Goal: Task Accomplishment & Management: Manage account settings

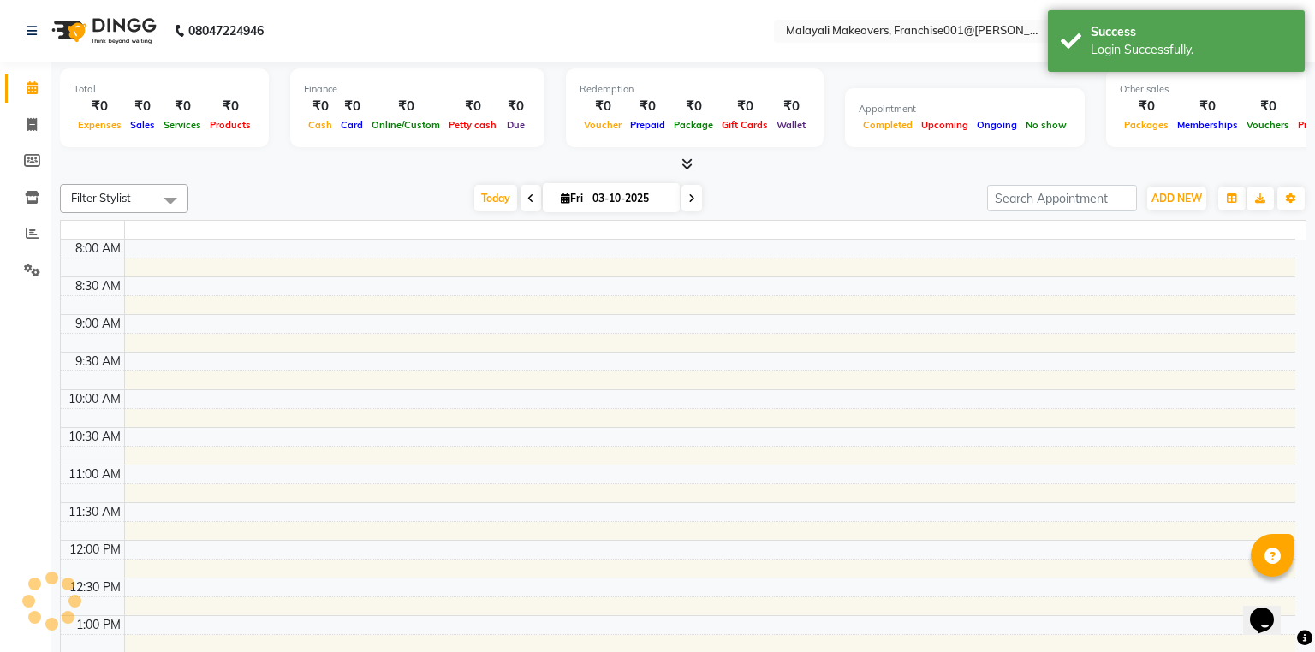
click at [1058, 157] on div at bounding box center [683, 165] width 1246 height 18
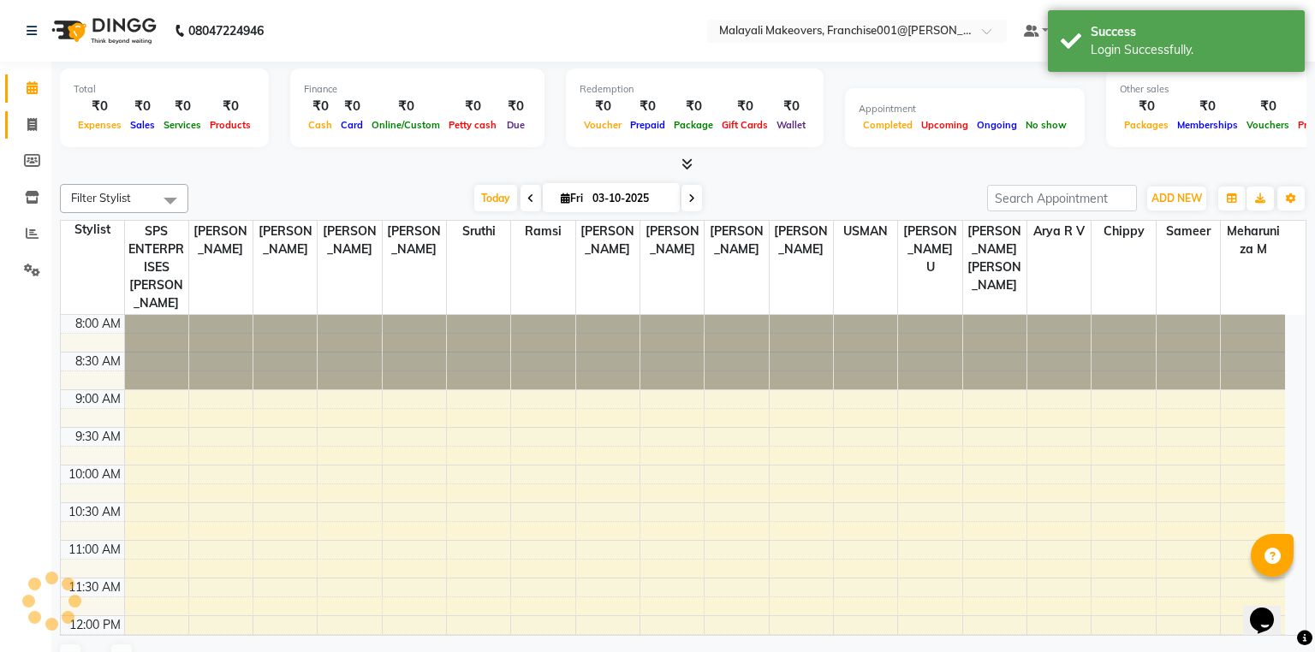
select select "en"
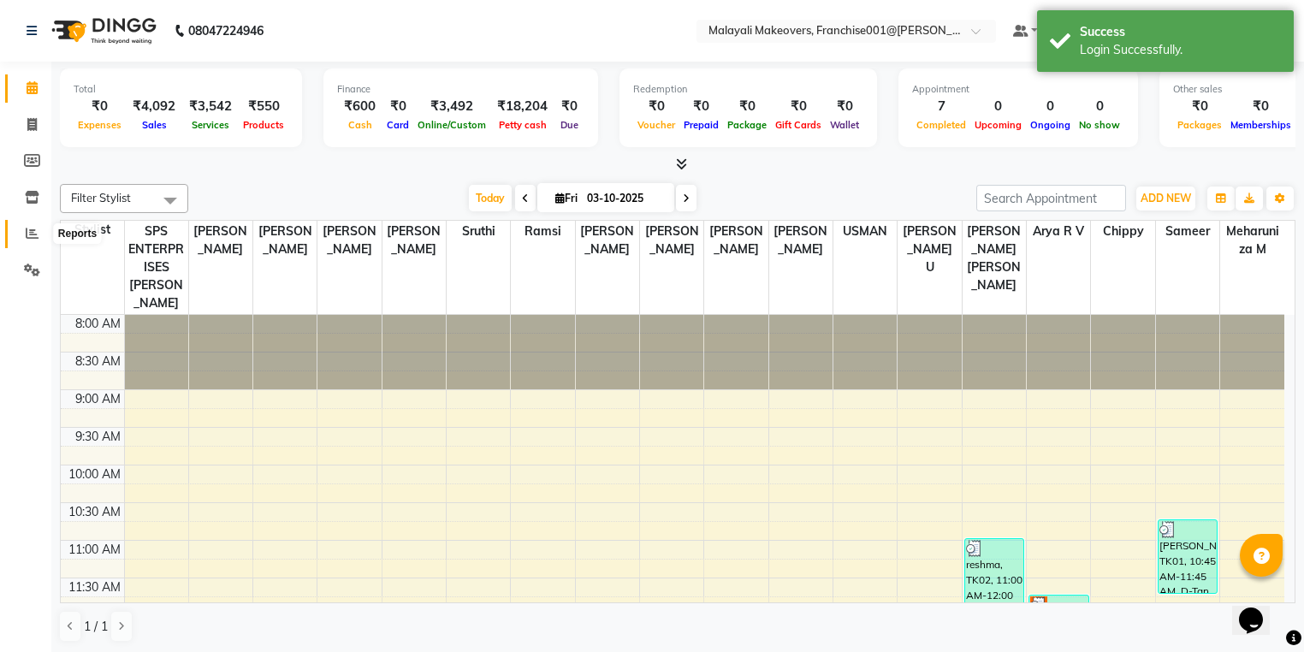
click at [32, 229] on icon at bounding box center [32, 233] width 13 height 13
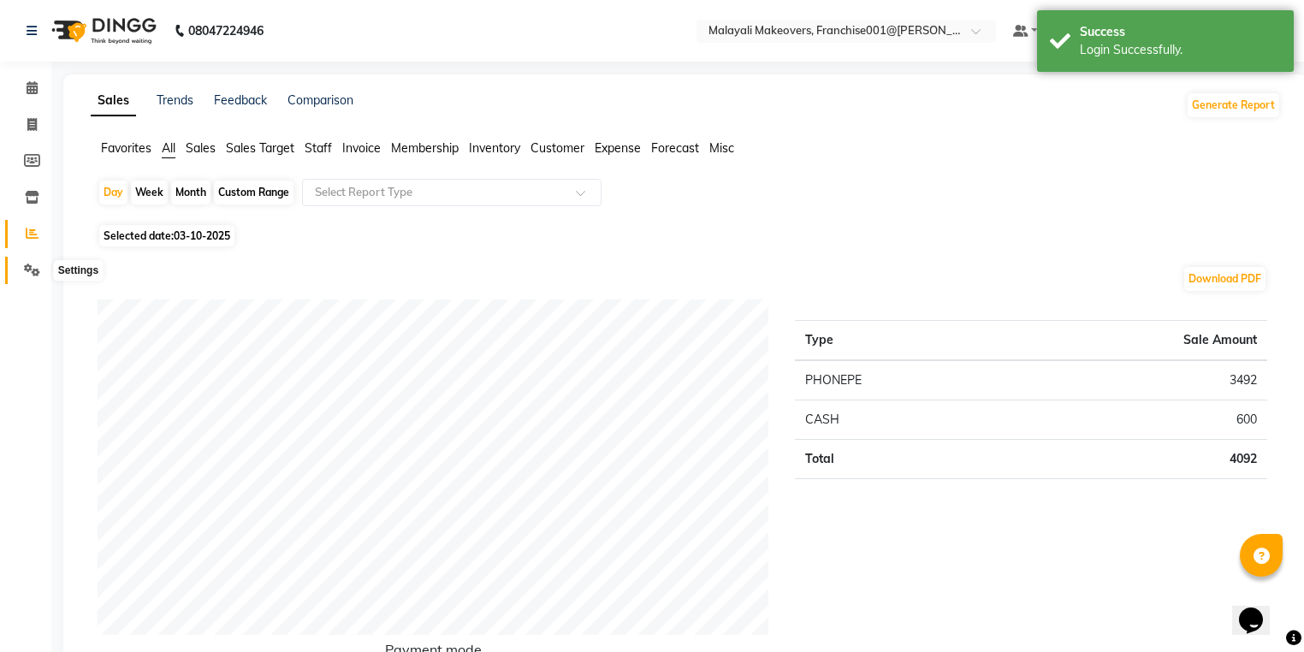
click at [21, 274] on span at bounding box center [32, 271] width 30 height 20
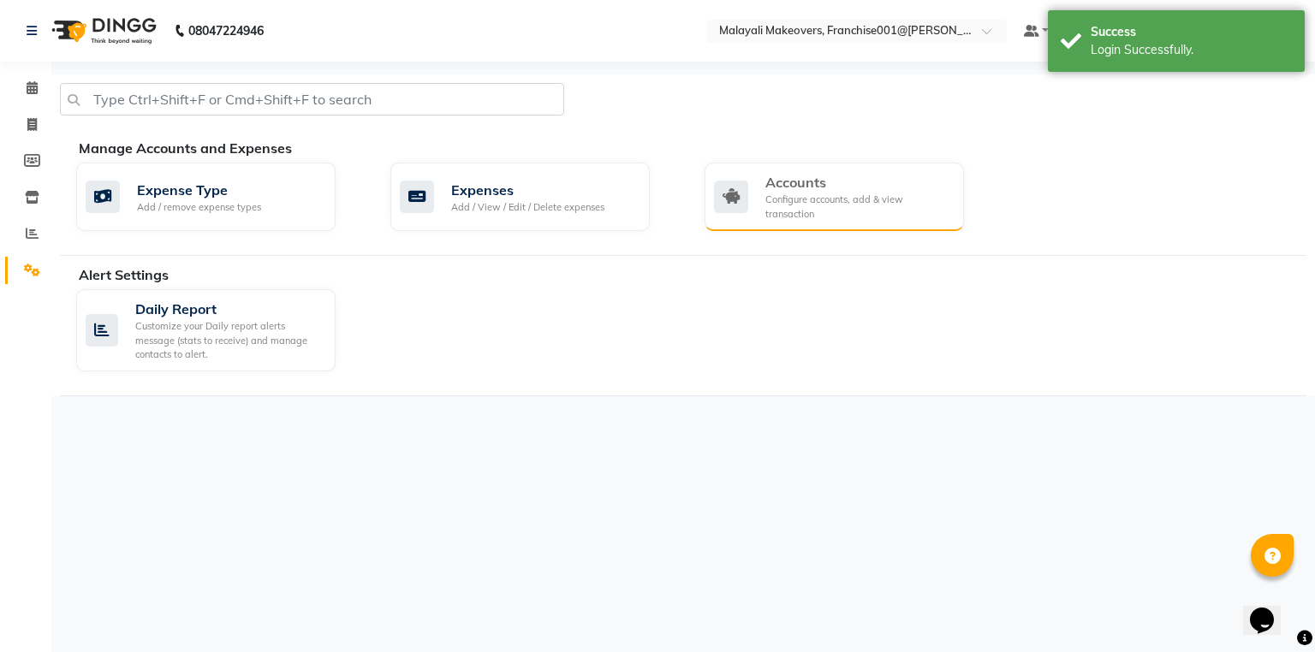
click at [825, 180] on div "Accounts" at bounding box center [857, 182] width 185 height 21
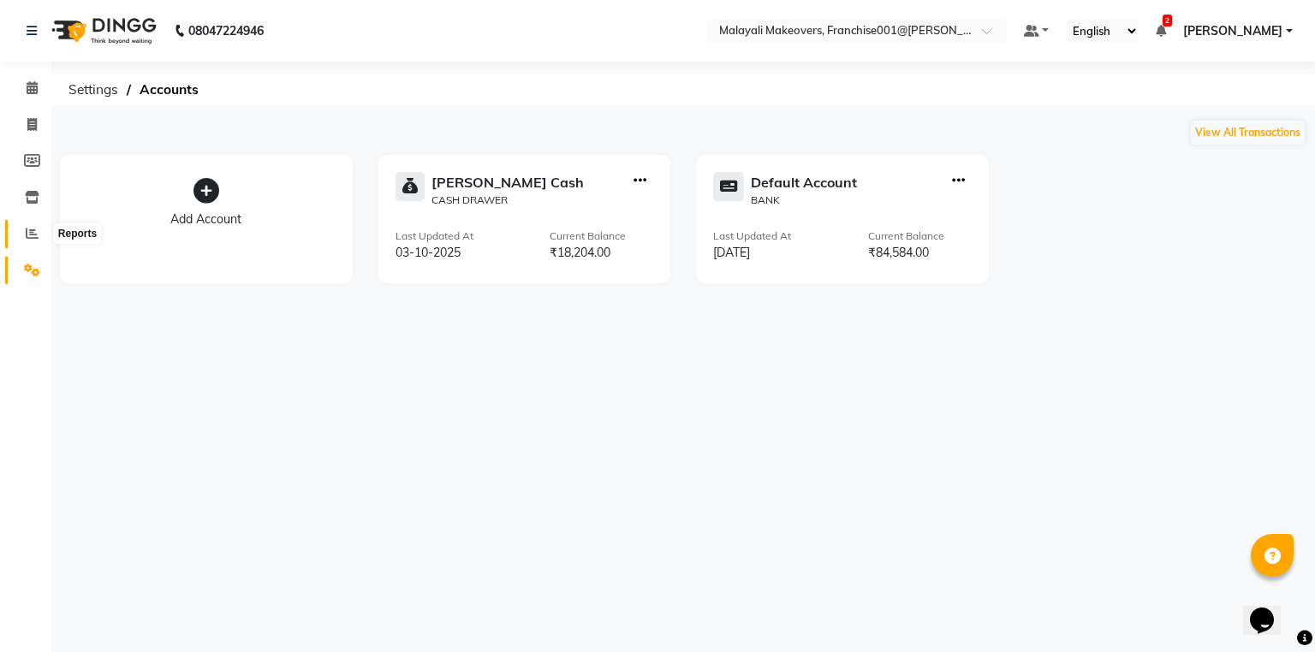
click at [28, 225] on span at bounding box center [32, 234] width 30 height 20
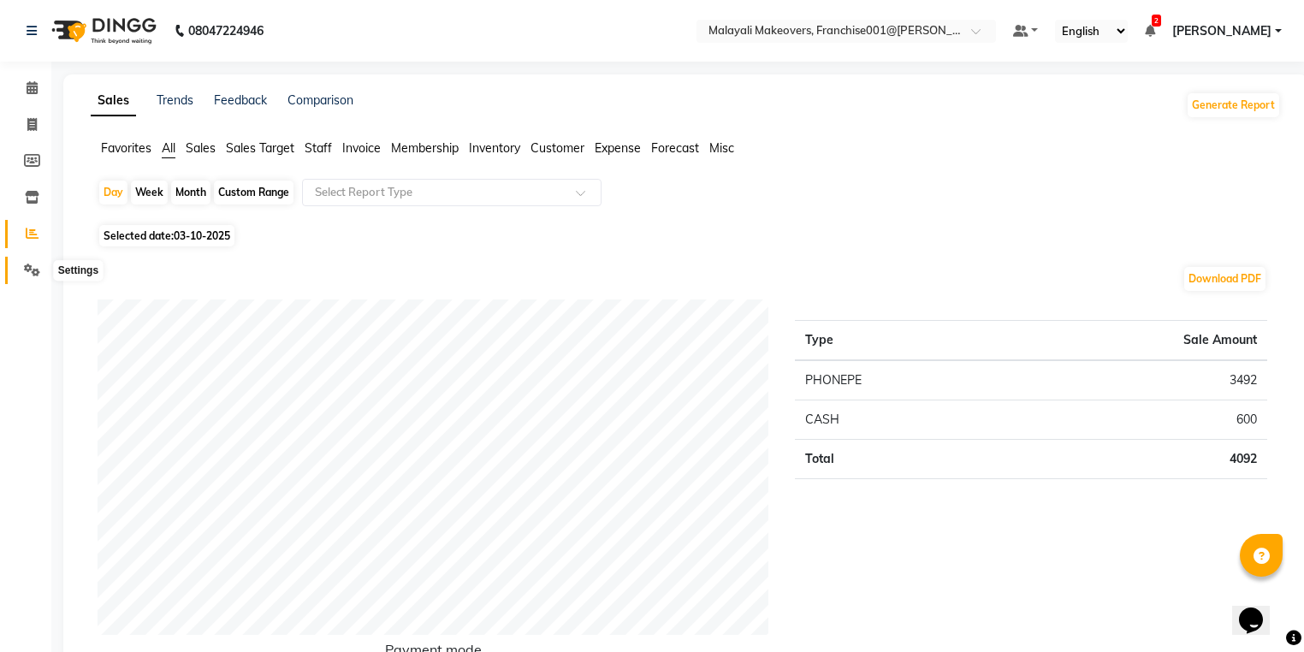
click at [33, 272] on icon at bounding box center [32, 270] width 16 height 13
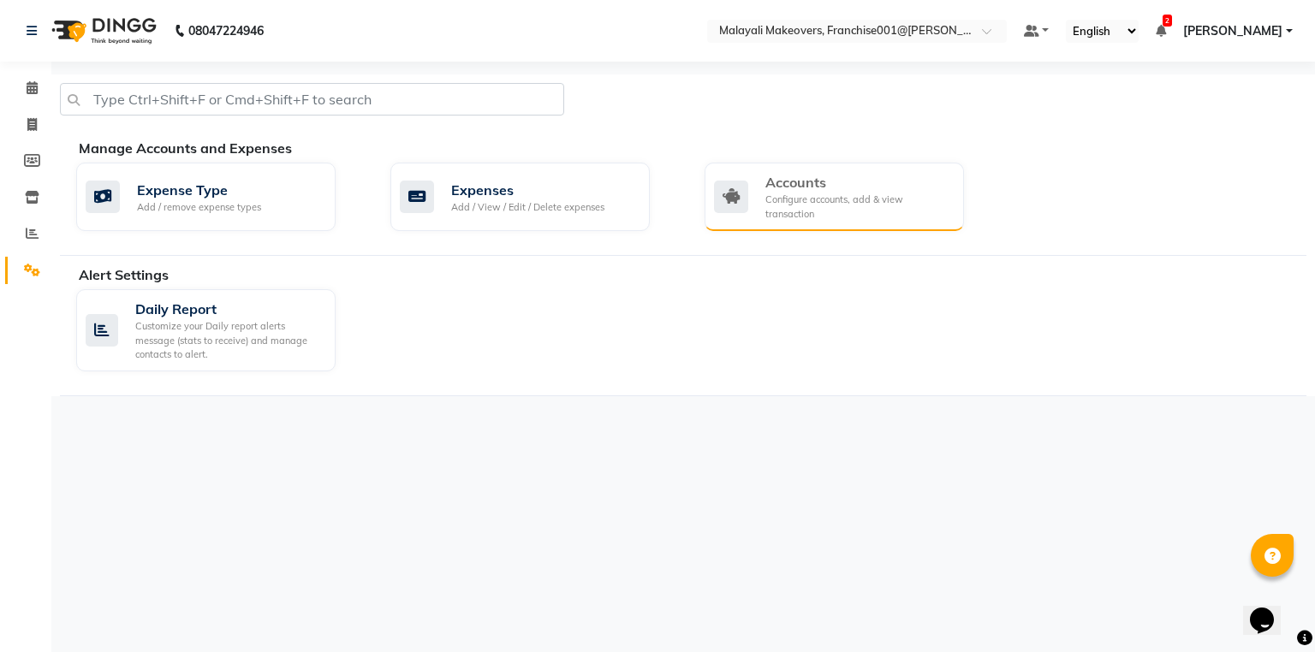
click at [794, 199] on div "Configure accounts, add & view transaction" at bounding box center [857, 207] width 185 height 28
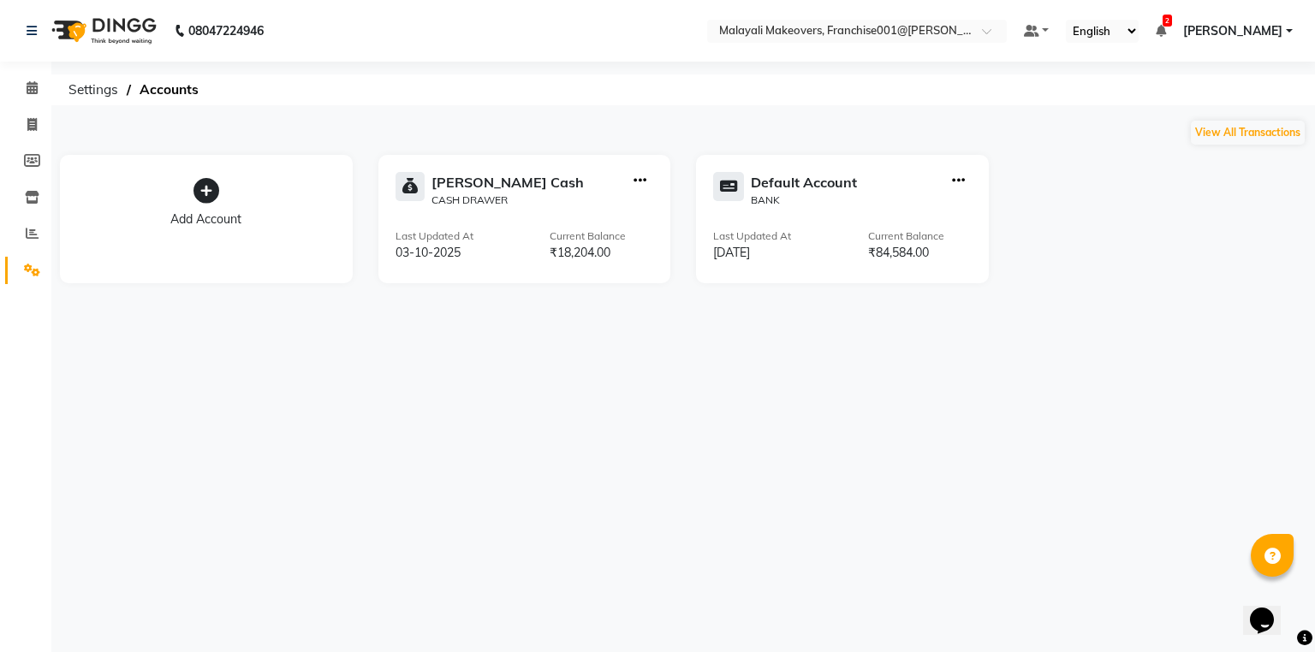
click at [649, 176] on div at bounding box center [640, 190] width 27 height 36
click at [644, 181] on icon "button" at bounding box center [639, 181] width 13 height 1
click at [652, 121] on div "Create Transfer" at bounding box center [641, 124] width 91 height 18
select select "internal transfer"
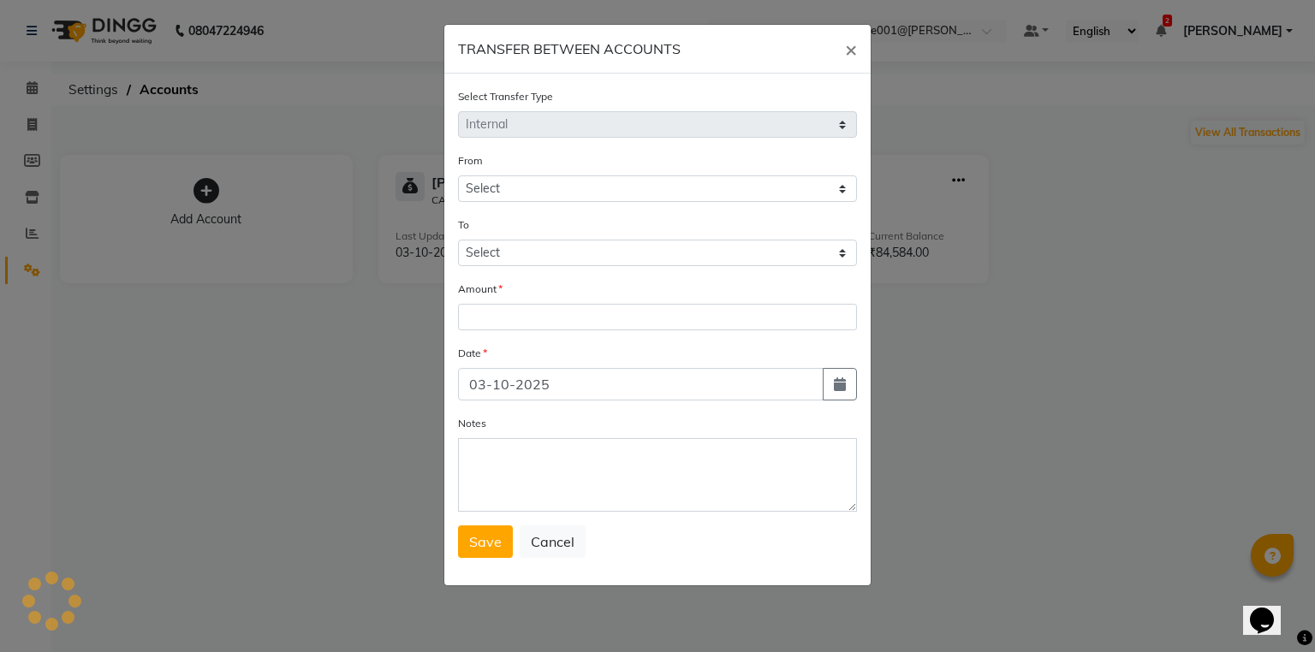
select select "5339"
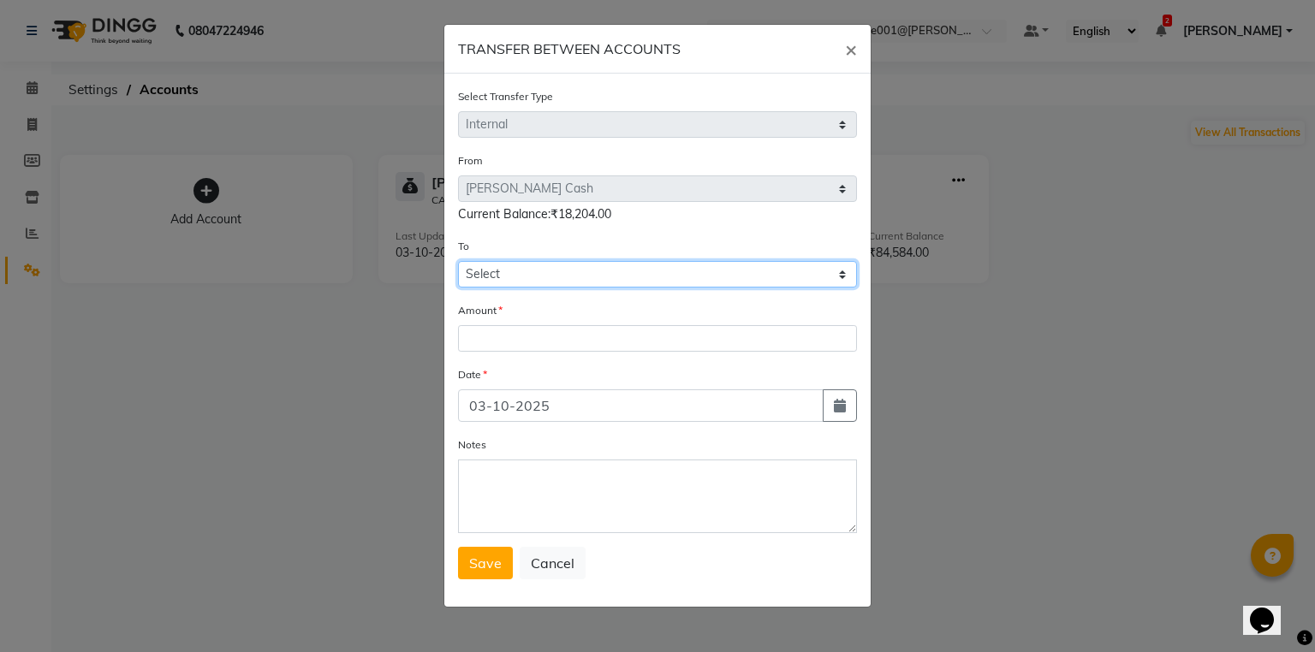
click at [535, 276] on select "Select [PERSON_NAME] Cash Default Account" at bounding box center [657, 274] width 399 height 27
select select "5340"
click at [458, 264] on select "Select [PERSON_NAME] Cash Default Account" at bounding box center [657, 274] width 399 height 27
click at [507, 387] on form "Select Transfer Type Select Direct Internal From Select [PERSON_NAME] Cash Defa…" at bounding box center [657, 333] width 399 height 492
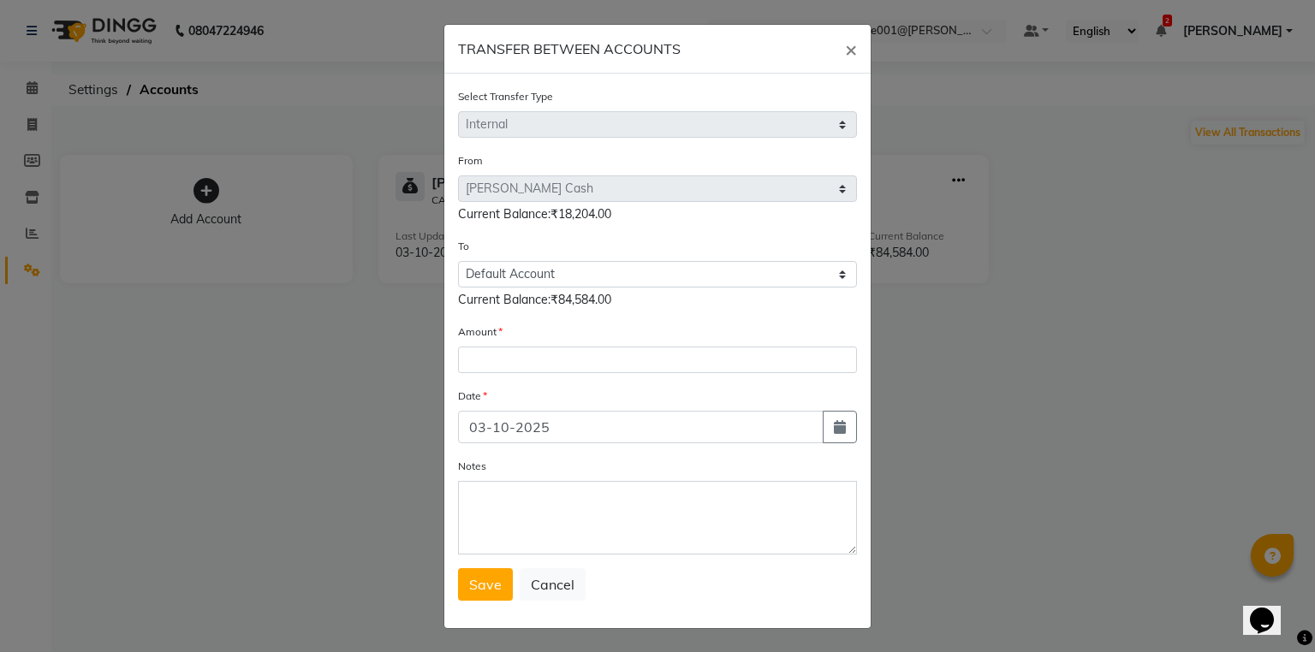
click at [530, 342] on div "Amount" at bounding box center [657, 348] width 399 height 51
click at [527, 356] on input "number" at bounding box center [657, 360] width 399 height 27
type input "14604"
click at [820, 411] on div "Date" at bounding box center [657, 399] width 399 height 24
click at [824, 417] on button "button" at bounding box center [840, 427] width 34 height 33
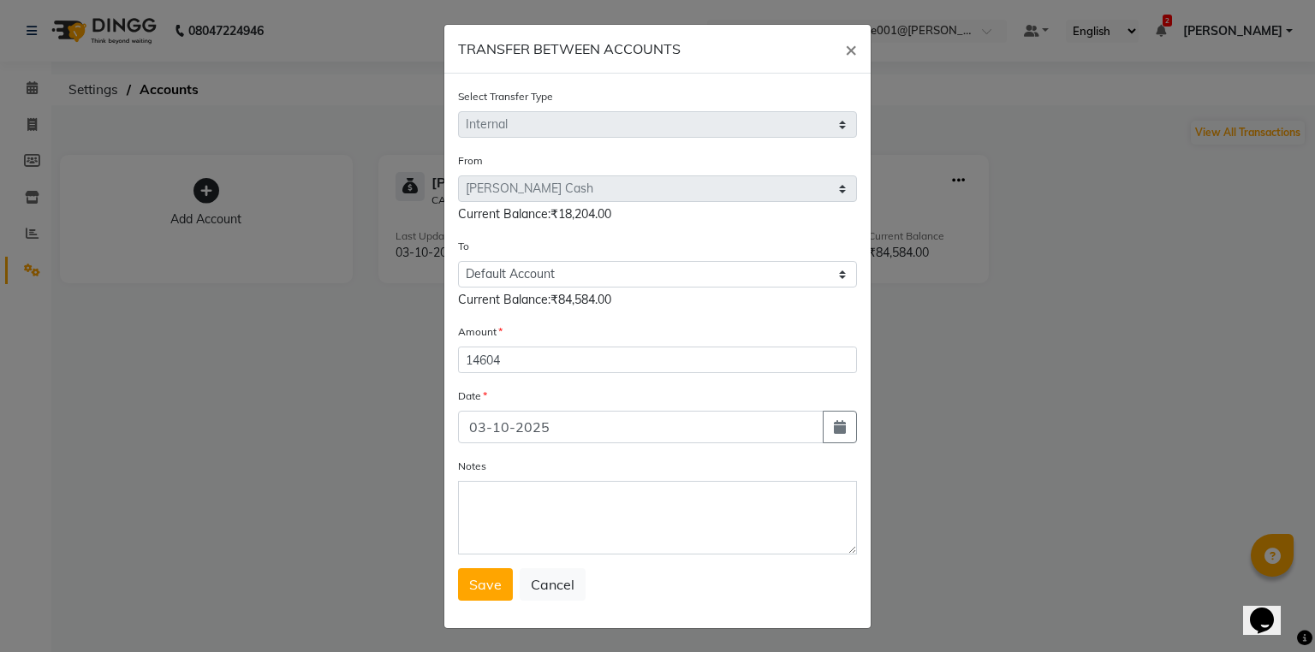
select select "10"
select select "2025"
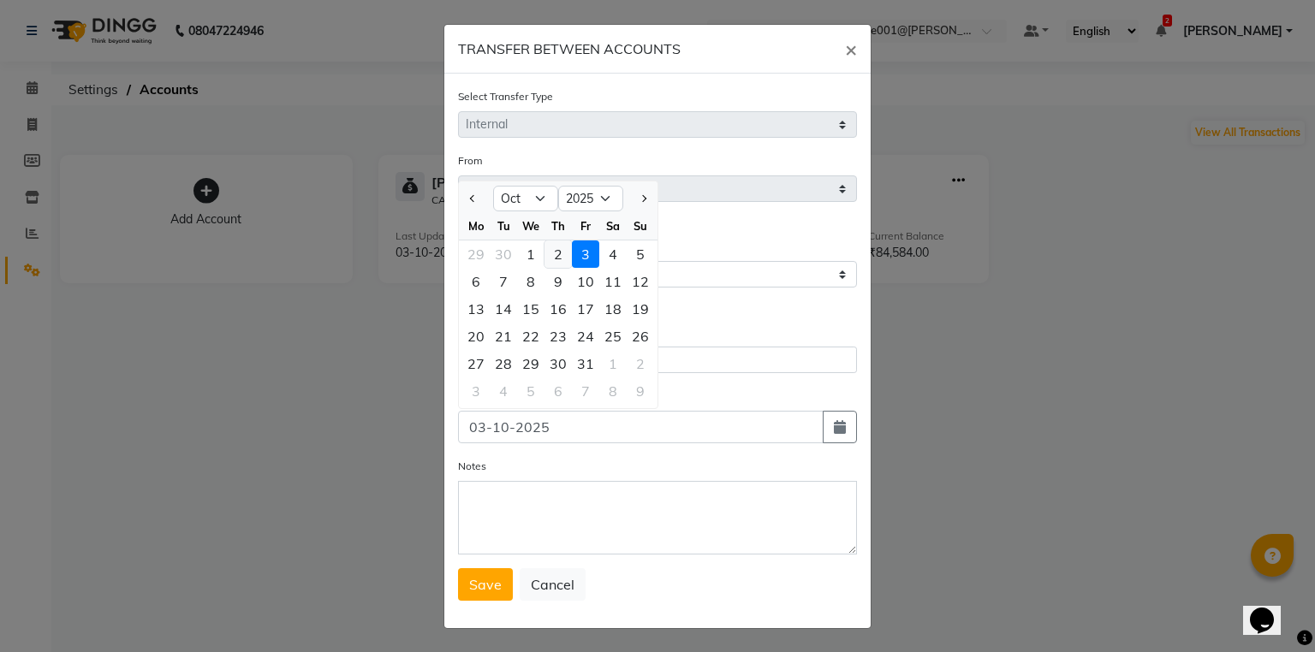
click at [555, 259] on div "2" at bounding box center [557, 254] width 27 height 27
type input "02-10-2025"
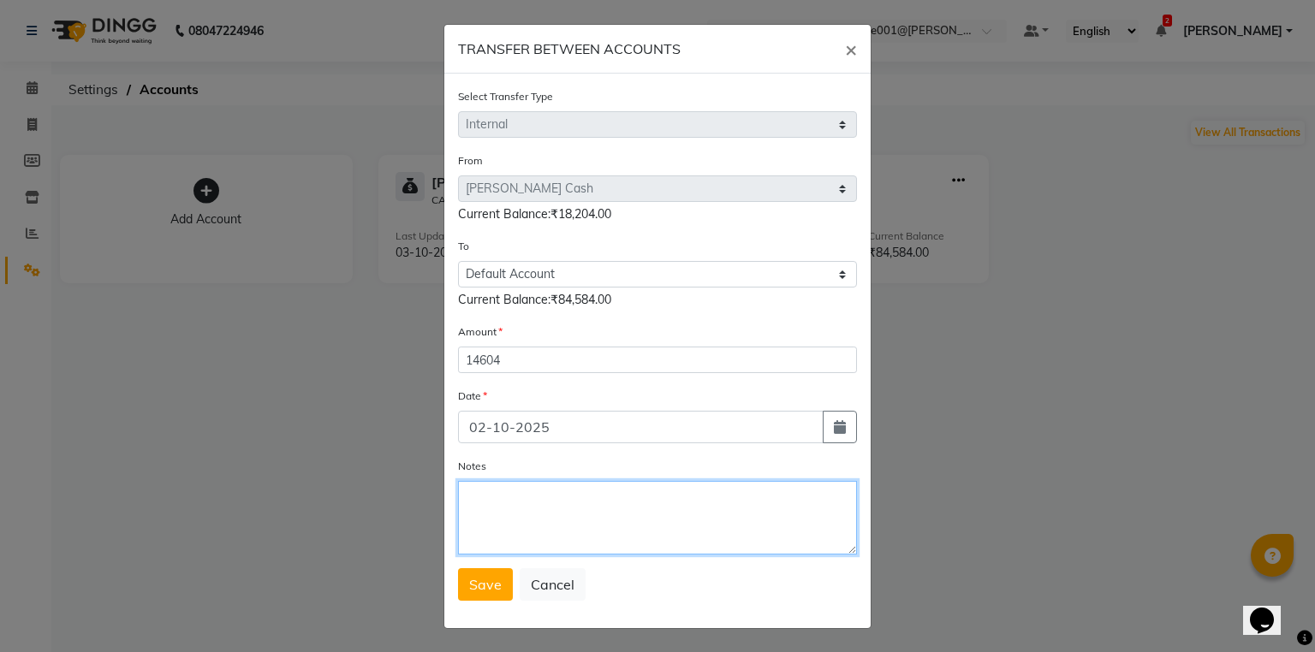
click at [583, 500] on textarea "Notes" at bounding box center [657, 518] width 399 height 74
type textarea "transfer to stlmnt"
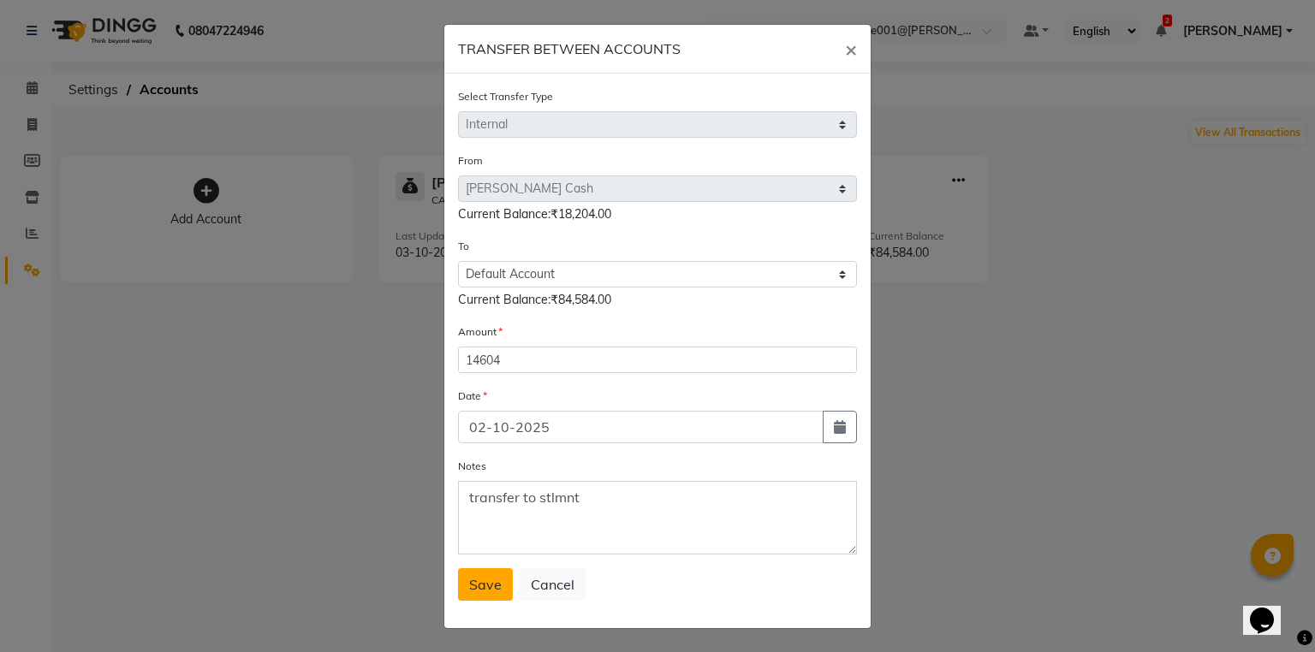
click at [505, 591] on button "Save" at bounding box center [485, 584] width 55 height 33
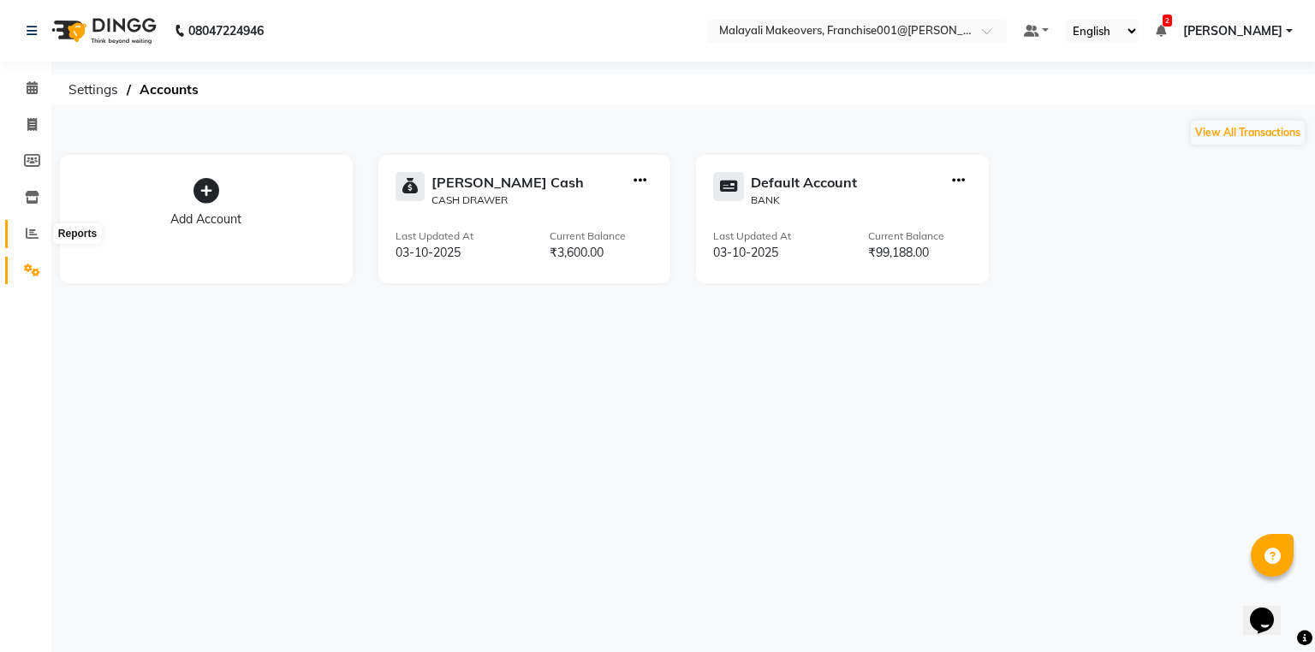
click at [28, 237] on icon at bounding box center [32, 233] width 13 height 13
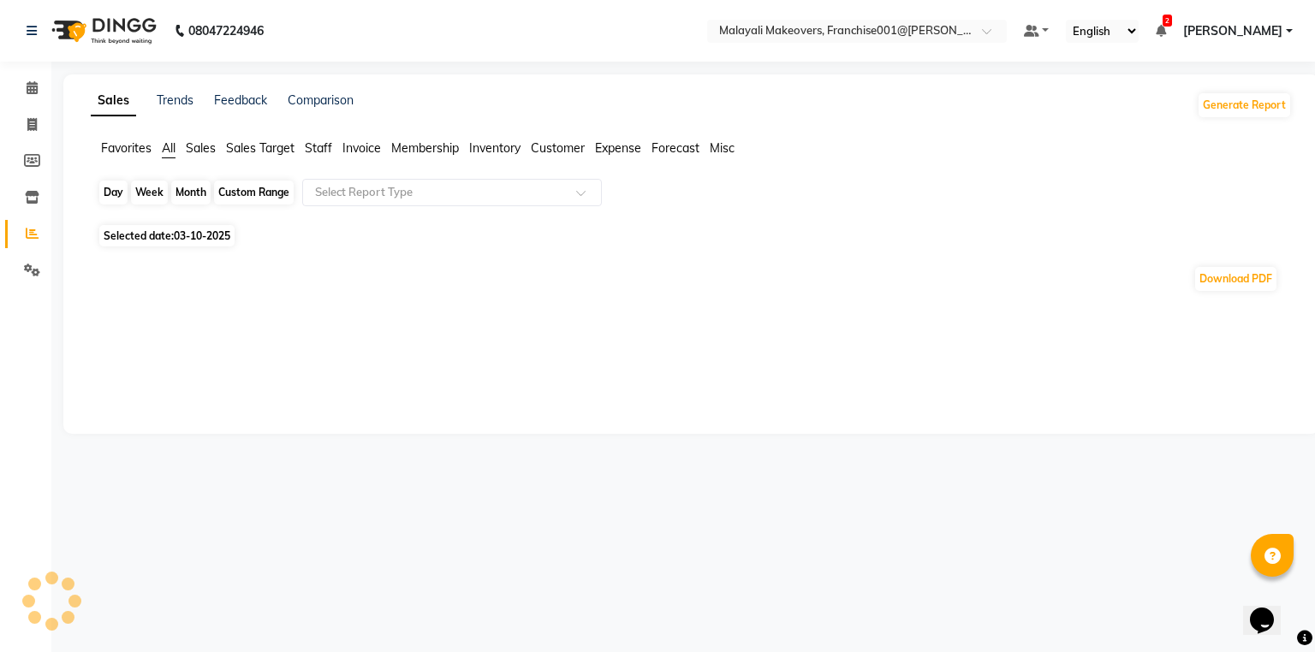
click at [116, 193] on div "Day" at bounding box center [113, 193] width 28 height 24
select select "10"
select select "2025"
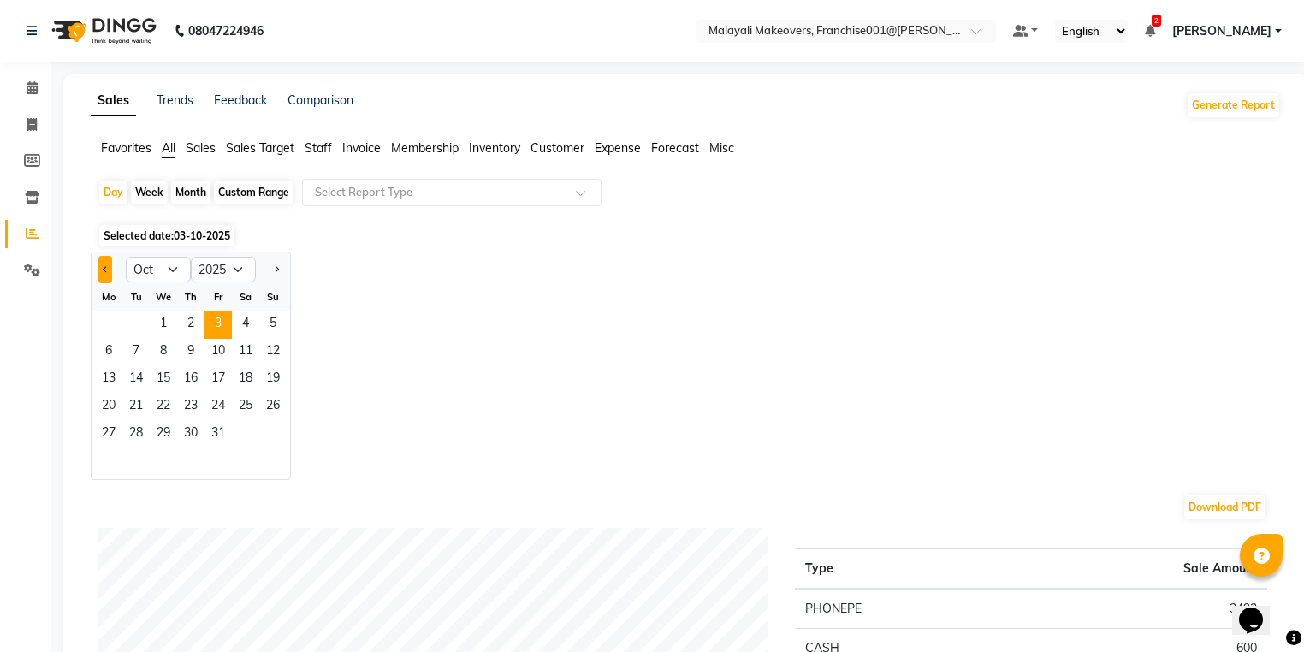
click at [99, 264] on button "Previous month" at bounding box center [105, 269] width 14 height 27
select select "9"
click at [130, 414] on span "23" at bounding box center [135, 407] width 27 height 27
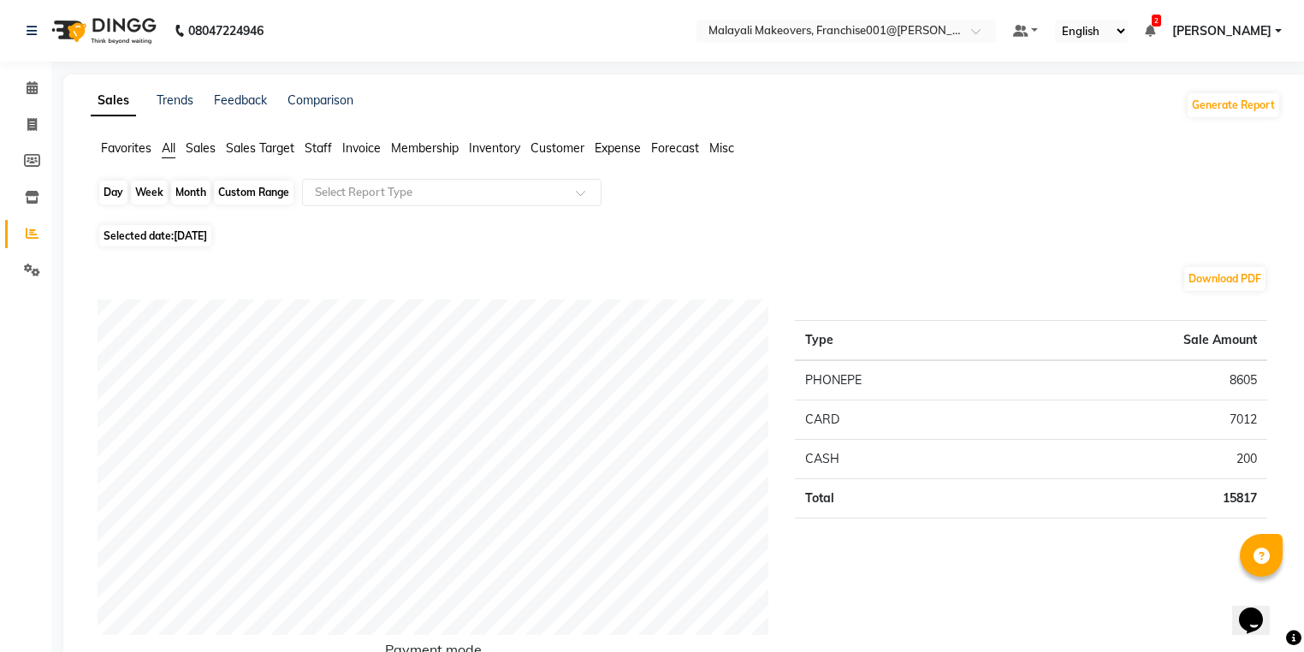
click at [116, 192] on div "Day" at bounding box center [113, 193] width 28 height 24
select select "9"
select select "2025"
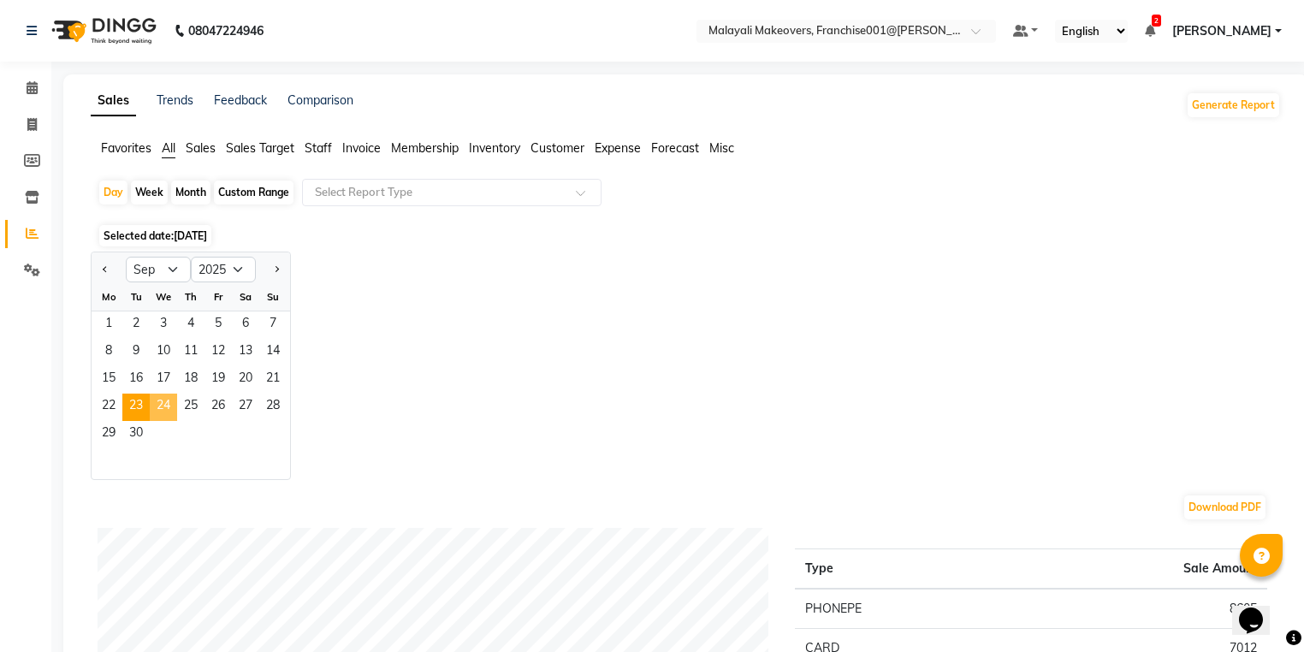
click at [173, 407] on span "24" at bounding box center [163, 407] width 27 height 27
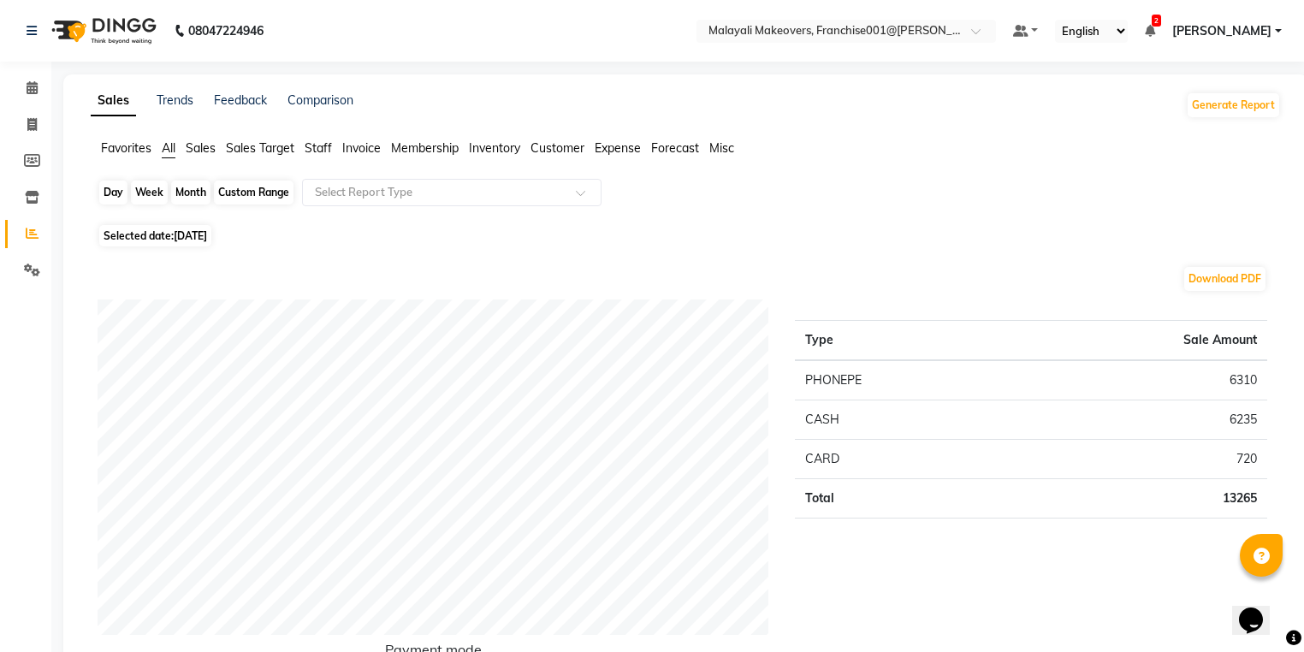
click at [113, 193] on div "Day" at bounding box center [113, 193] width 28 height 24
select select "9"
select select "2025"
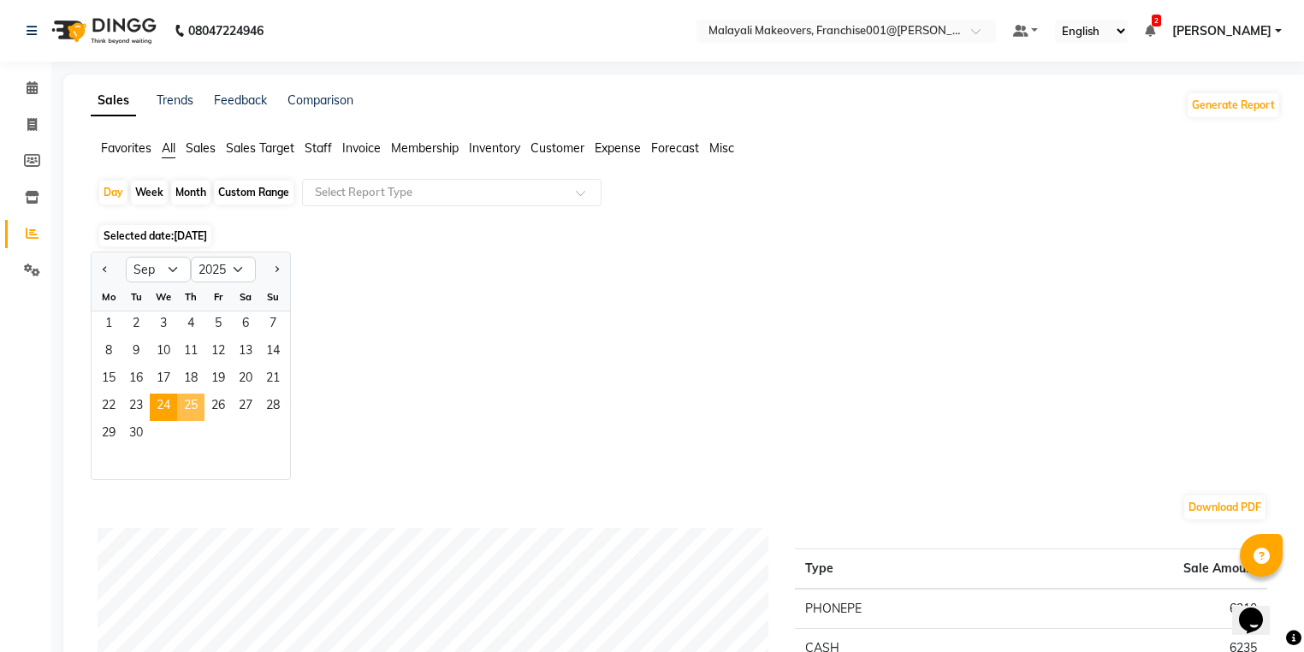
drag, startPoint x: 192, startPoint y: 407, endPoint x: 219, endPoint y: 229, distance: 180.1
click at [192, 405] on span "25" at bounding box center [190, 407] width 27 height 27
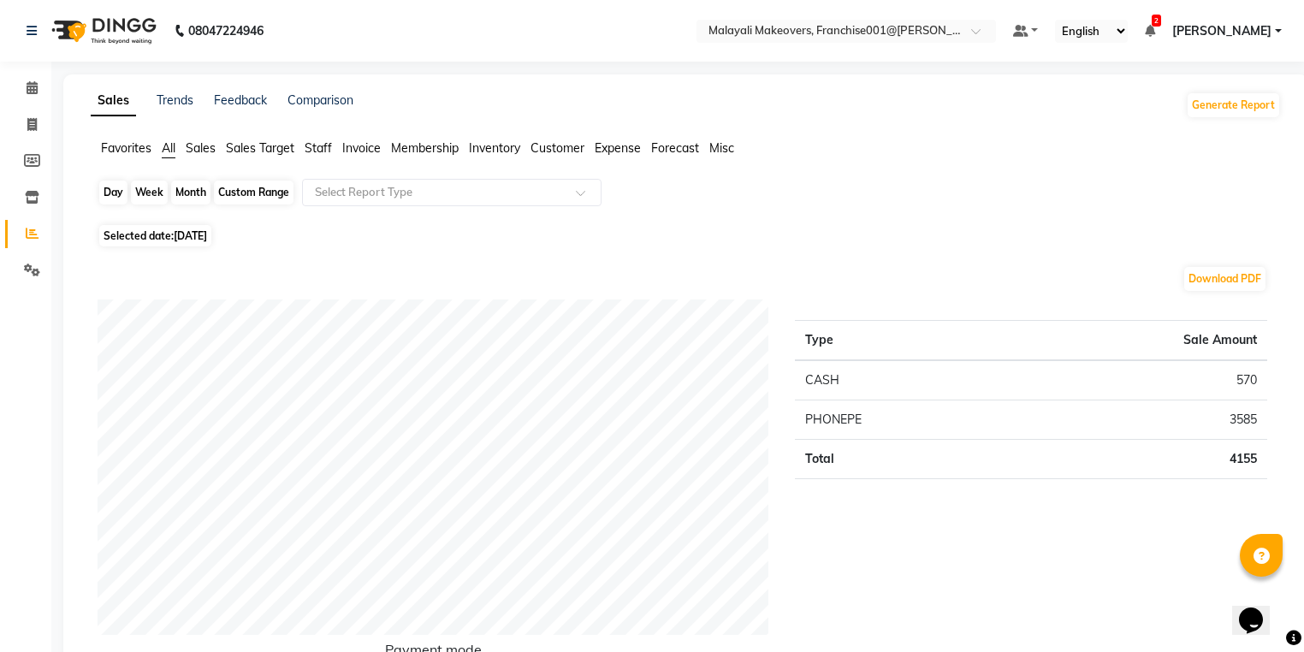
click at [112, 188] on div "Day" at bounding box center [113, 193] width 28 height 24
select select "9"
select select "2025"
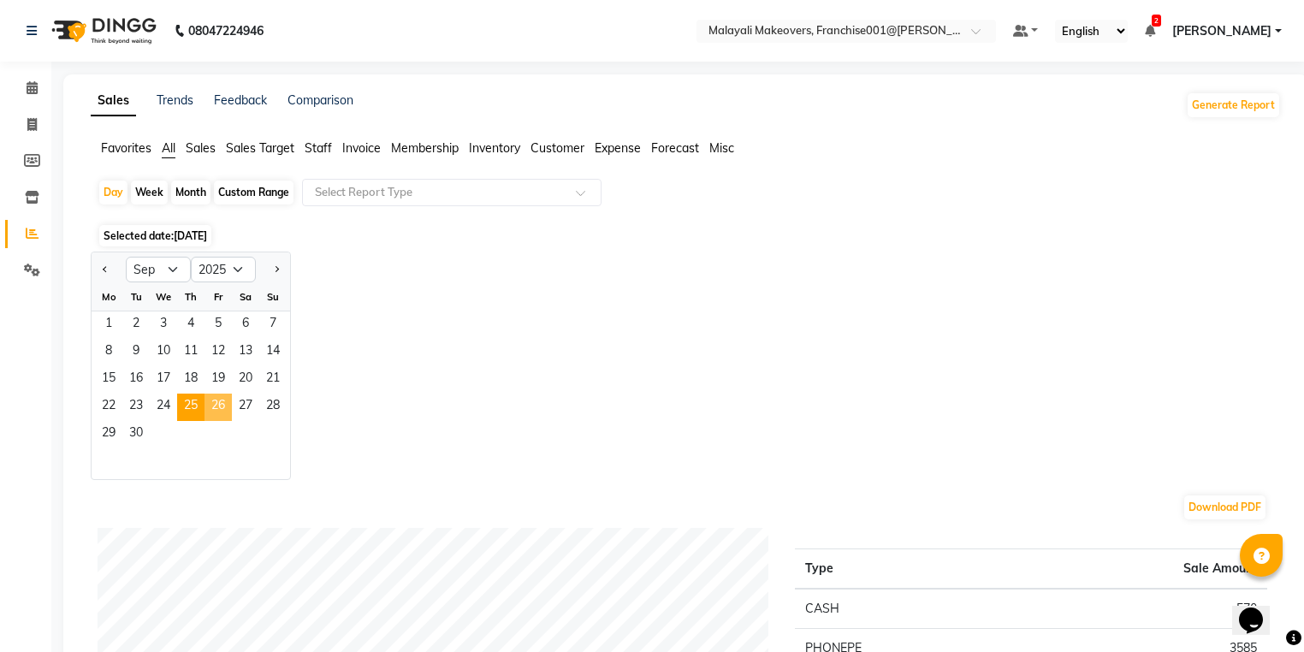
click at [221, 417] on span "26" at bounding box center [218, 407] width 27 height 27
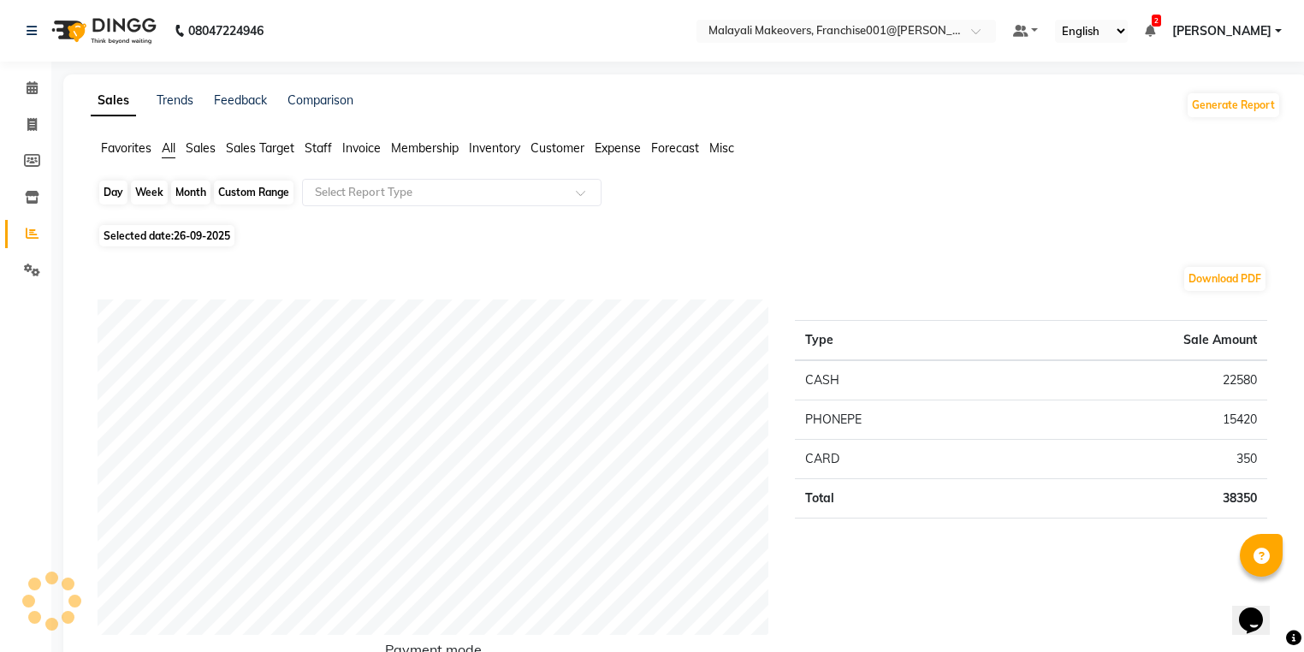
click at [116, 188] on div "Day" at bounding box center [113, 193] width 28 height 24
select select "9"
select select "2025"
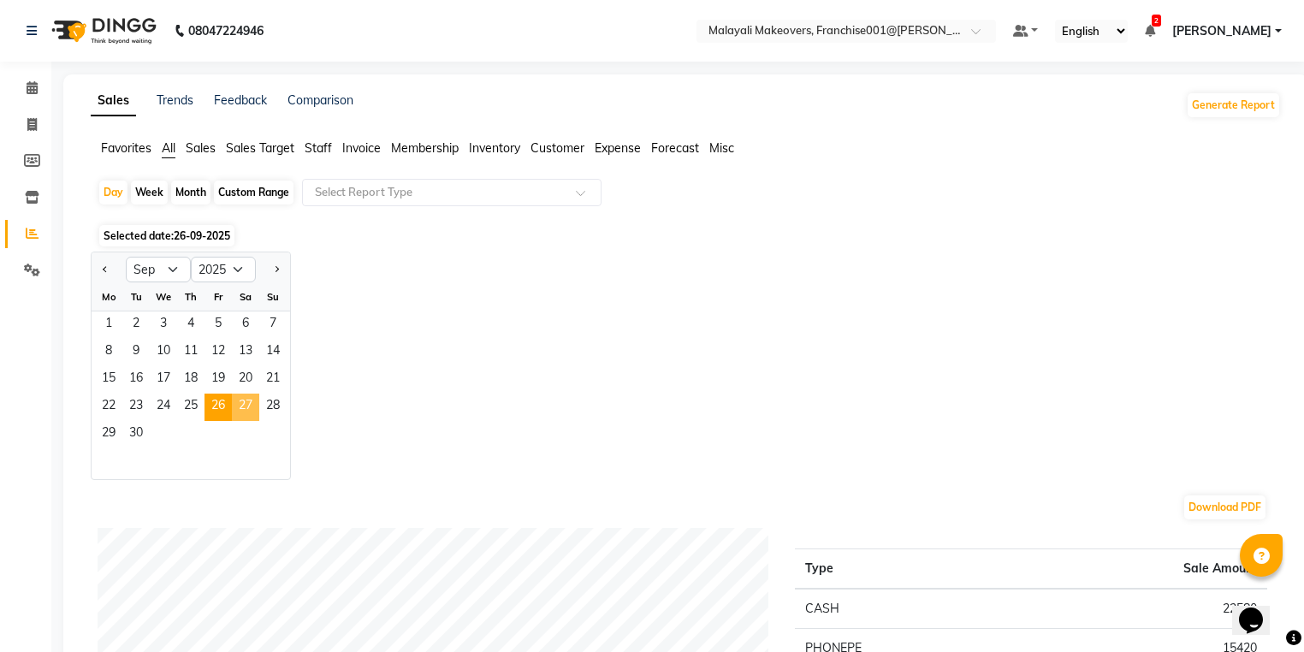
click at [250, 416] on span "27" at bounding box center [245, 407] width 27 height 27
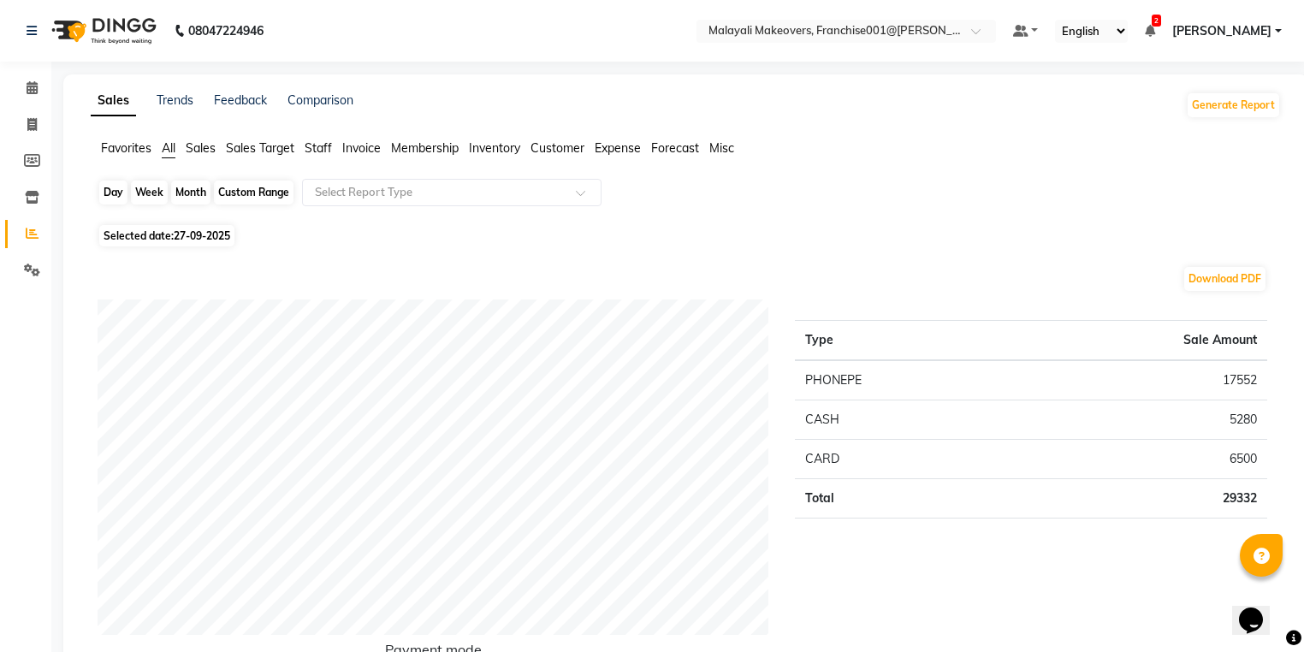
click at [110, 199] on div "Day" at bounding box center [113, 193] width 28 height 24
select select "9"
select select "2025"
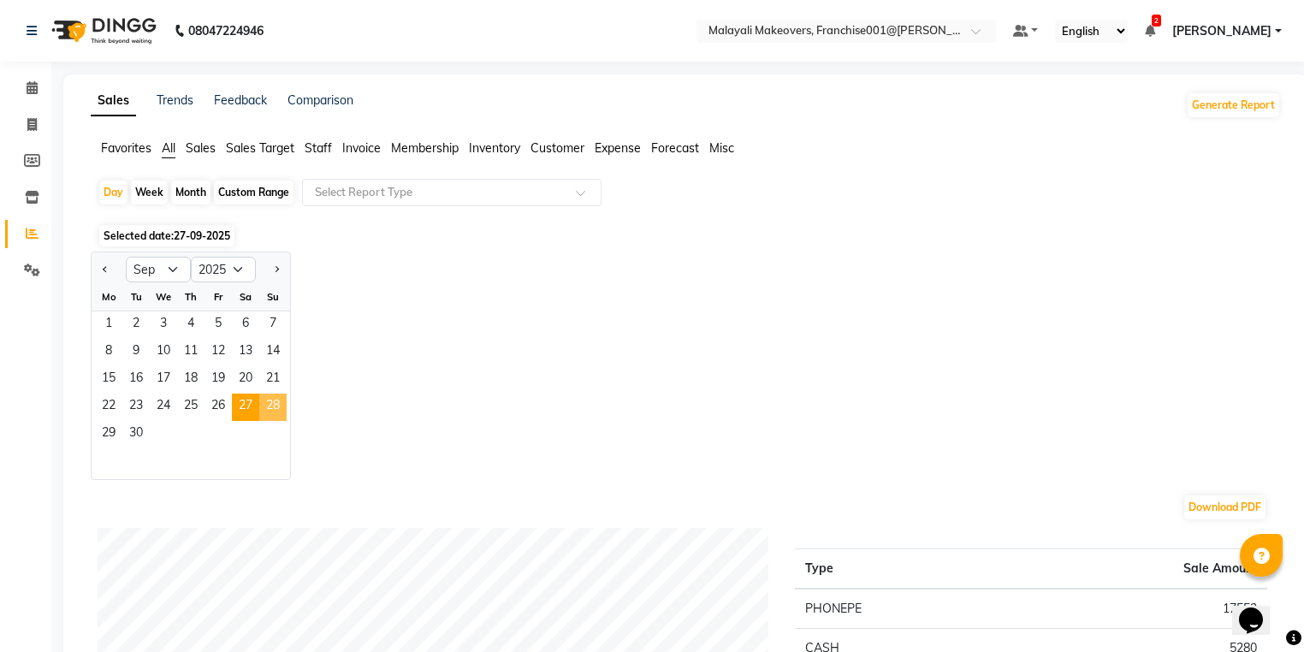
click at [260, 418] on span "28" at bounding box center [272, 407] width 27 height 27
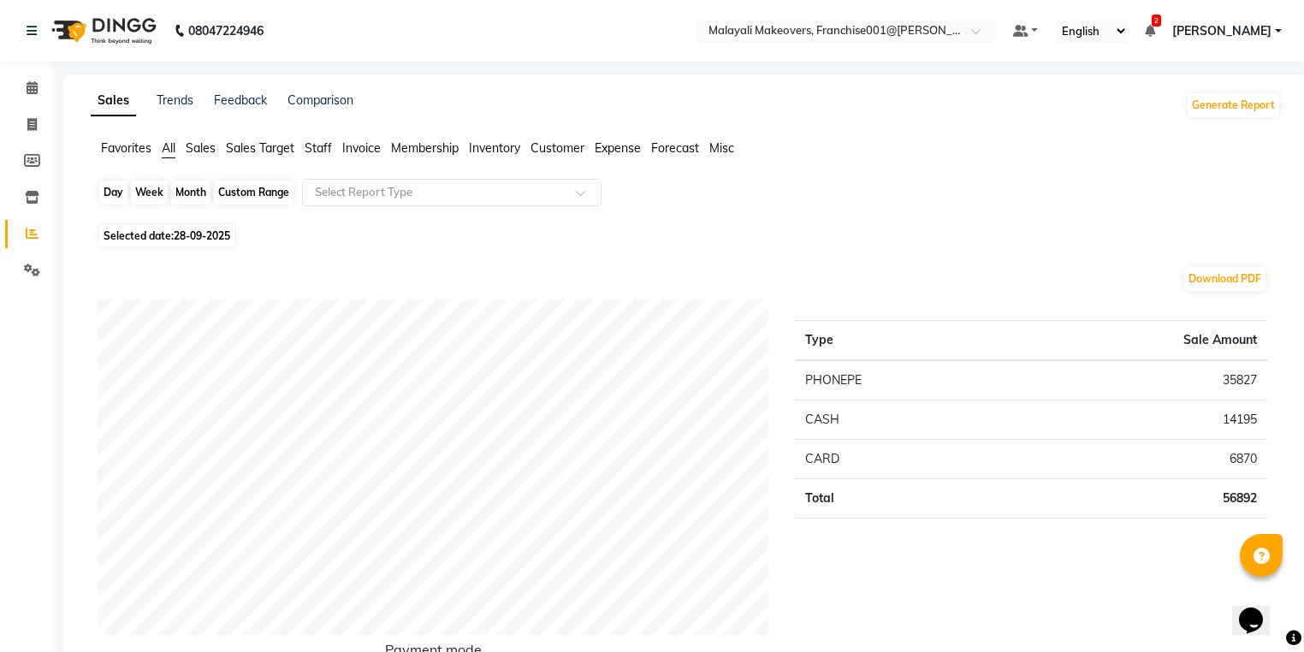
click at [115, 195] on div "Day" at bounding box center [113, 193] width 28 height 24
select select "9"
select select "2025"
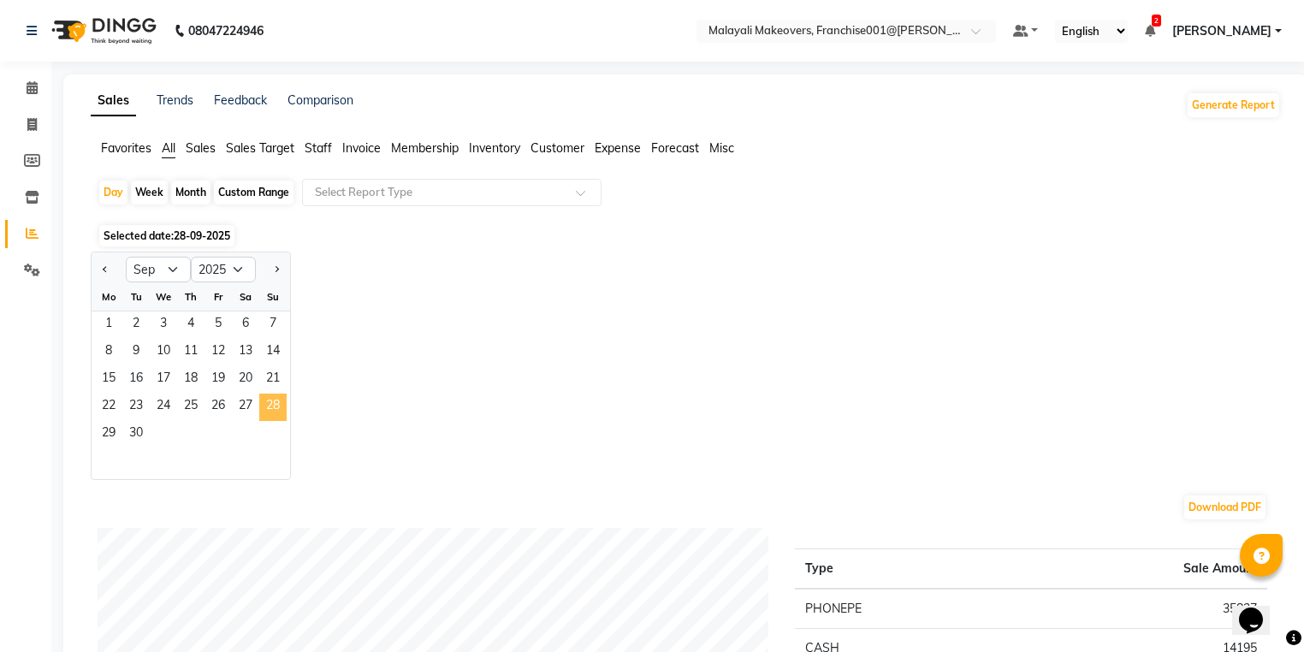
click at [264, 413] on span "28" at bounding box center [272, 407] width 27 height 27
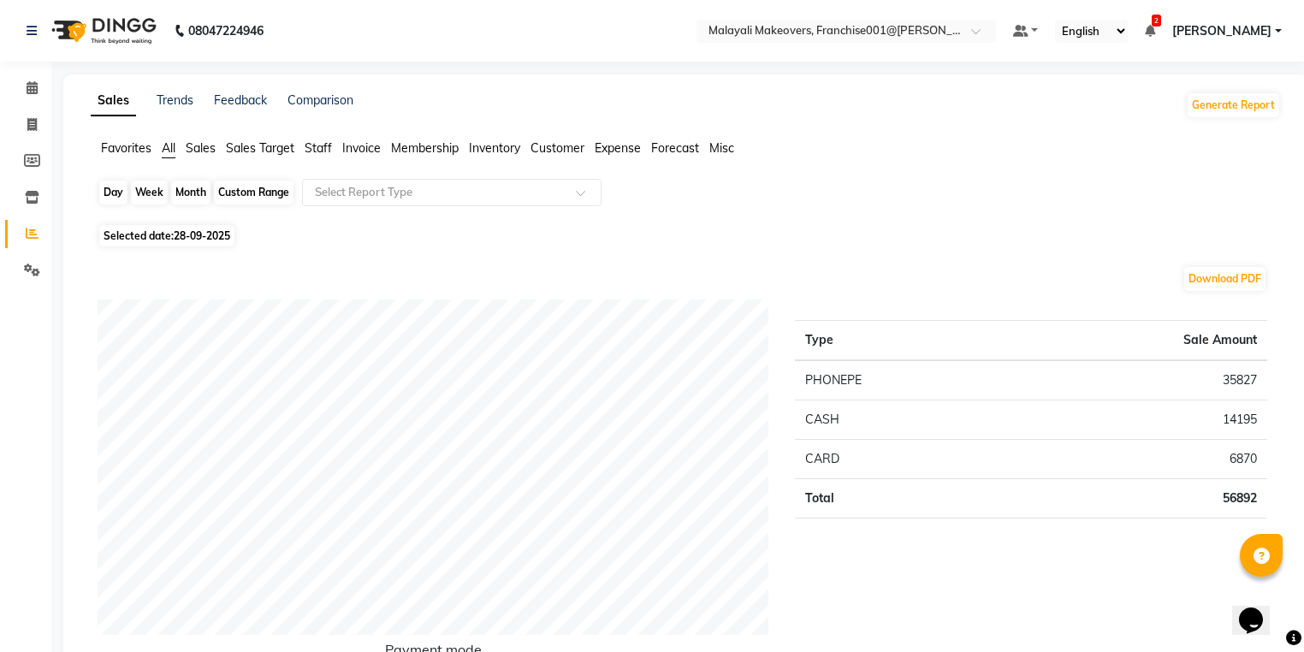
click at [103, 194] on div "Day" at bounding box center [113, 193] width 28 height 24
select select "9"
select select "2025"
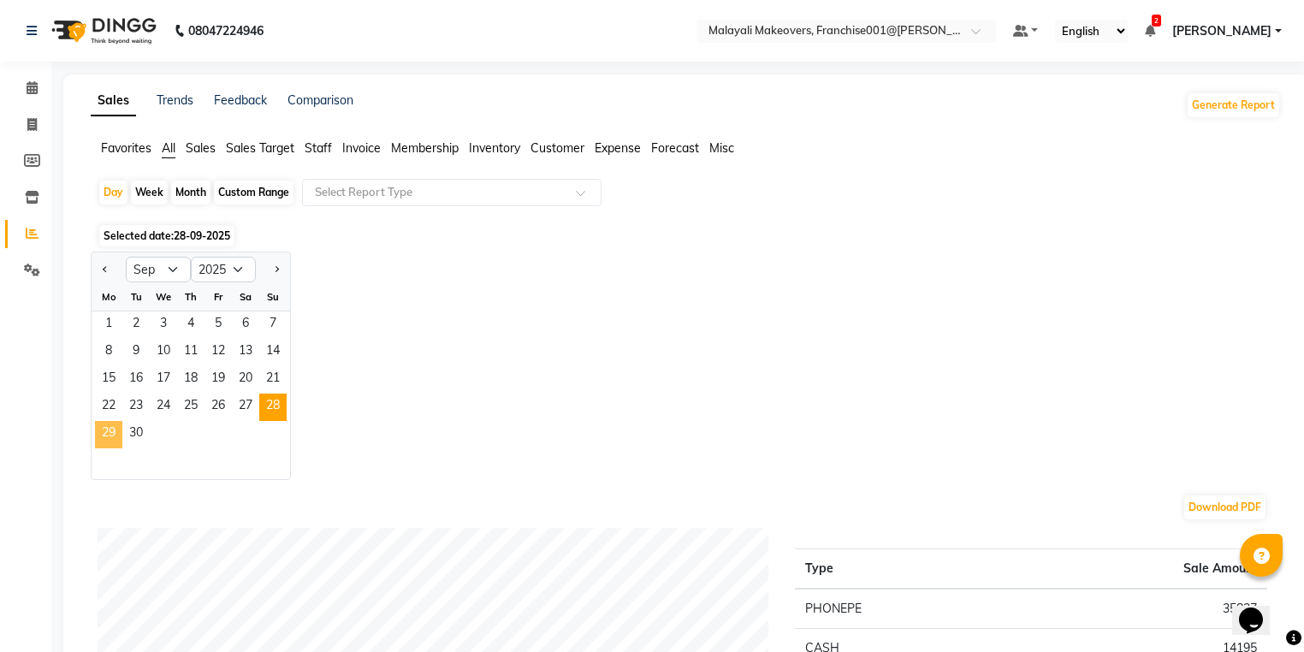
click at [110, 440] on span "29" at bounding box center [108, 434] width 27 height 27
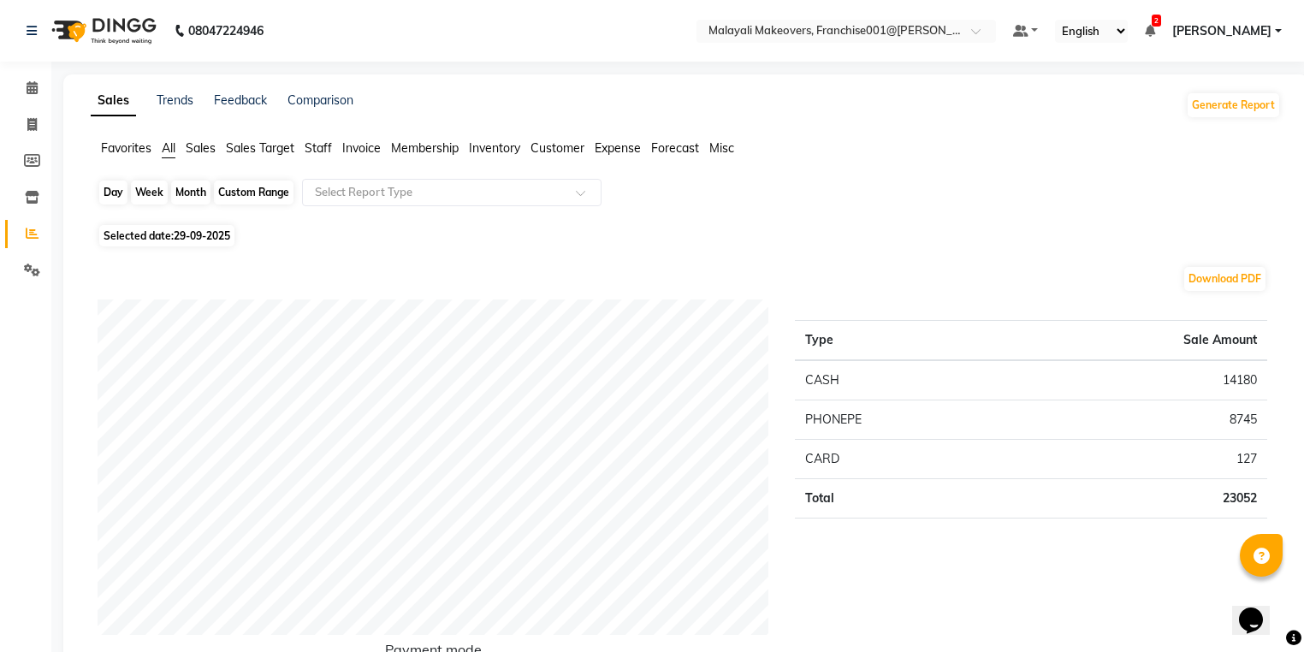
click at [120, 199] on div "Day" at bounding box center [113, 193] width 28 height 24
select select "9"
select select "2025"
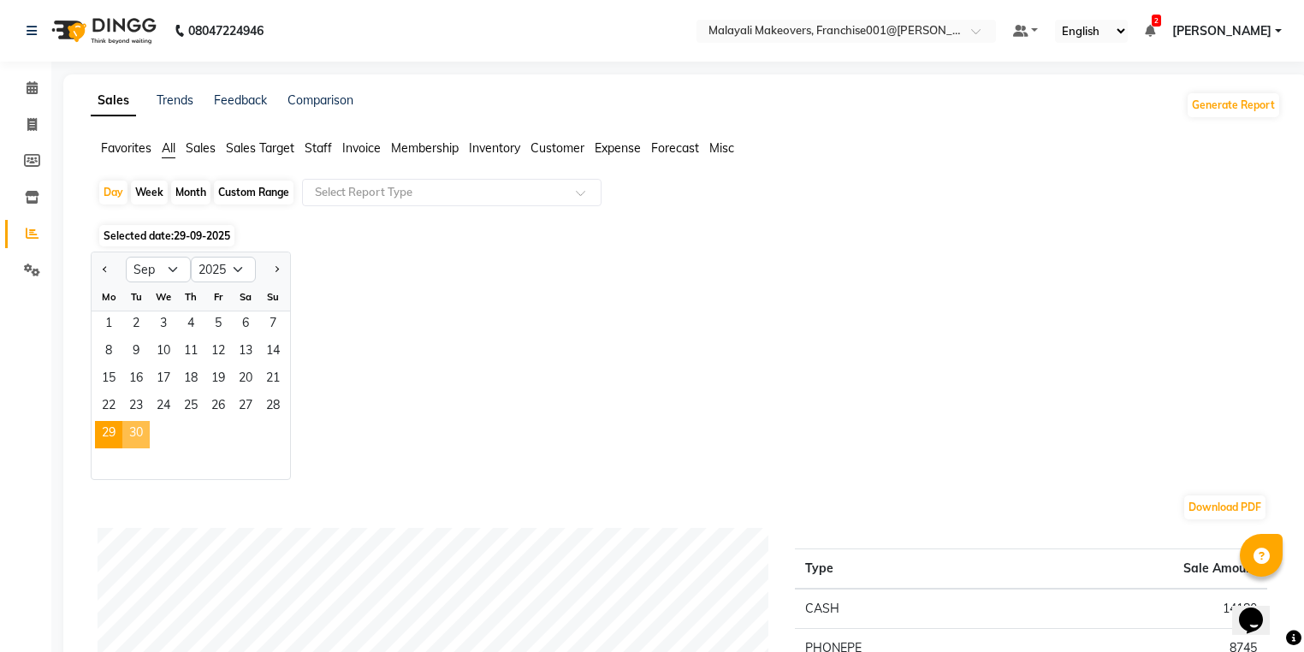
click at [147, 428] on span "30" at bounding box center [135, 434] width 27 height 27
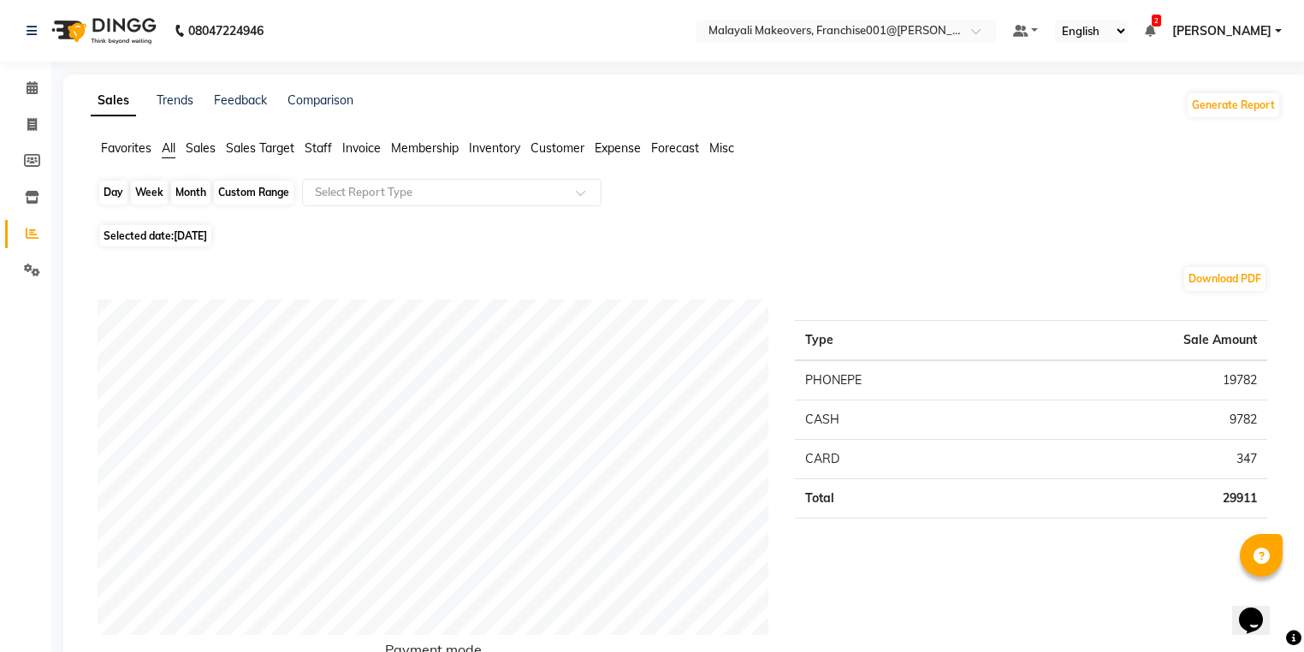
click at [116, 191] on div "Day" at bounding box center [113, 193] width 28 height 24
select select "9"
select select "2025"
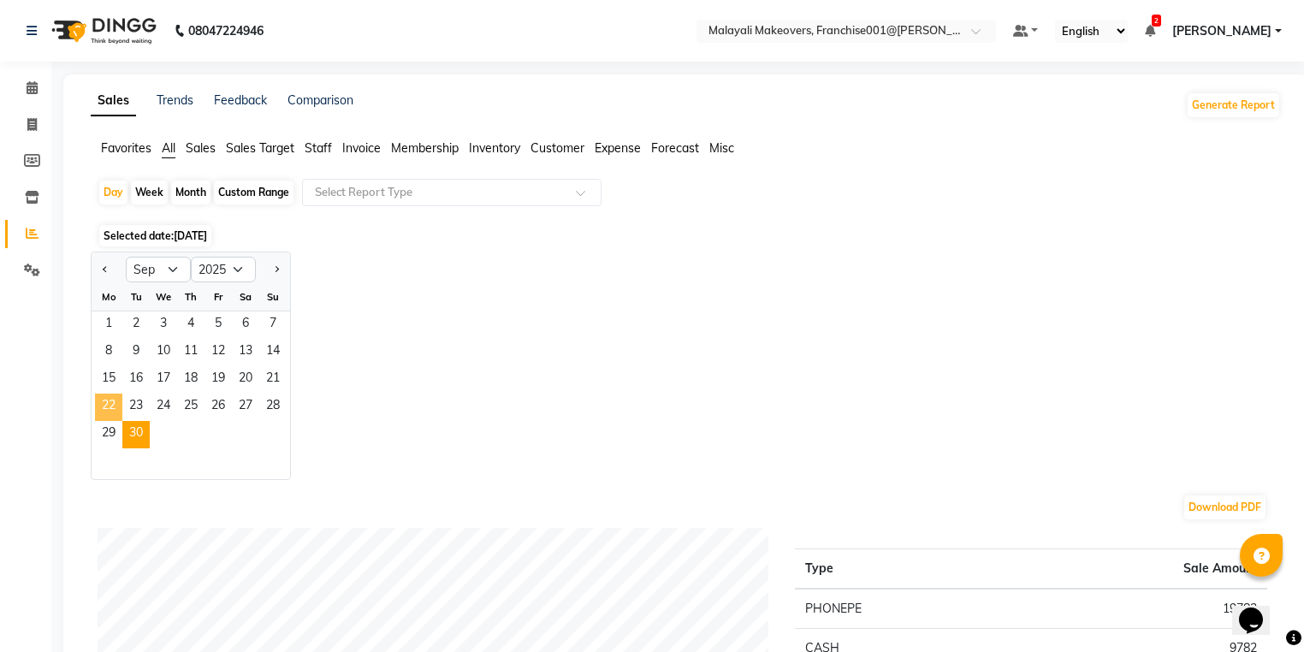
click at [99, 404] on span "22" at bounding box center [108, 407] width 27 height 27
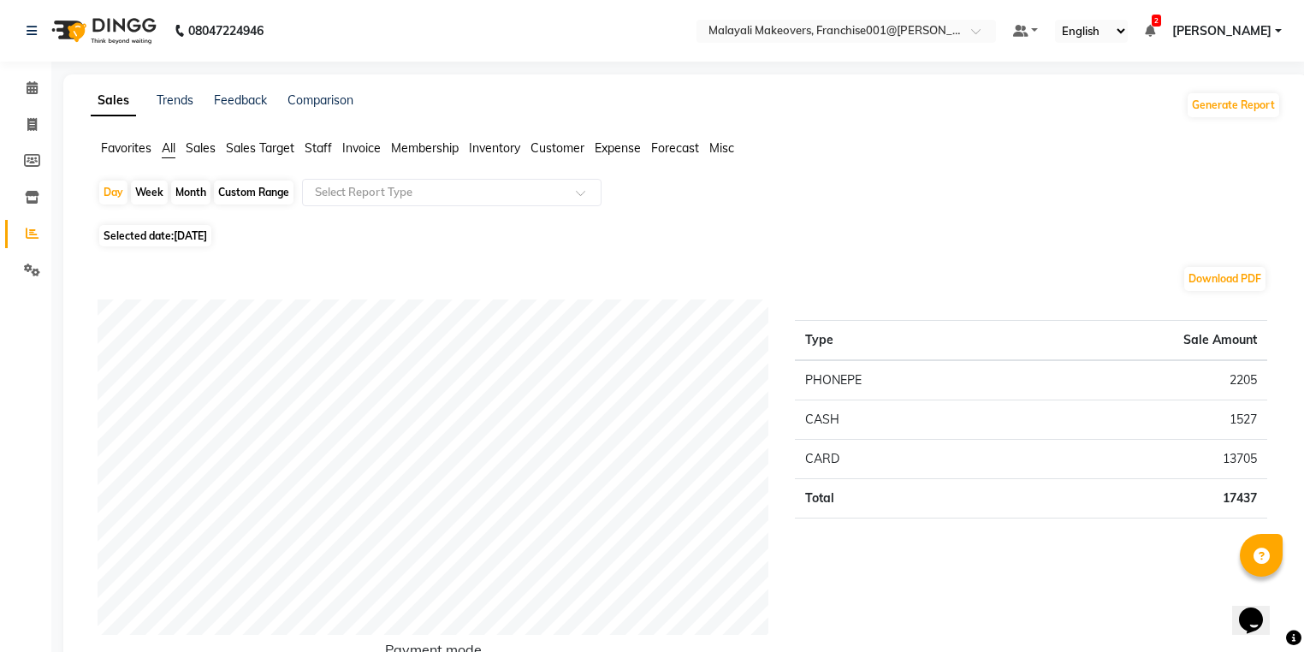
drag, startPoint x: 375, startPoint y: 178, endPoint x: 355, endPoint y: 219, distance: 45.6
click at [350, 227] on div "Selected date: [DATE]" at bounding box center [690, 236] width 1184 height 18
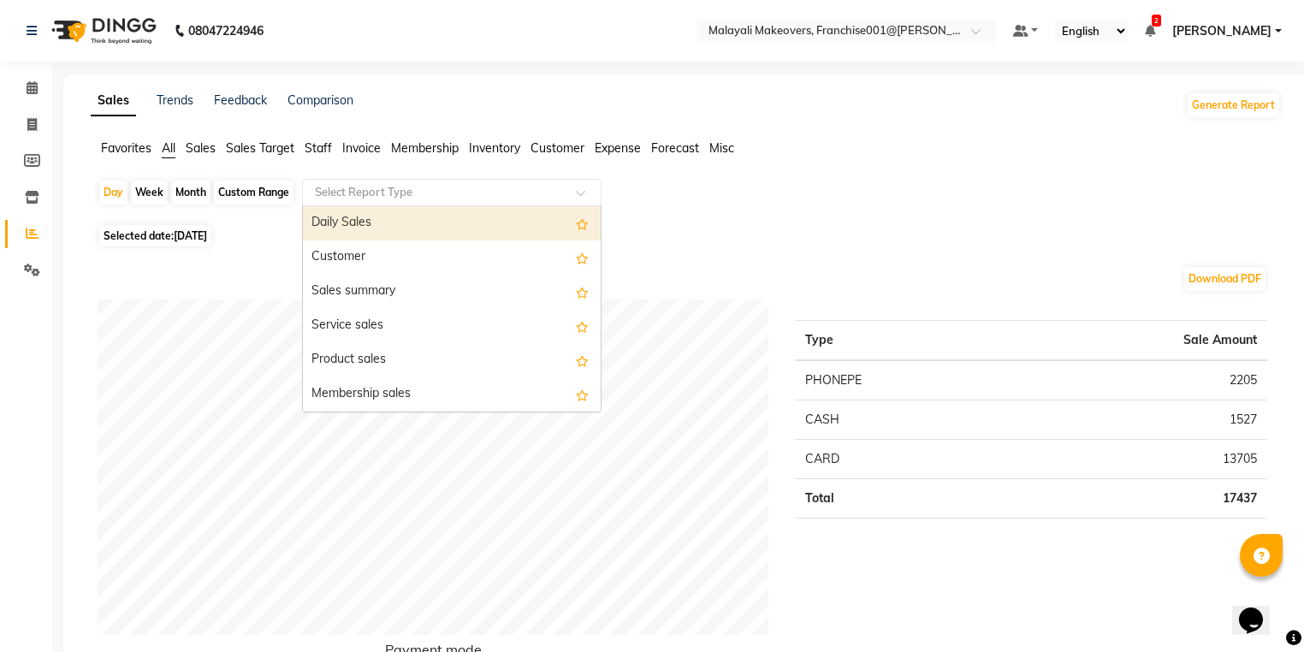
click at [353, 204] on div "Select Report Type" at bounding box center [452, 192] width 300 height 27
click at [348, 220] on div "Daily Sales" at bounding box center [452, 223] width 298 height 34
select select "full_report"
select select "csv"
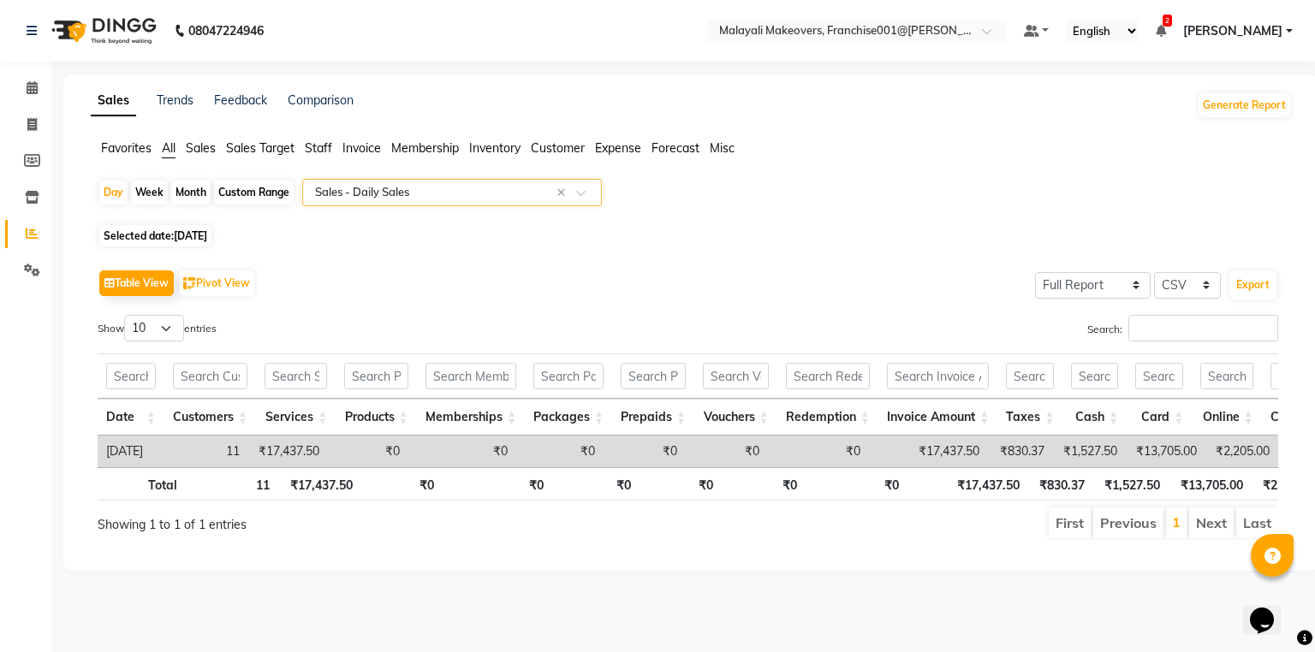
click at [372, 153] on span "Invoice" at bounding box center [361, 147] width 39 height 15
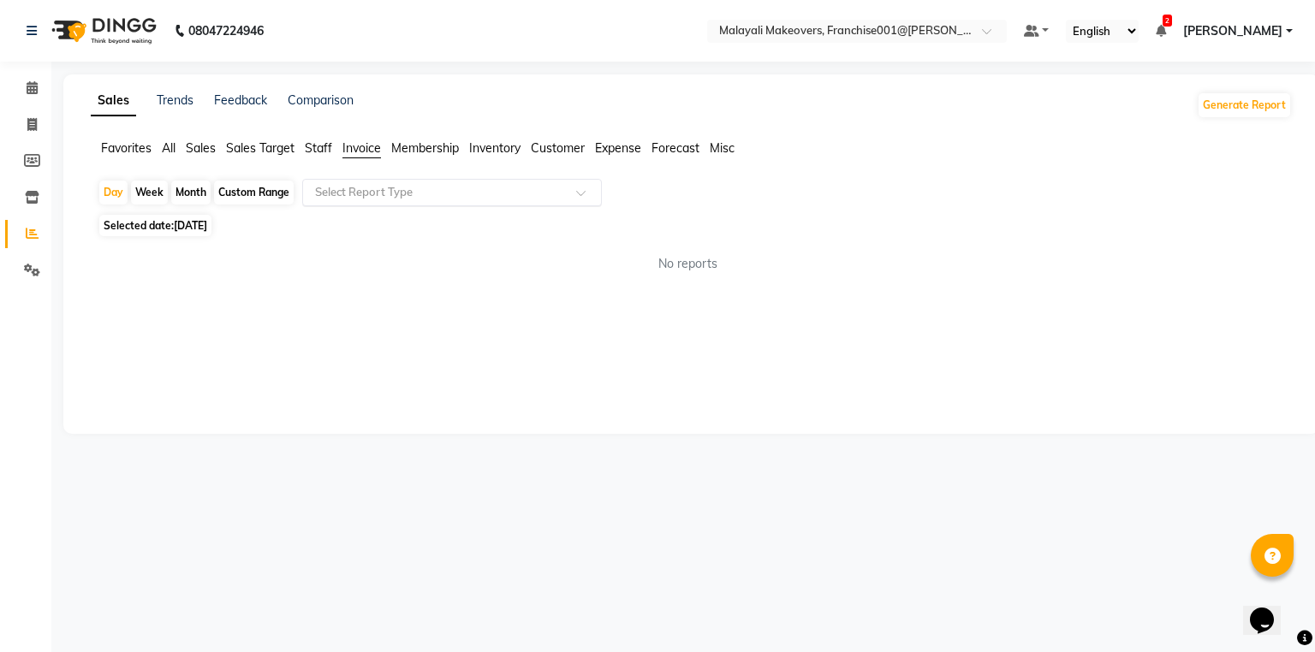
click at [397, 190] on input "text" at bounding box center [435, 192] width 247 height 17
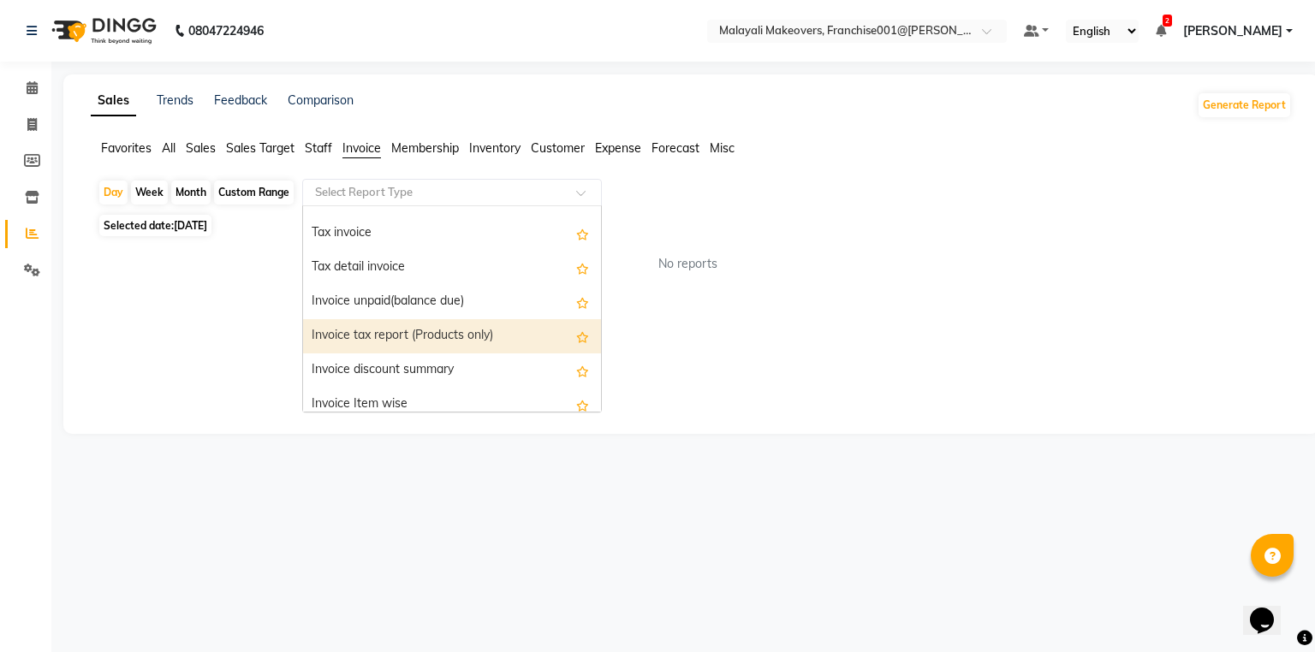
scroll to position [68, 0]
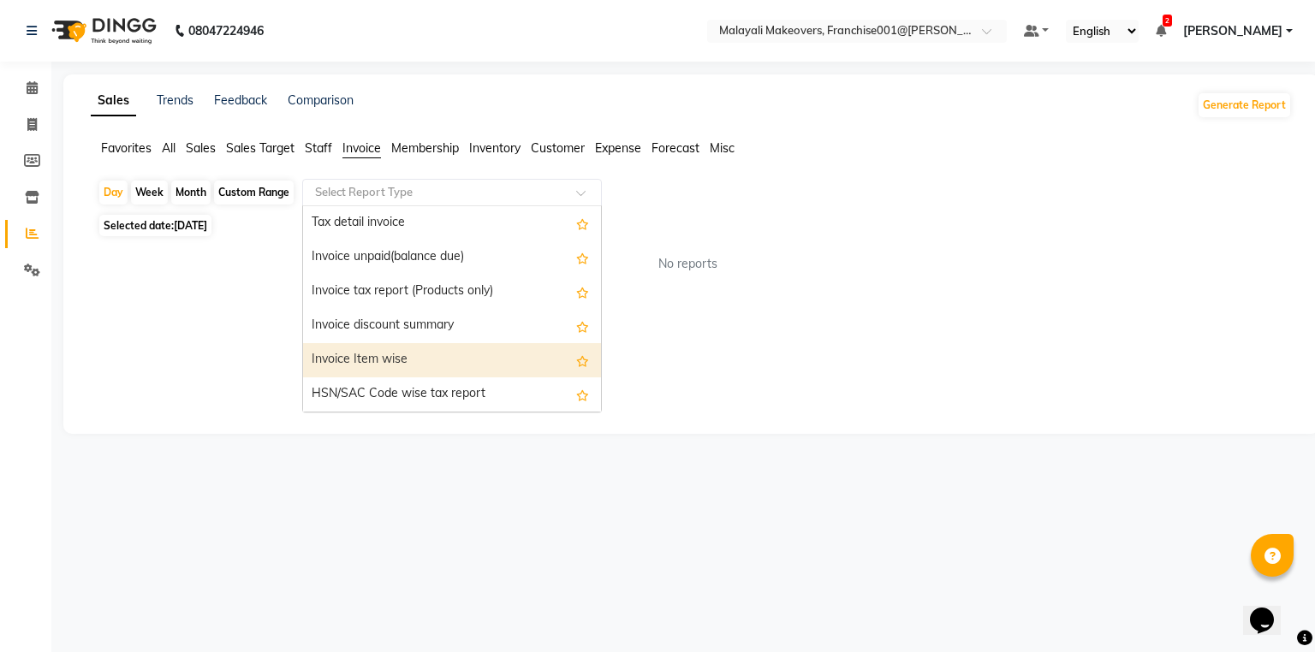
click at [421, 370] on div "Invoice Item wise" at bounding box center [452, 360] width 298 height 34
select select "full_report"
select select "csv"
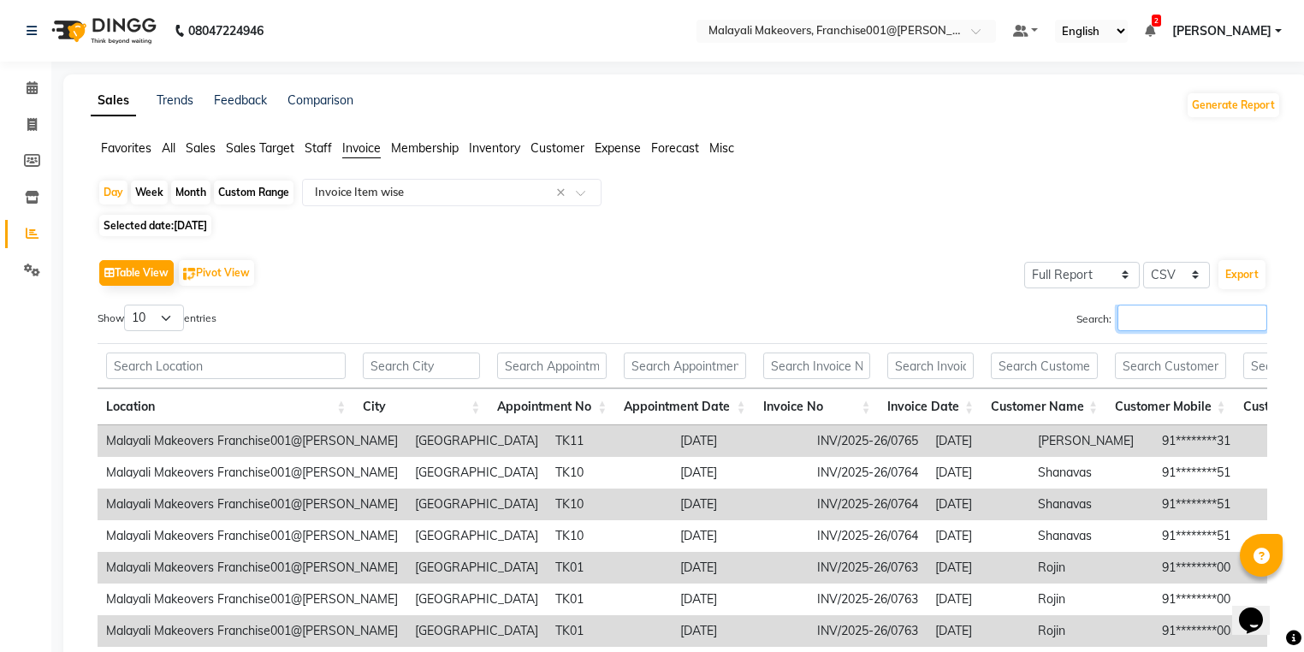
click at [1203, 318] on input "Search:" at bounding box center [1193, 318] width 150 height 27
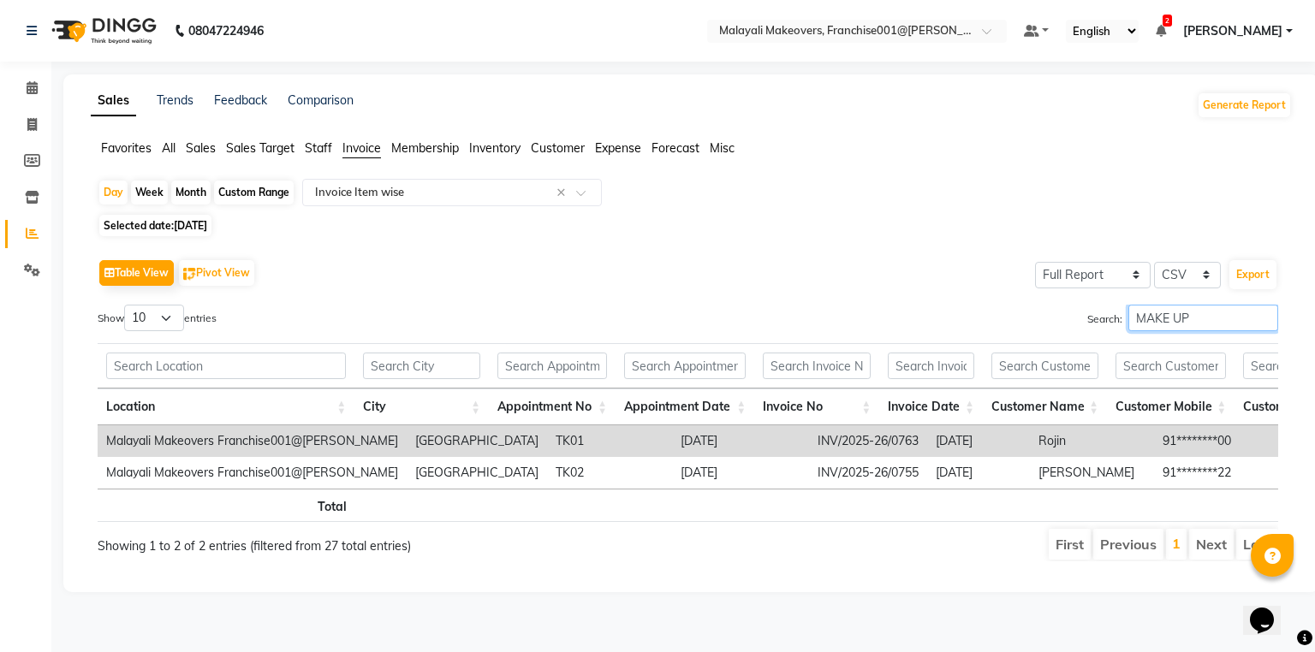
type input "MAKE UP"
drag, startPoint x: 369, startPoint y: 500, endPoint x: 657, endPoint y: 507, distance: 288.5
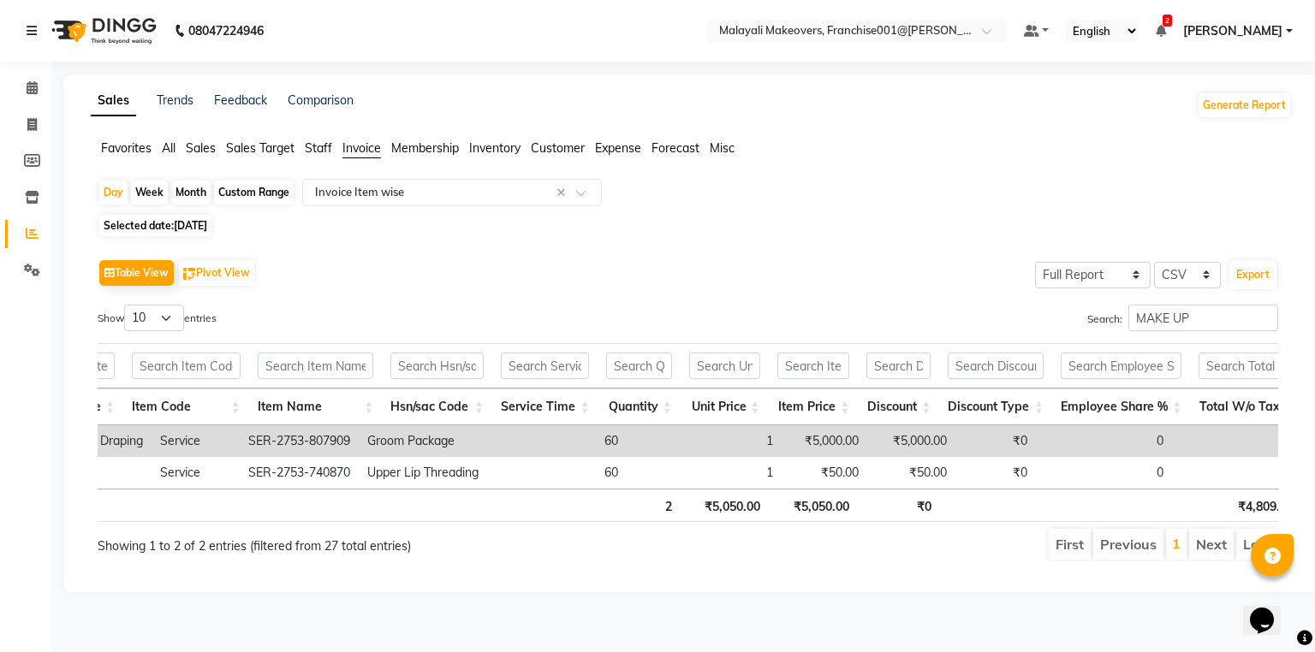
scroll to position [0, 0]
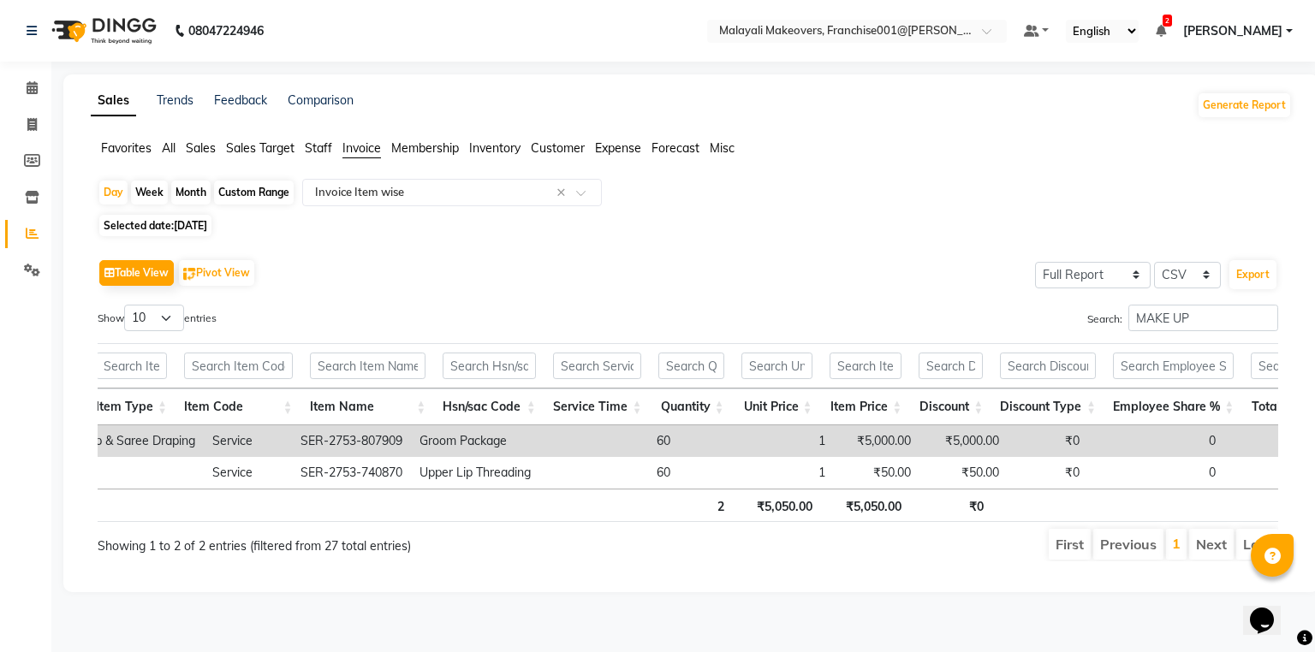
click at [199, 140] on li "Sales" at bounding box center [201, 149] width 30 height 18
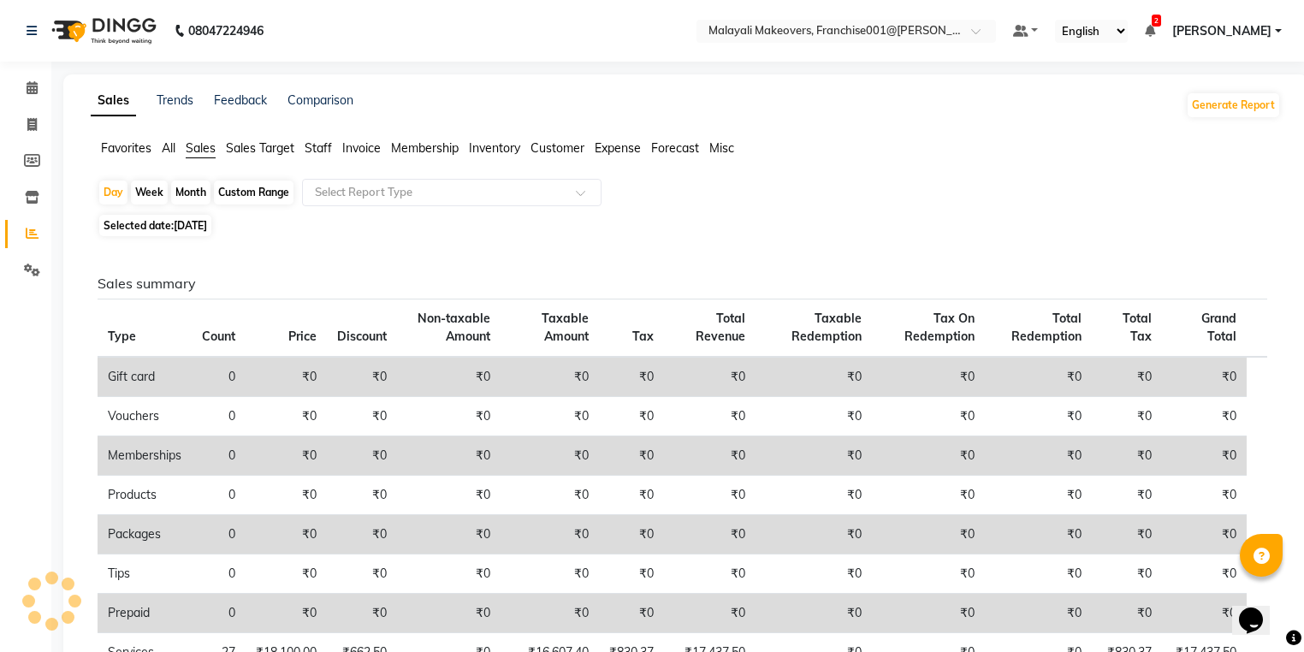
click at [407, 175] on app-reports "Favorites All Sales Sales Target Staff Invoice Membership Inventory Customer Ex…" at bounding box center [685, 450] width 1211 height 621
click at [401, 205] on ng-select "Select Report Type" at bounding box center [452, 192] width 300 height 27
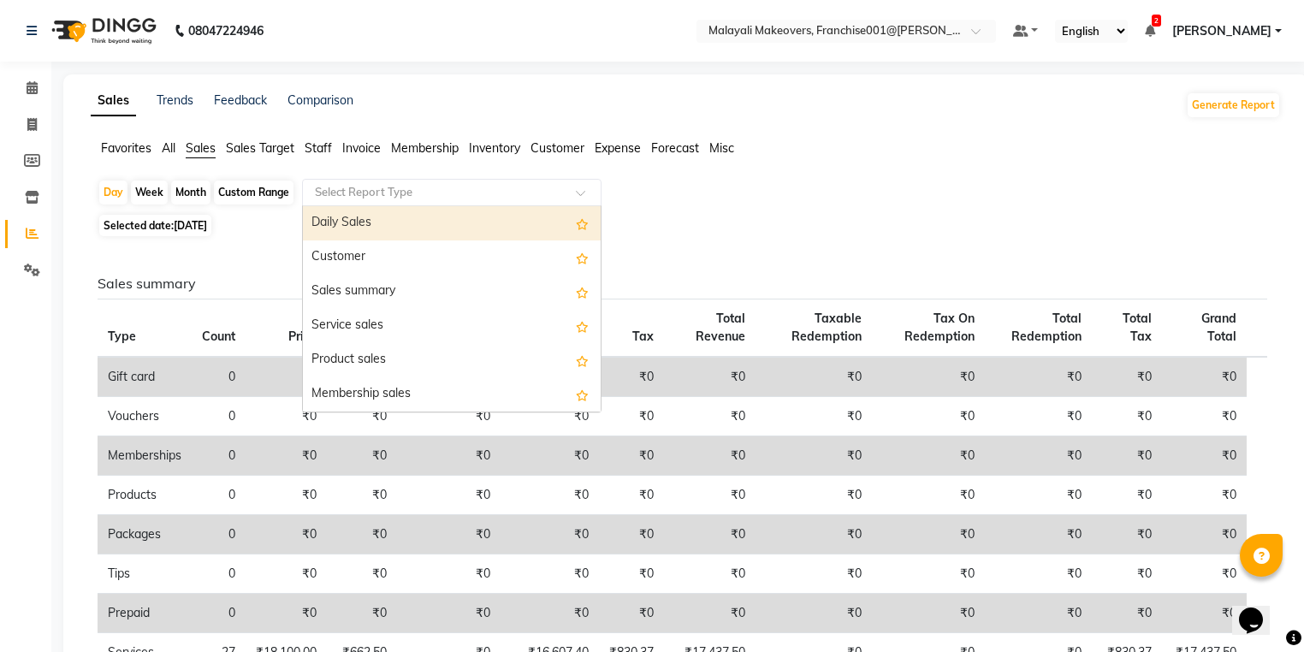
click at [400, 220] on div "Daily Sales" at bounding box center [452, 223] width 298 height 34
select select "full_report"
select select "csv"
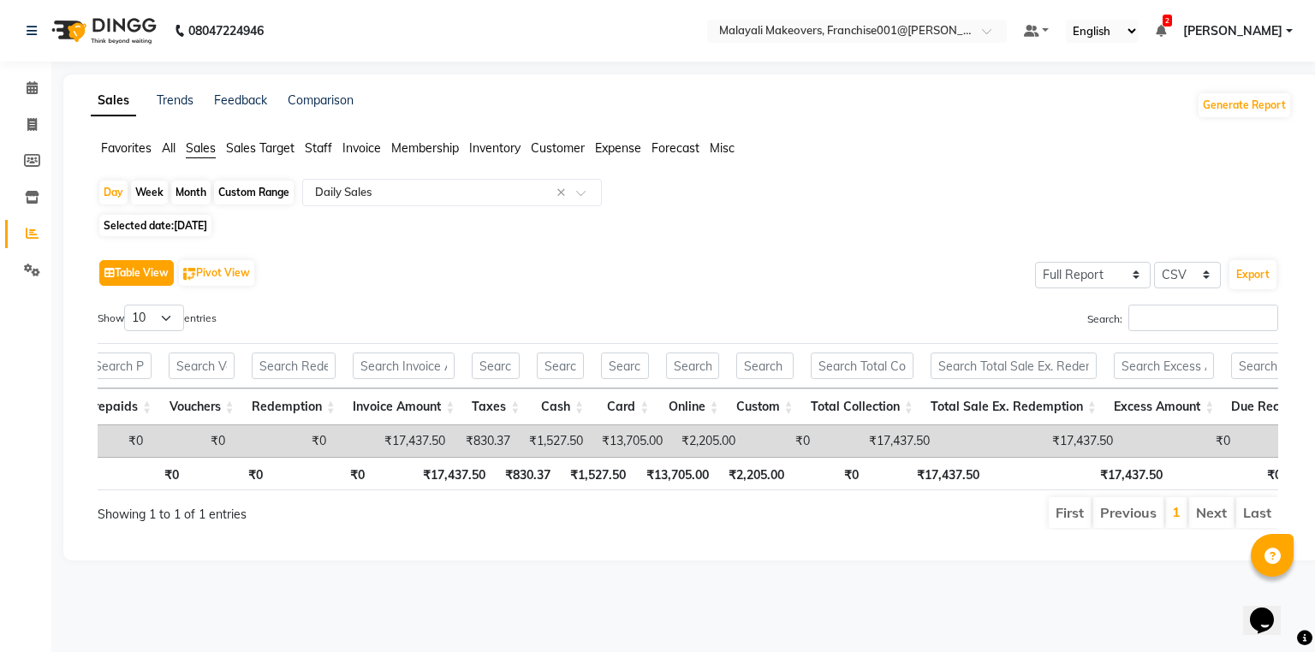
scroll to position [0, 546]
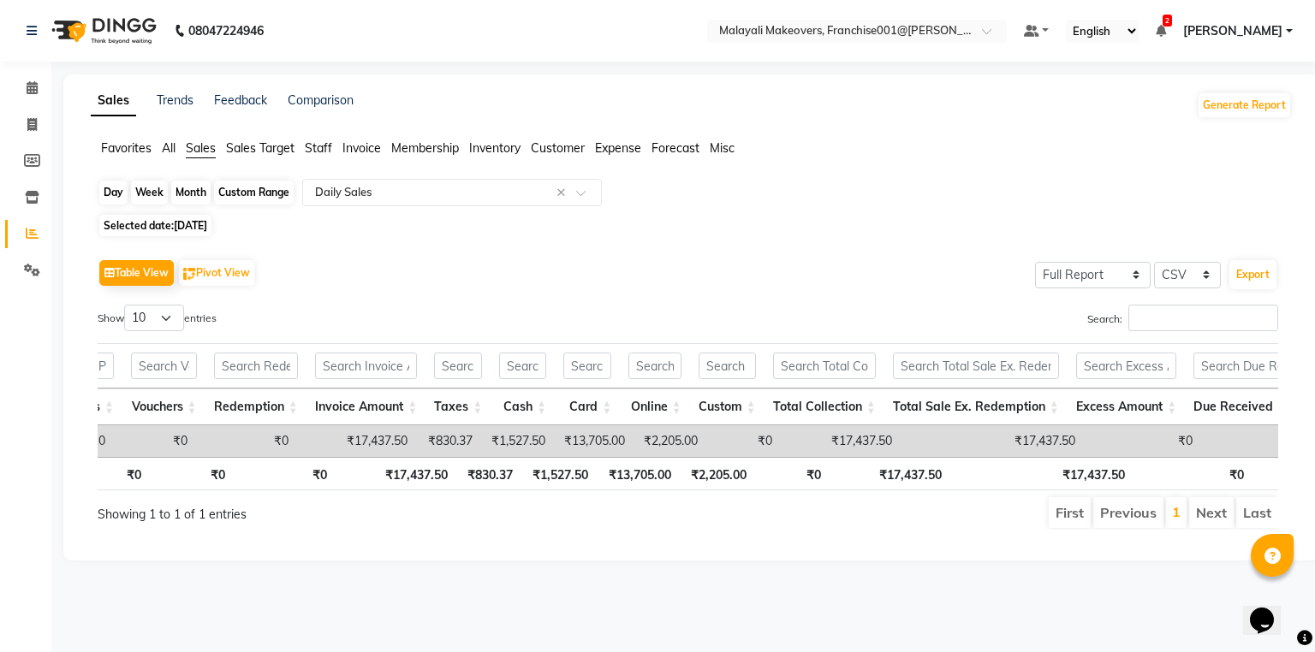
click at [120, 190] on div "Day" at bounding box center [113, 193] width 28 height 24
select select "9"
select select "2025"
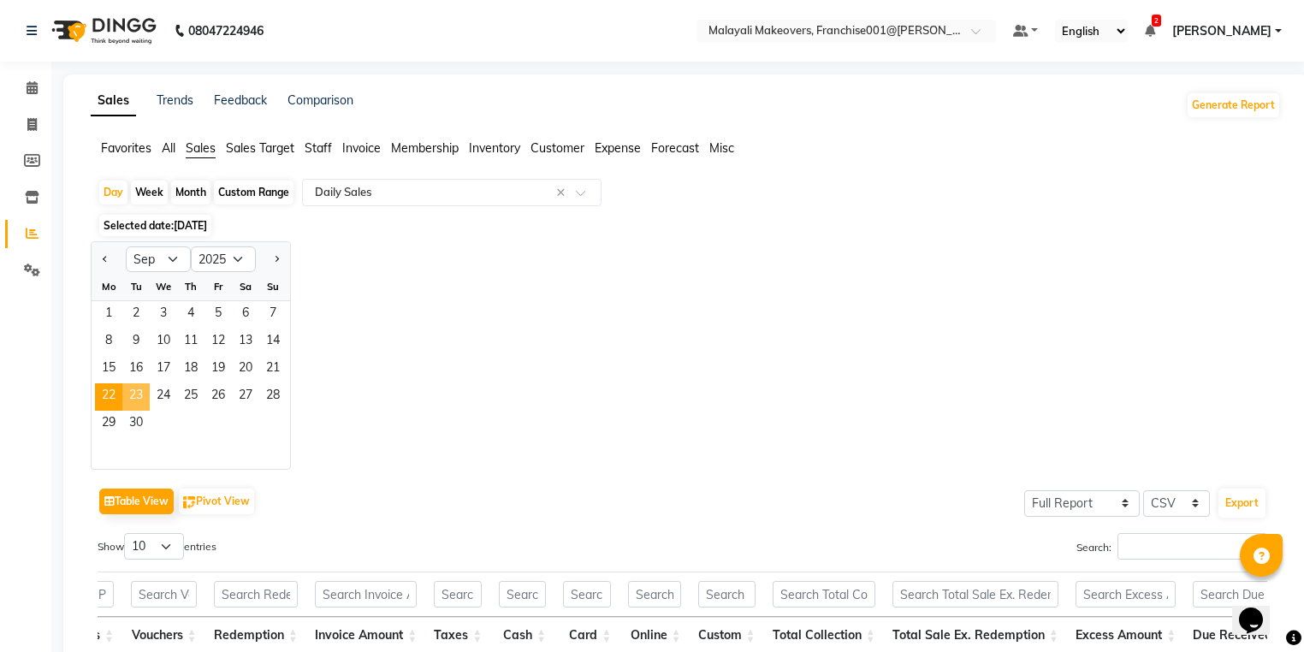
click at [128, 405] on span "23" at bounding box center [135, 396] width 27 height 27
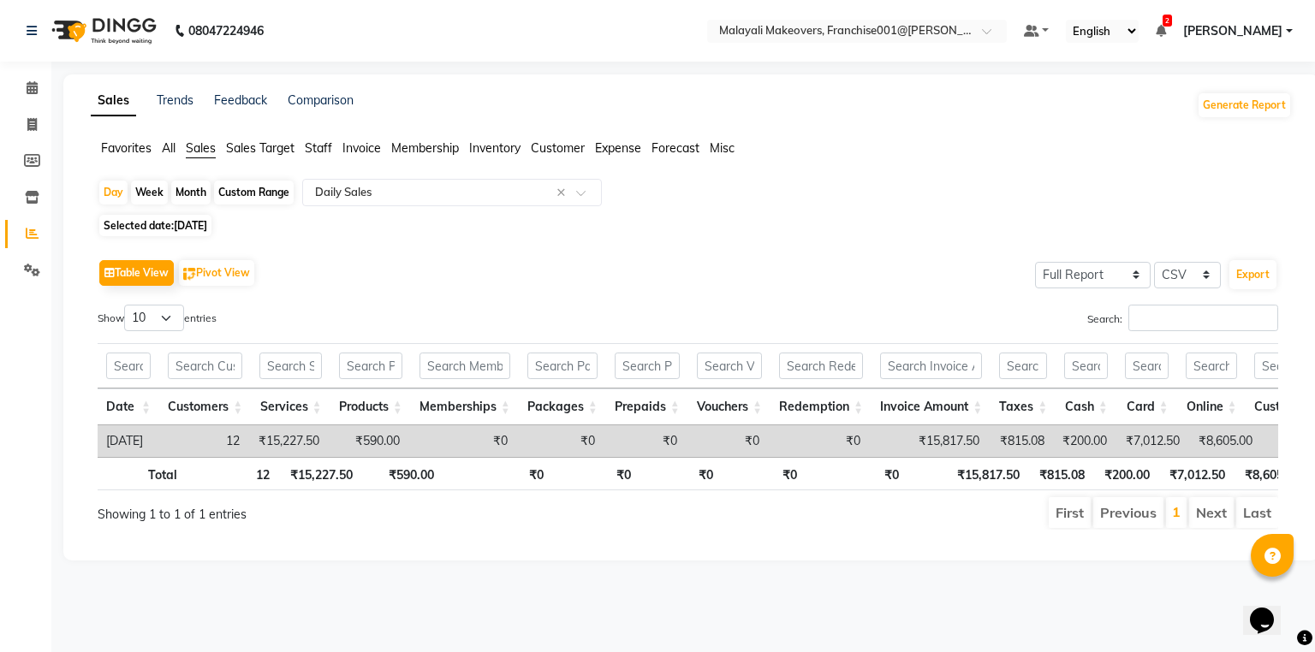
click at [375, 163] on div "Favorites All Sales Sales Target Staff Invoice Membership Inventory Customer Ex…" at bounding box center [691, 156] width 1227 height 33
click at [374, 216] on div "Day Week Month Custom Range Select Report Type × Daily Sales × Selected date: […" at bounding box center [691, 361] width 1201 height 365
click at [377, 151] on span "Invoice" at bounding box center [361, 147] width 39 height 15
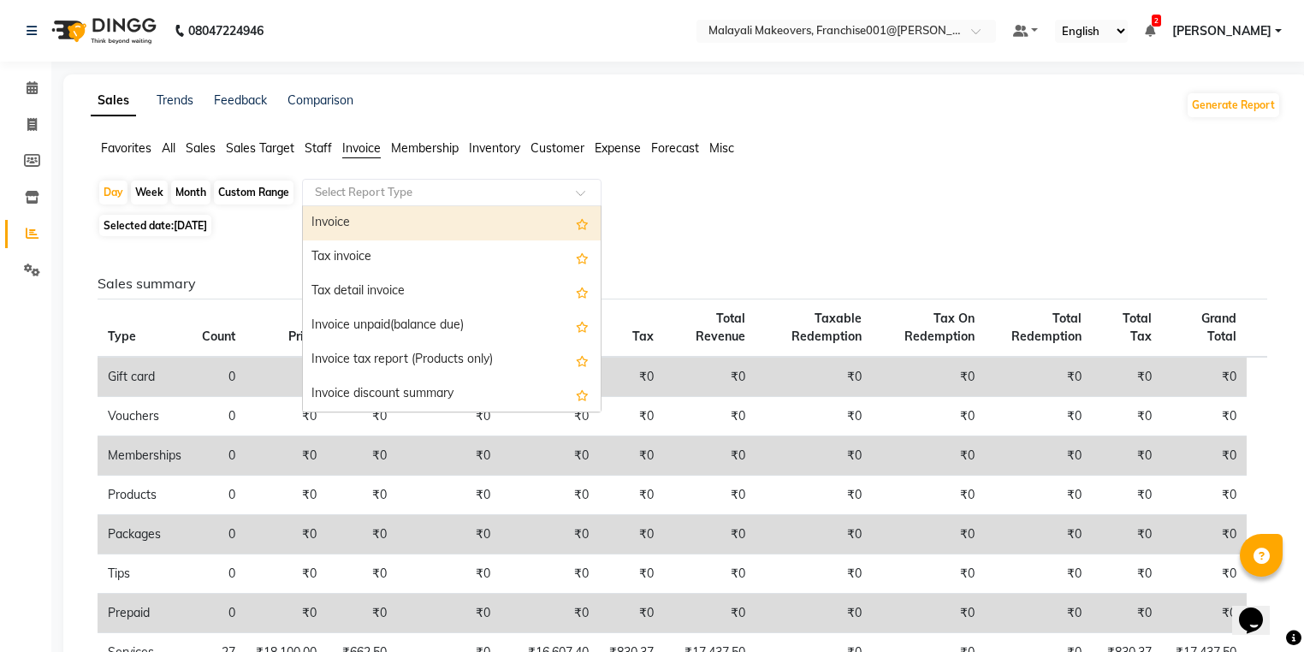
drag, startPoint x: 373, startPoint y: 199, endPoint x: 387, endPoint y: 251, distance: 54.0
click at [373, 199] on input "text" at bounding box center [435, 192] width 247 height 17
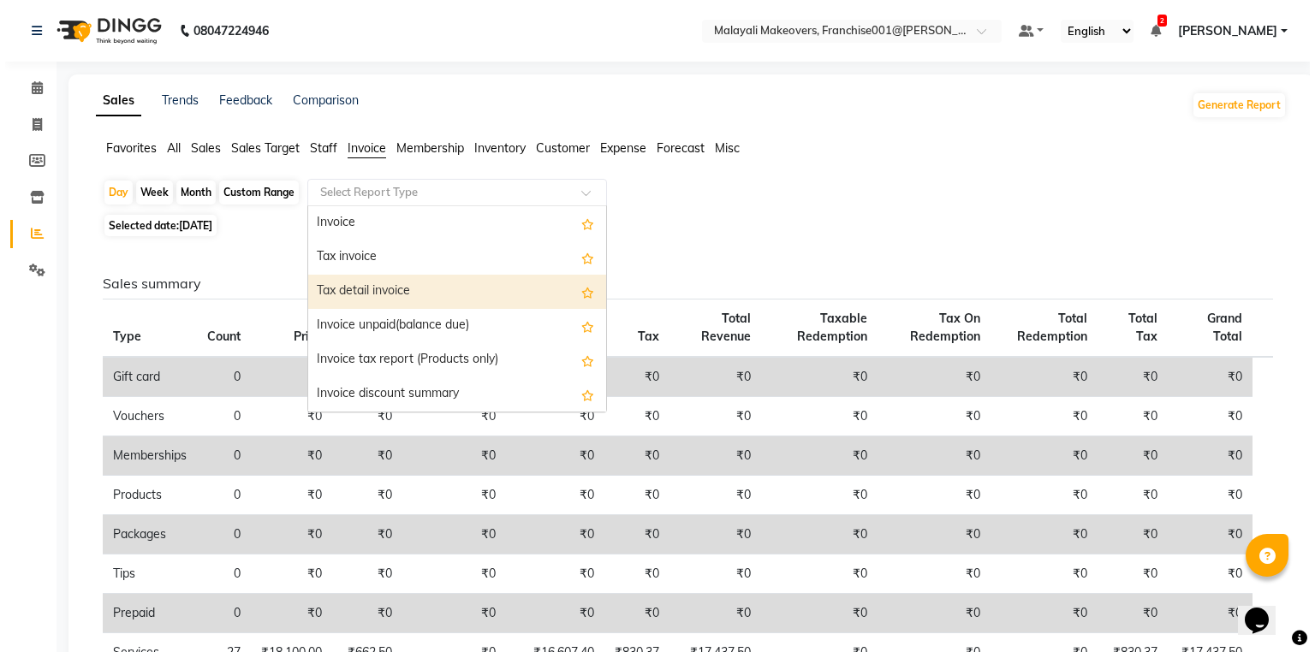
scroll to position [68, 0]
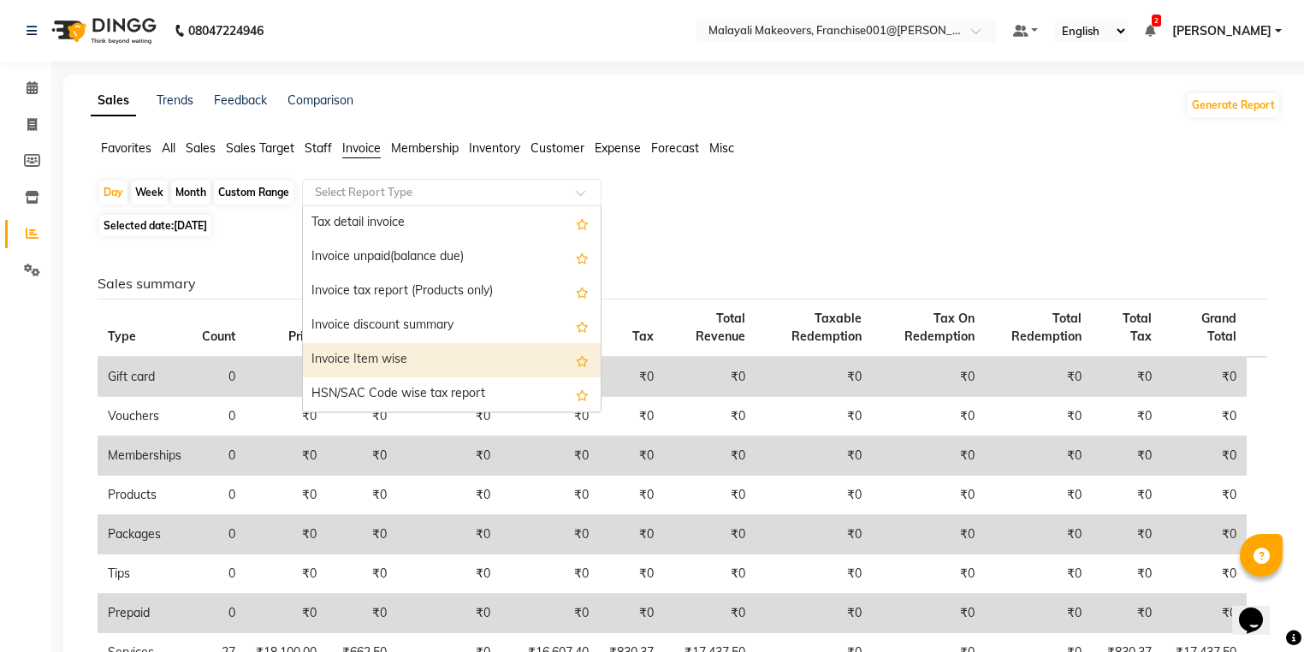
click at [377, 348] on div "Invoice Item wise" at bounding box center [452, 360] width 298 height 34
select select "full_report"
select select "csv"
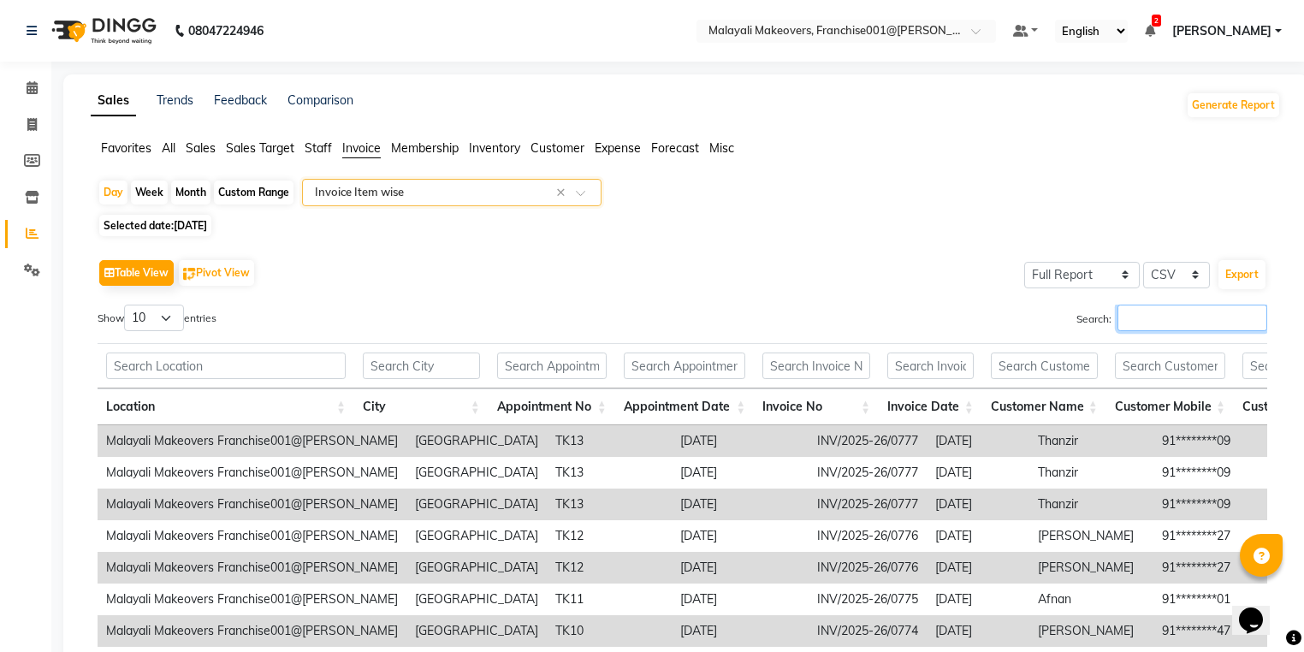
click at [1160, 330] on input "Search:" at bounding box center [1193, 318] width 150 height 27
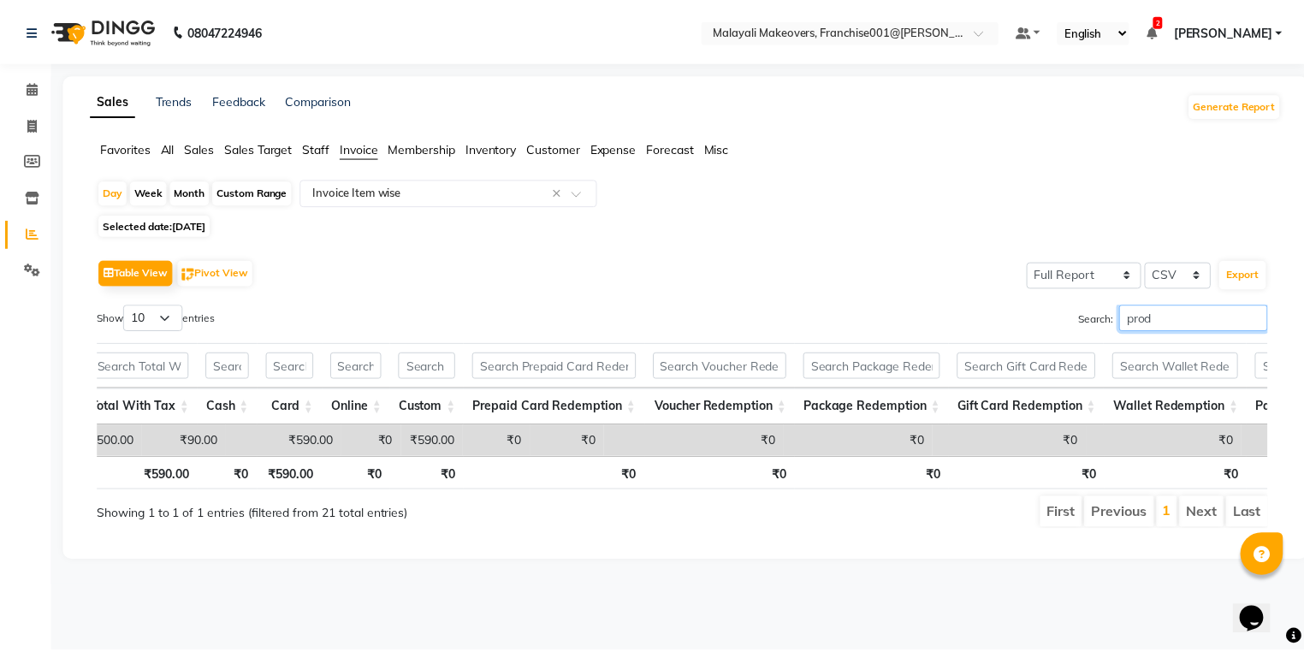
scroll to position [0, 3376]
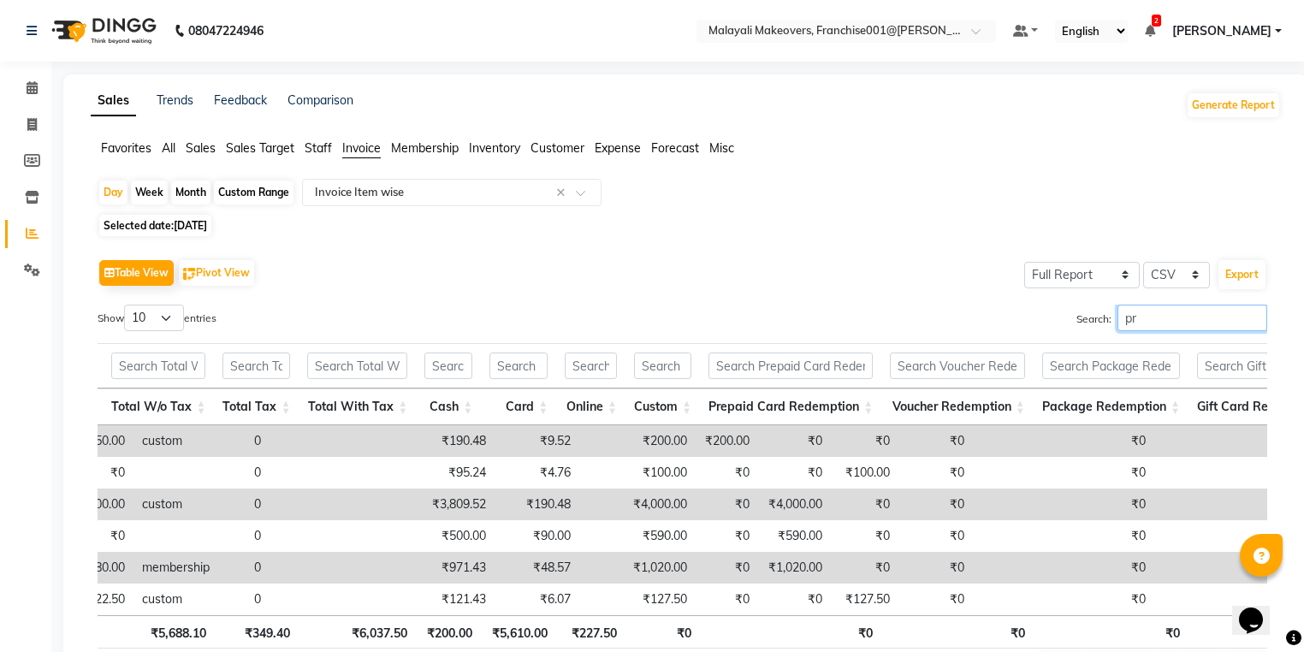
type input "p"
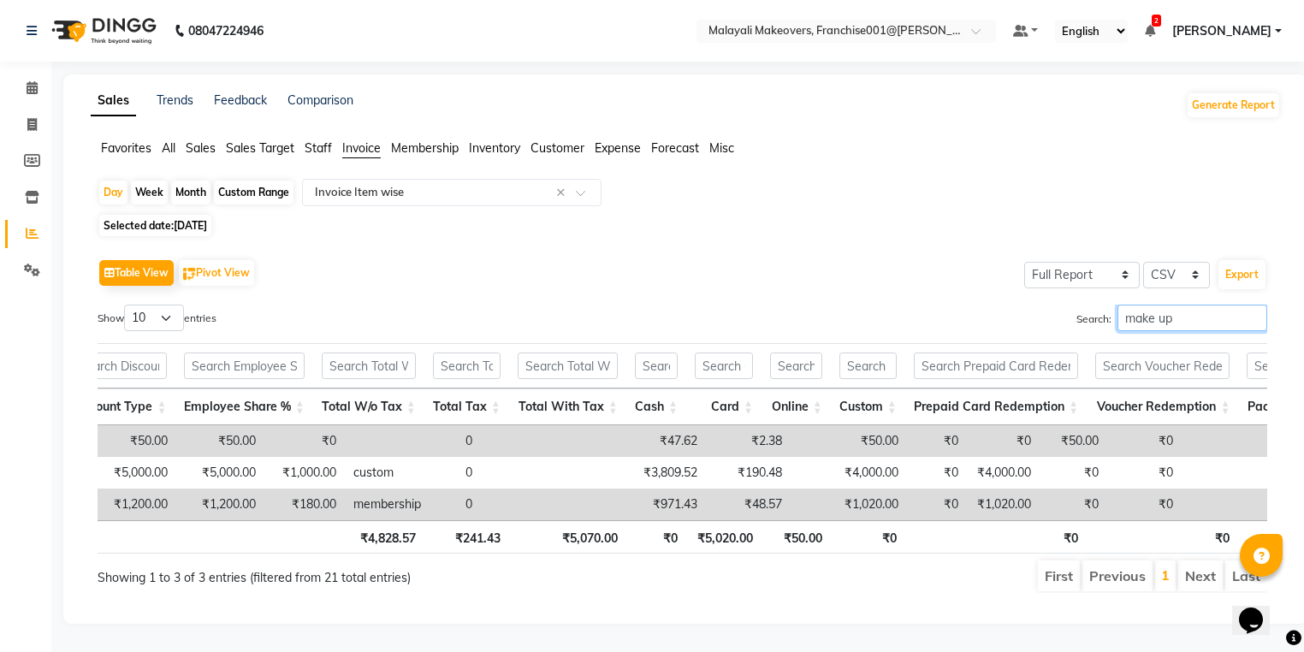
scroll to position [0, 2725]
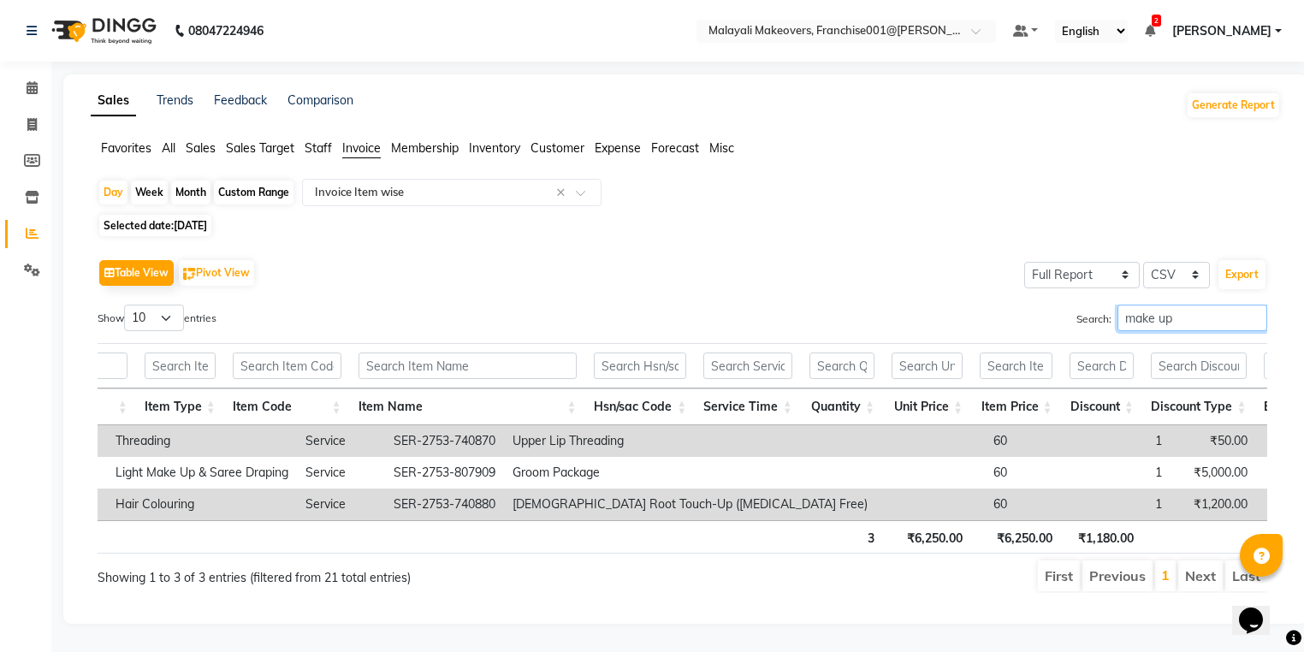
type input "make up"
click at [195, 150] on span "Sales" at bounding box center [201, 147] width 30 height 15
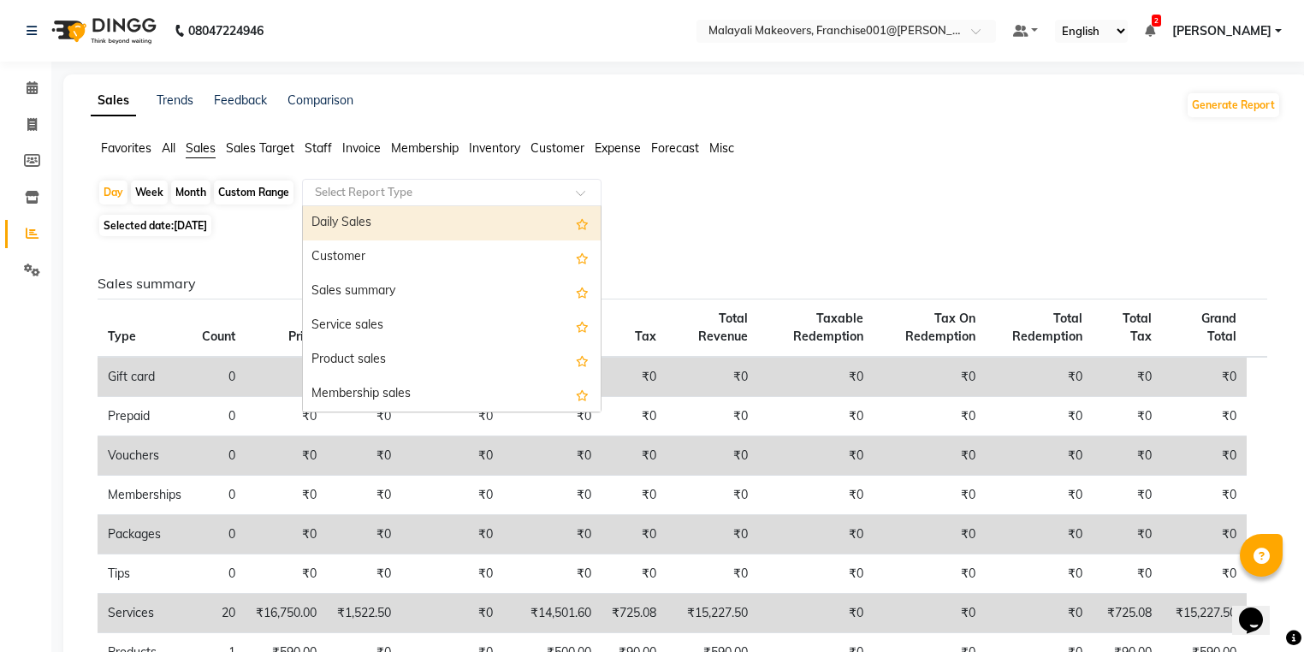
click at [339, 199] on input "text" at bounding box center [435, 192] width 247 height 17
click at [337, 220] on div "Daily Sales" at bounding box center [452, 223] width 298 height 34
select select "full_report"
select select "csv"
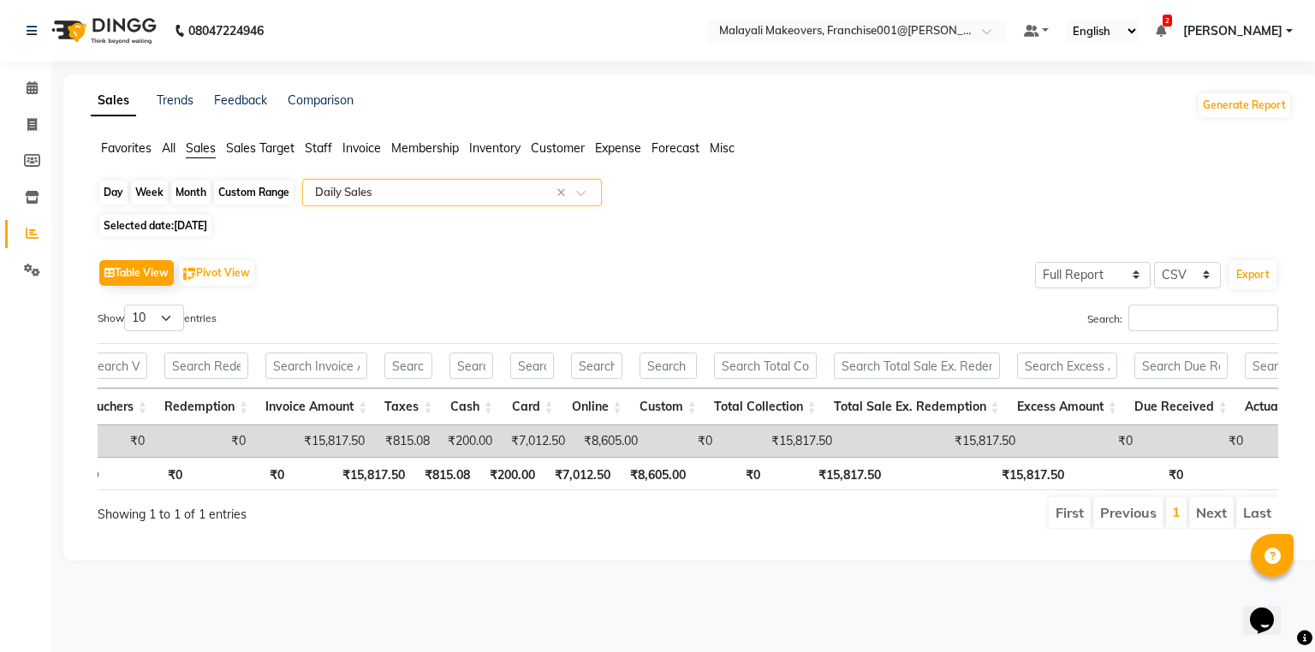
click at [109, 193] on div "Day" at bounding box center [113, 193] width 28 height 24
select select "9"
select select "2025"
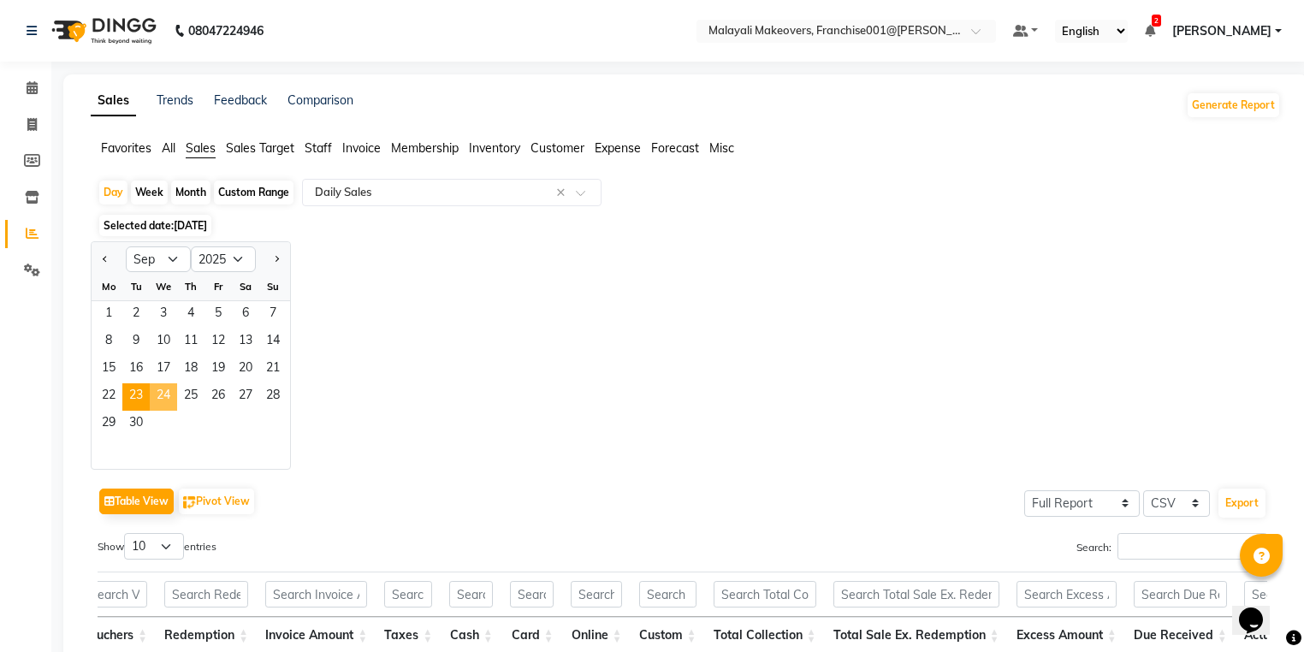
click at [158, 404] on span "24" at bounding box center [163, 396] width 27 height 27
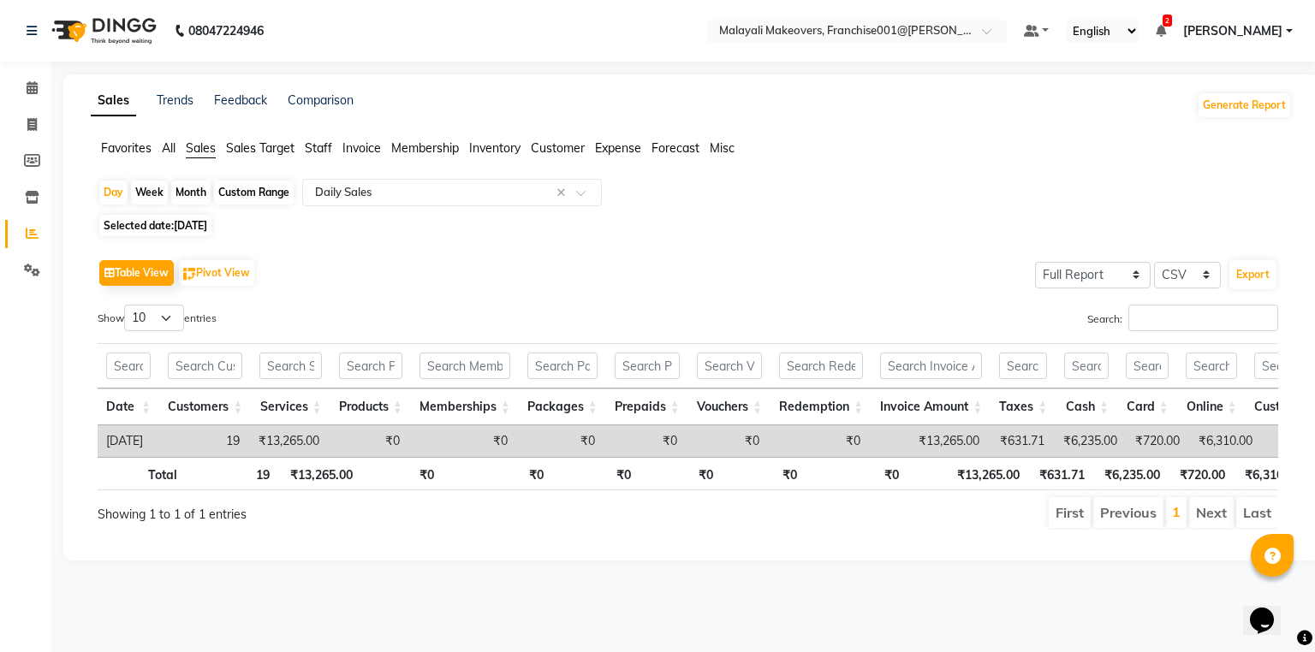
click at [375, 150] on span "Invoice" at bounding box center [361, 147] width 39 height 15
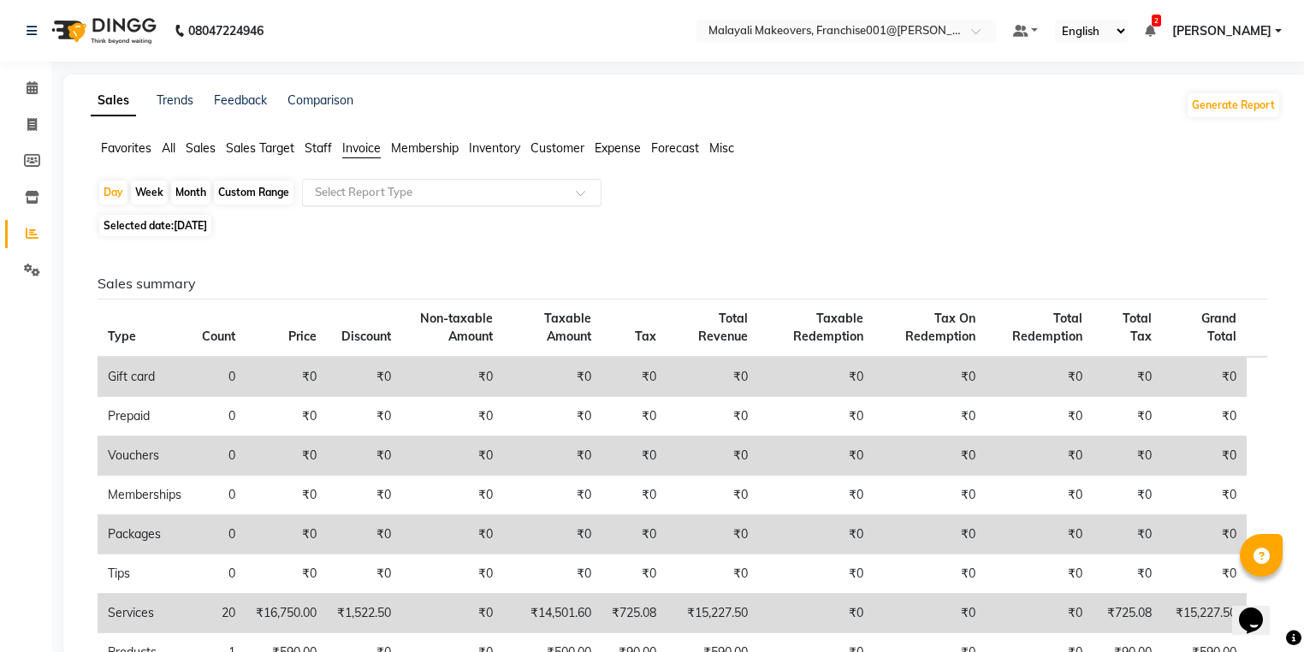
click at [385, 195] on input "text" at bounding box center [435, 192] width 247 height 17
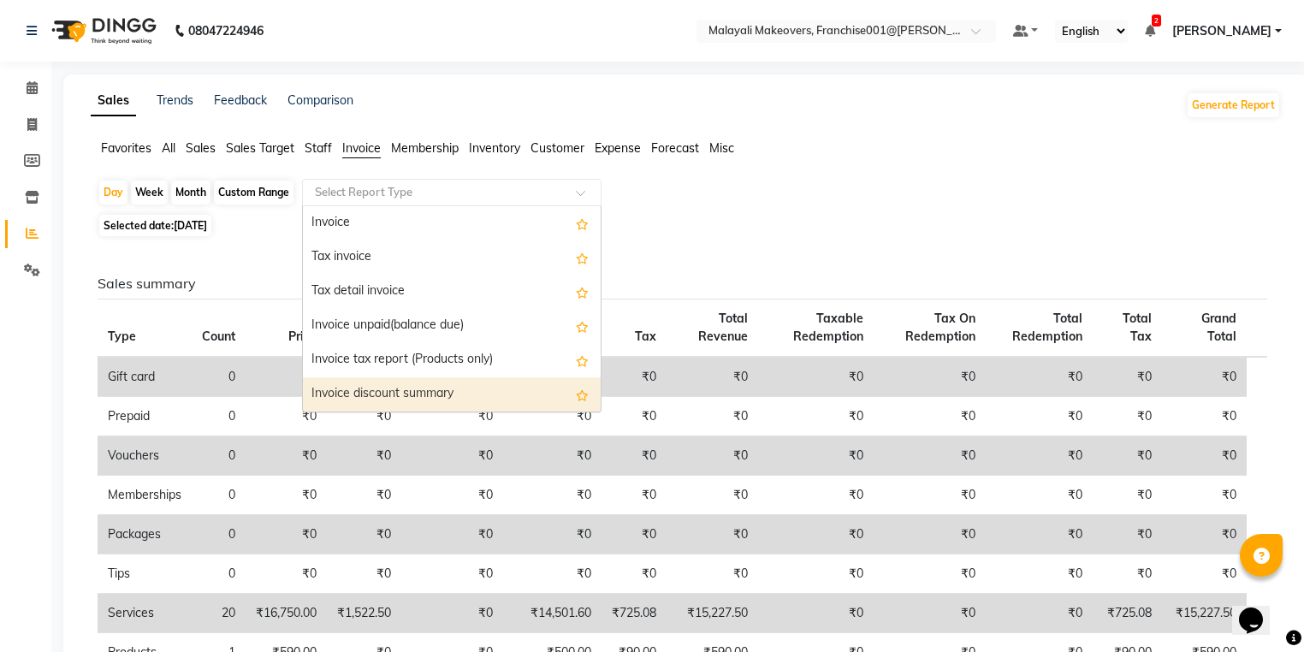
scroll to position [68, 0]
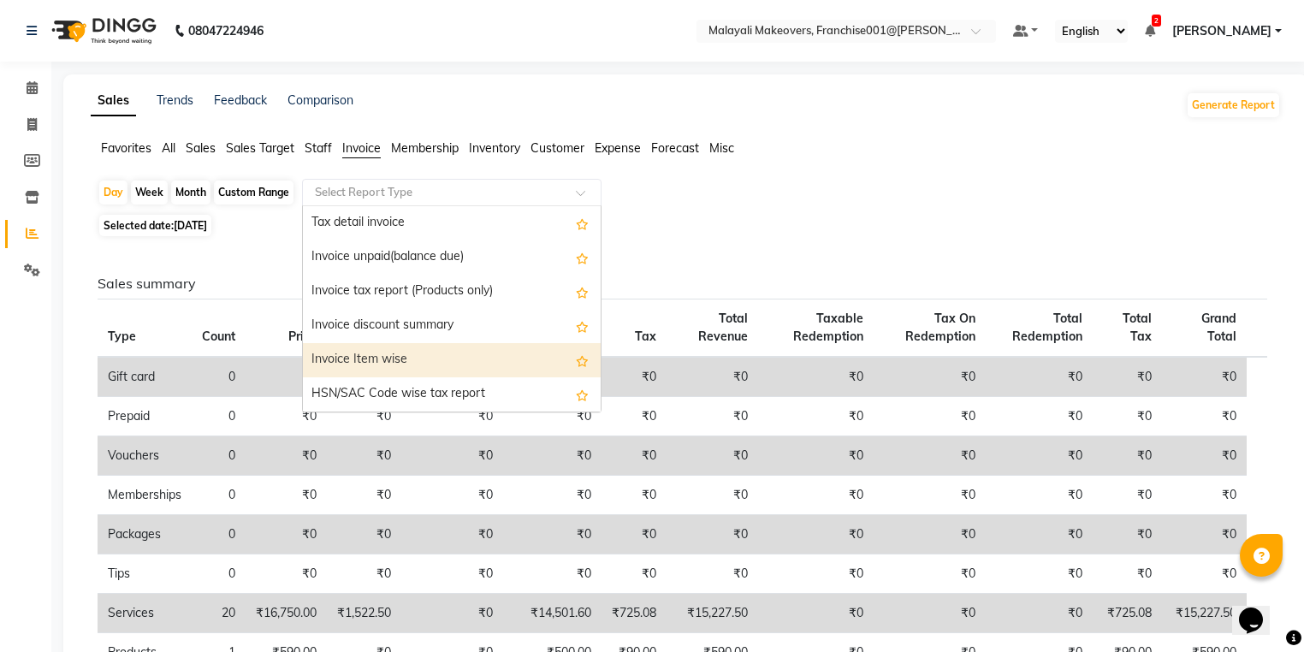
drag, startPoint x: 409, startPoint y: 338, endPoint x: 402, endPoint y: 377, distance: 39.1
click at [402, 377] on div "Invoice Tax invoice Tax detail invoice Invoice unpaid(balance due) Invoice tax …" at bounding box center [452, 360] width 298 height 445
click at [409, 366] on div "Invoice Item wise" at bounding box center [452, 360] width 298 height 34
select select "full_report"
select select "csv"
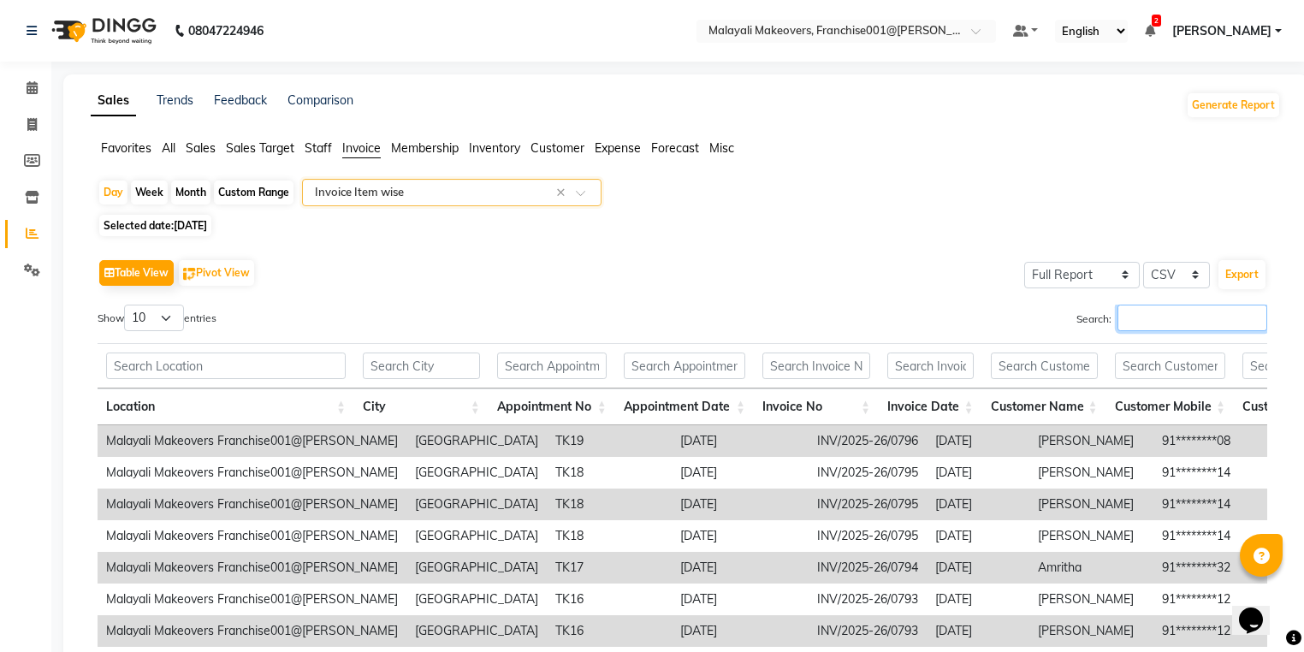
click at [1150, 318] on input "Search:" at bounding box center [1193, 318] width 150 height 27
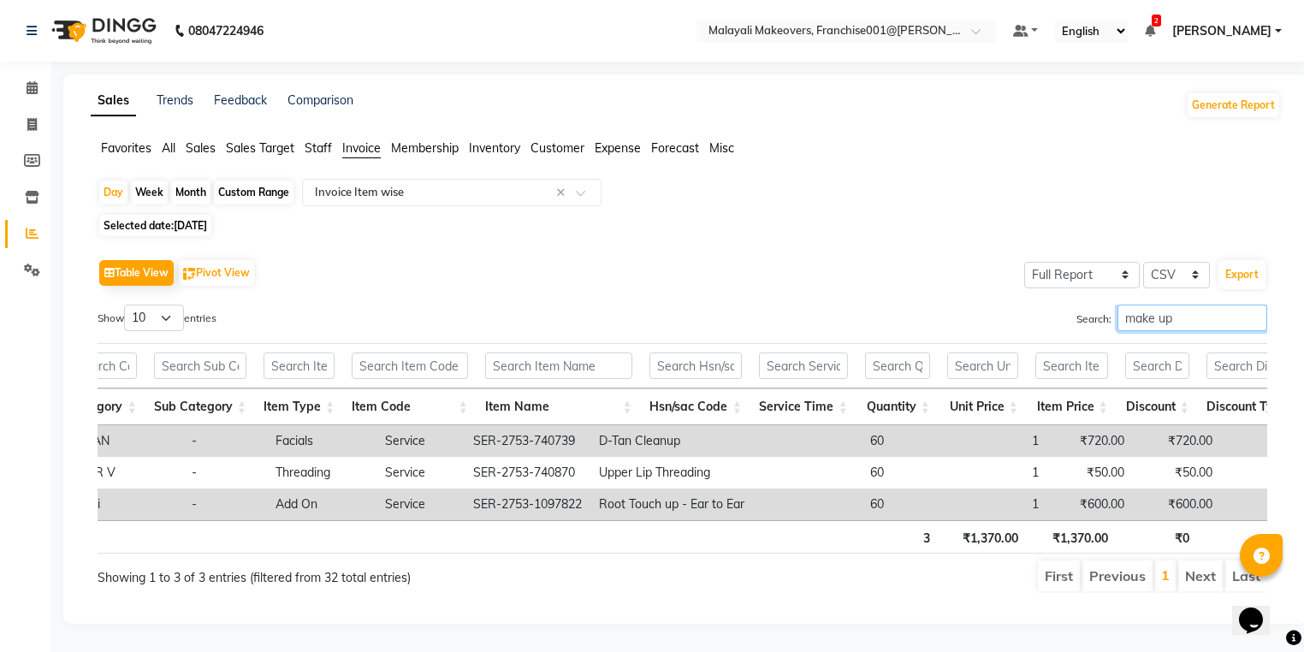
scroll to position [0, 1801]
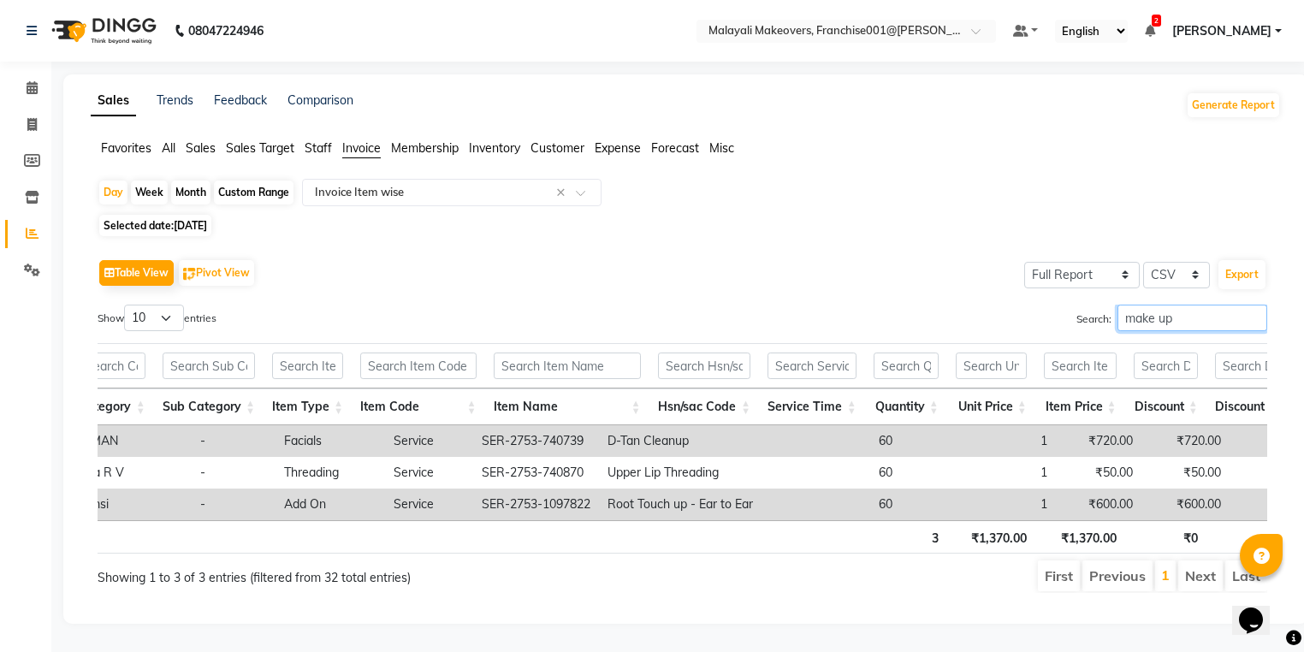
type input "make up"
click at [206, 140] on span "Sales" at bounding box center [201, 147] width 30 height 15
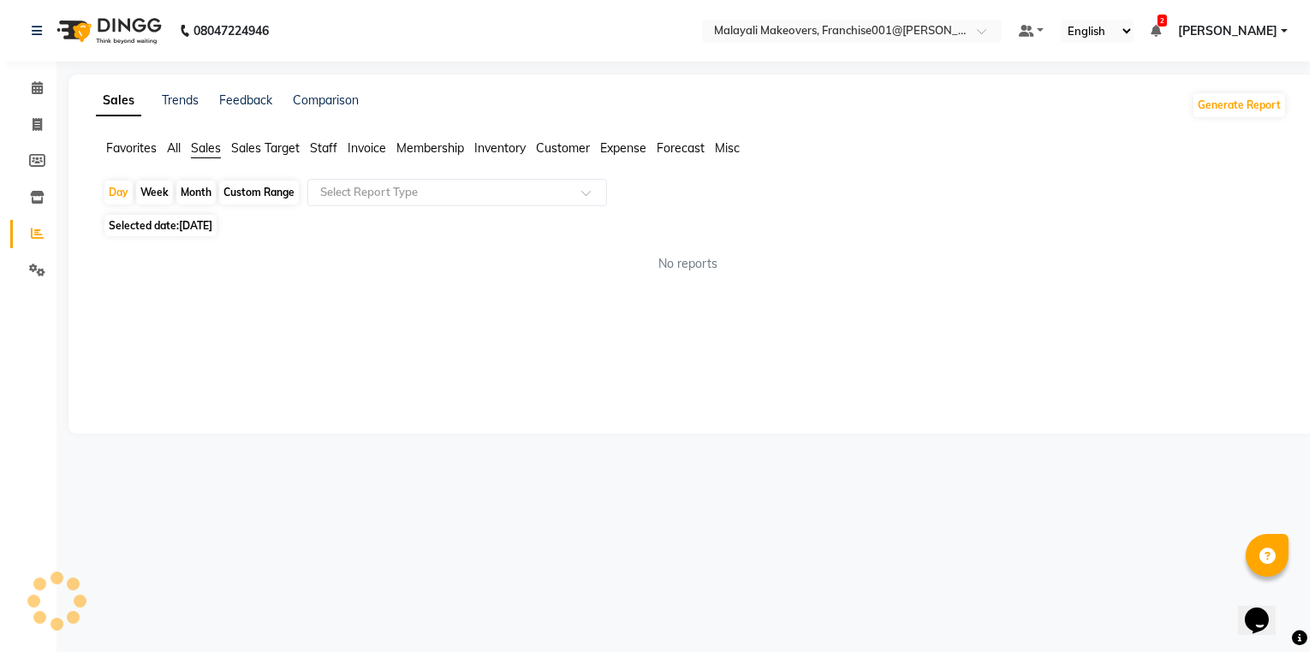
scroll to position [0, 0]
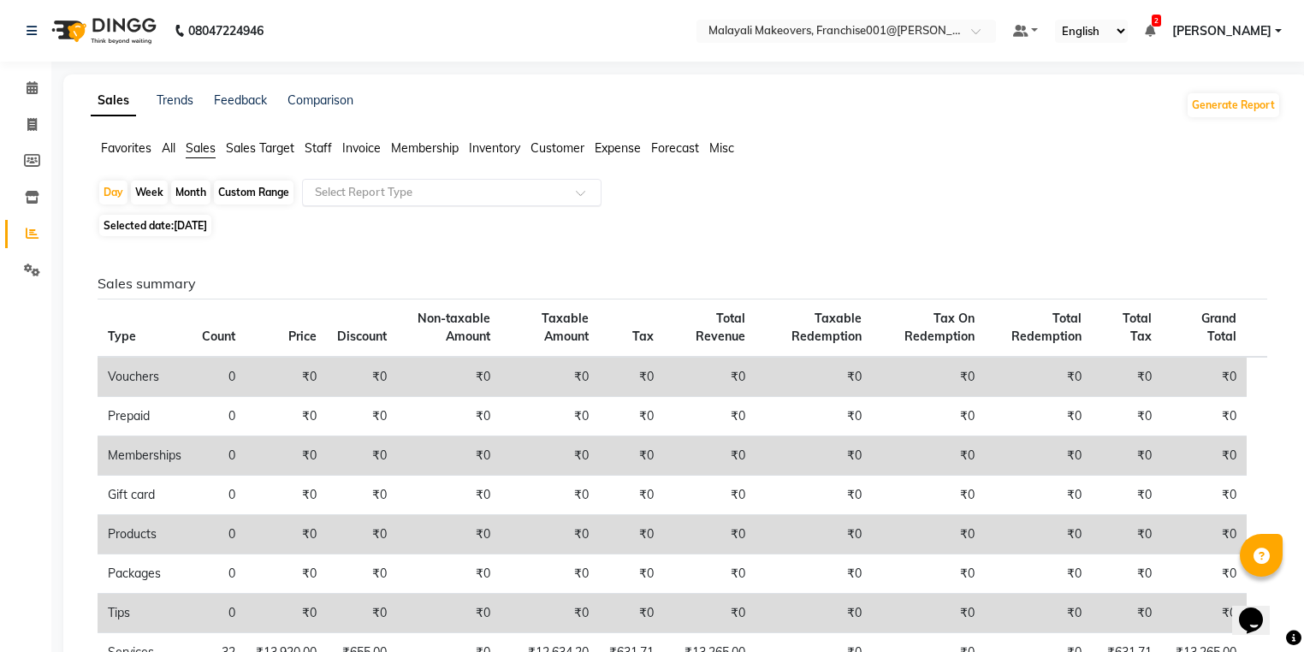
click at [412, 188] on input "text" at bounding box center [435, 192] width 247 height 17
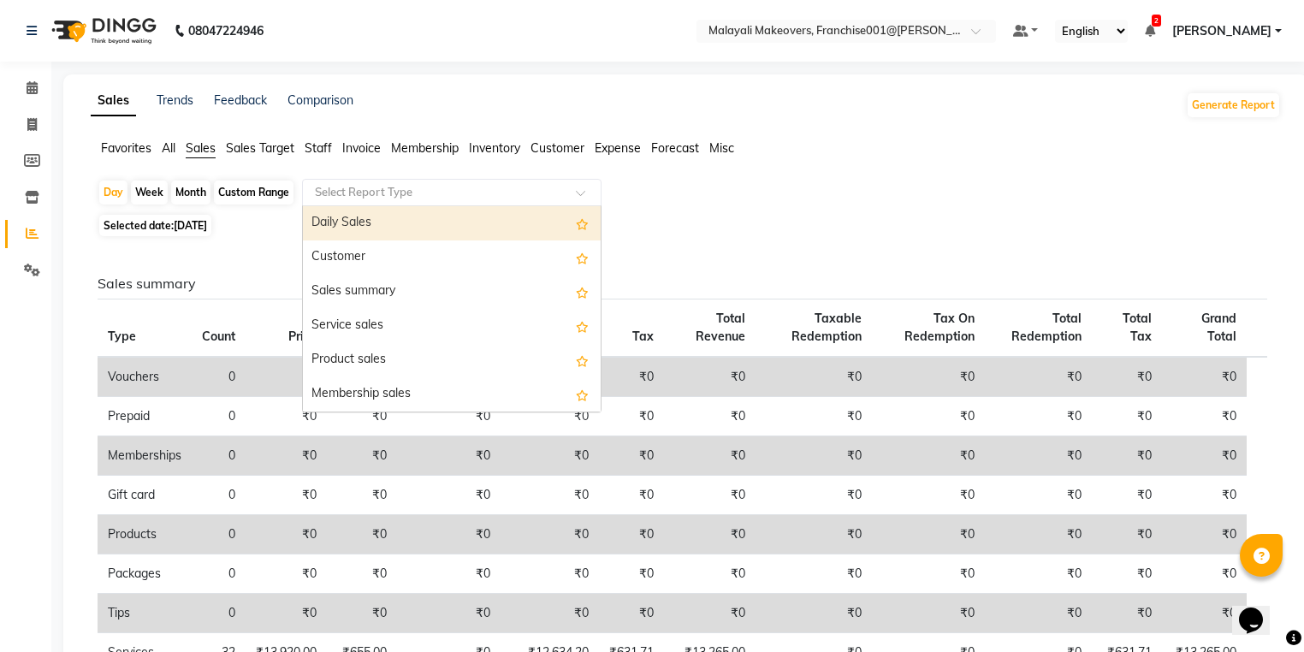
click at [411, 205] on ng-dropdown-panel "Daily Sales Customer Sales summary Service sales Product sales Membership sales…" at bounding box center [452, 308] width 300 height 207
click at [468, 225] on div "Daily Sales" at bounding box center [452, 223] width 298 height 34
select select "full_report"
select select "csv"
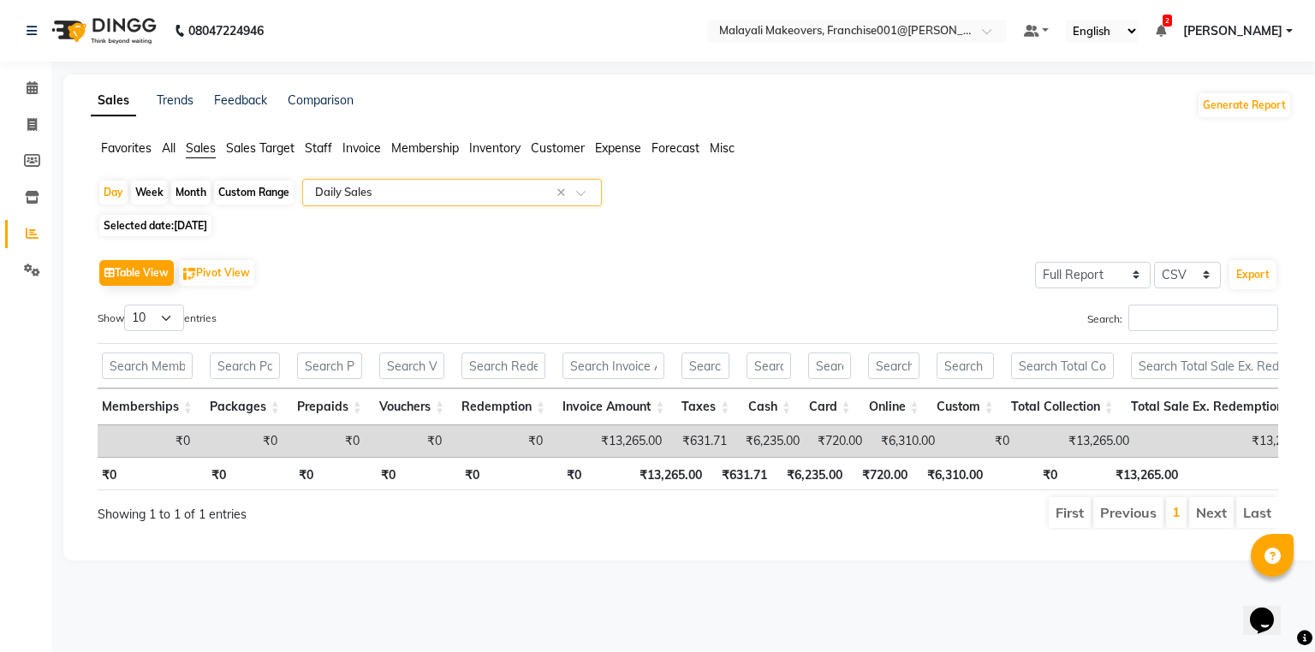
scroll to position [0, 363]
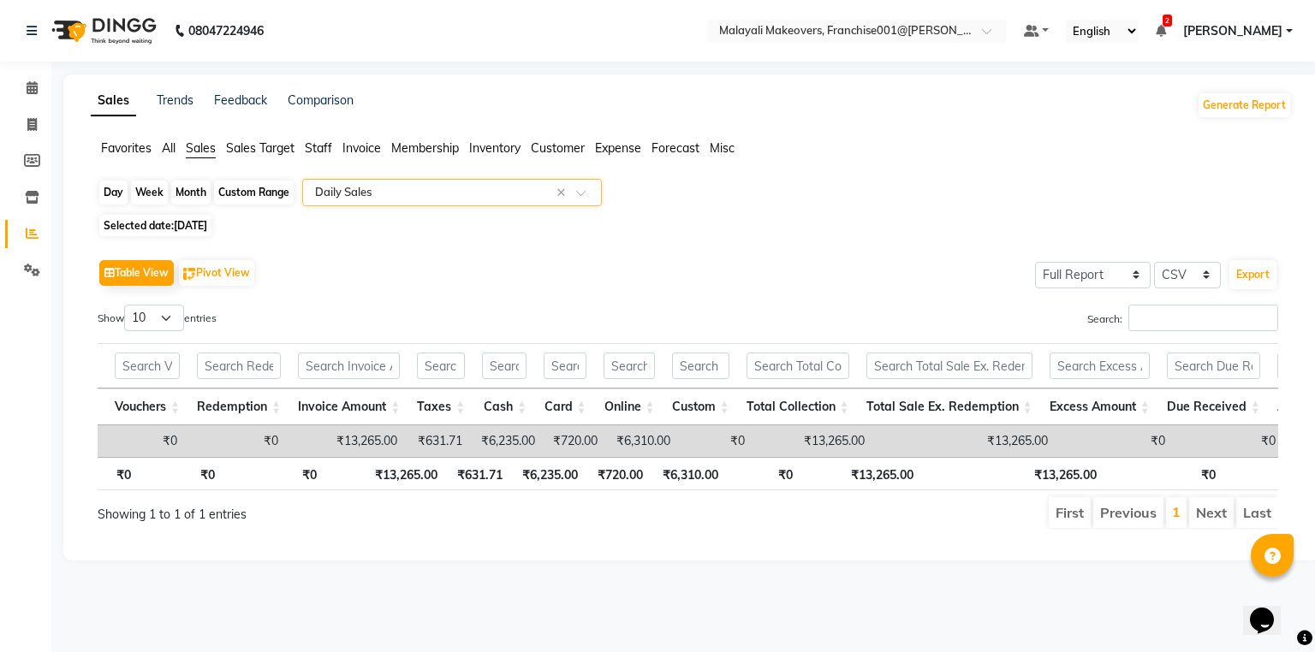
click at [115, 184] on div "Day" at bounding box center [113, 193] width 28 height 24
select select "9"
select select "2025"
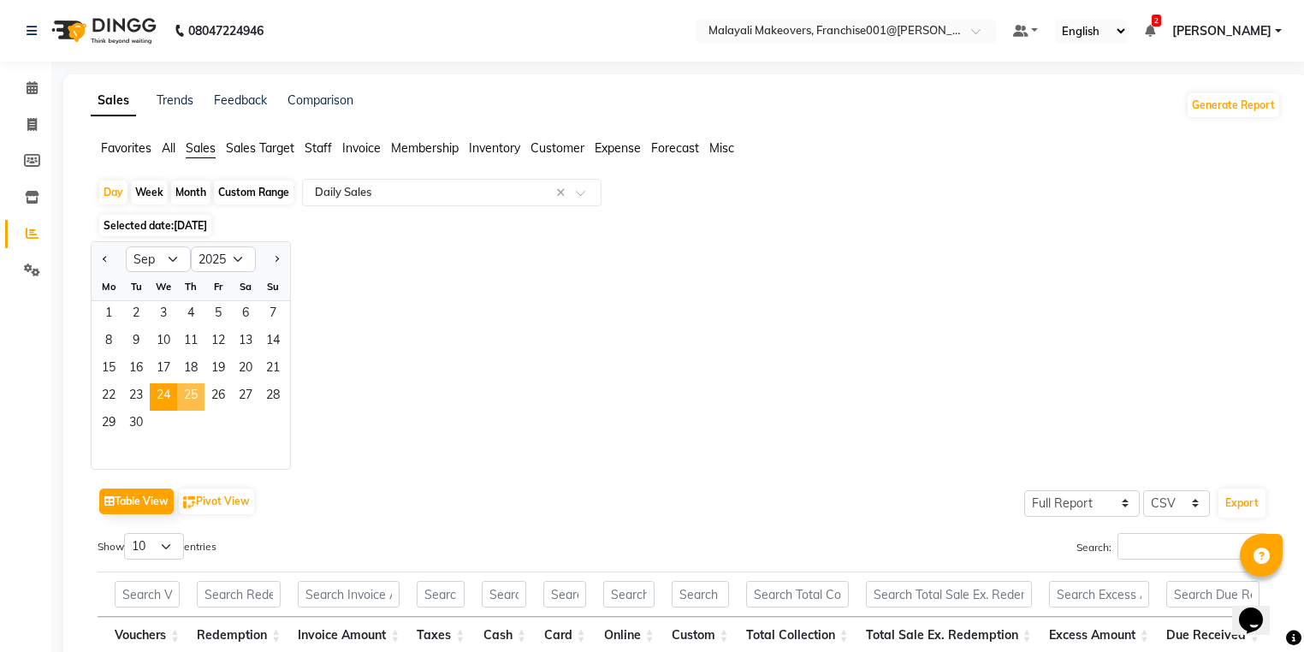
click at [191, 394] on span "25" at bounding box center [190, 396] width 27 height 27
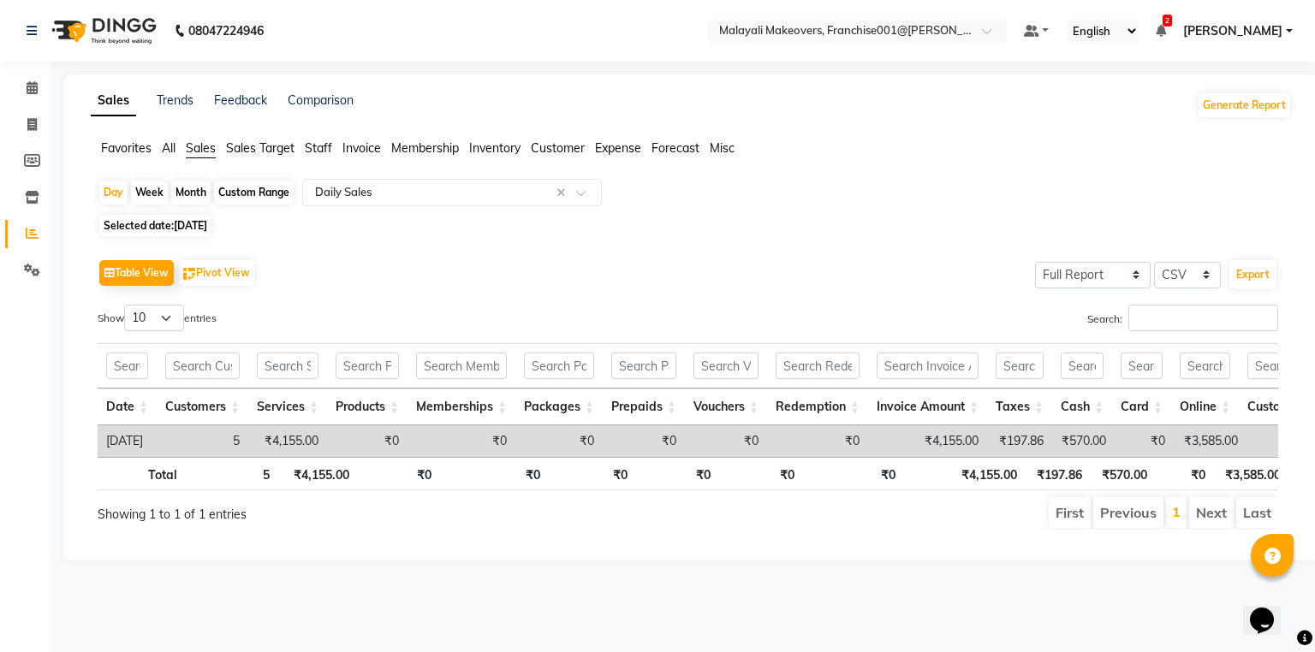
click at [378, 150] on span "Invoice" at bounding box center [361, 147] width 39 height 15
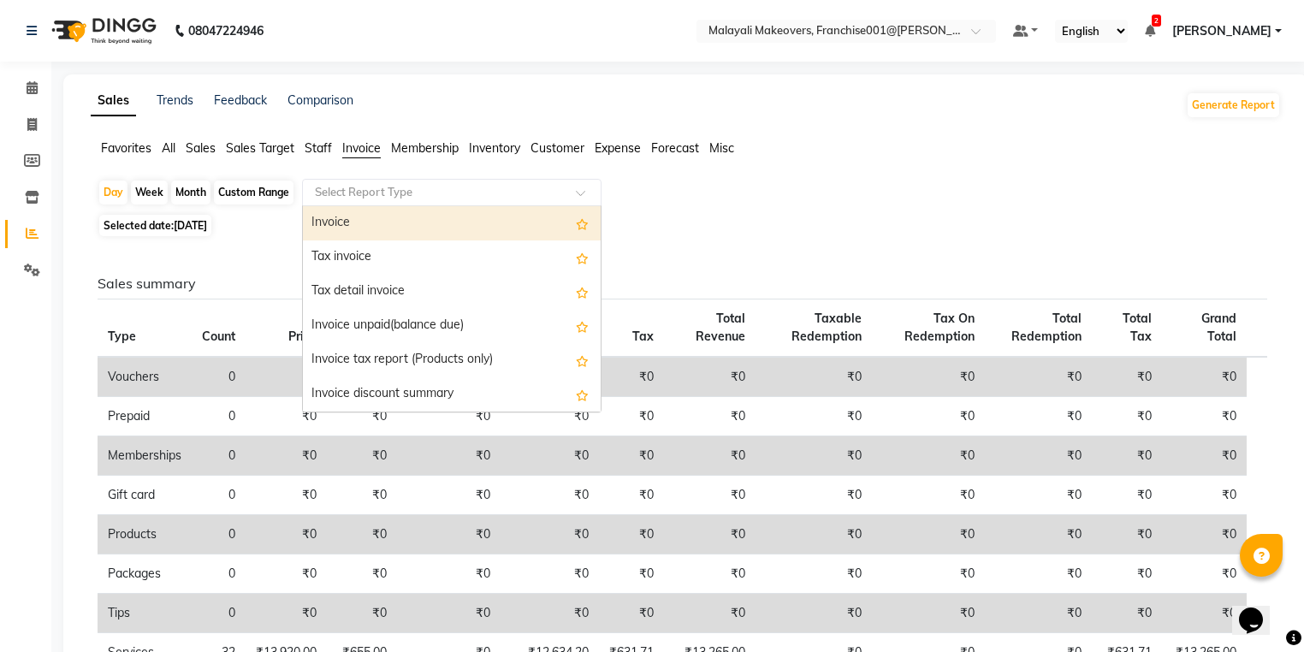
click at [395, 194] on input "text" at bounding box center [435, 192] width 247 height 17
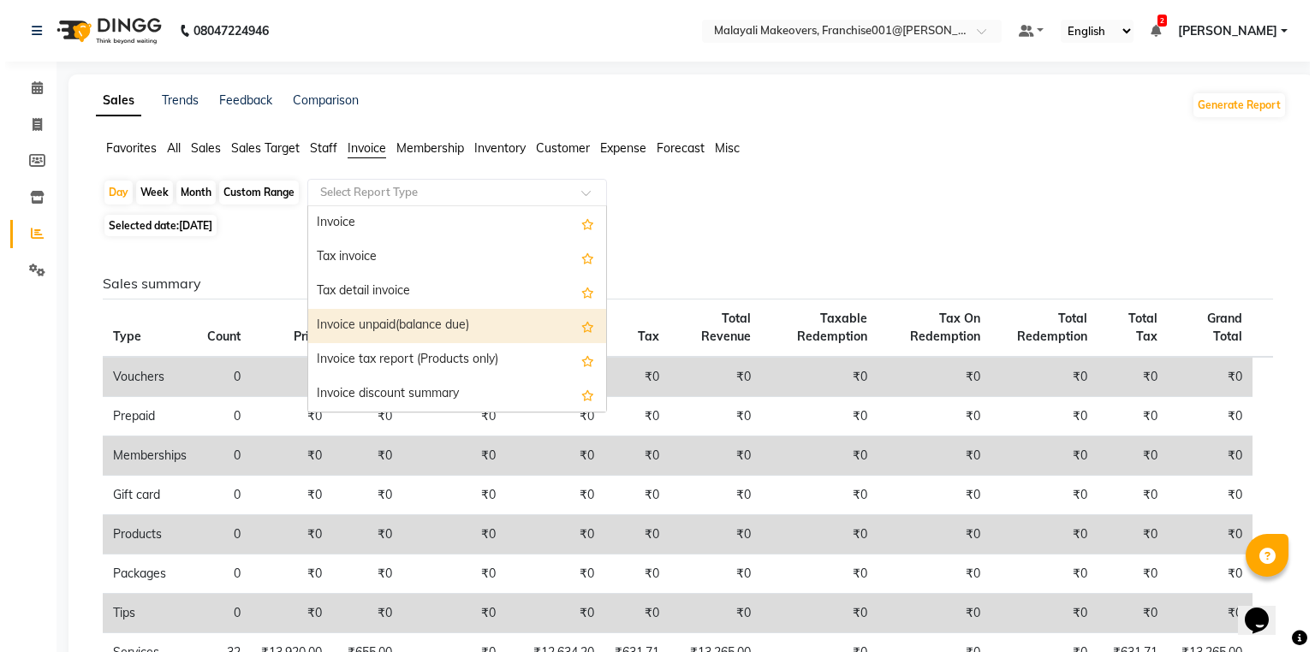
scroll to position [68, 0]
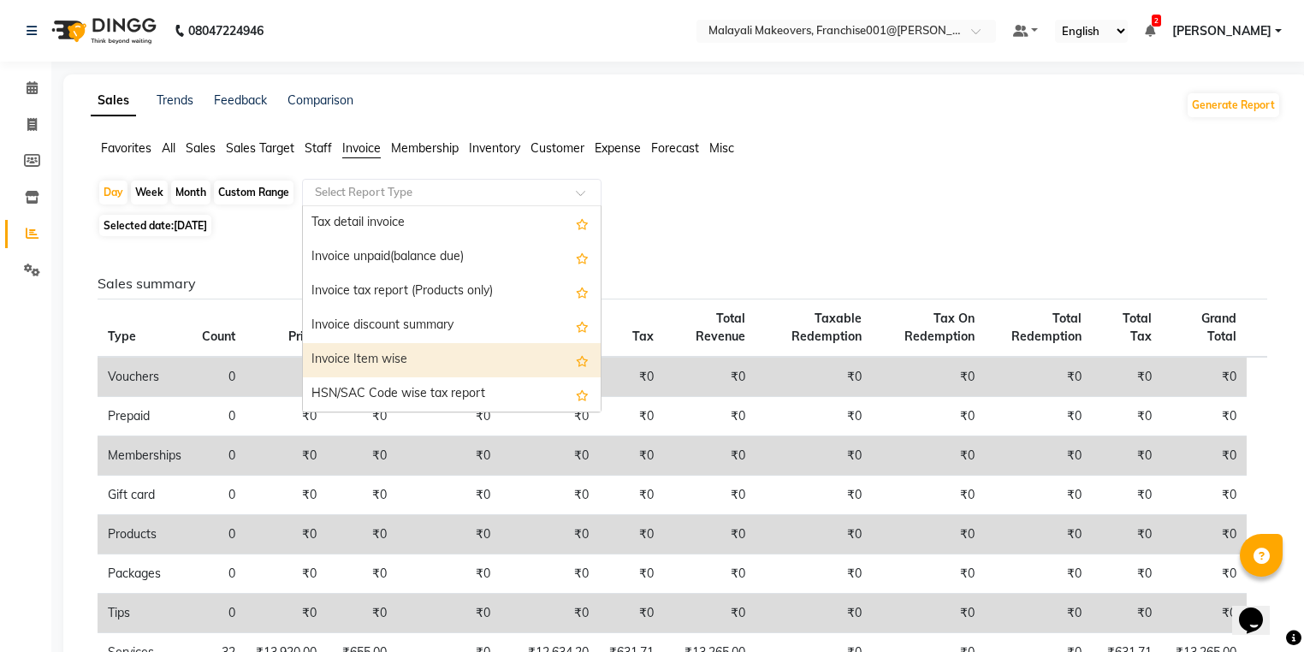
drag, startPoint x: 442, startPoint y: 360, endPoint x: 0, endPoint y: 240, distance: 457.6
click at [441, 360] on div "Invoice Item wise" at bounding box center [452, 360] width 298 height 34
select select "full_report"
select select "csv"
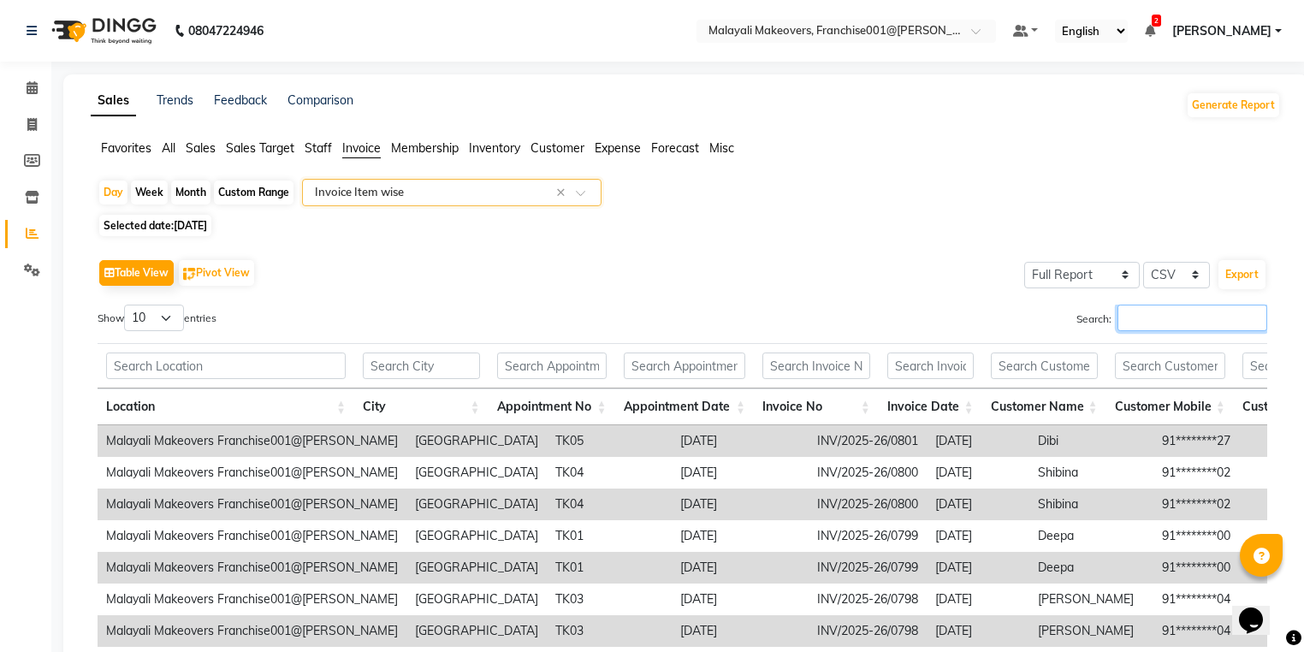
click at [1128, 314] on input "Search:" at bounding box center [1193, 318] width 150 height 27
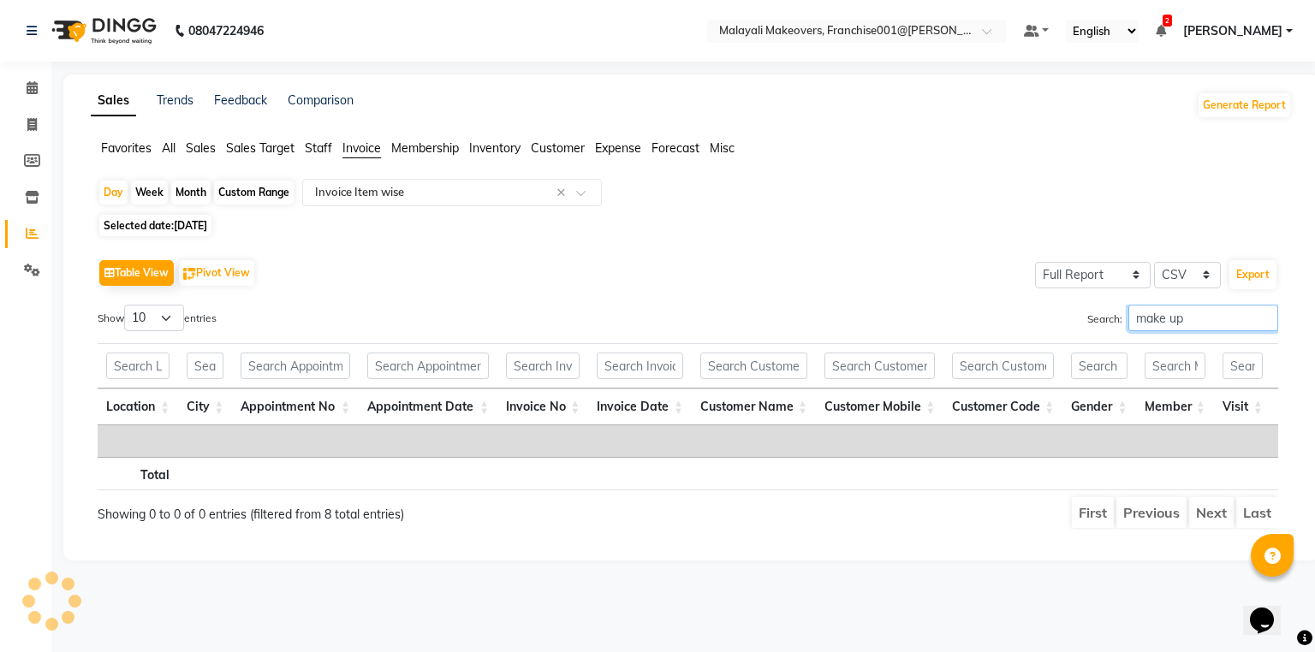
type input "make up"
click at [194, 149] on span "Sales" at bounding box center [201, 147] width 30 height 15
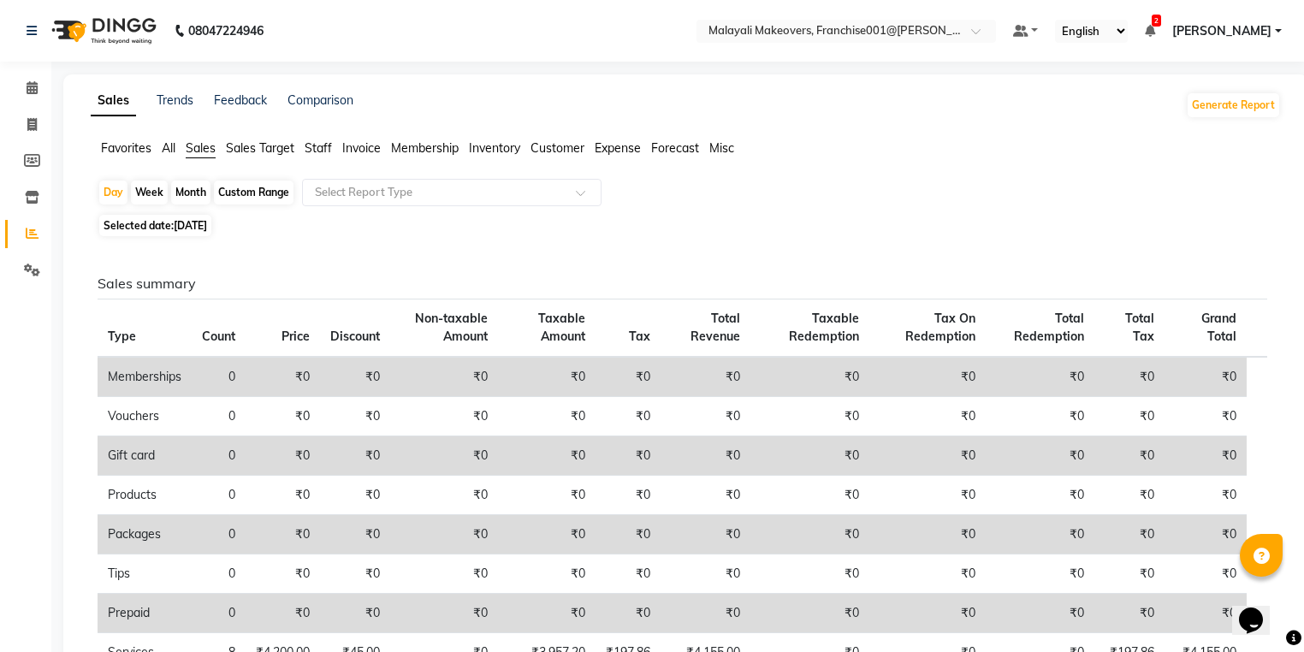
click at [411, 214] on div "Day Week Month Custom Range Select Report Type Selected date: [DATE] Sales summ…" at bounding box center [686, 469] width 1191 height 581
click at [401, 205] on ng-select "Select Report Type" at bounding box center [452, 192] width 300 height 27
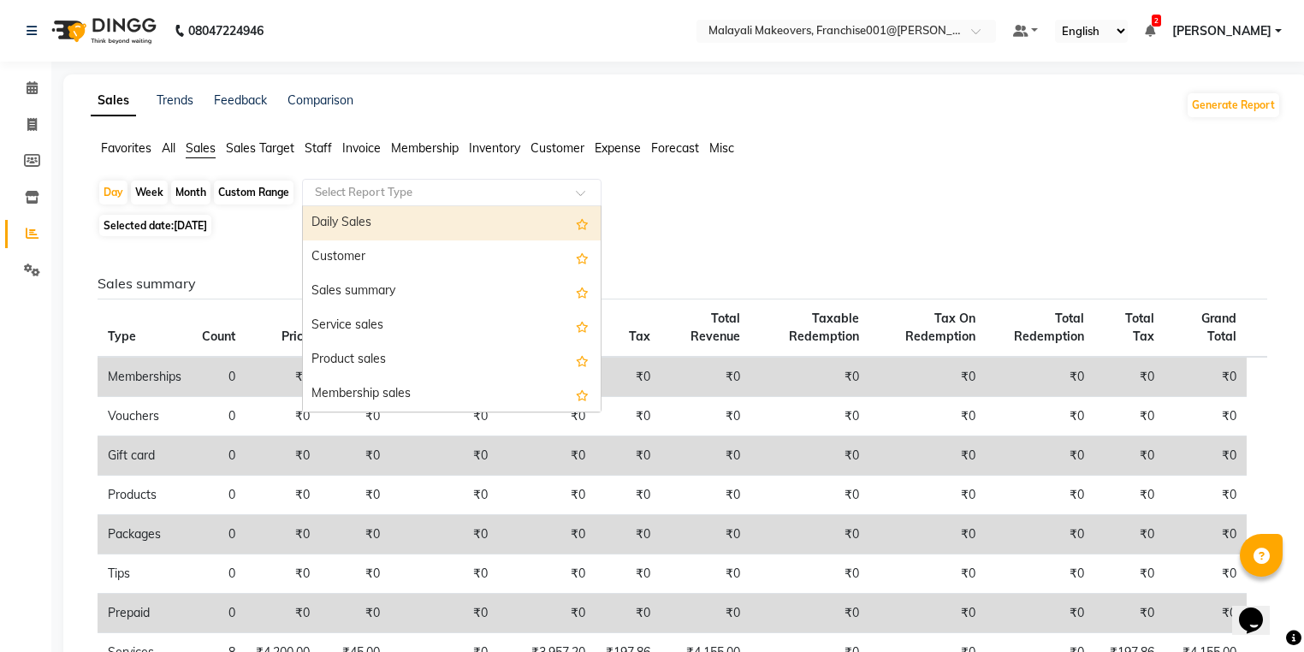
click at [397, 221] on div "Daily Sales" at bounding box center [452, 223] width 298 height 34
select select "full_report"
select select "csv"
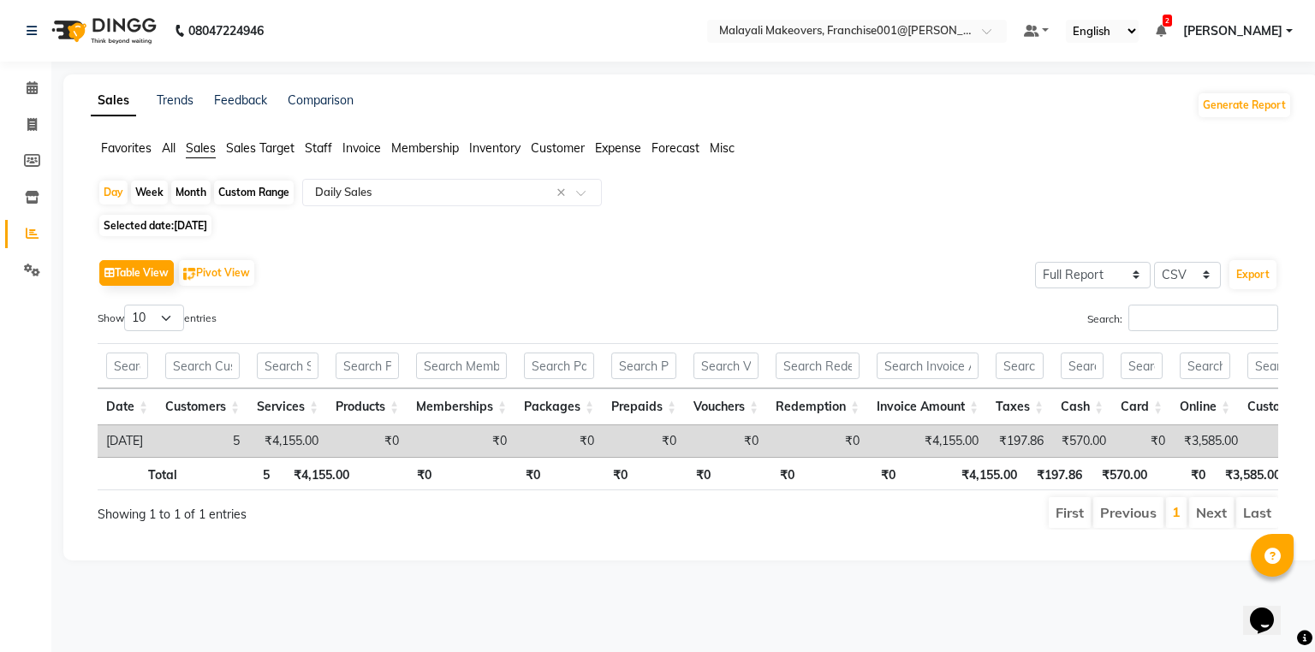
click at [492, 273] on div "Table View Pivot View Select Full Report Filtered Report Select CSV PDF Export" at bounding box center [688, 273] width 1180 height 36
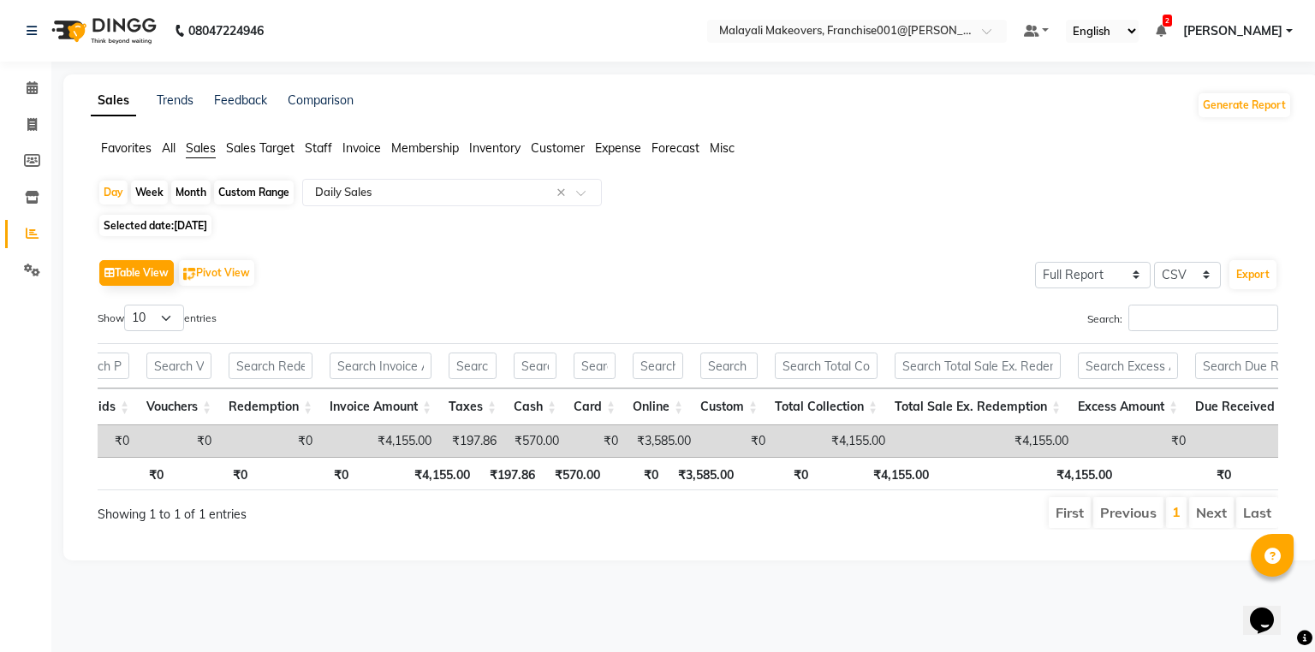
scroll to position [0, 560]
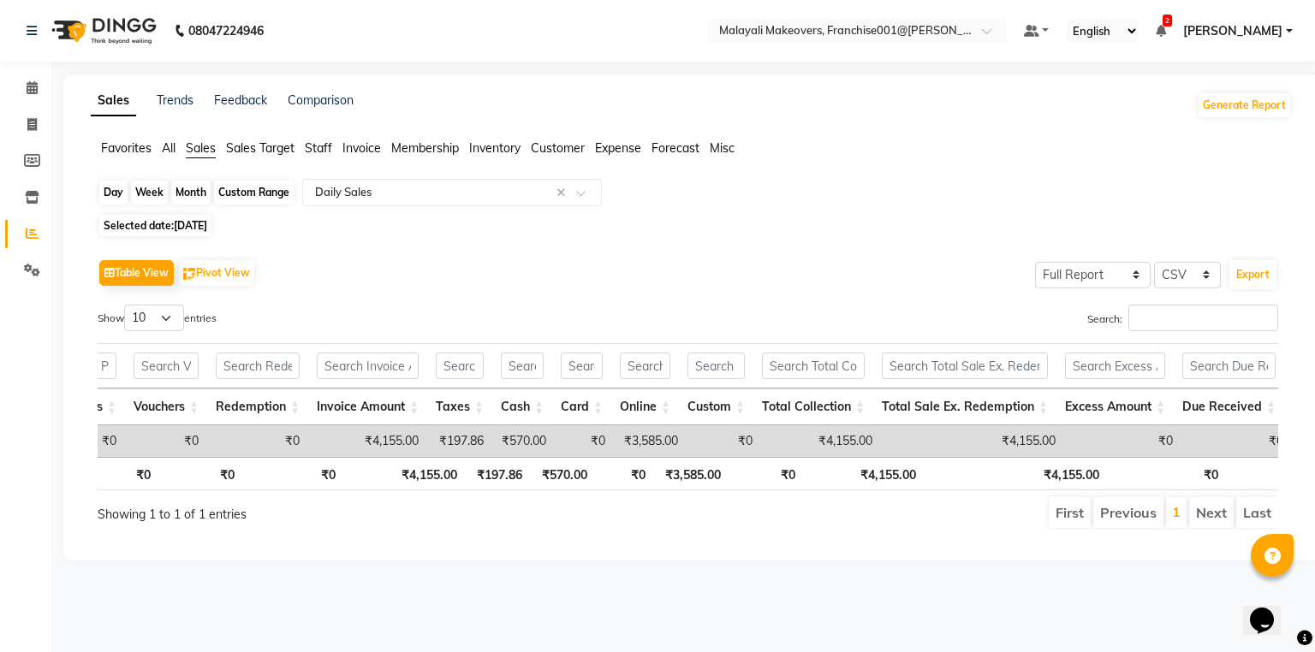
click at [101, 195] on div "Day" at bounding box center [113, 193] width 28 height 24
select select "9"
select select "2025"
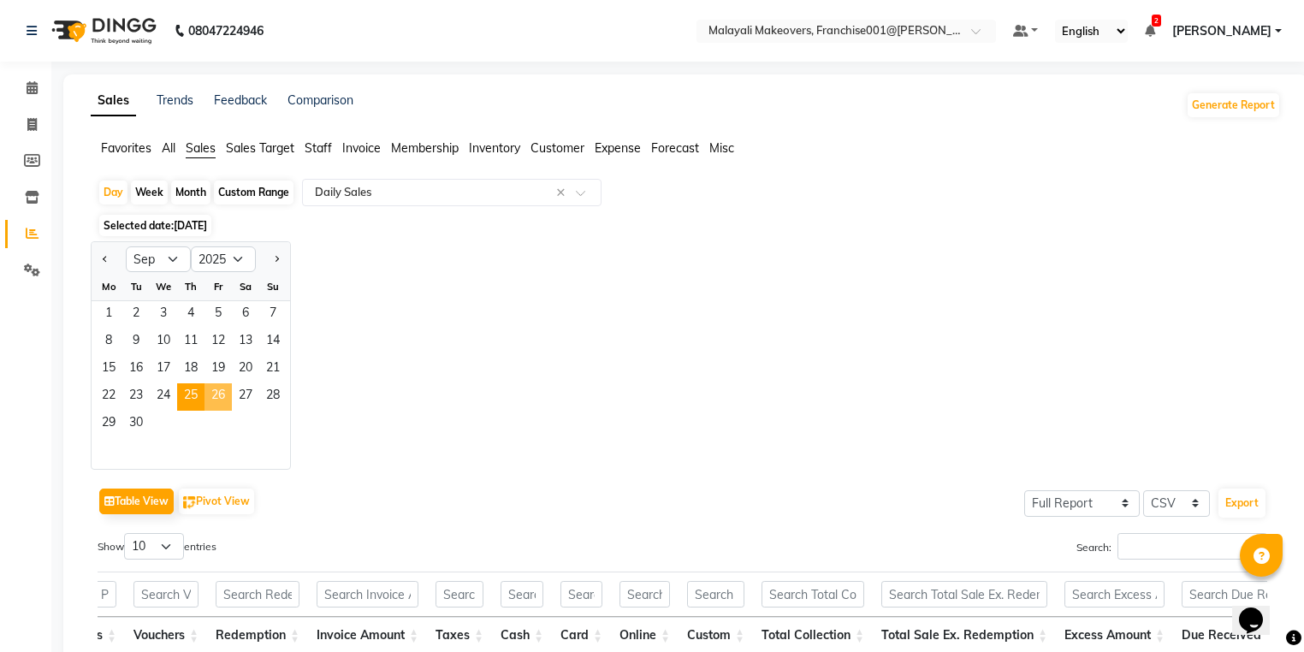
click at [208, 392] on span "26" at bounding box center [218, 396] width 27 height 27
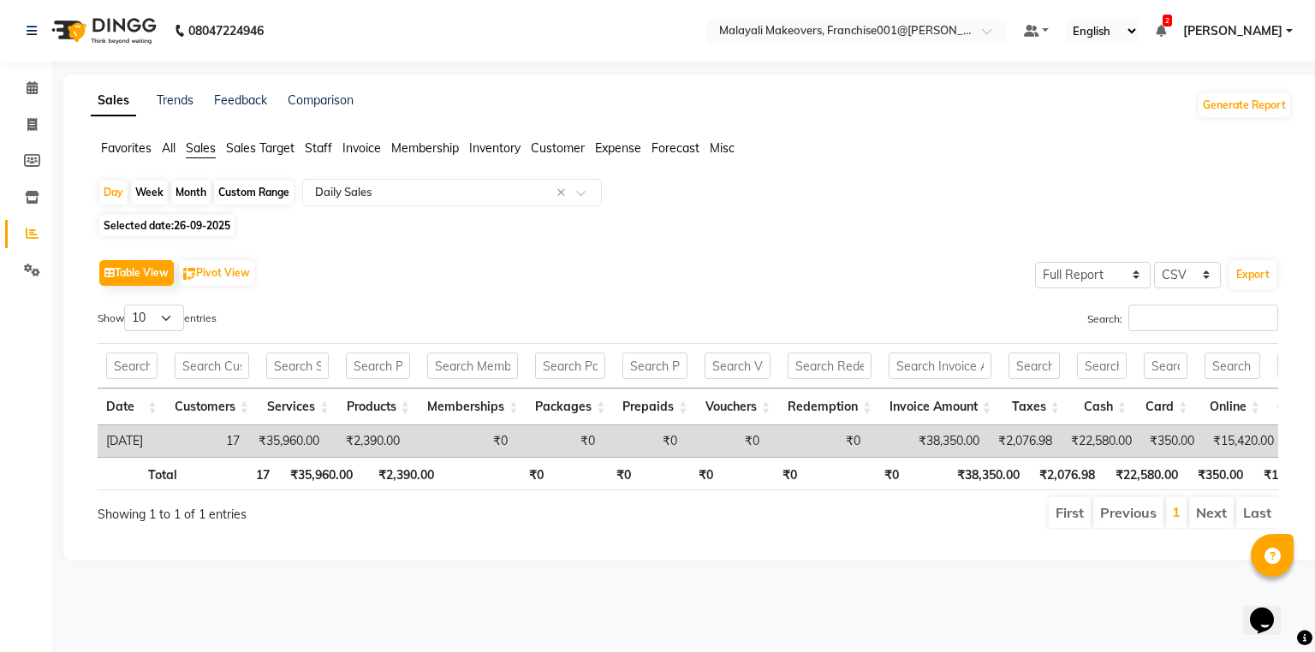
click at [375, 157] on div "Favorites All Sales Sales Target Staff Invoice Membership Inventory Customer Ex…" at bounding box center [691, 156] width 1227 height 33
click at [392, 190] on input "text" at bounding box center [435, 192] width 247 height 17
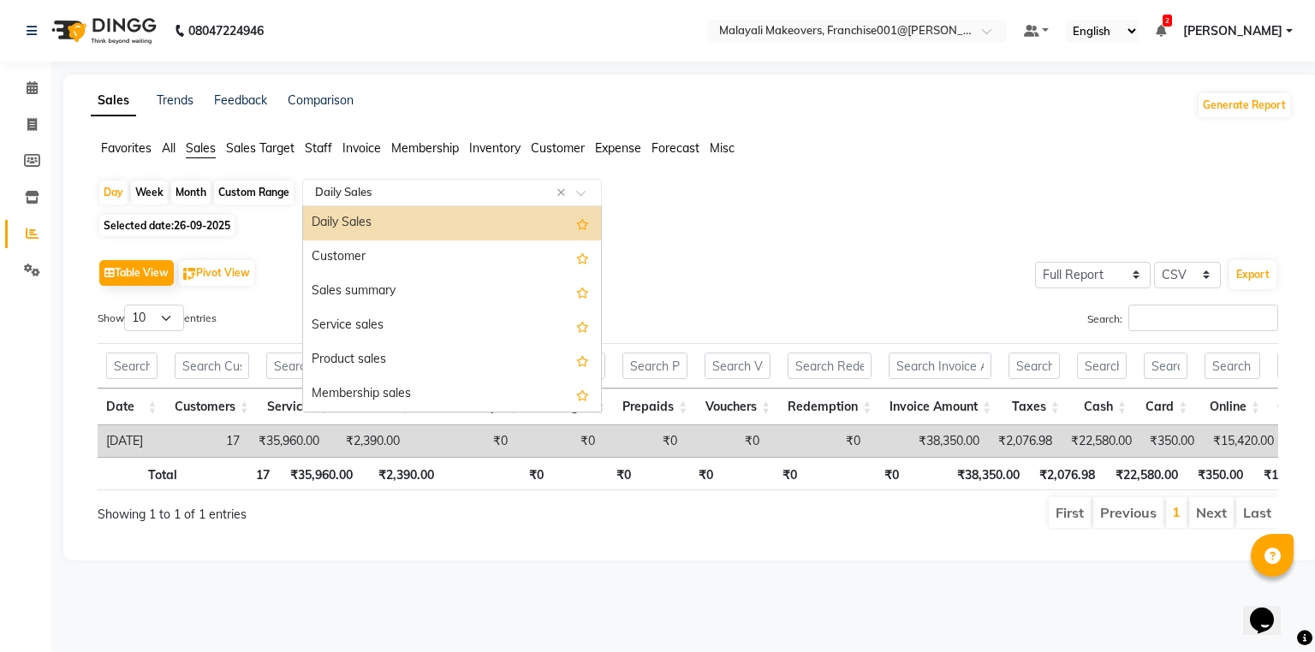
click at [386, 154] on ul "Favorites All Sales Sales Target Staff Invoice Membership Inventory Customer Ex…" at bounding box center [691, 149] width 1201 height 19
click at [382, 191] on input "text" at bounding box center [435, 192] width 247 height 17
click at [373, 151] on span "Invoice" at bounding box center [361, 147] width 39 height 15
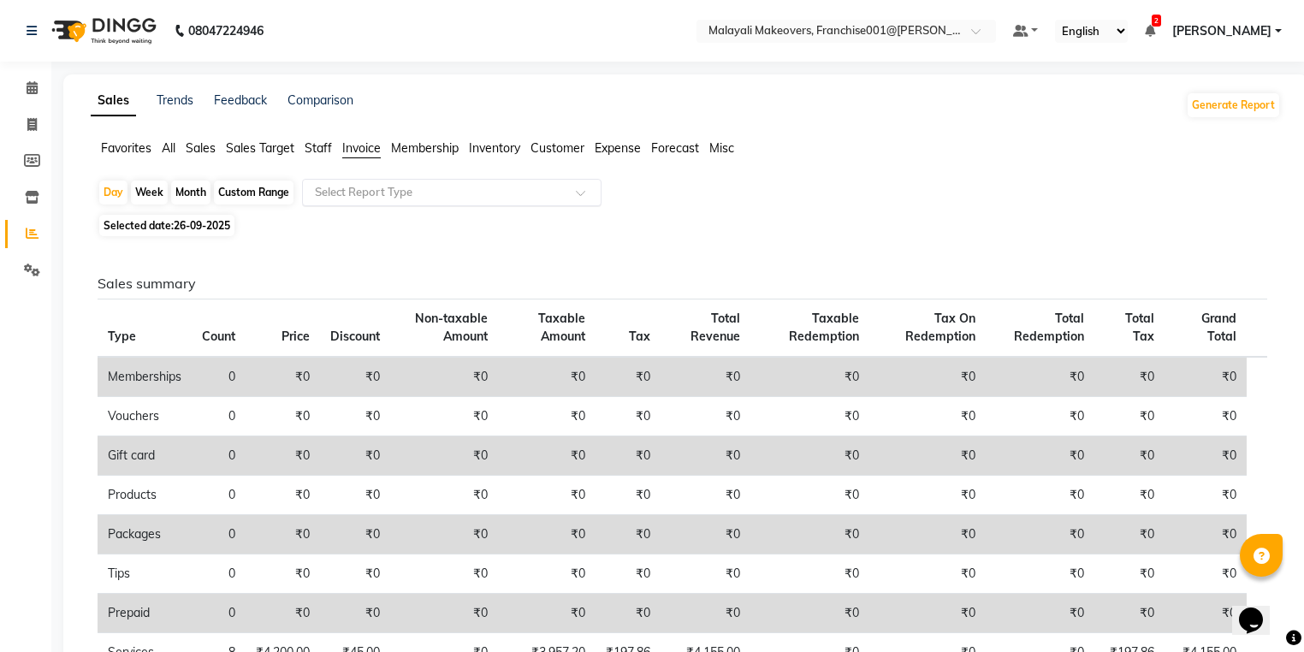
click at [371, 195] on input "text" at bounding box center [435, 192] width 247 height 17
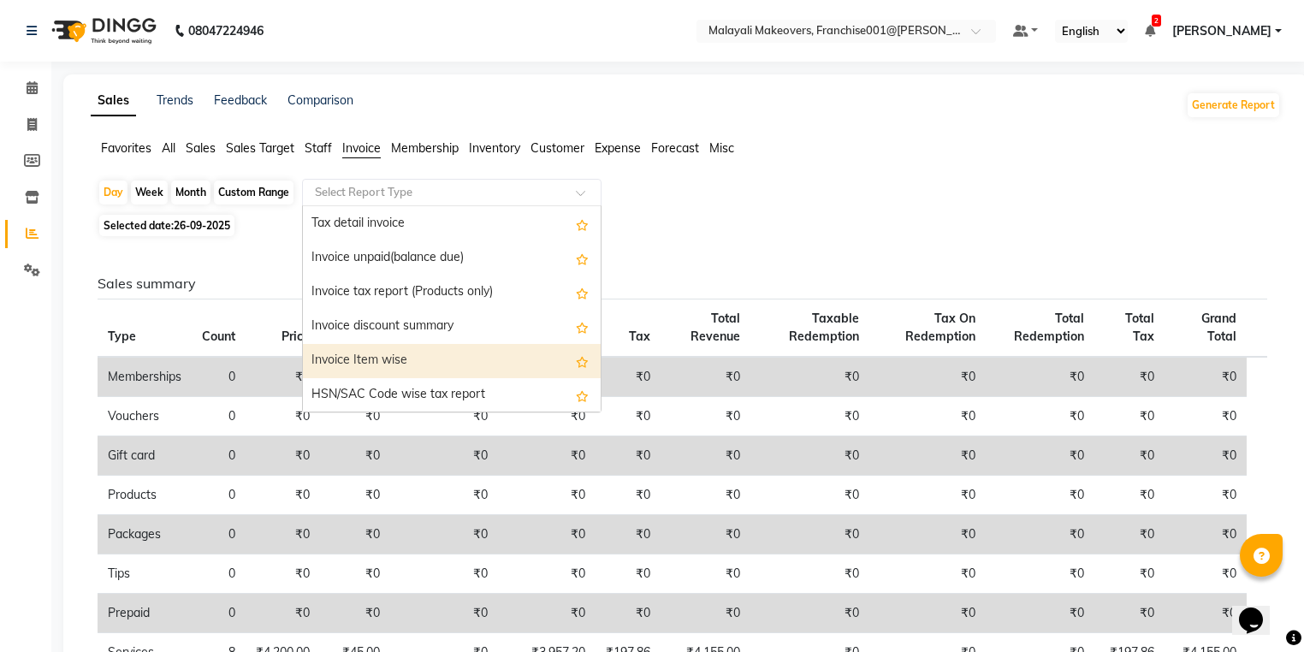
scroll to position [68, 0]
click at [407, 360] on div "Invoice Item wise" at bounding box center [452, 360] width 298 height 34
select select "full_report"
select select "csv"
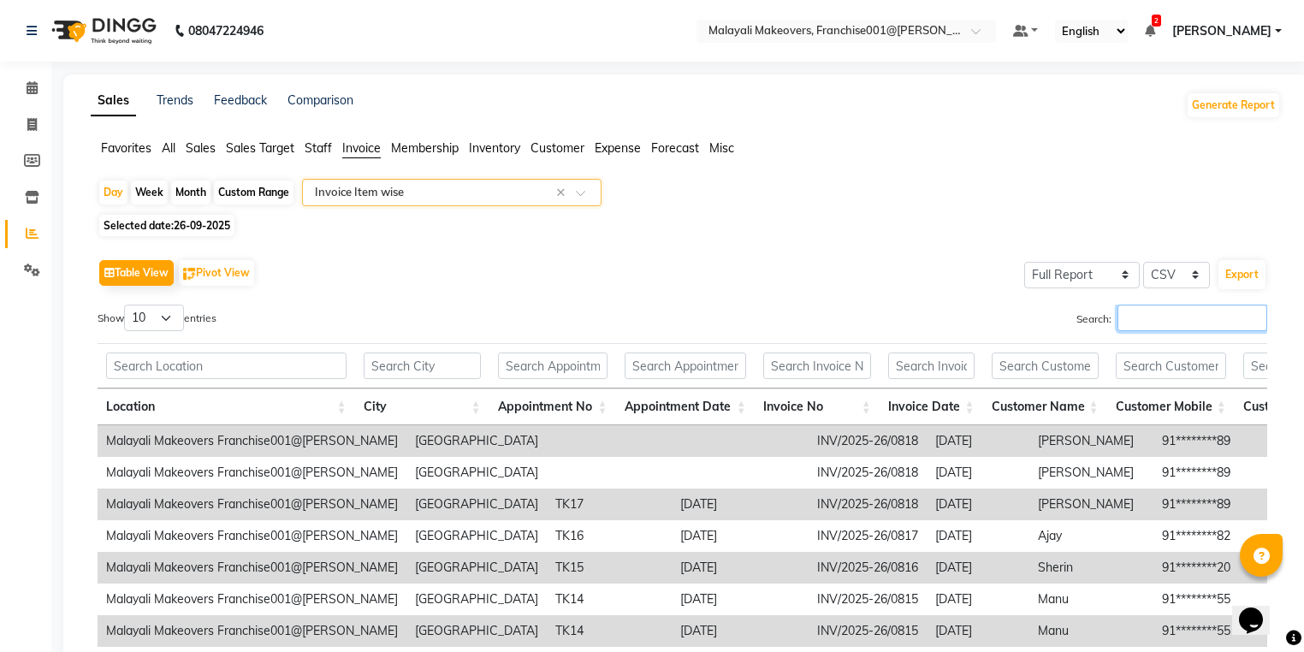
click at [1205, 317] on input "Search:" at bounding box center [1193, 318] width 150 height 27
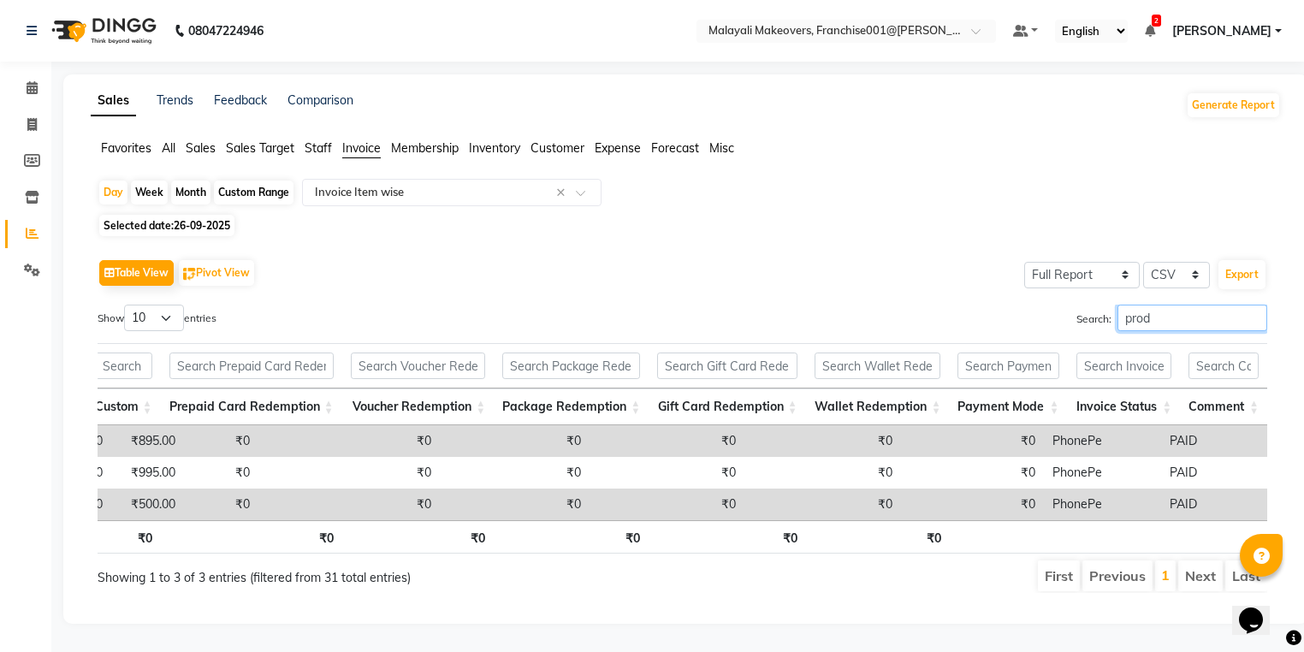
scroll to position [0, 3537]
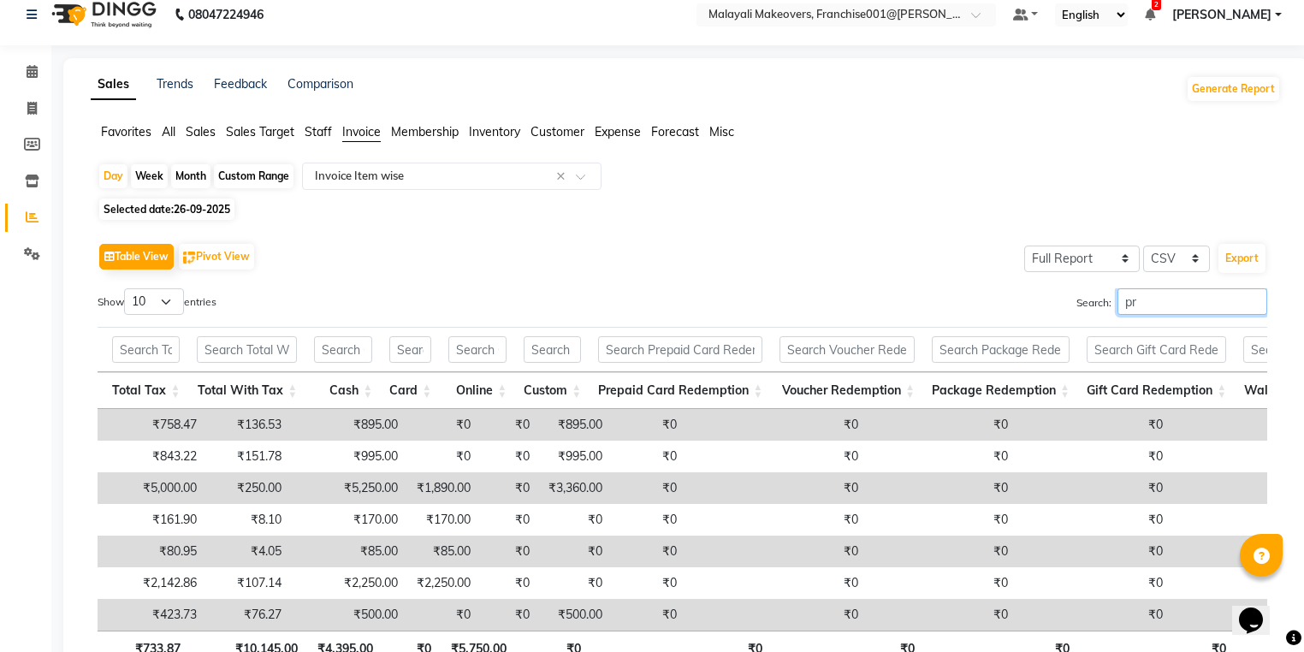
type input "p"
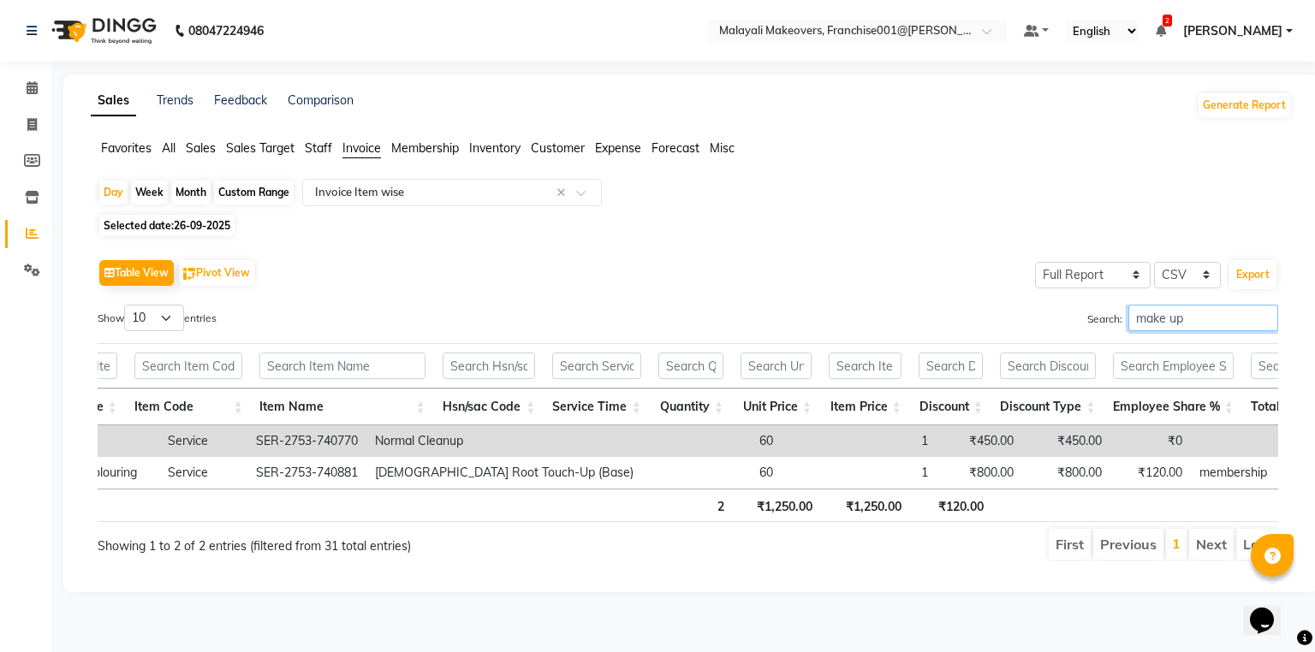
type input "make up"
click at [205, 154] on span "Sales" at bounding box center [201, 147] width 30 height 15
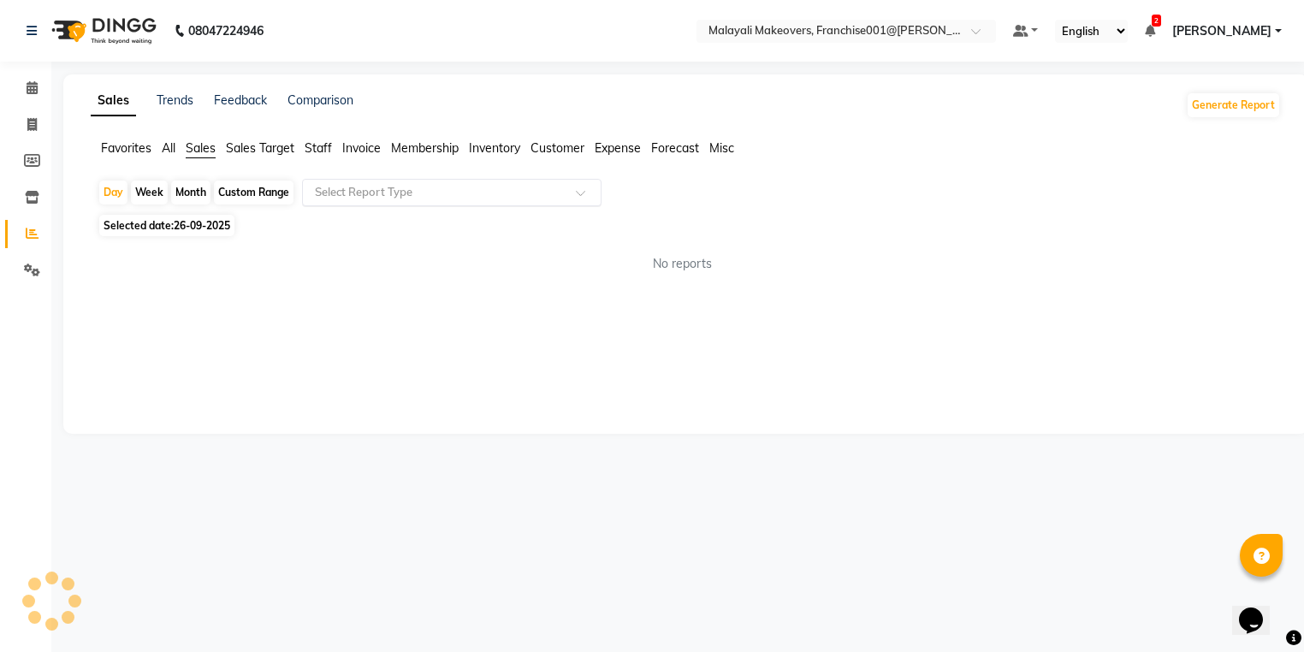
click at [433, 202] on div "Select Report Type" at bounding box center [452, 192] width 300 height 27
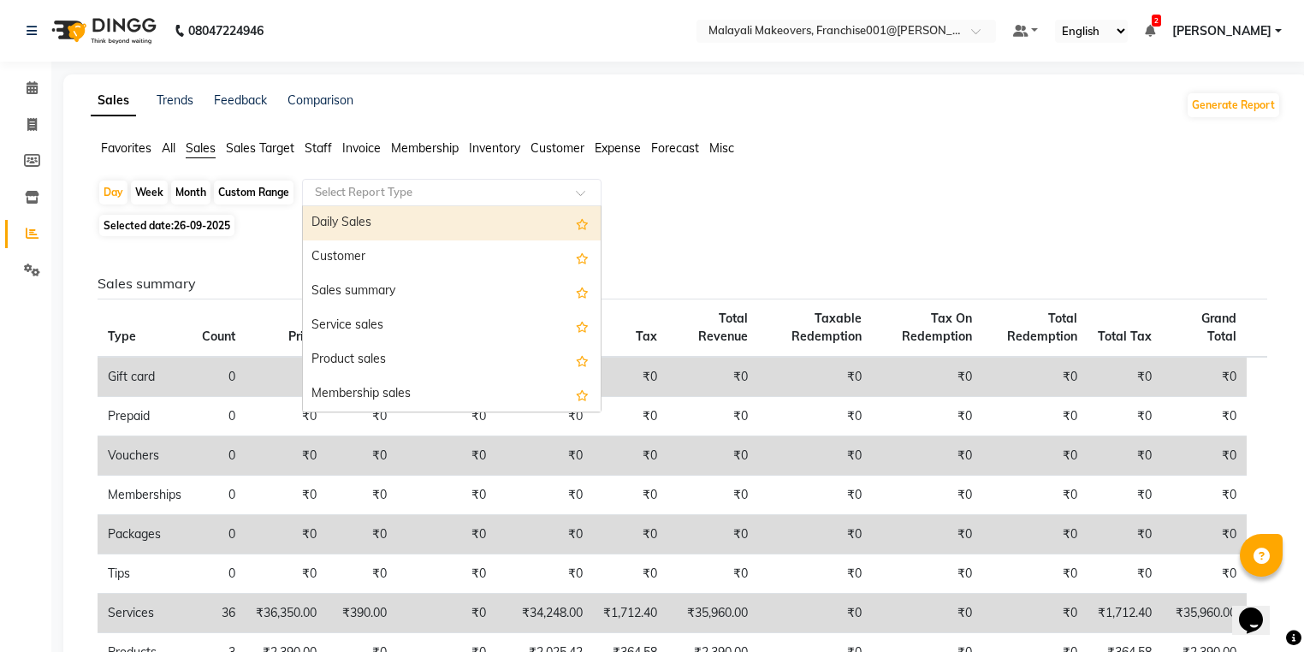
click at [388, 223] on div "Daily Sales" at bounding box center [452, 223] width 298 height 34
select select "full_report"
select select "csv"
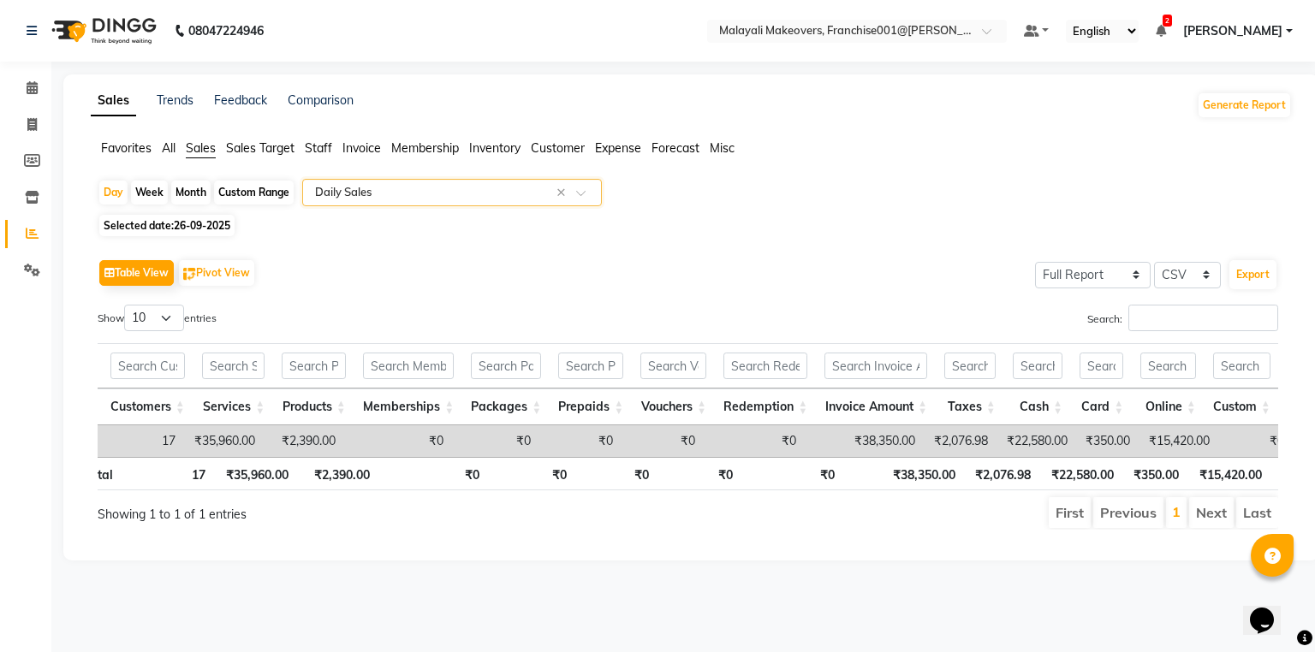
scroll to position [0, 90]
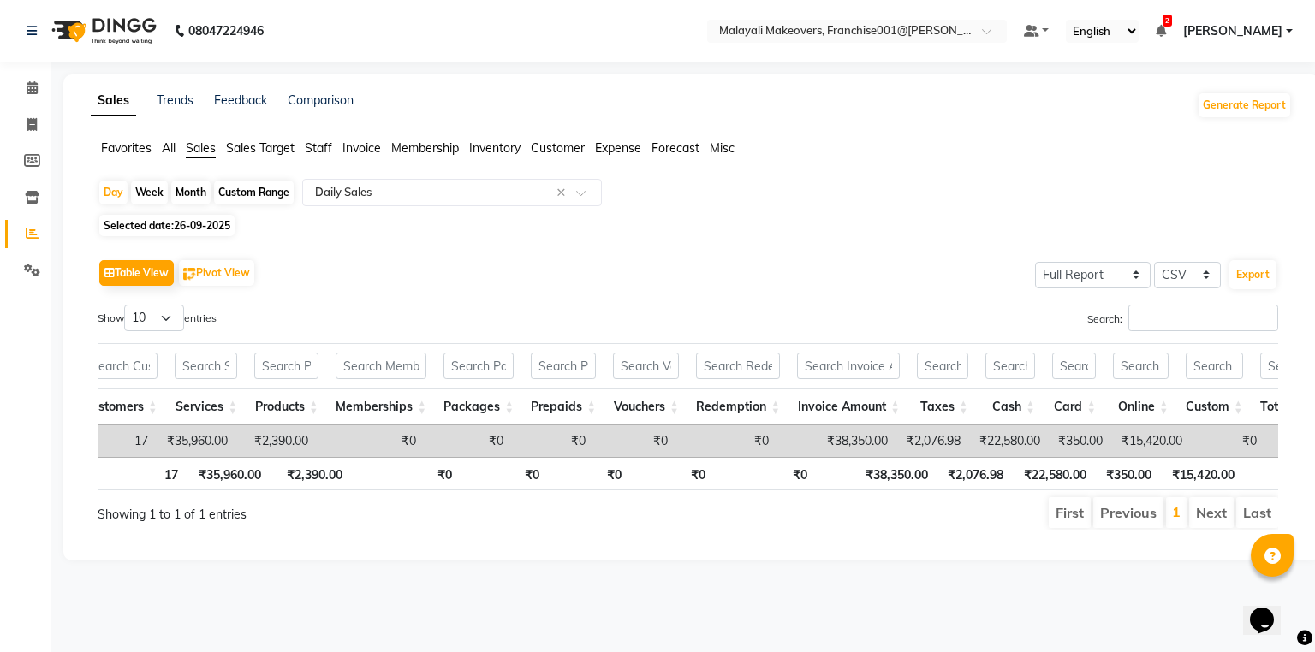
click at [744, 240] on div "Day Week Month Custom Range Select Report Type × Daily Sales × Selected date: […" at bounding box center [691, 361] width 1201 height 365
click at [105, 194] on div "Day" at bounding box center [113, 193] width 28 height 24
select select "9"
select select "2025"
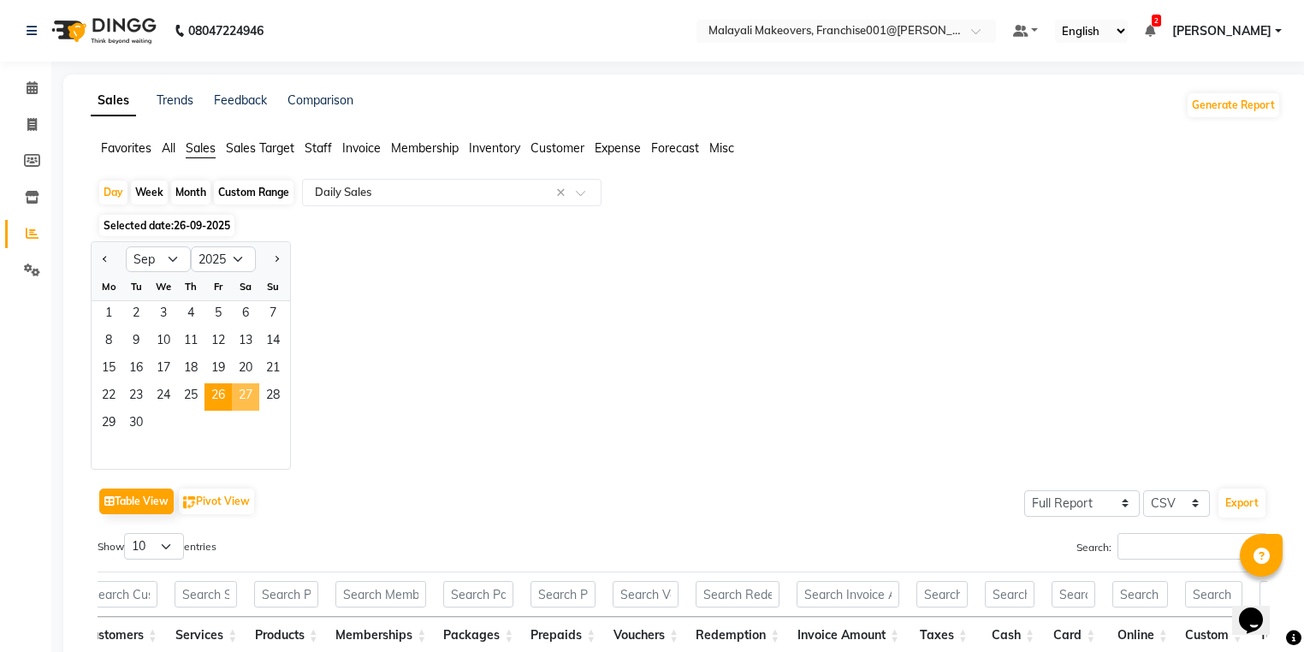
click at [247, 395] on span "27" at bounding box center [245, 396] width 27 height 27
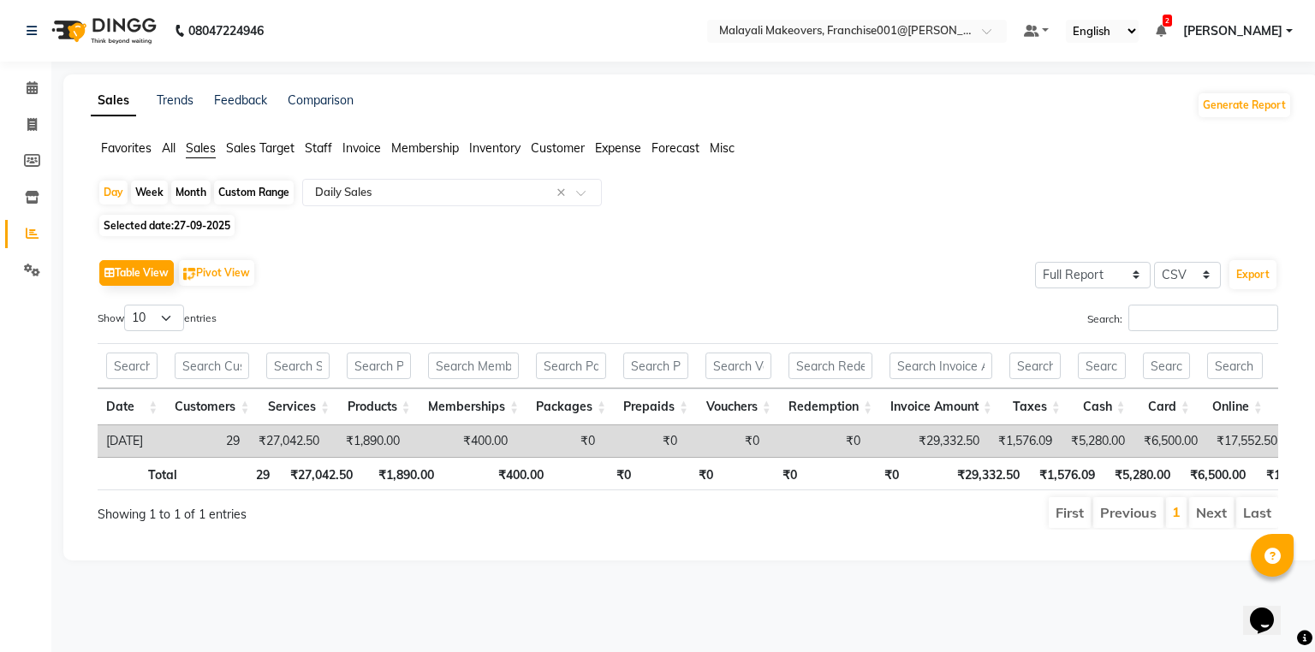
click at [363, 143] on span "Invoice" at bounding box center [361, 147] width 39 height 15
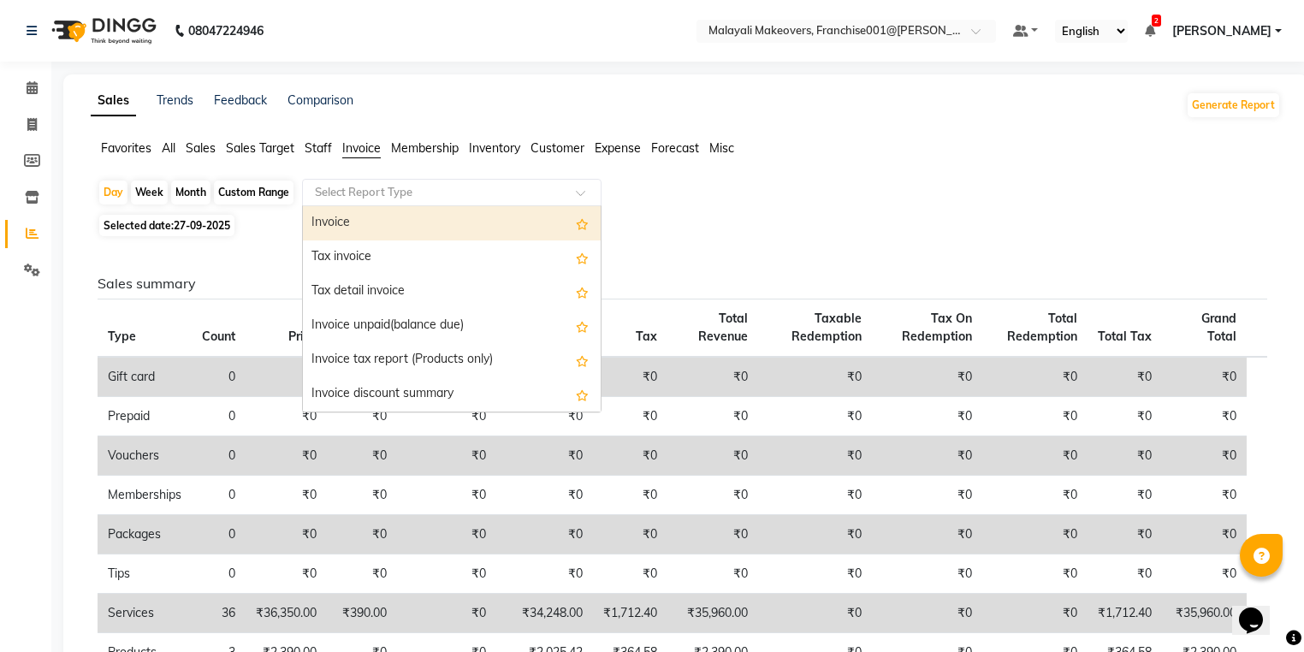
click at [385, 198] on input "text" at bounding box center [435, 192] width 247 height 17
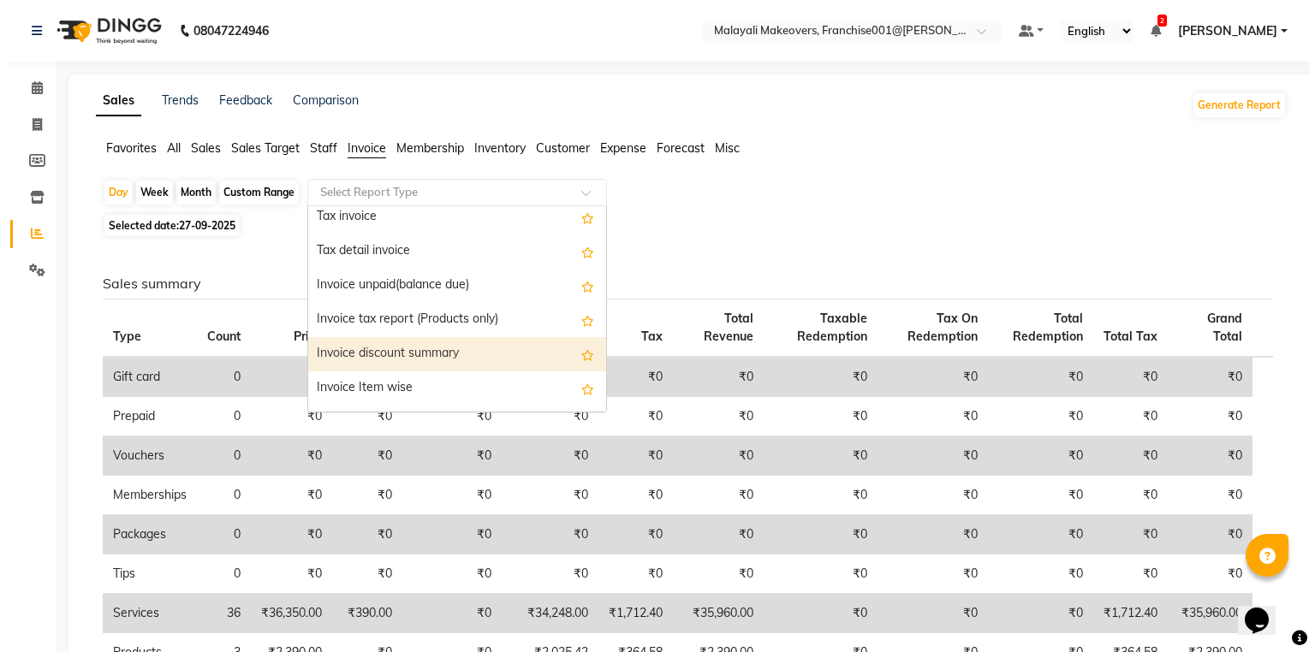
scroll to position [68, 0]
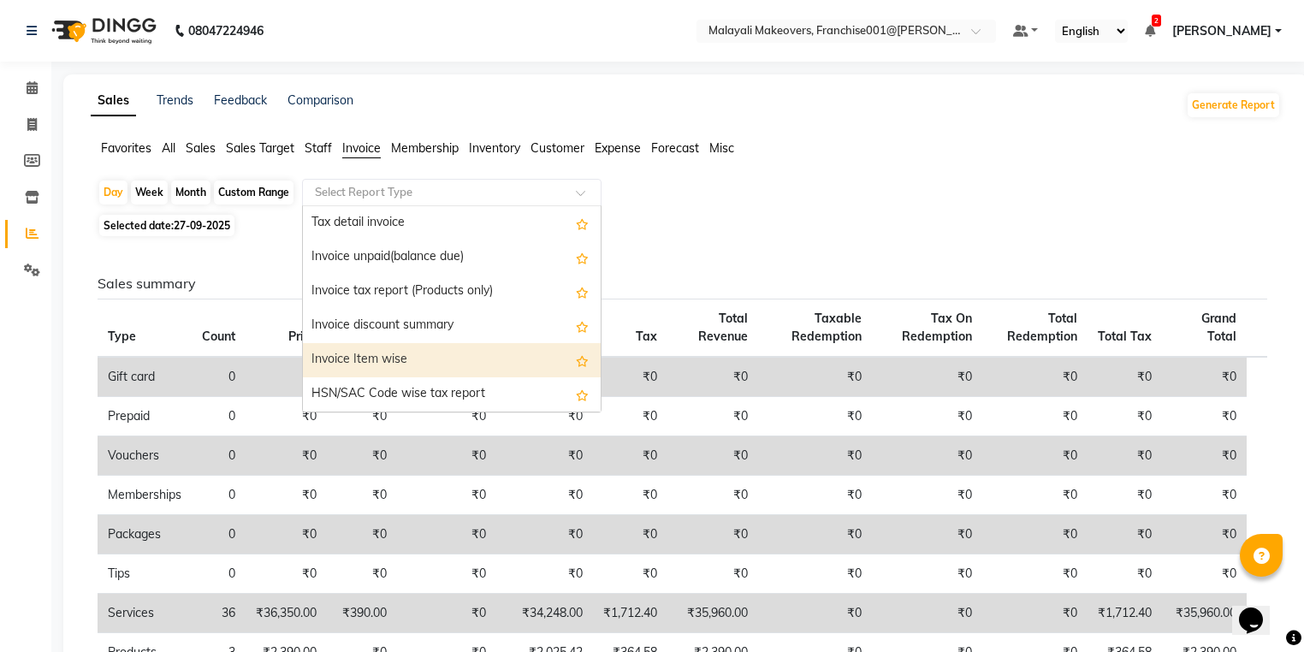
click at [404, 356] on div "Invoice Item wise" at bounding box center [452, 360] width 298 height 34
select select "full_report"
select select "csv"
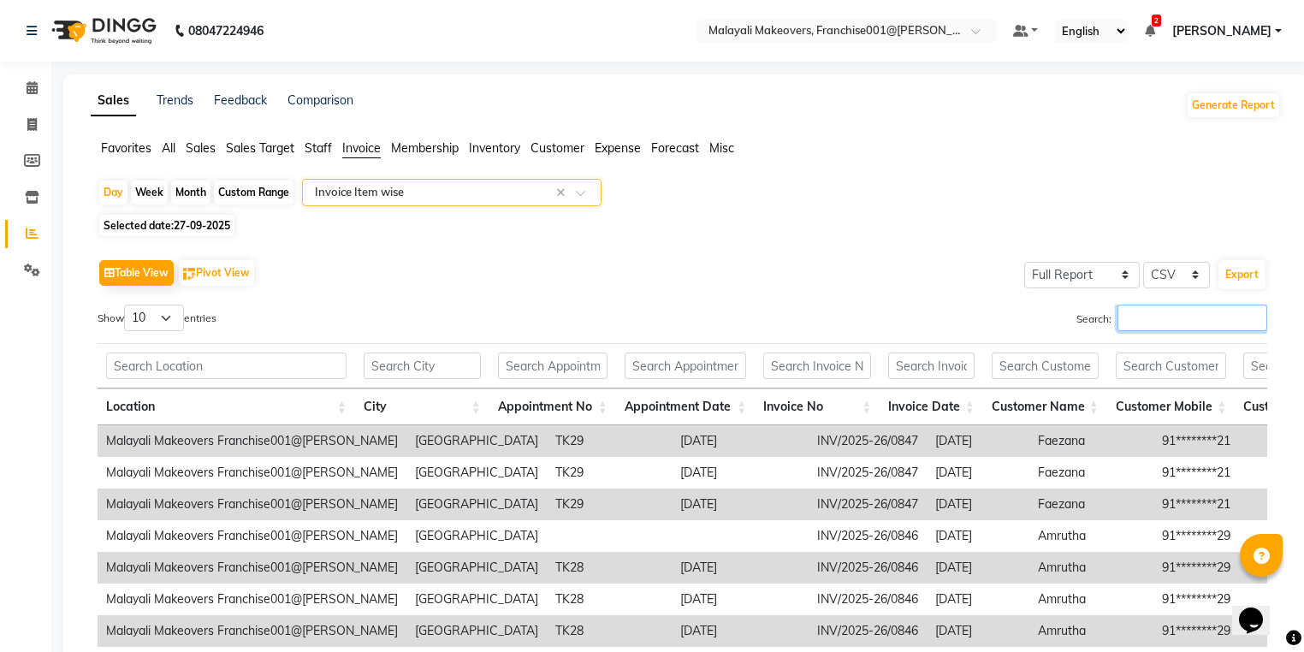
click at [1162, 332] on div "Search:" at bounding box center [982, 321] width 573 height 33
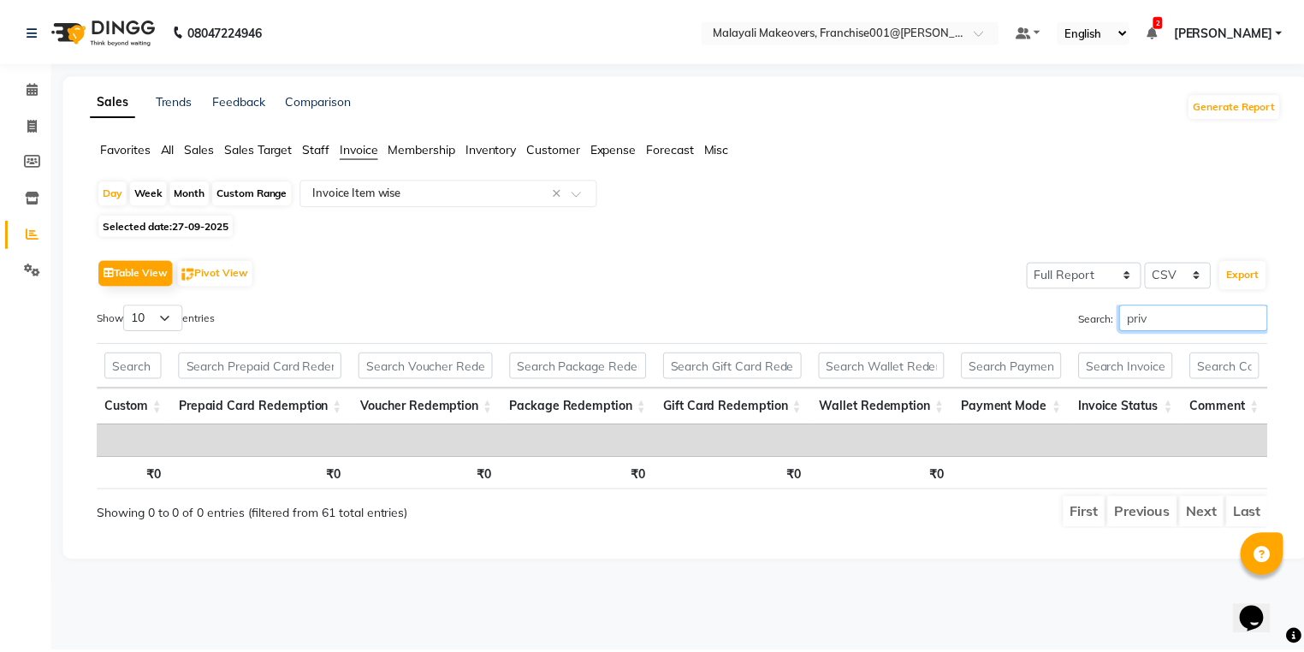
scroll to position [0, 3246]
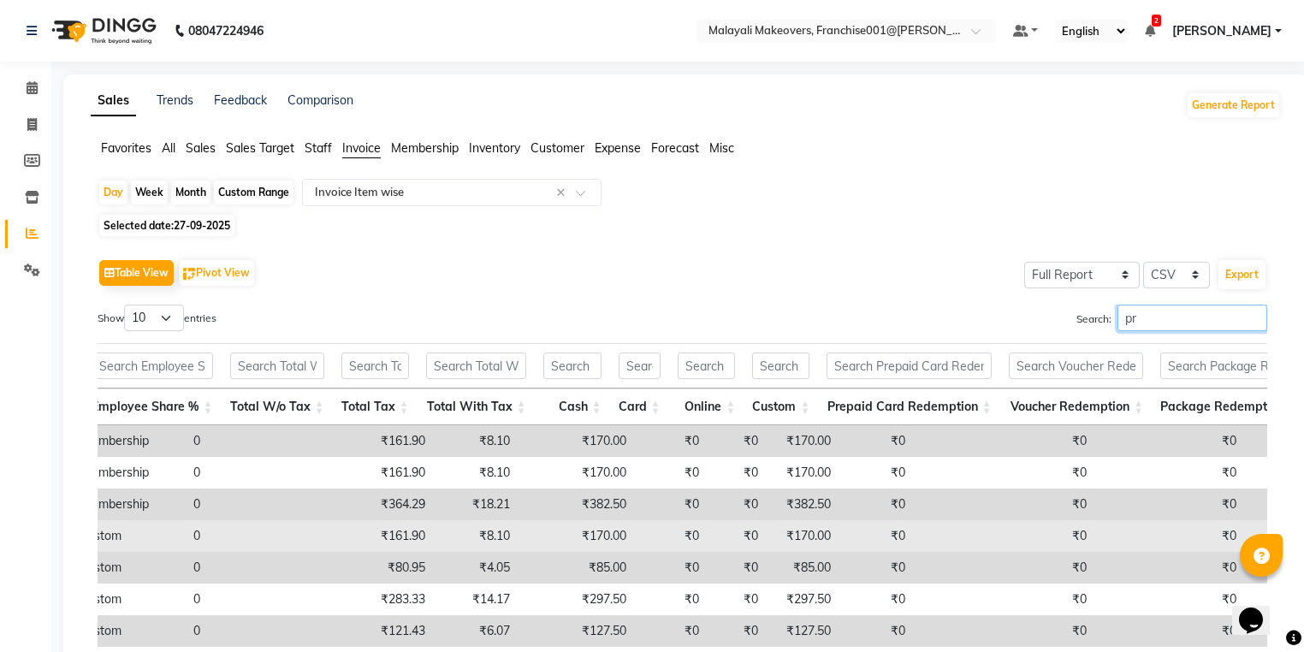
type input "p"
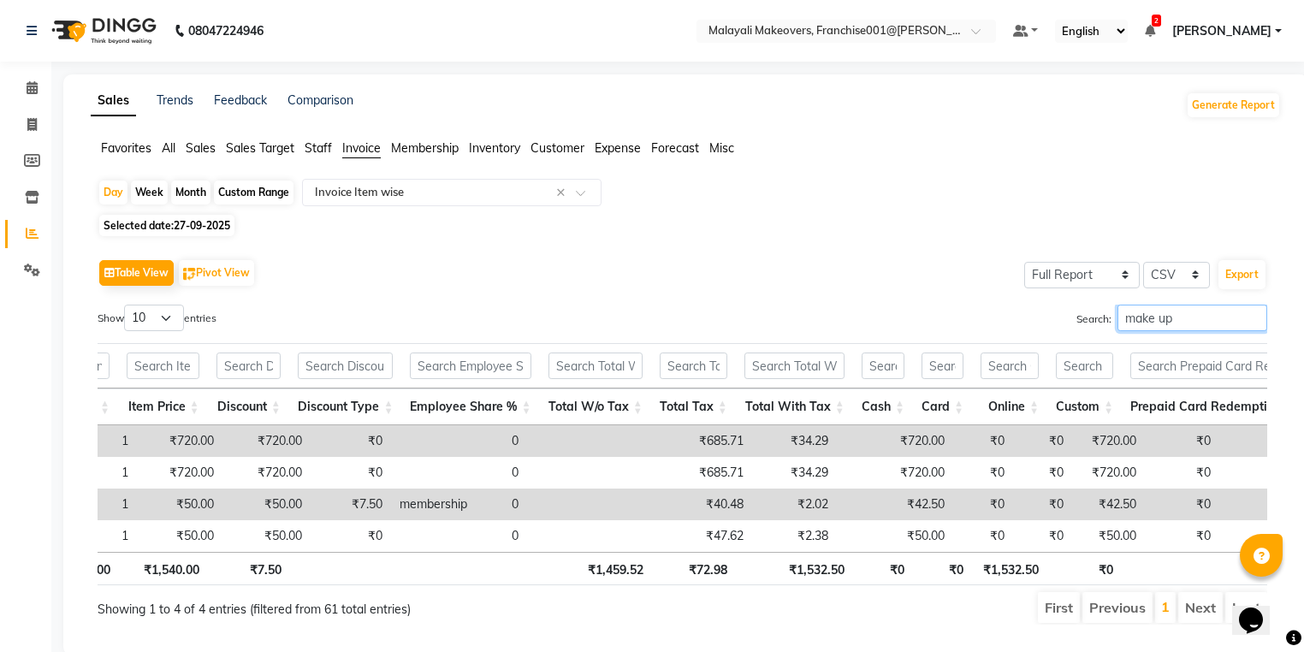
scroll to position [0, 2303]
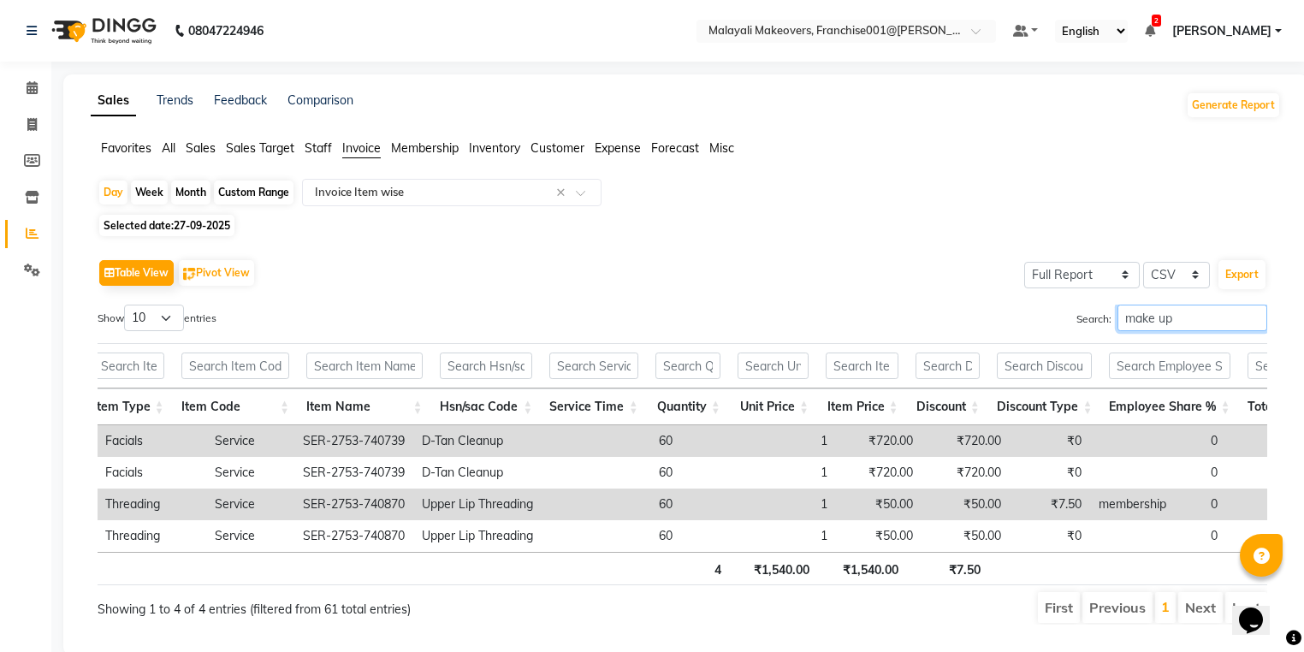
type input "make up"
click at [197, 145] on span "Sales" at bounding box center [201, 147] width 30 height 15
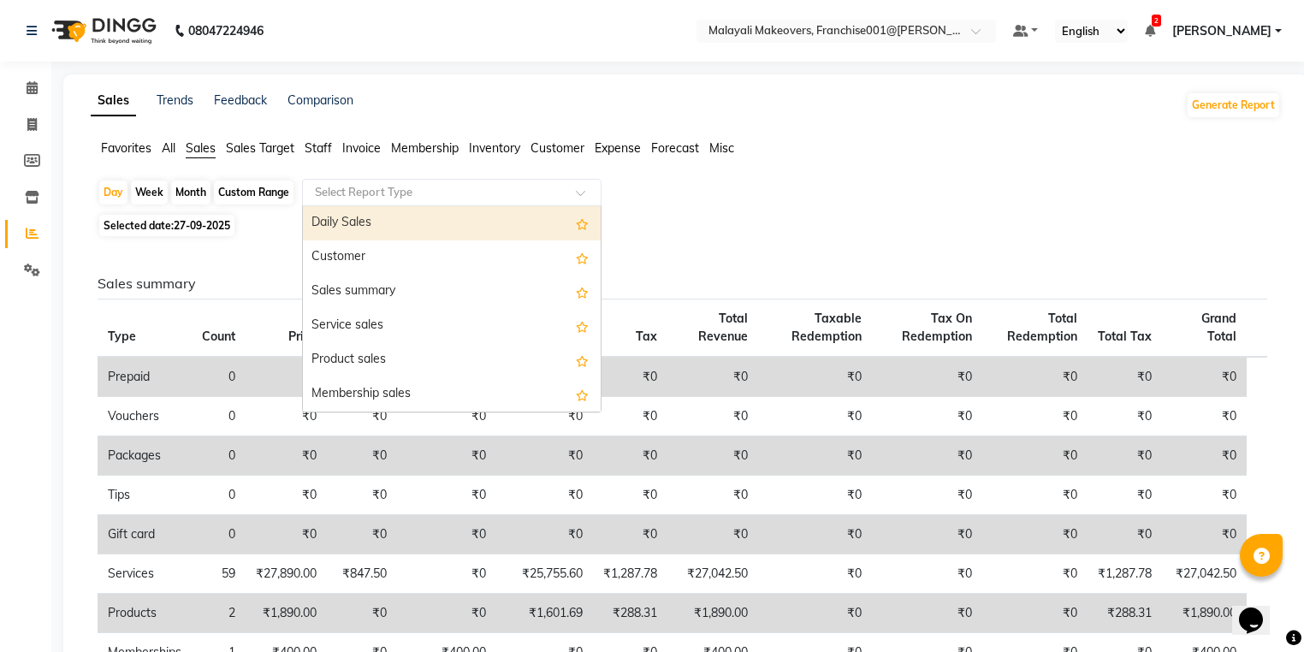
drag, startPoint x: 390, startPoint y: 184, endPoint x: 387, endPoint y: 219, distance: 35.3
click at [390, 191] on input "text" at bounding box center [435, 192] width 247 height 17
click at [387, 219] on div "Daily Sales" at bounding box center [452, 223] width 298 height 34
select select "full_report"
select select "csv"
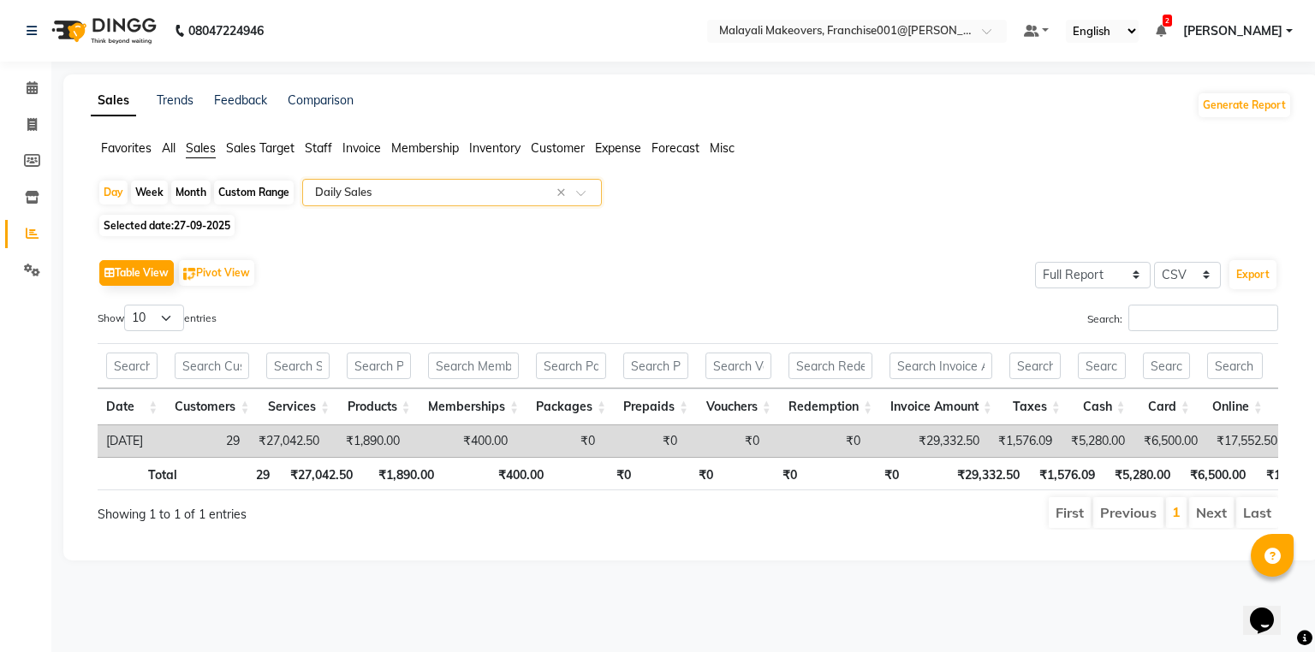
click at [368, 148] on span "Invoice" at bounding box center [361, 147] width 39 height 15
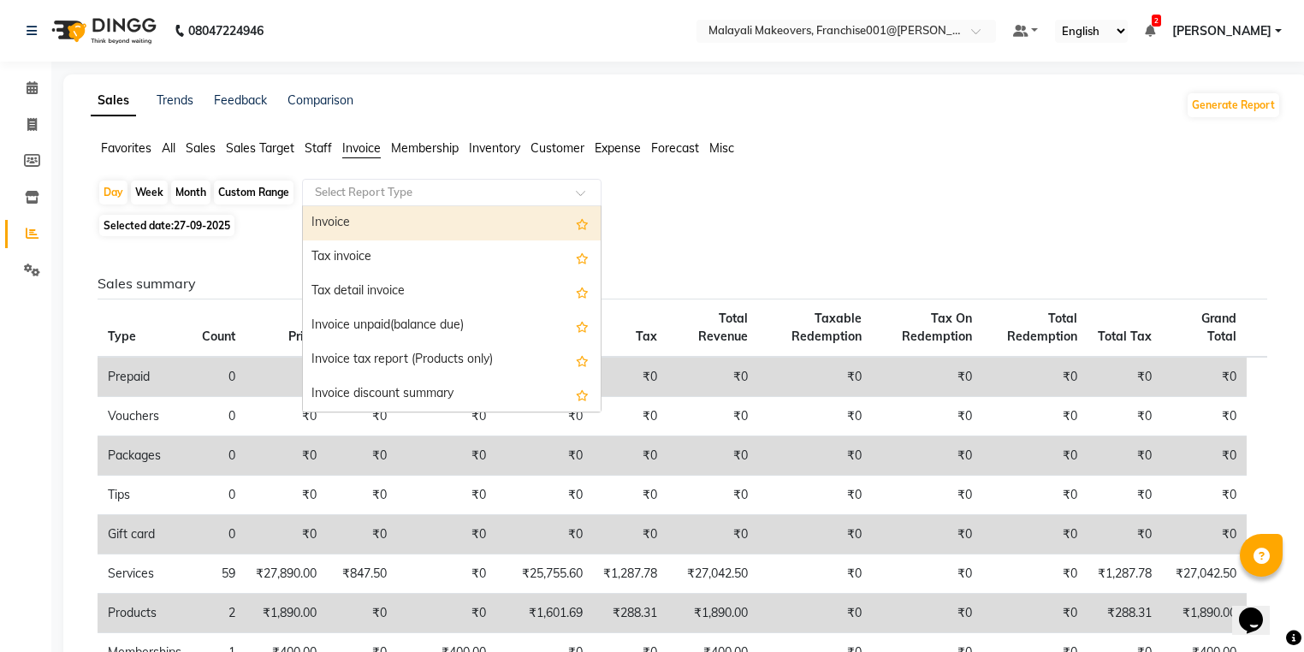
click at [385, 195] on input "text" at bounding box center [435, 192] width 247 height 17
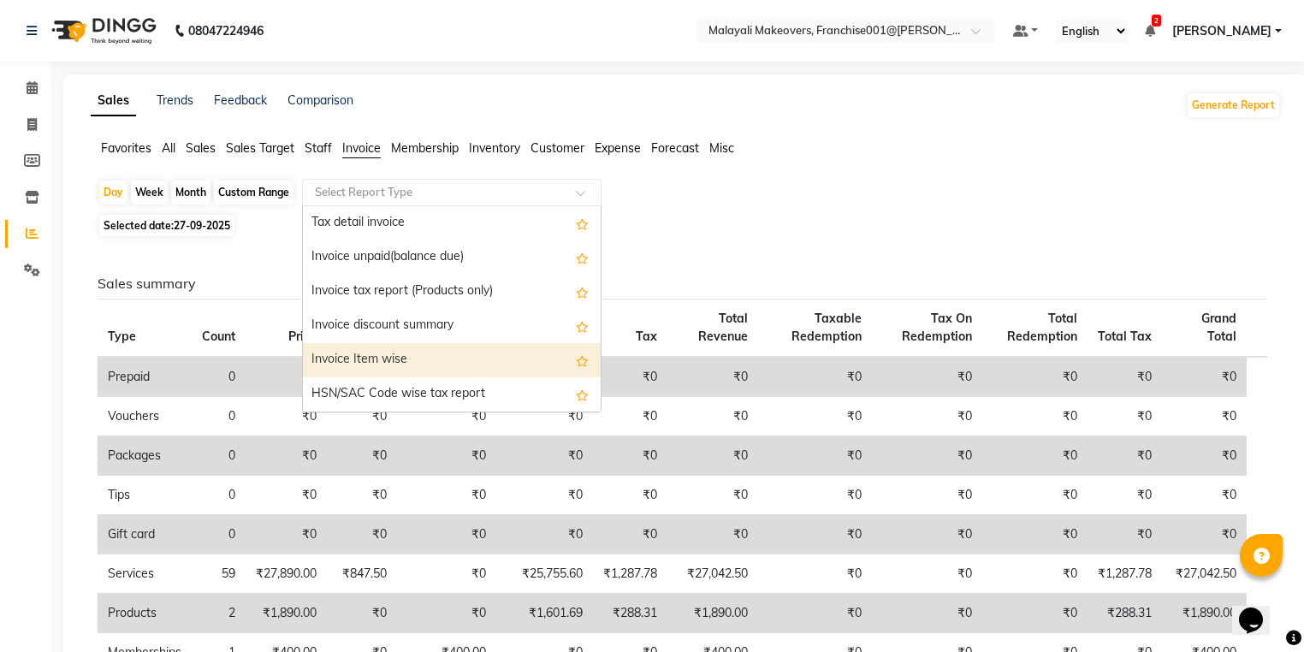
drag, startPoint x: 383, startPoint y: 366, endPoint x: 394, endPoint y: 360, distance: 12.6
click at [394, 360] on div "Invoice Item wise" at bounding box center [452, 360] width 298 height 34
select select "full_report"
select select "csv"
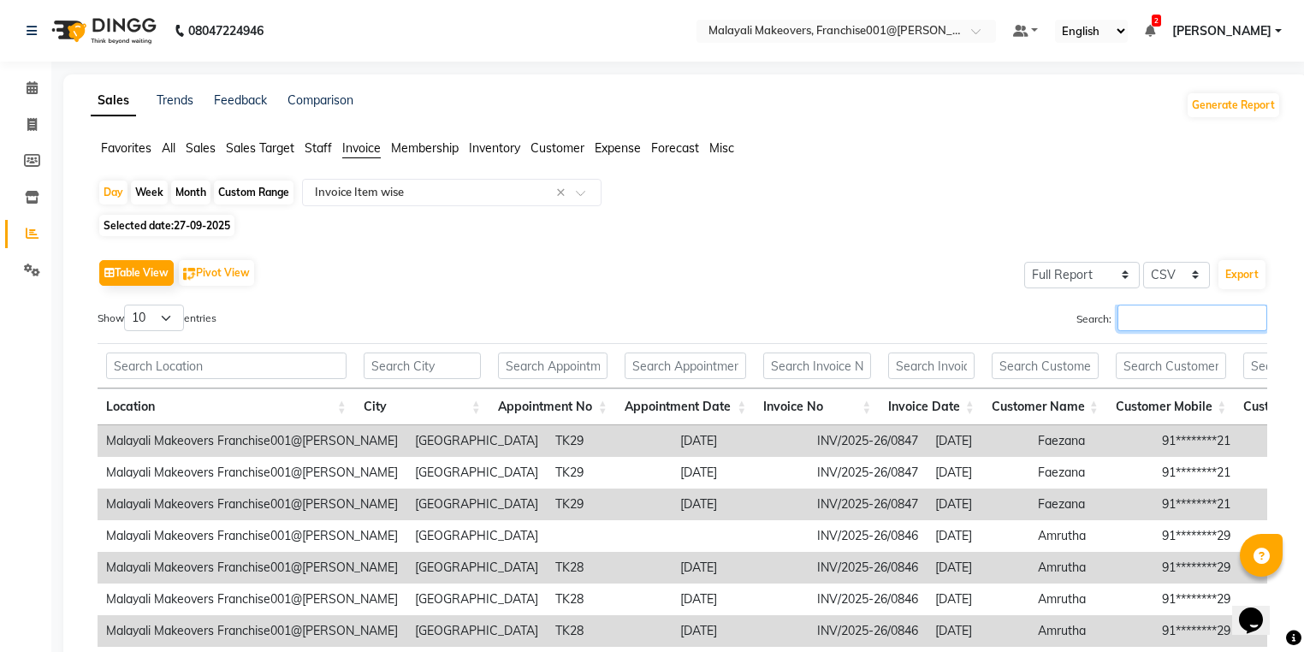
click at [1216, 321] on input "Search:" at bounding box center [1193, 318] width 150 height 27
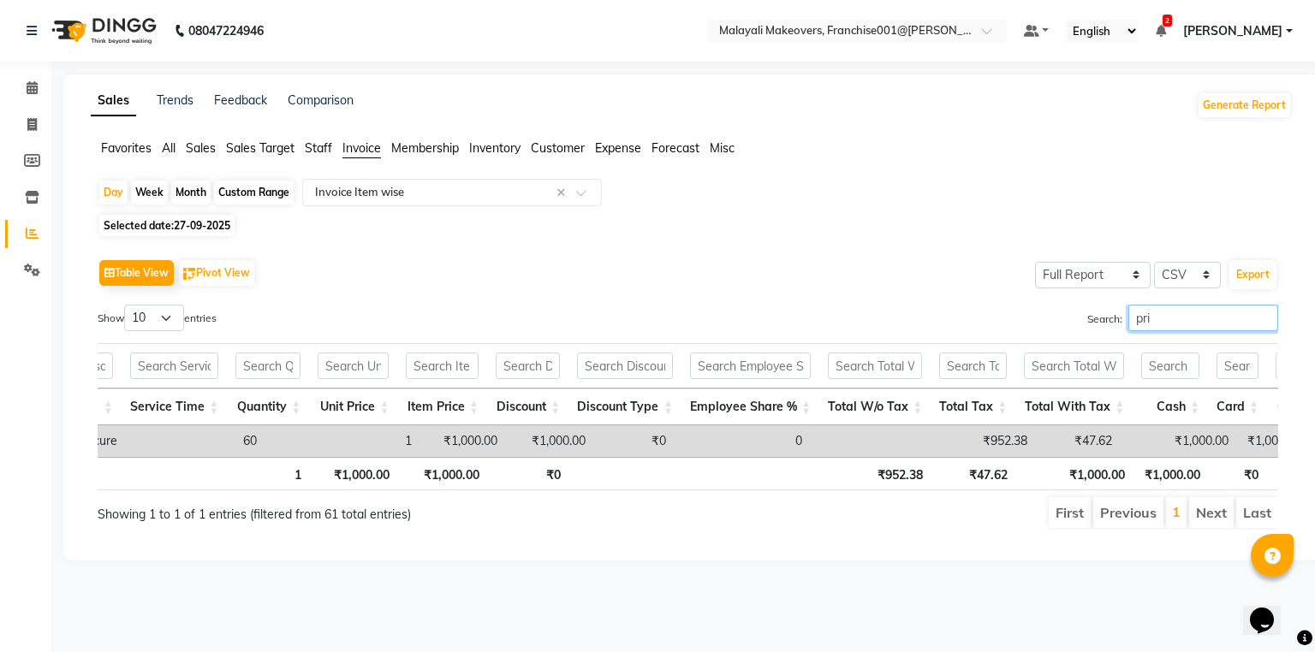
scroll to position [0, 2615]
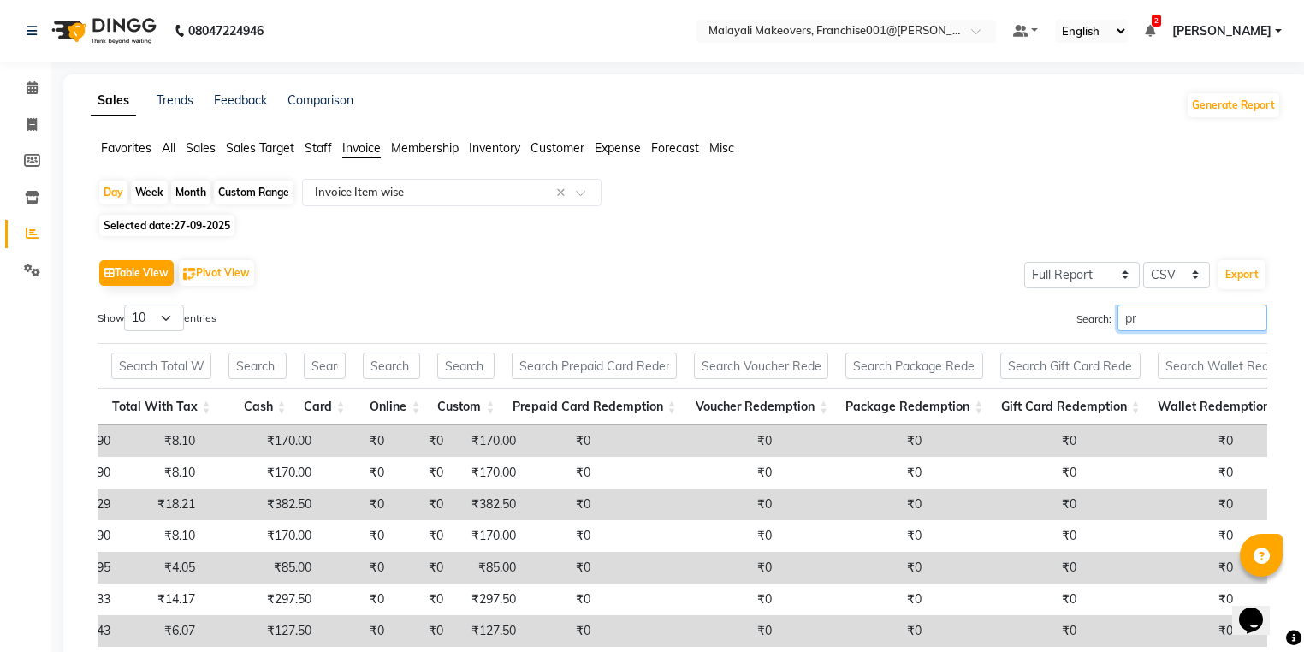
type input "p"
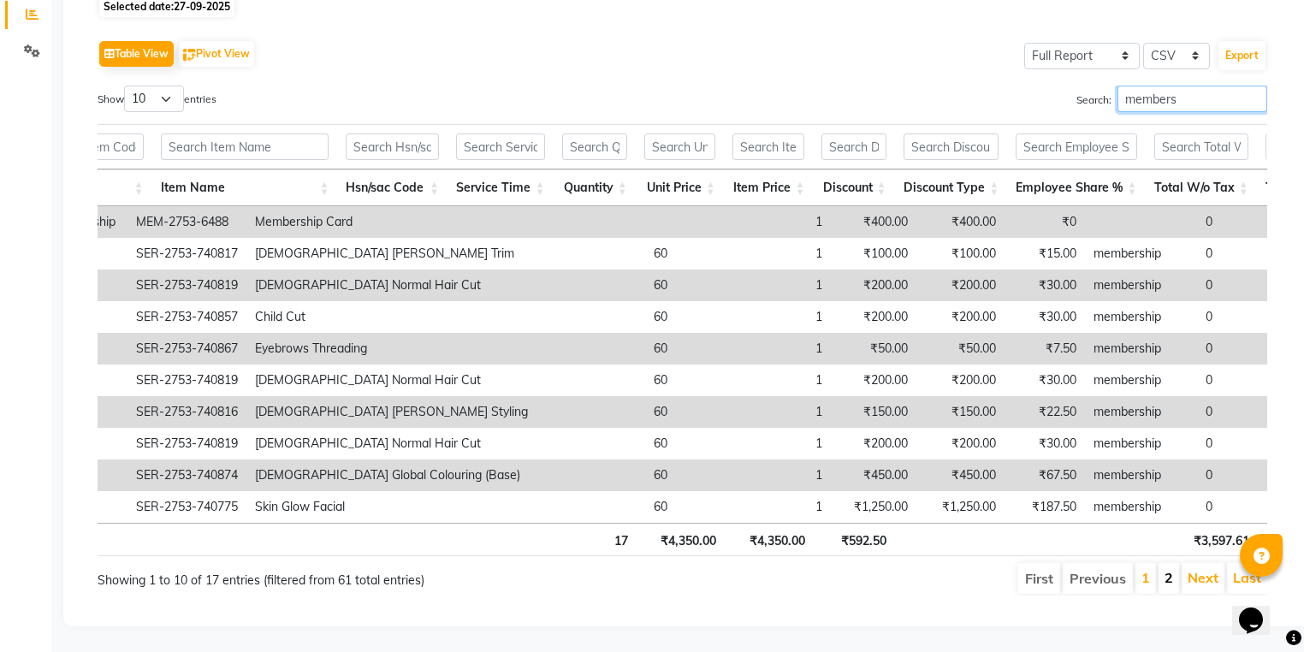
type input "members"
click at [1174, 569] on link "2" at bounding box center [1169, 577] width 9 height 17
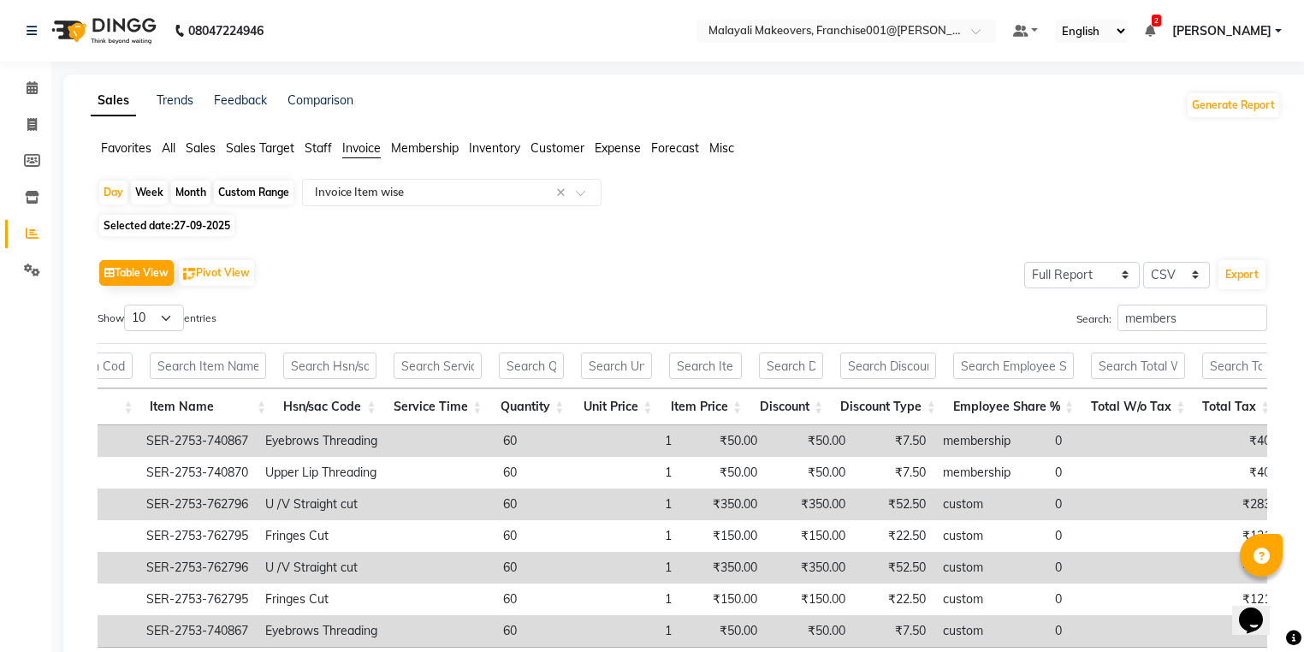
click at [205, 147] on span "Sales" at bounding box center [201, 147] width 30 height 15
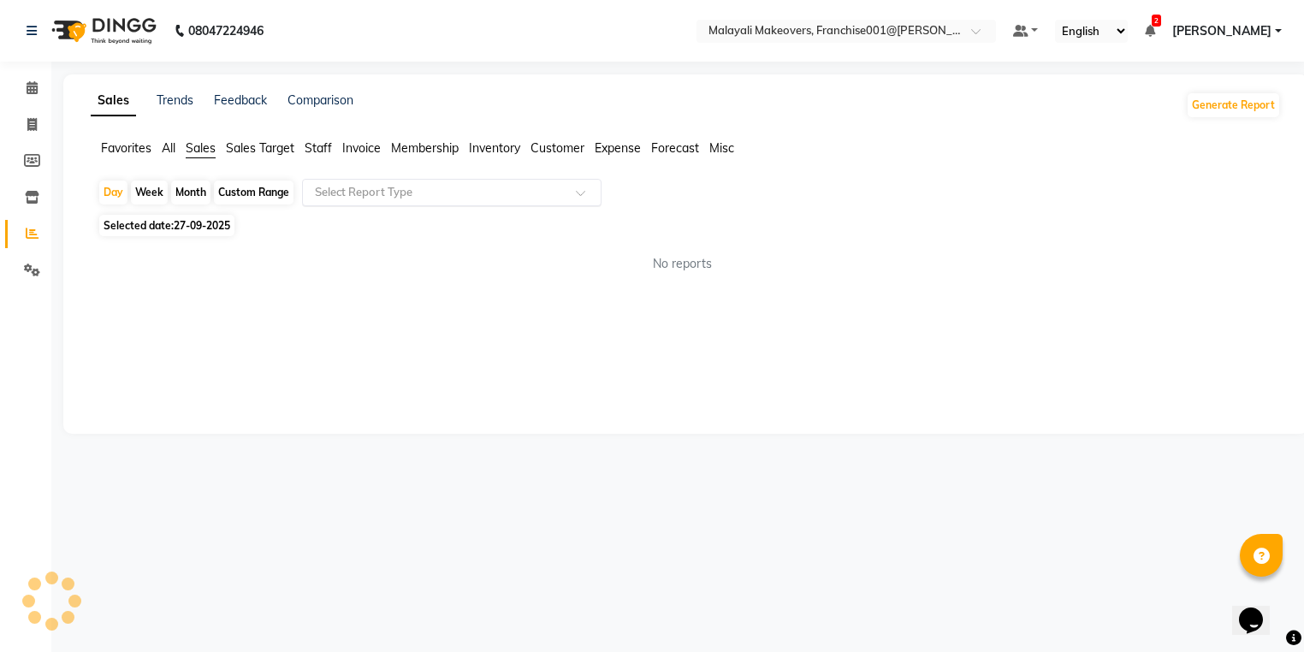
click at [335, 194] on input "text" at bounding box center [435, 192] width 247 height 17
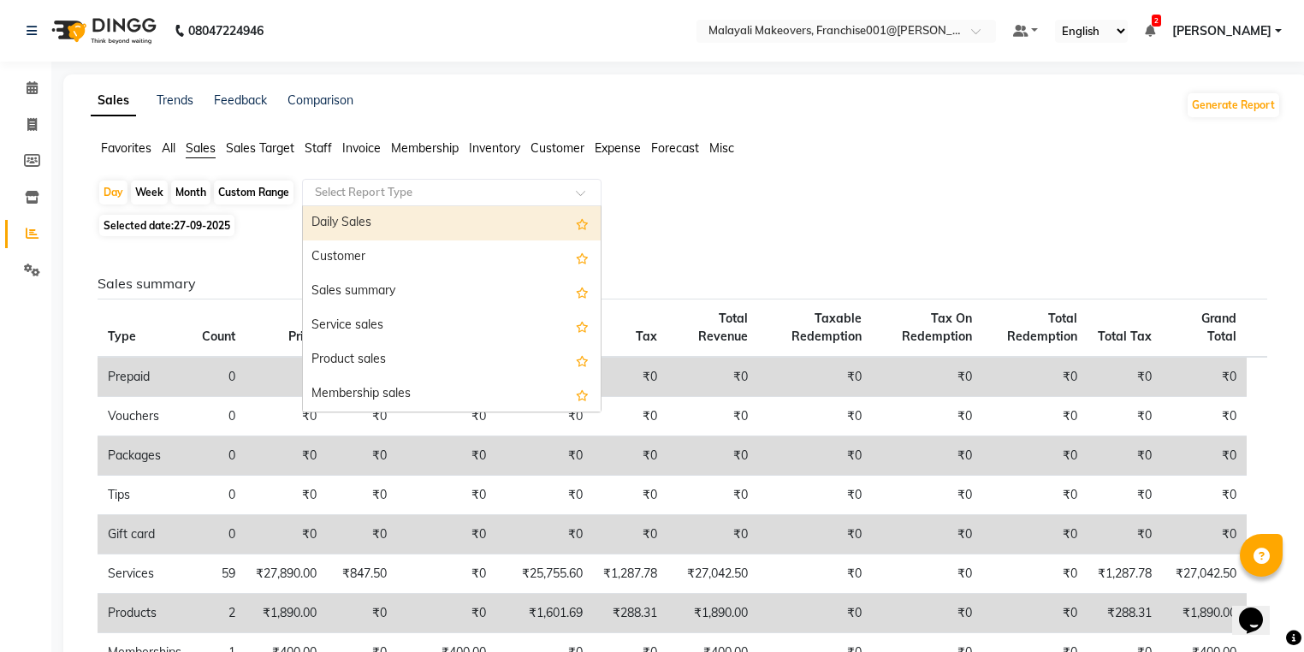
click at [332, 225] on div "Daily Sales" at bounding box center [452, 223] width 298 height 34
select select "full_report"
select select "csv"
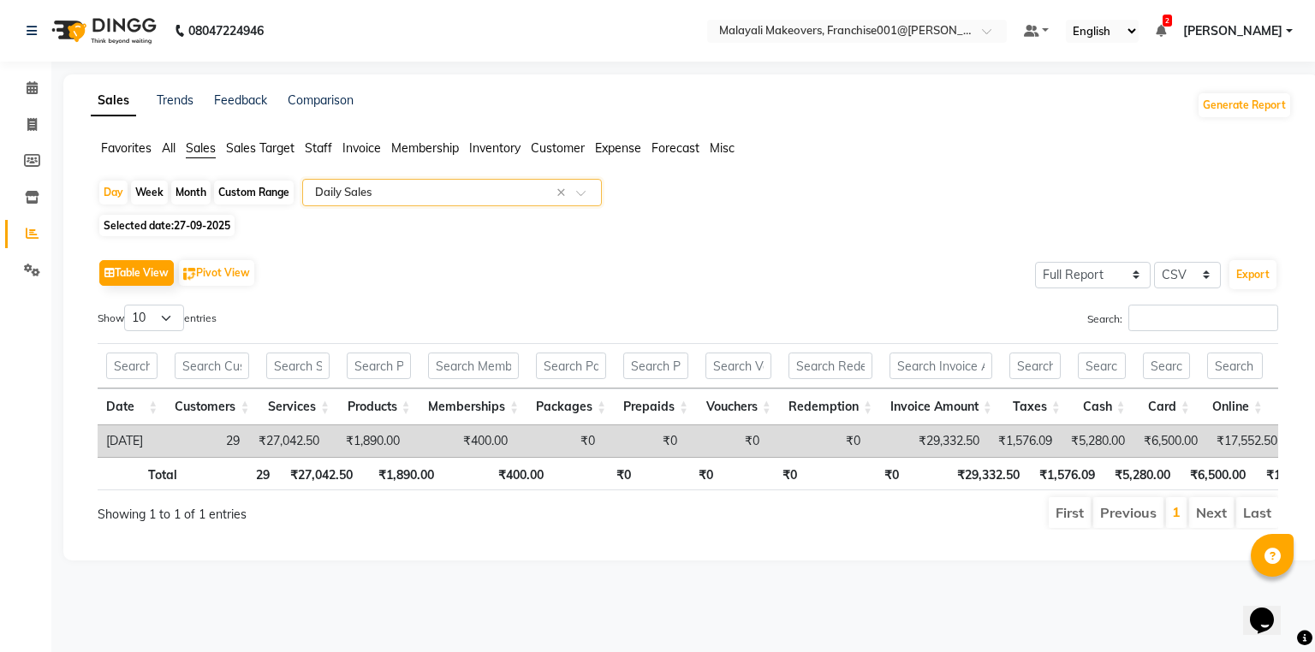
click at [364, 151] on span "Invoice" at bounding box center [361, 147] width 39 height 15
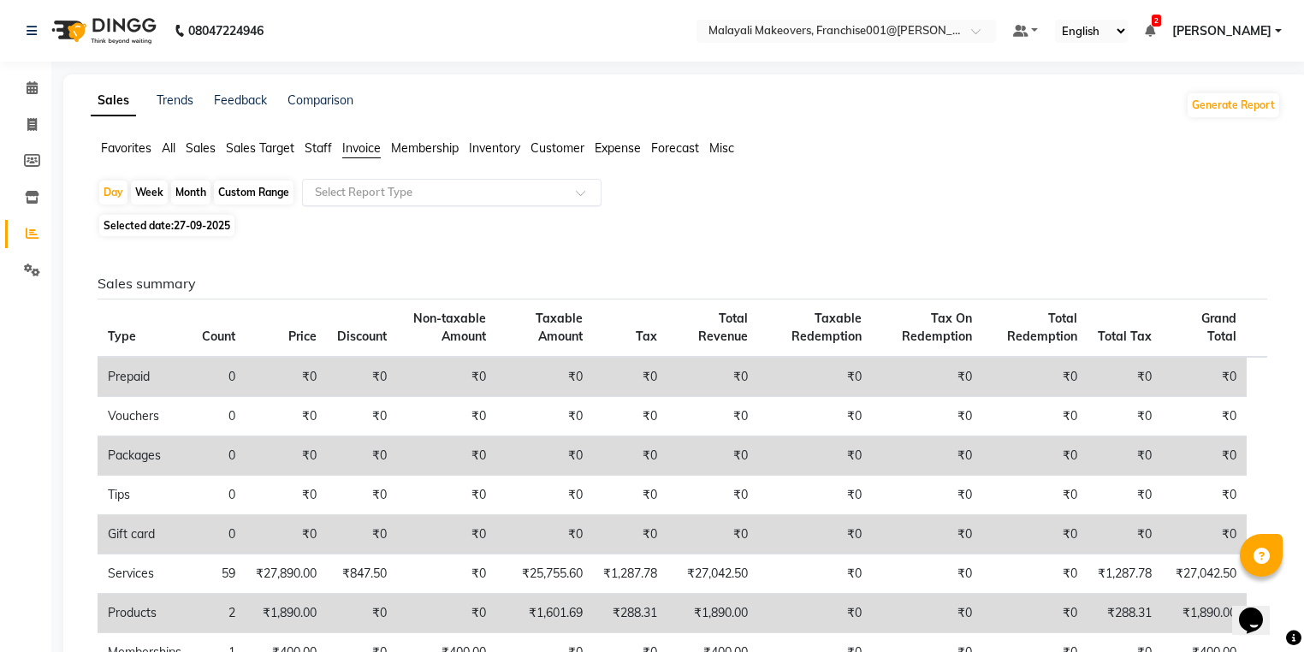
click at [382, 187] on input "text" at bounding box center [435, 192] width 247 height 17
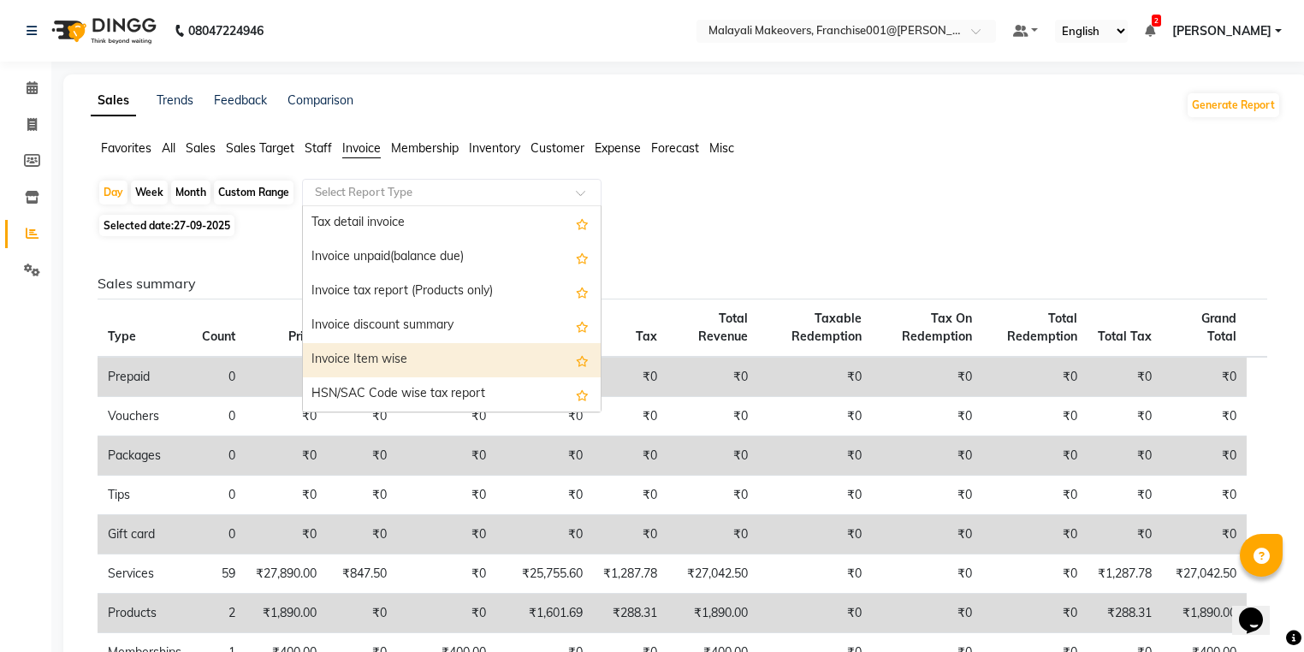
click at [400, 360] on div "Invoice Item wise" at bounding box center [452, 360] width 298 height 34
select select "full_report"
select select "csv"
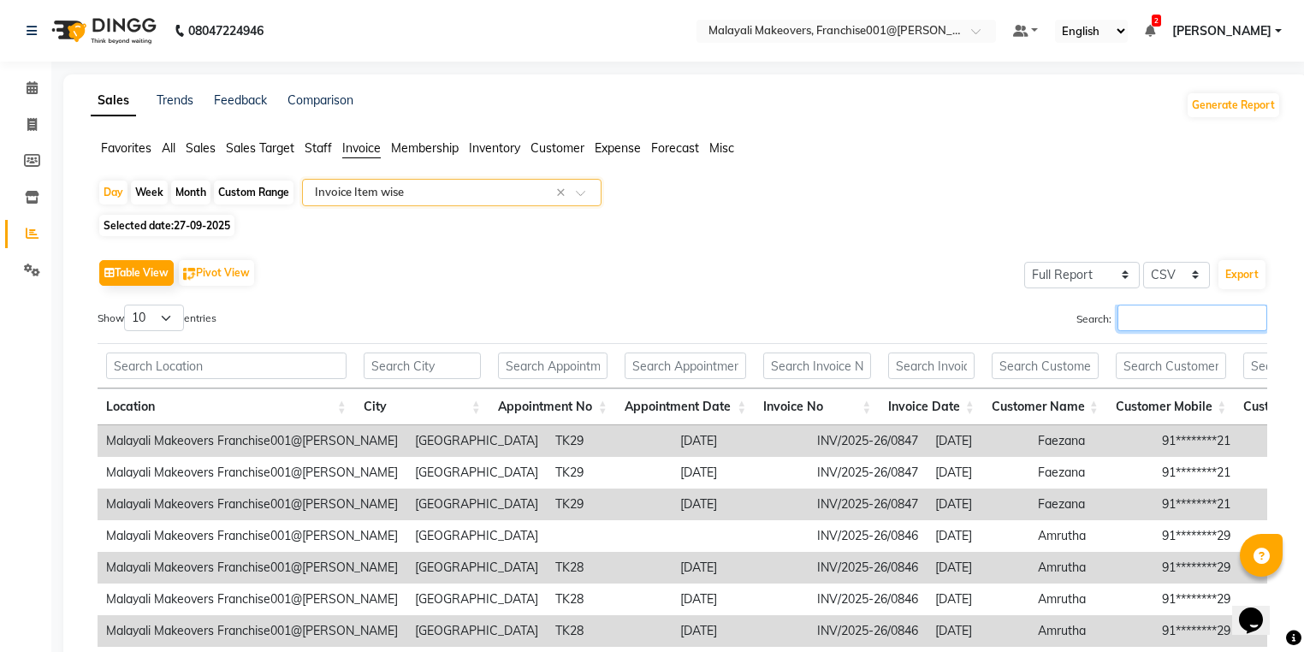
drag, startPoint x: 1165, startPoint y: 329, endPoint x: 1178, endPoint y: 326, distance: 13.1
click at [1176, 326] on input "Search:" at bounding box center [1193, 318] width 150 height 27
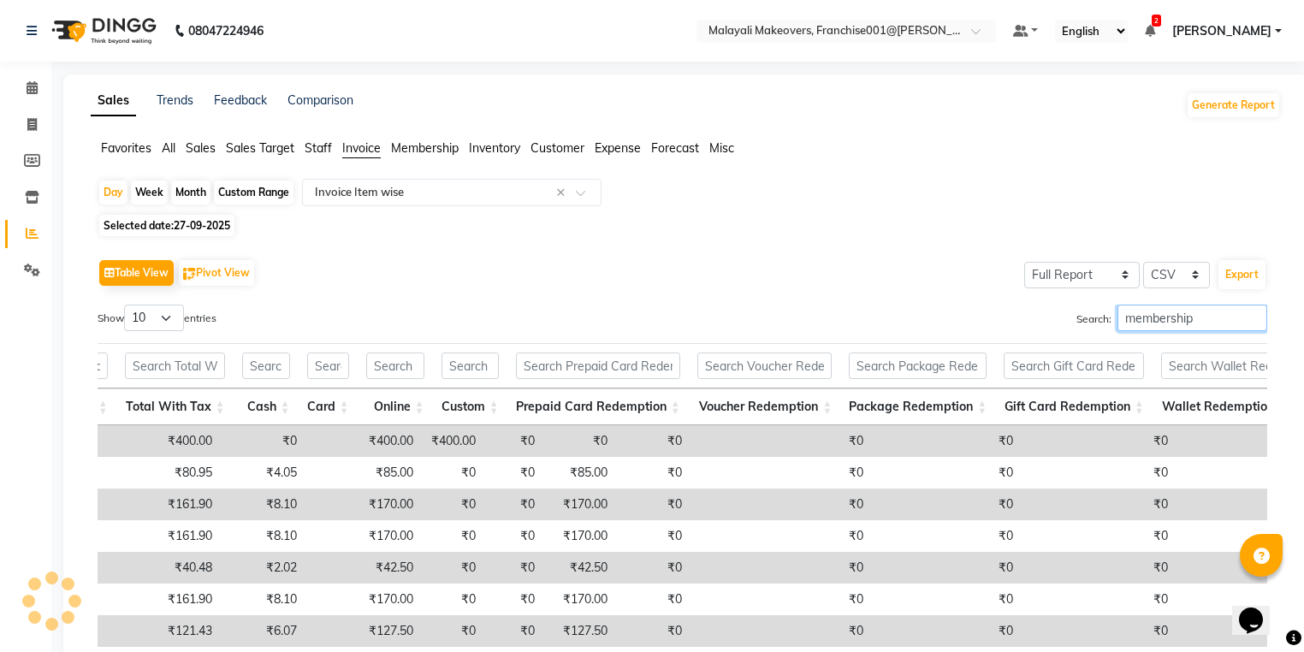
type input "membership"
drag, startPoint x: 189, startPoint y: 144, endPoint x: 327, endPoint y: 160, distance: 138.8
click at [189, 147] on span "Sales" at bounding box center [201, 147] width 30 height 15
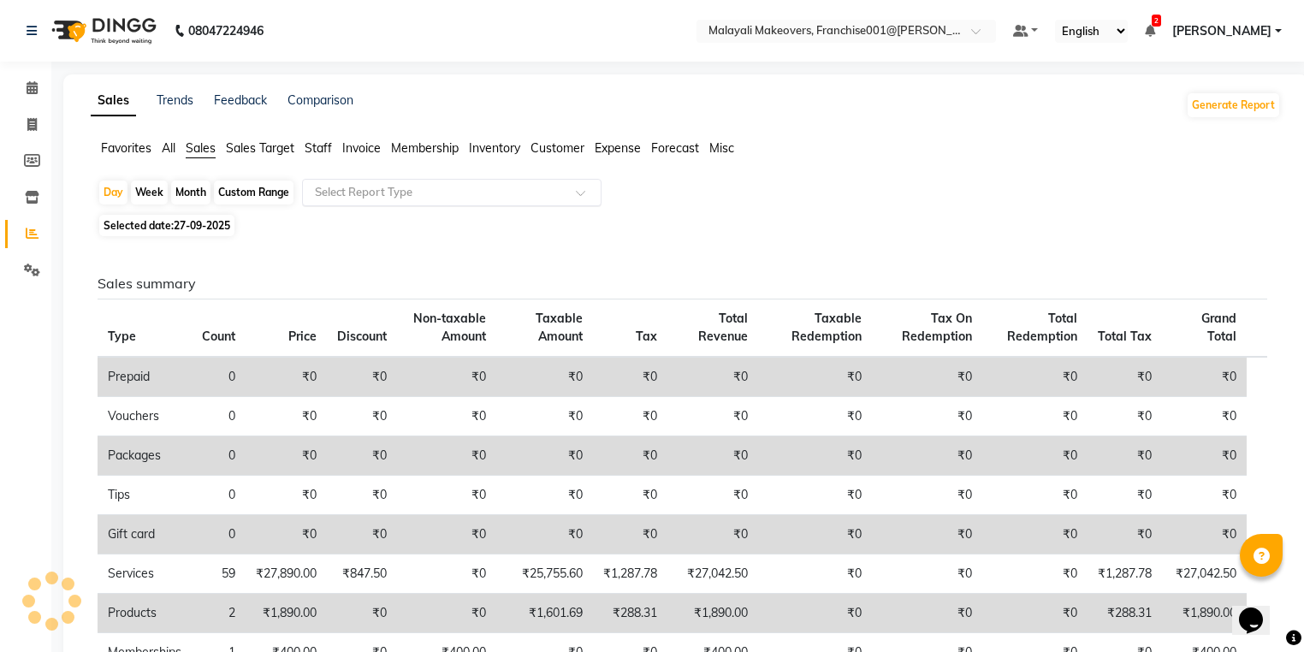
drag, startPoint x: 342, startPoint y: 194, endPoint x: 342, endPoint y: 204, distance: 9.4
click at [342, 201] on div "Select Report Type" at bounding box center [452, 192] width 300 height 27
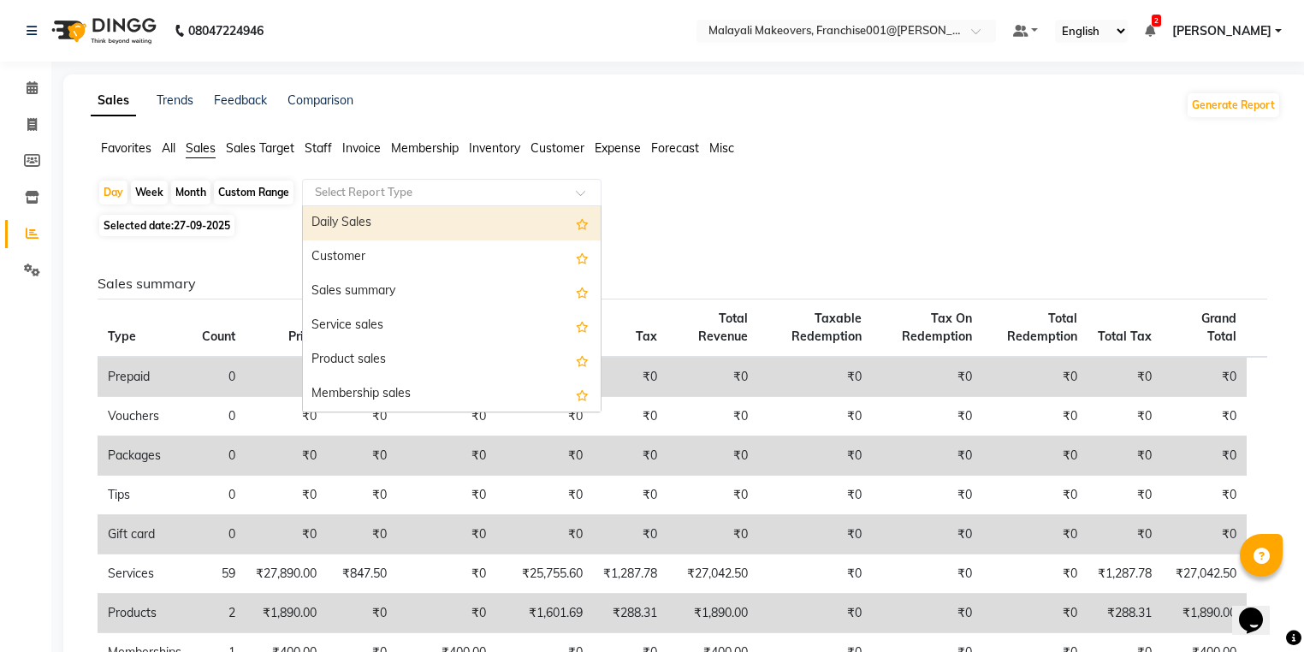
click at [342, 217] on div "Daily Sales" at bounding box center [452, 223] width 298 height 34
select select "full_report"
select select "csv"
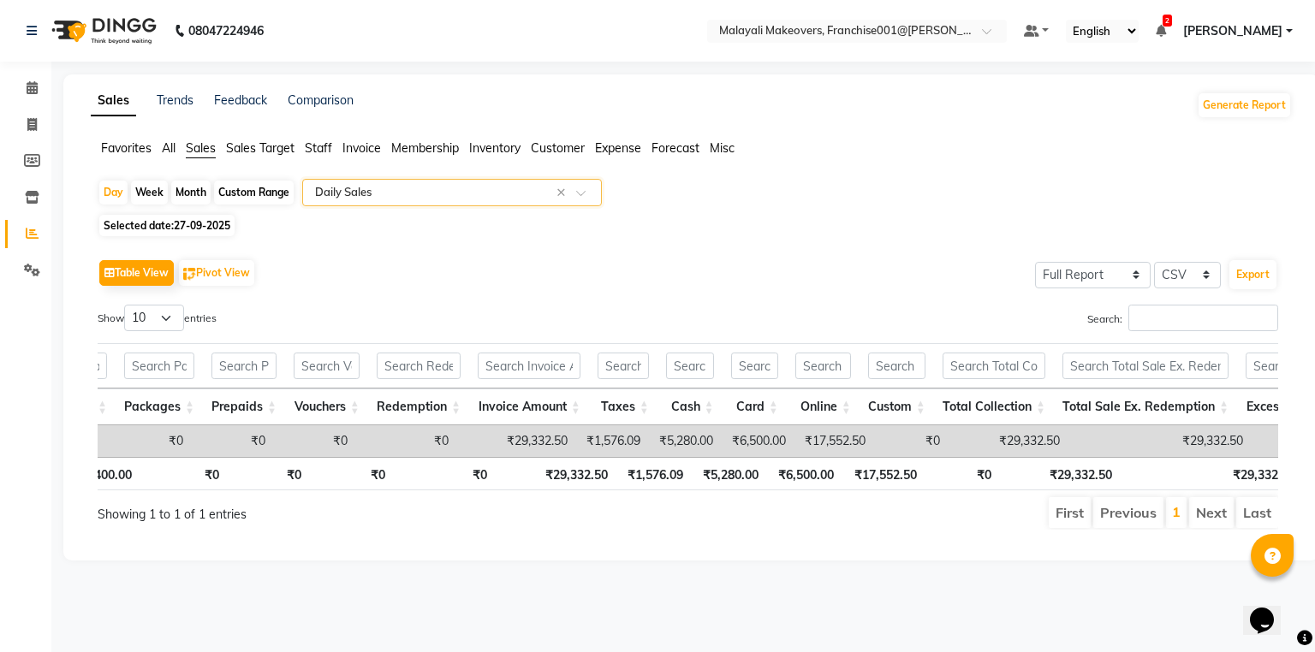
scroll to position [0, 442]
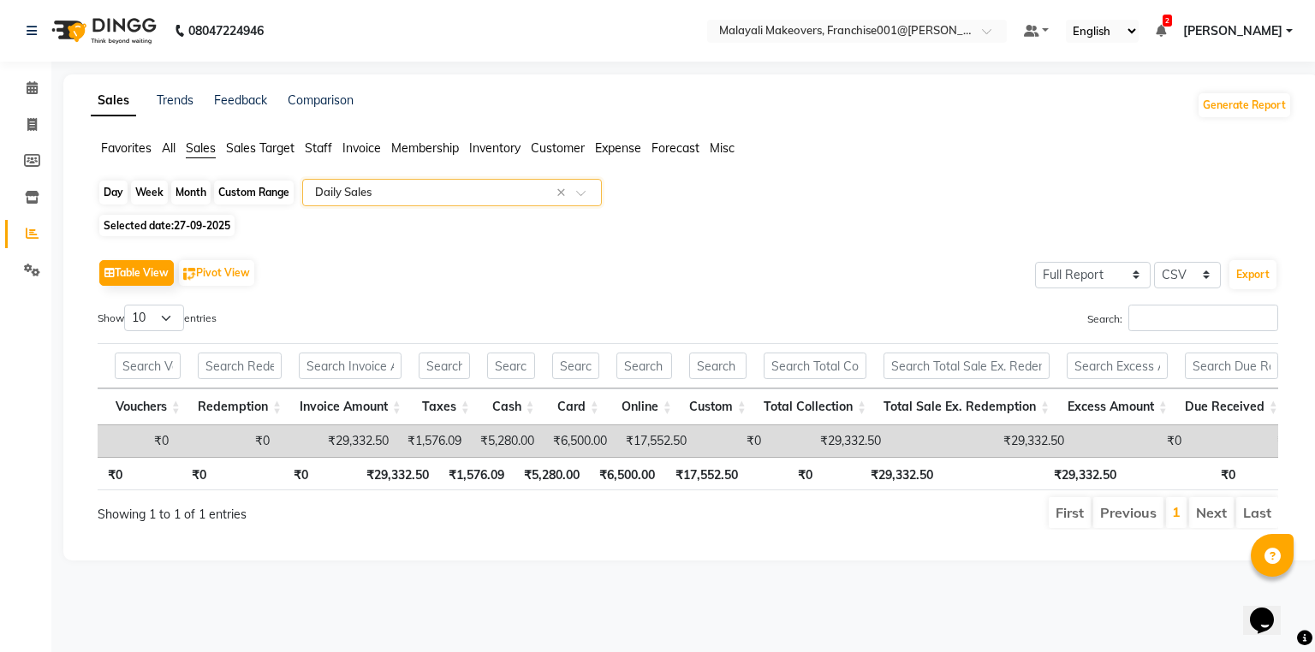
click at [101, 199] on div "Day" at bounding box center [113, 193] width 28 height 24
select select "9"
select select "2025"
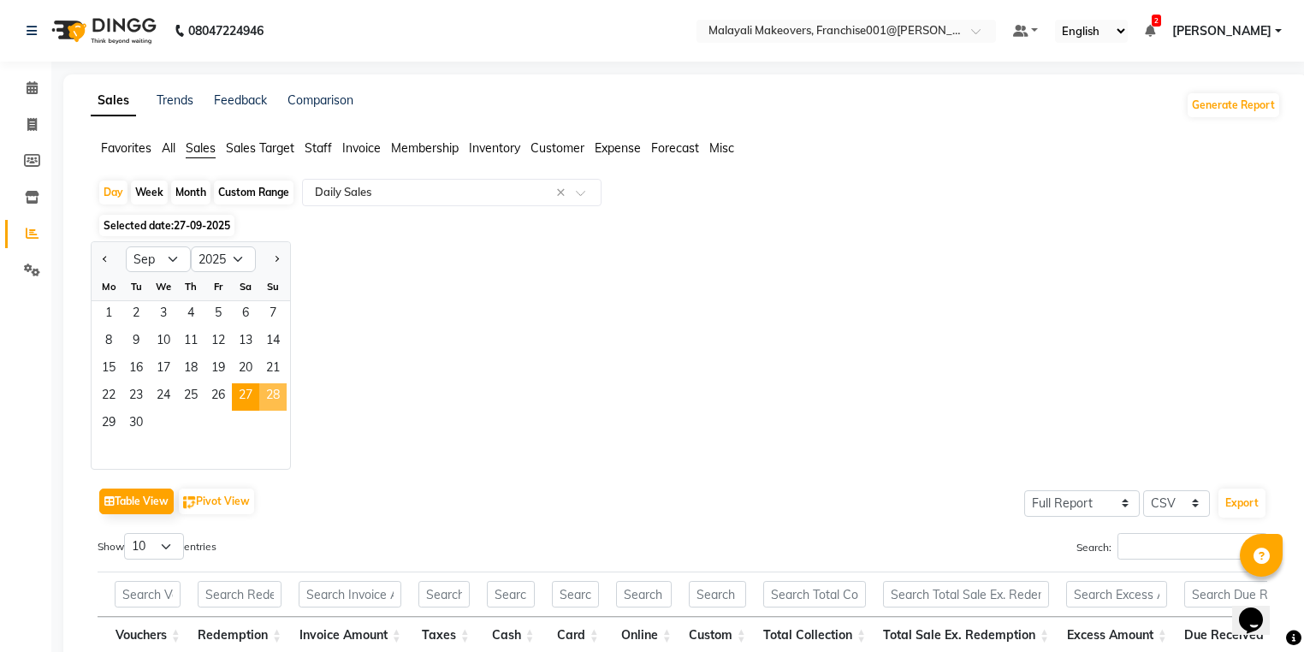
click at [270, 398] on span "28" at bounding box center [272, 396] width 27 height 27
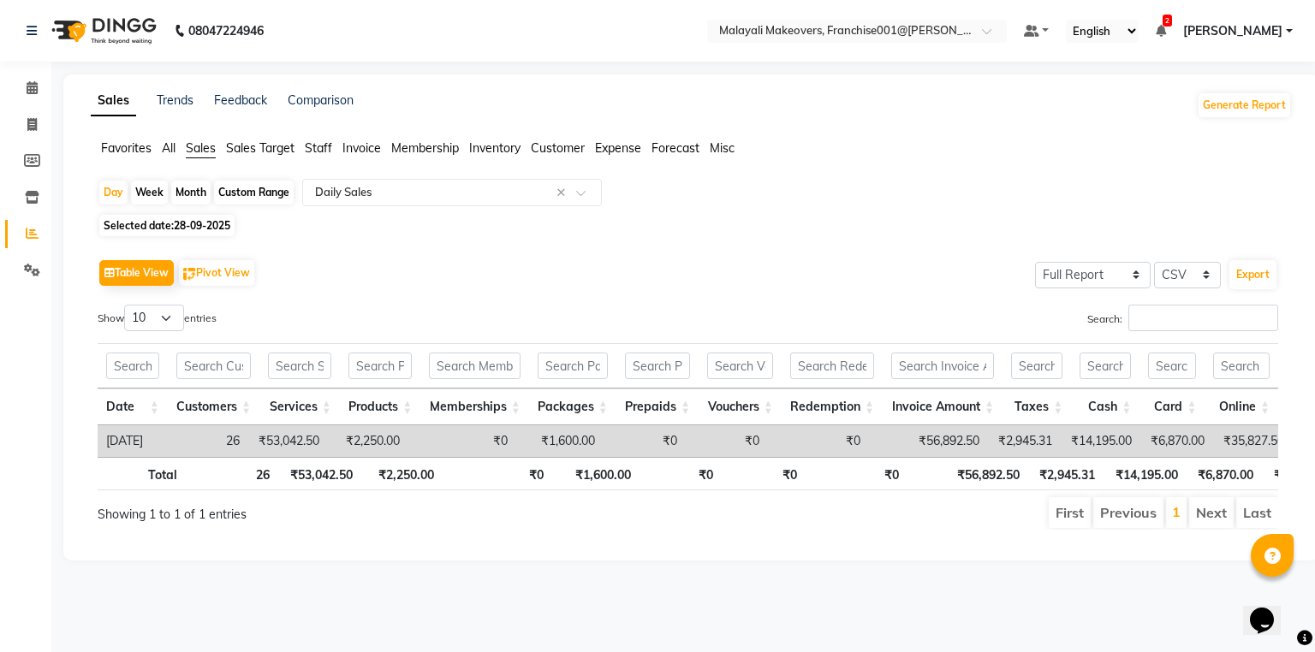
click at [360, 154] on span "Invoice" at bounding box center [361, 147] width 39 height 15
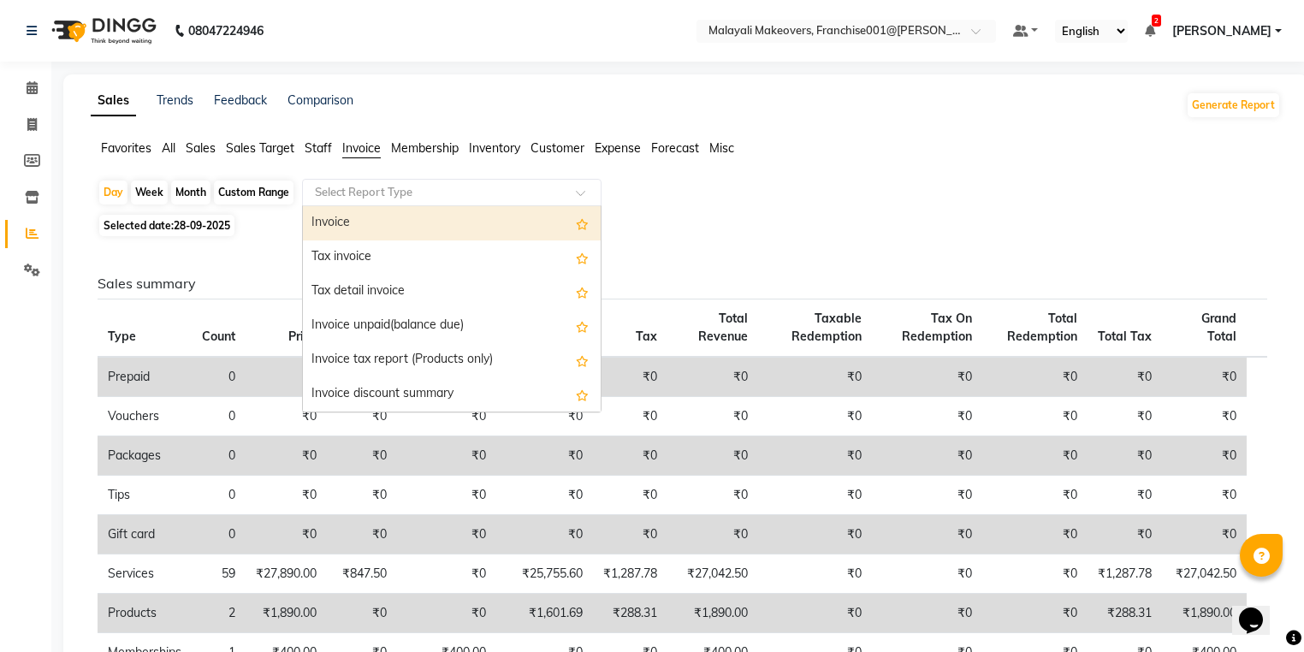
click at [383, 195] on input "text" at bounding box center [435, 192] width 247 height 17
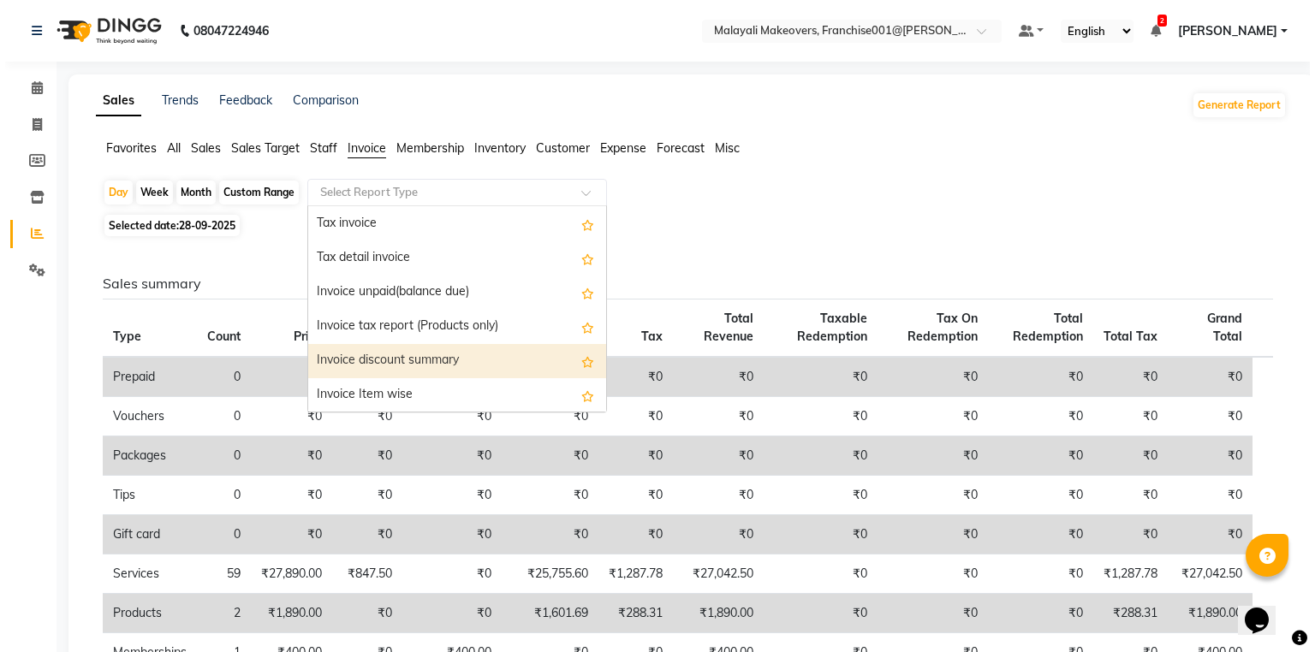
scroll to position [68, 0]
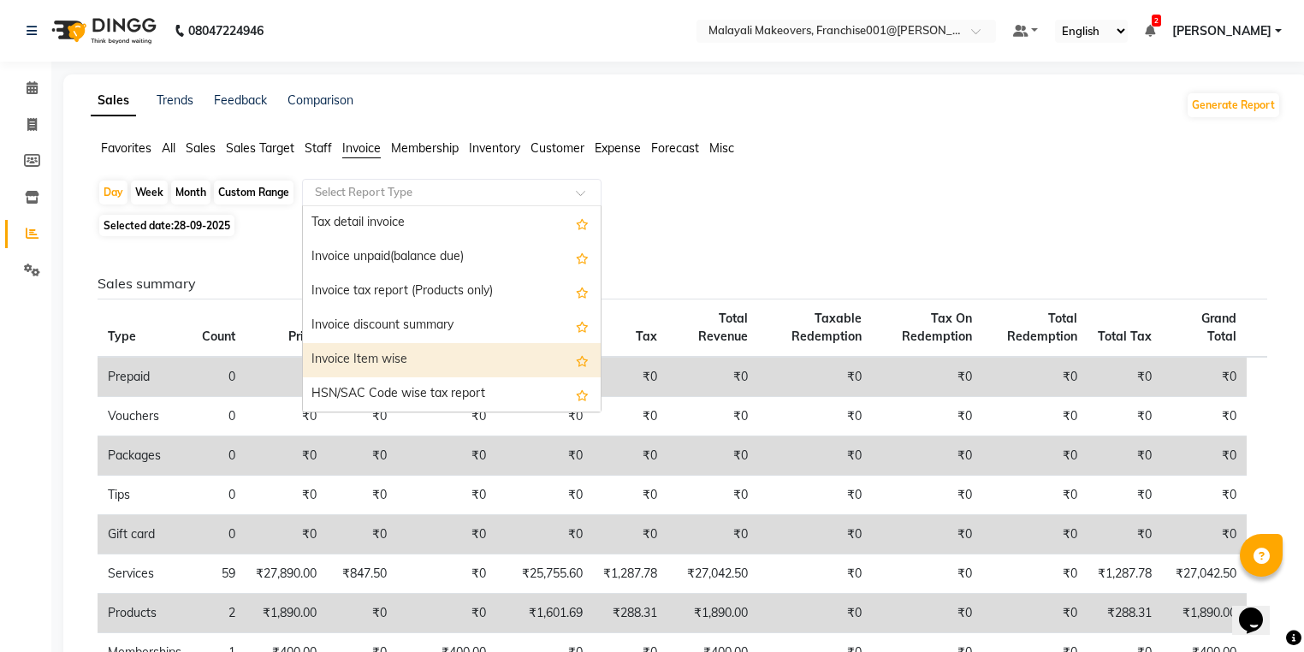
click at [396, 359] on div "Invoice Item wise" at bounding box center [452, 360] width 298 height 34
select select "full_report"
select select "csv"
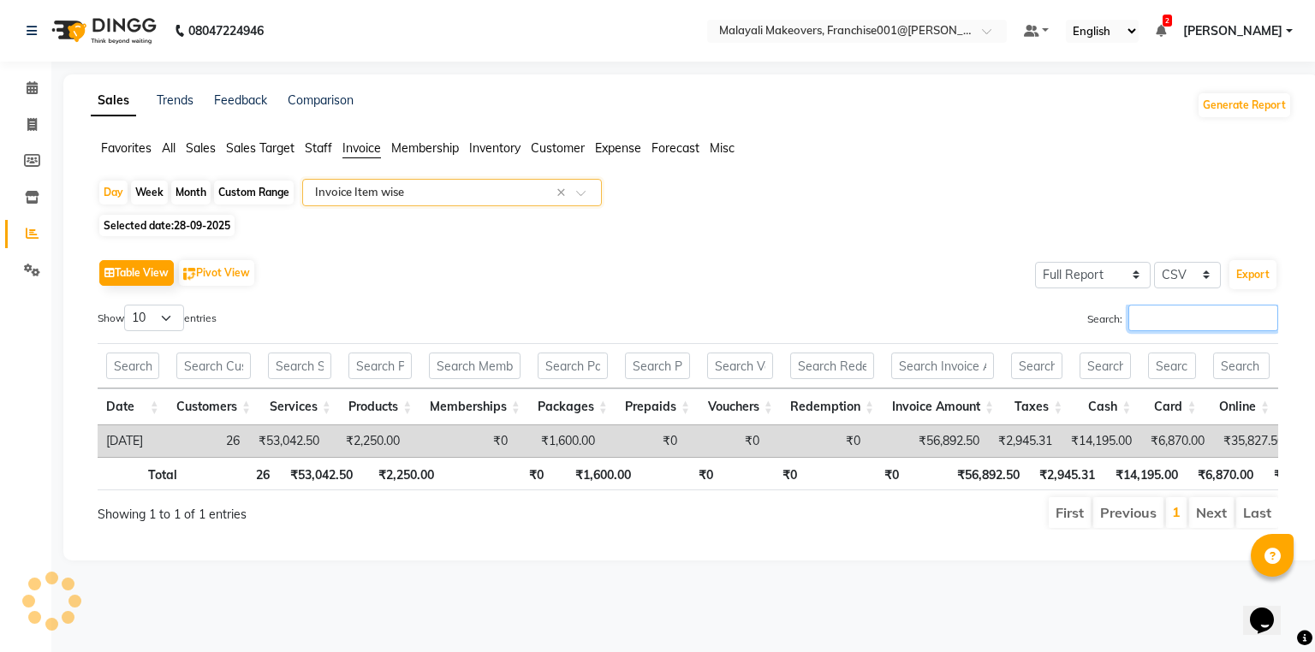
click at [1192, 319] on input "Search:" at bounding box center [1203, 318] width 150 height 27
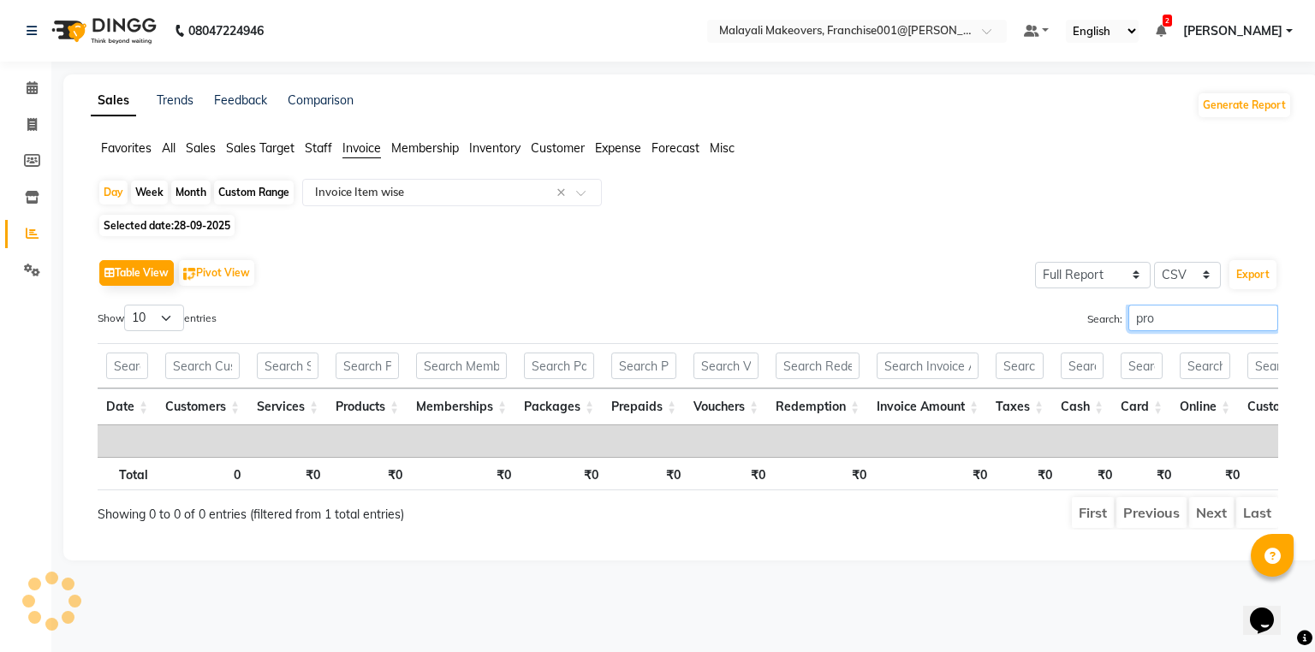
type input "prod"
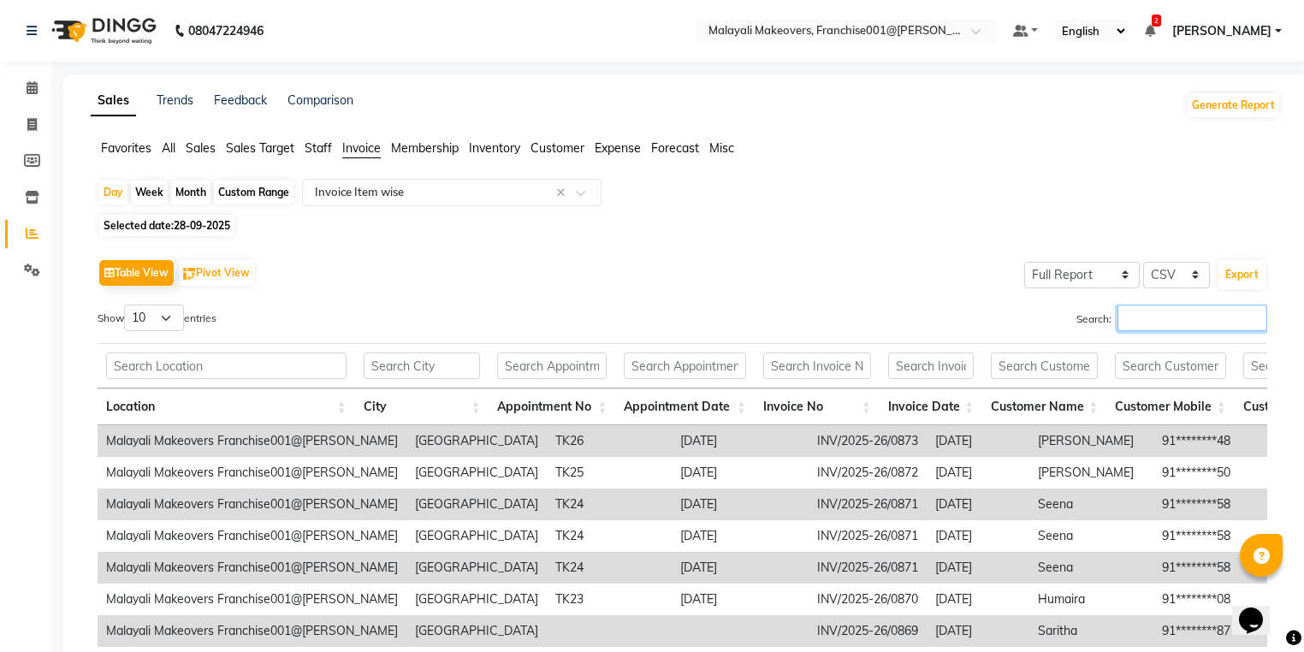
click at [1203, 318] on input "Search:" at bounding box center [1193, 318] width 150 height 27
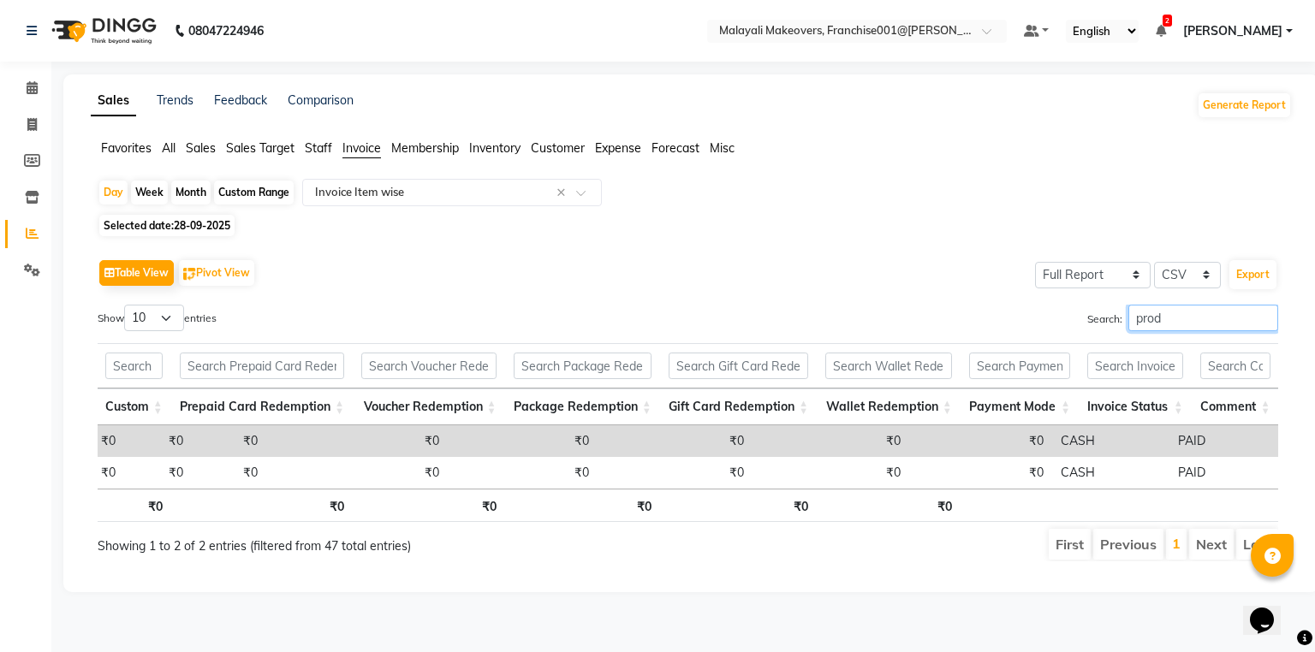
scroll to position [0, 3621]
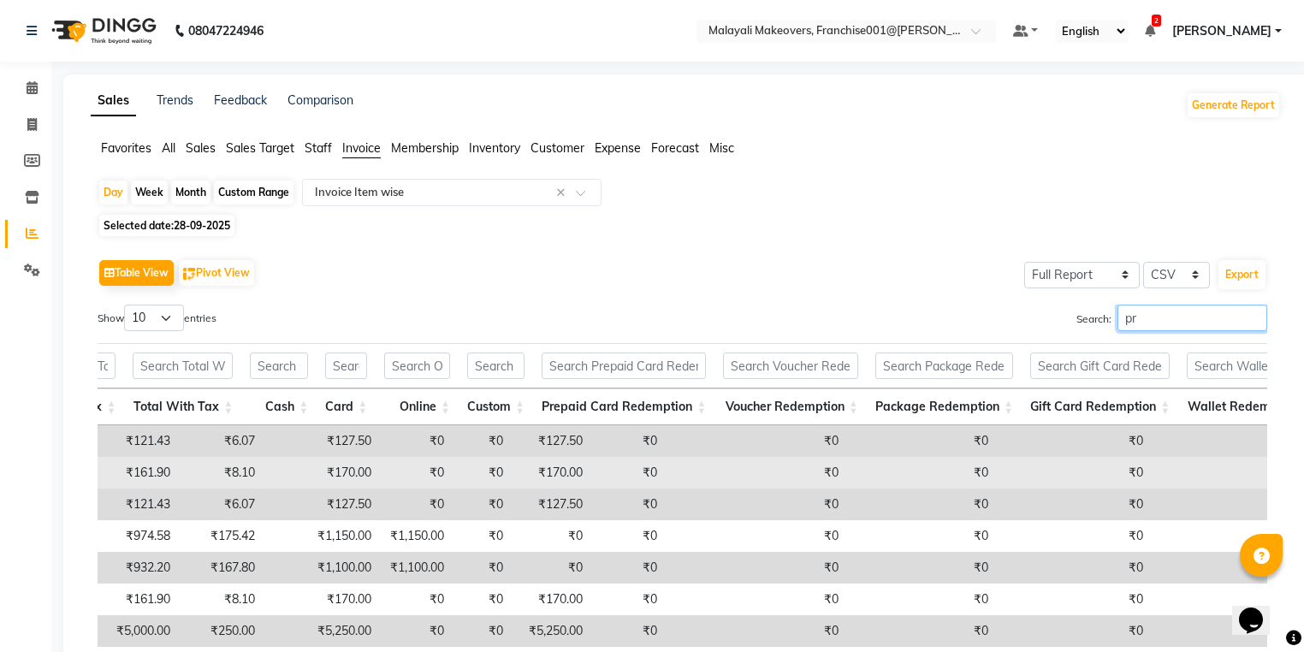
type input "p"
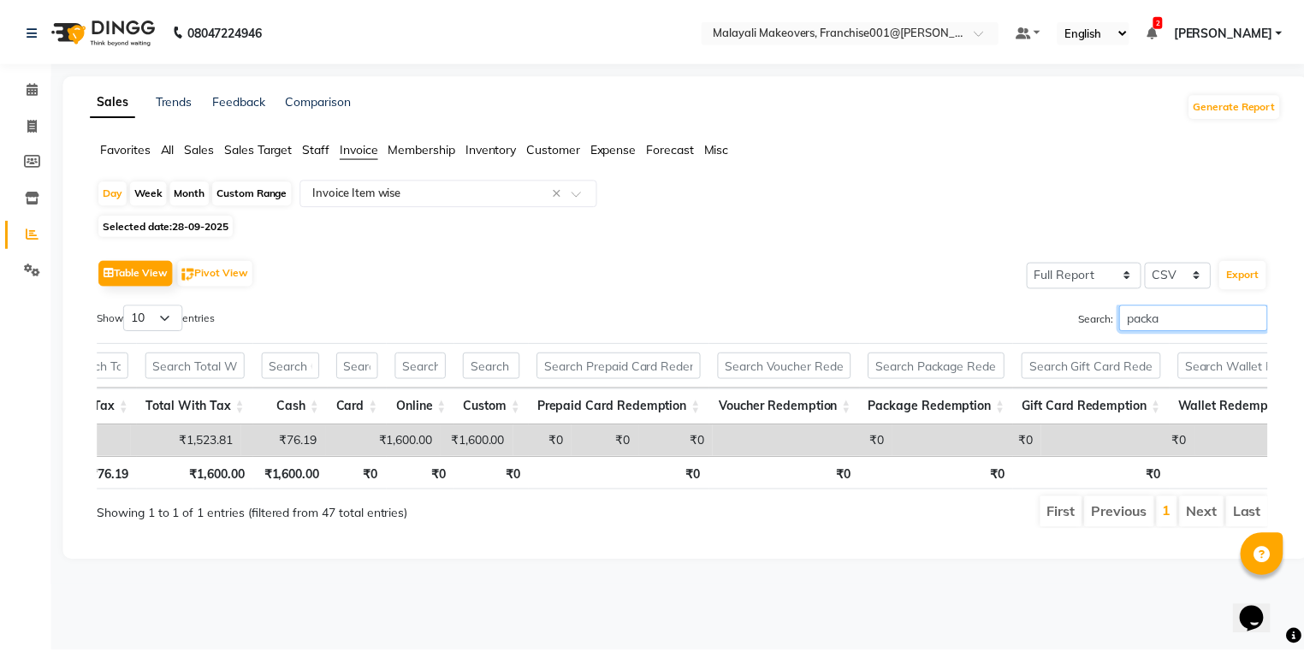
scroll to position [0, 3365]
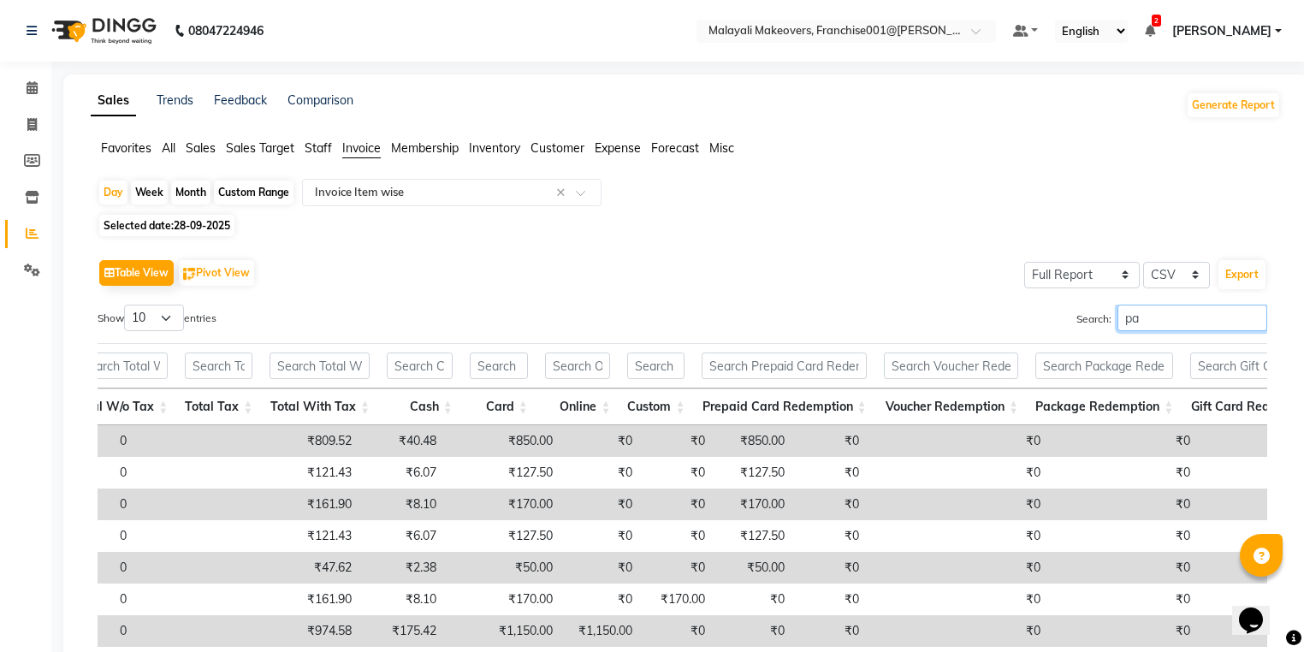
type input "p"
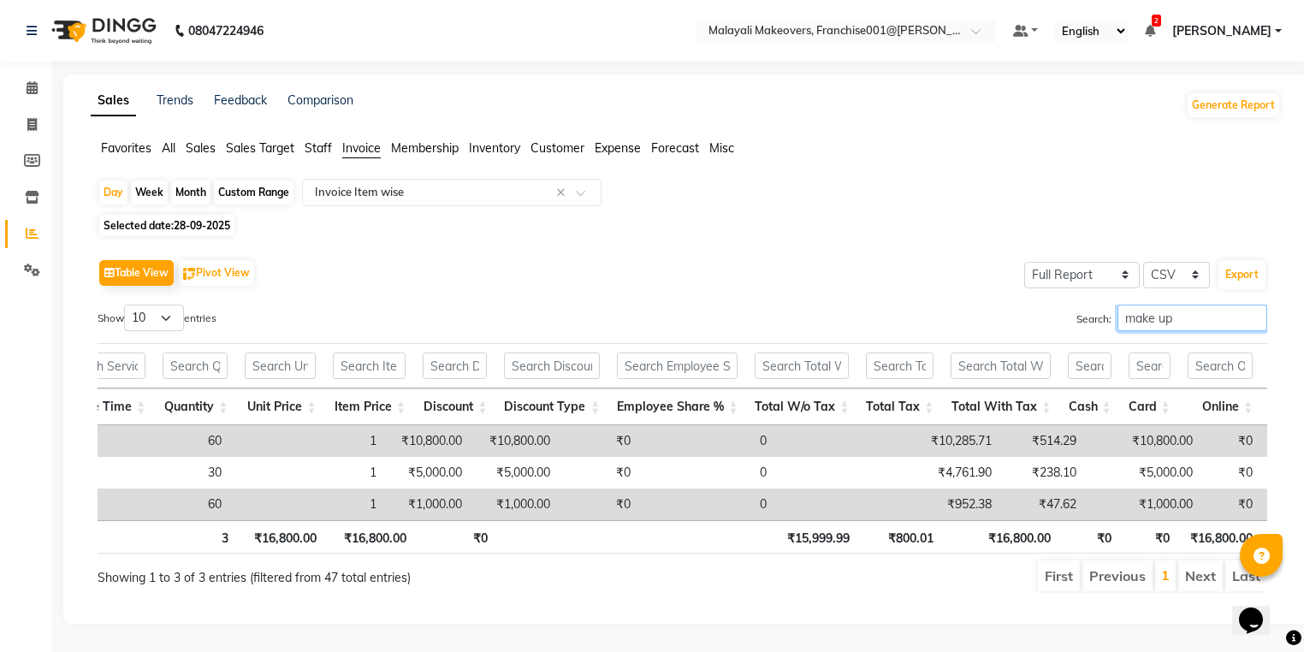
scroll to position [0, 2587]
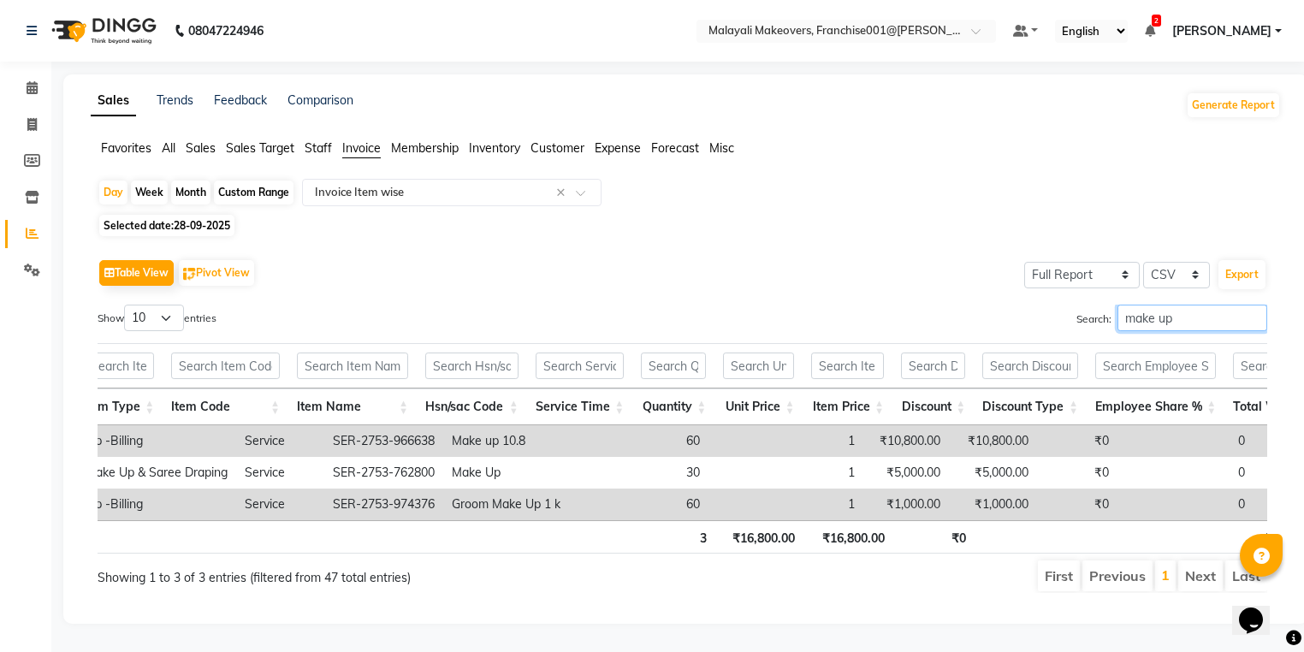
type input "make up"
drag, startPoint x: 658, startPoint y: 558, endPoint x: 544, endPoint y: 515, distance: 121.6
click at [534, 514] on tr "Malayali Makeovers Franchise001@[PERSON_NAME] [GEOGRAPHIC_DATA] TK04 [DATE] INV…" at bounding box center [568, 505] width 5188 height 32
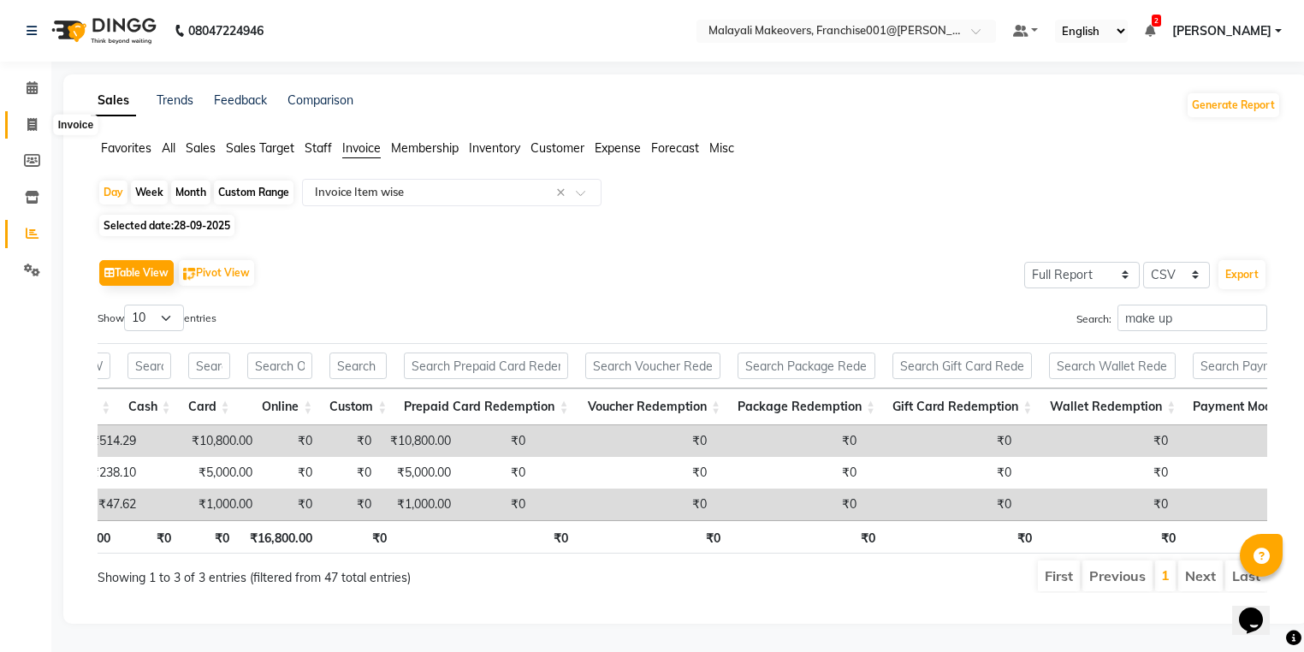
click at [37, 120] on span at bounding box center [32, 126] width 30 height 20
select select "service"
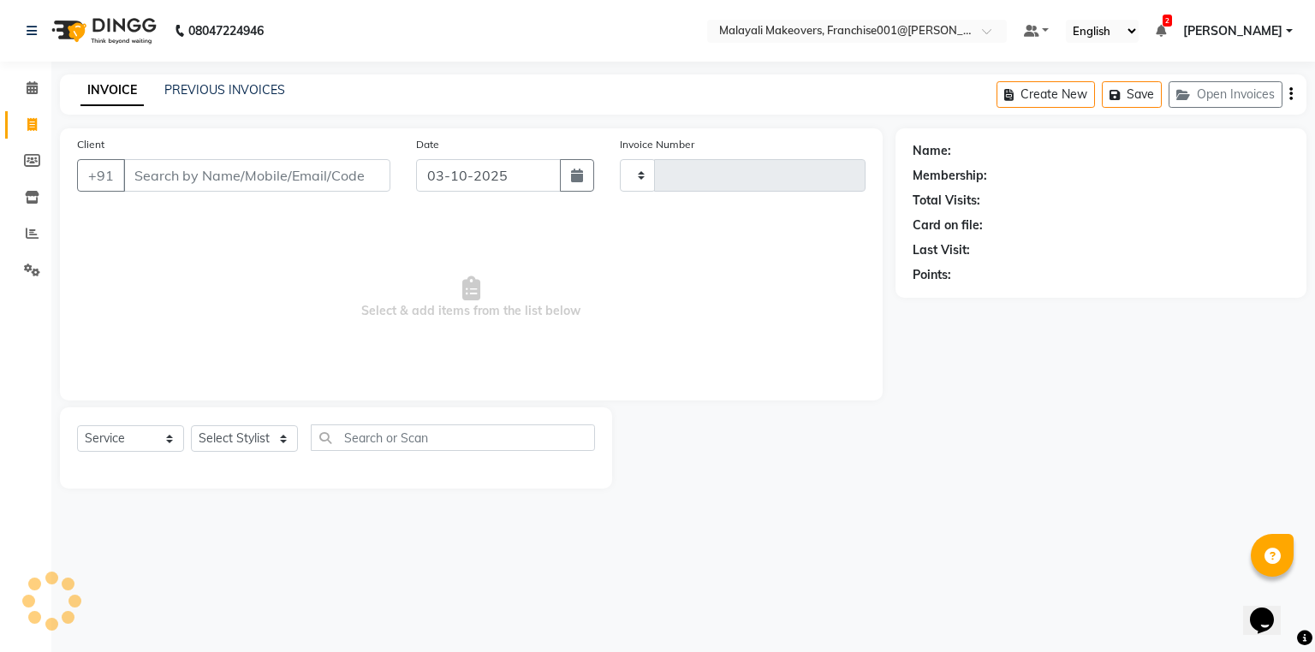
type input "0984"
select select "8923"
click at [1253, 33] on span "[PERSON_NAME]" at bounding box center [1232, 31] width 99 height 18
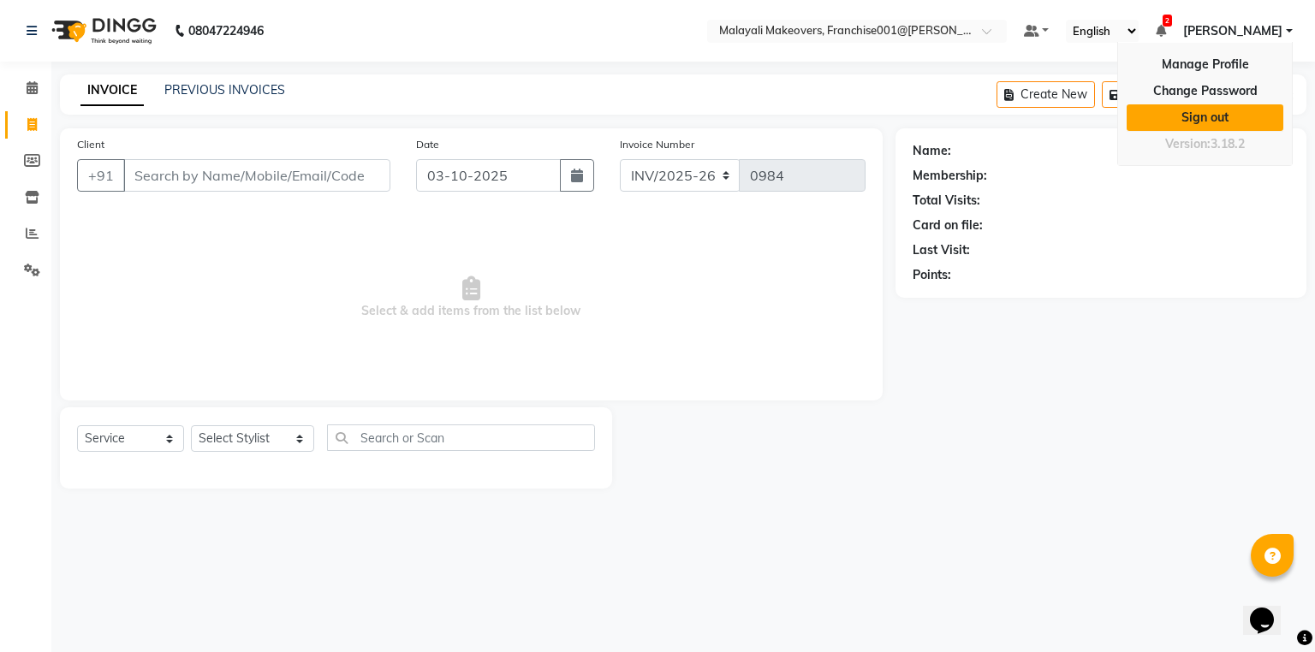
click at [1229, 121] on link "Sign out" at bounding box center [1204, 117] width 157 height 27
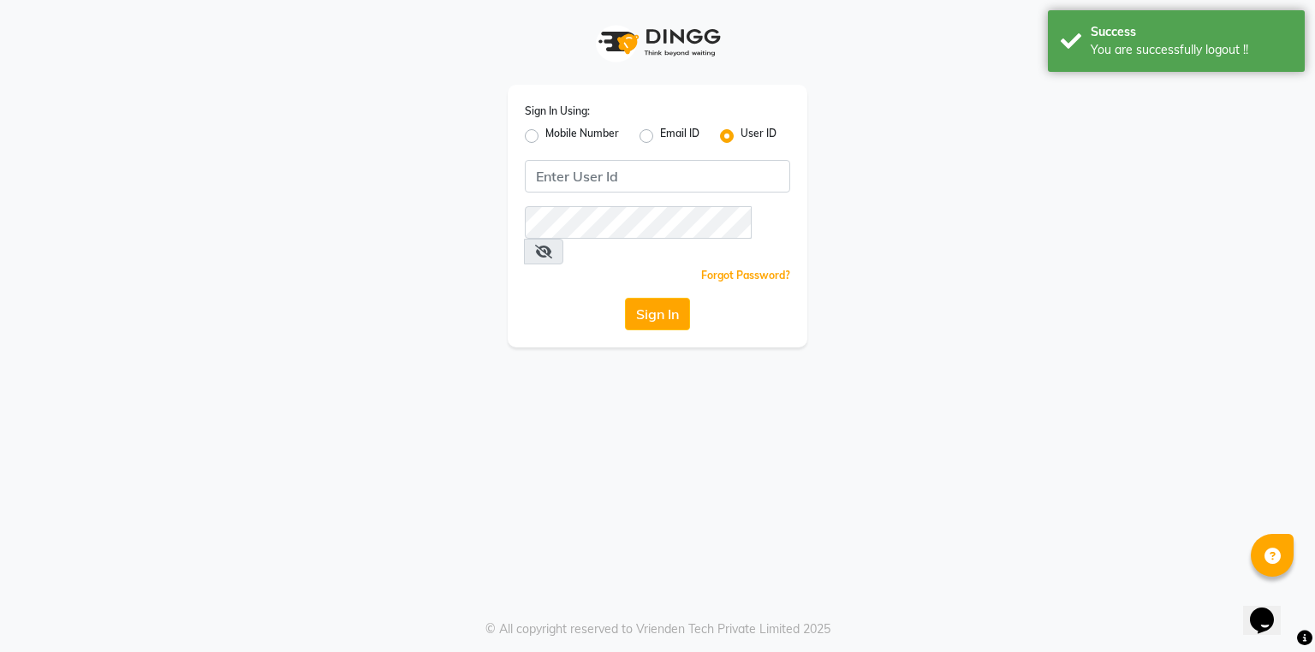
click at [545, 133] on label "Mobile Number" at bounding box center [582, 136] width 74 height 21
click at [545, 133] on input "Mobile Number" at bounding box center [550, 131] width 11 height 11
radio input "true"
radio input "false"
click at [616, 168] on input "Username" at bounding box center [686, 176] width 208 height 33
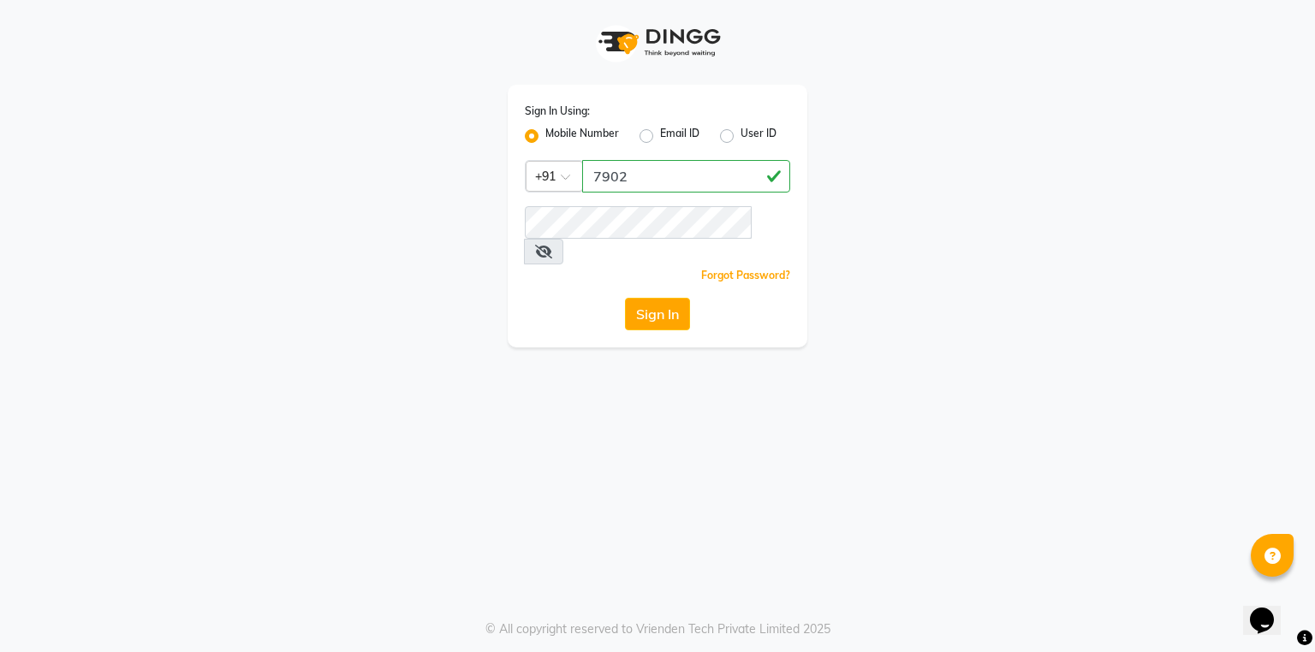
drag, startPoint x: 1114, startPoint y: 501, endPoint x: 1062, endPoint y: 413, distance: 101.3
click at [1111, 490] on div "Sign In Using: Mobile Number Email ID User ID Country Code × +91 7902 Remember …" at bounding box center [657, 326] width 1315 height 652
click at [682, 190] on input "7902" at bounding box center [686, 176] width 208 height 33
type input "7902668670"
click at [552, 245] on icon at bounding box center [543, 252] width 17 height 14
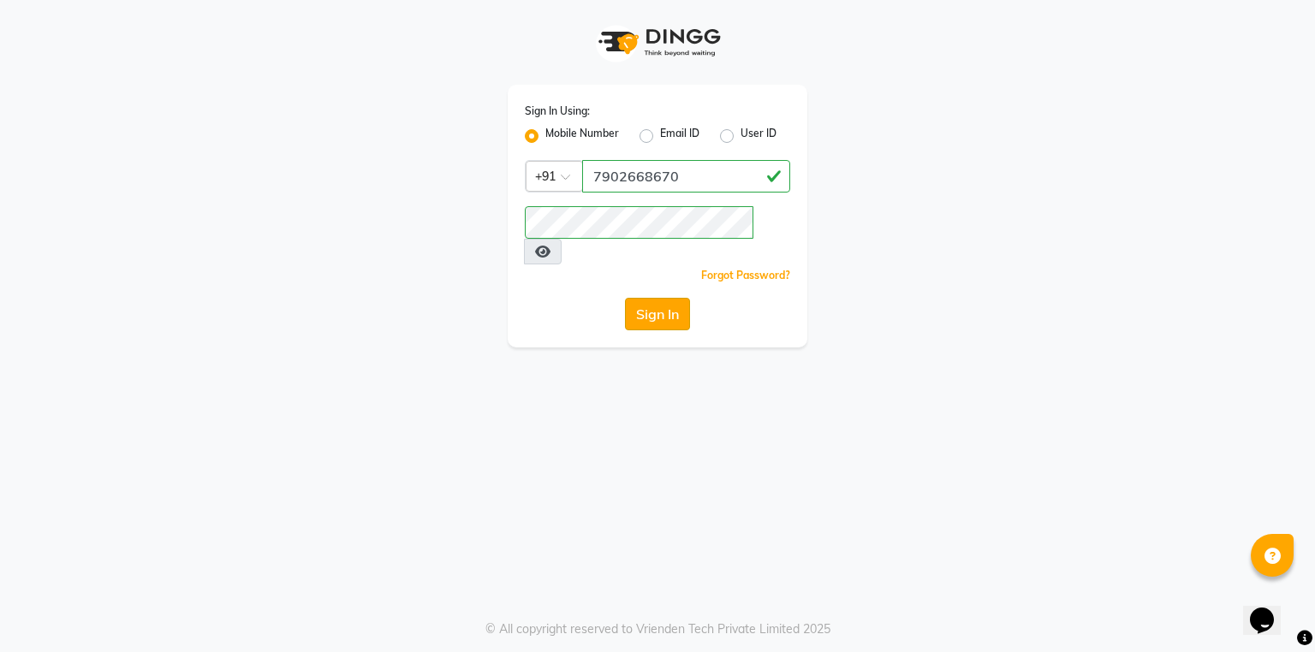
click at [661, 298] on button "Sign In" at bounding box center [657, 314] width 65 height 33
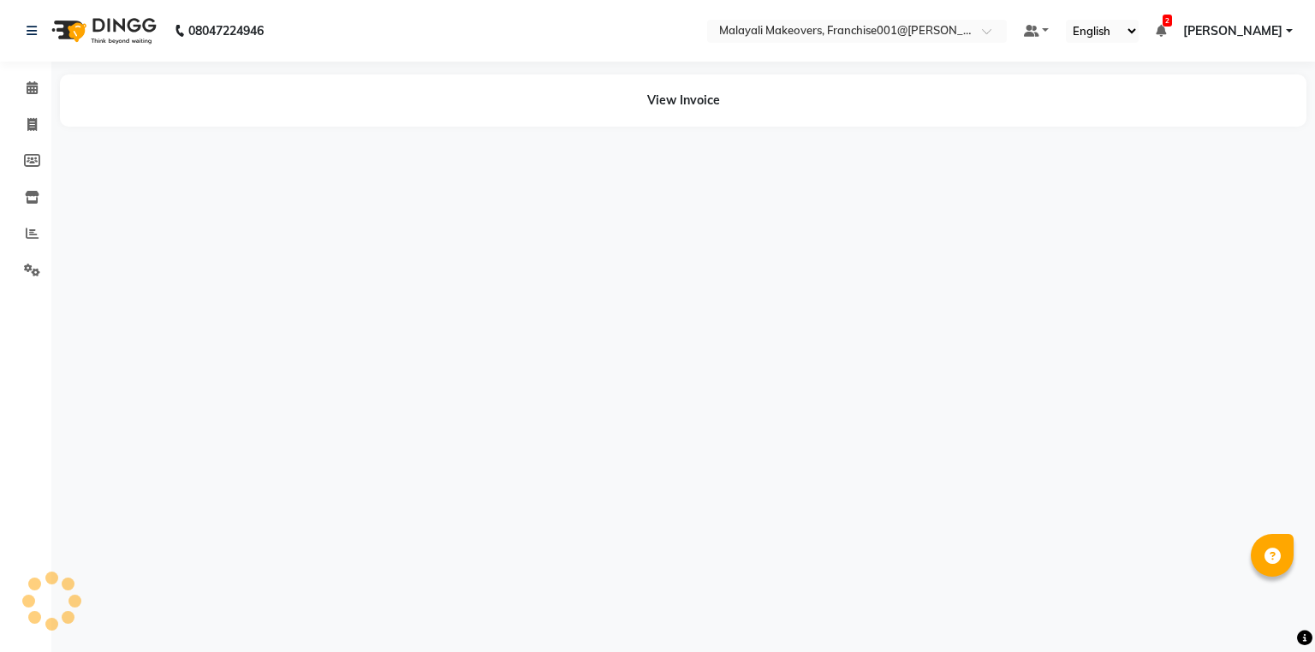
select select "en"
click at [24, 268] on icon at bounding box center [32, 270] width 16 height 13
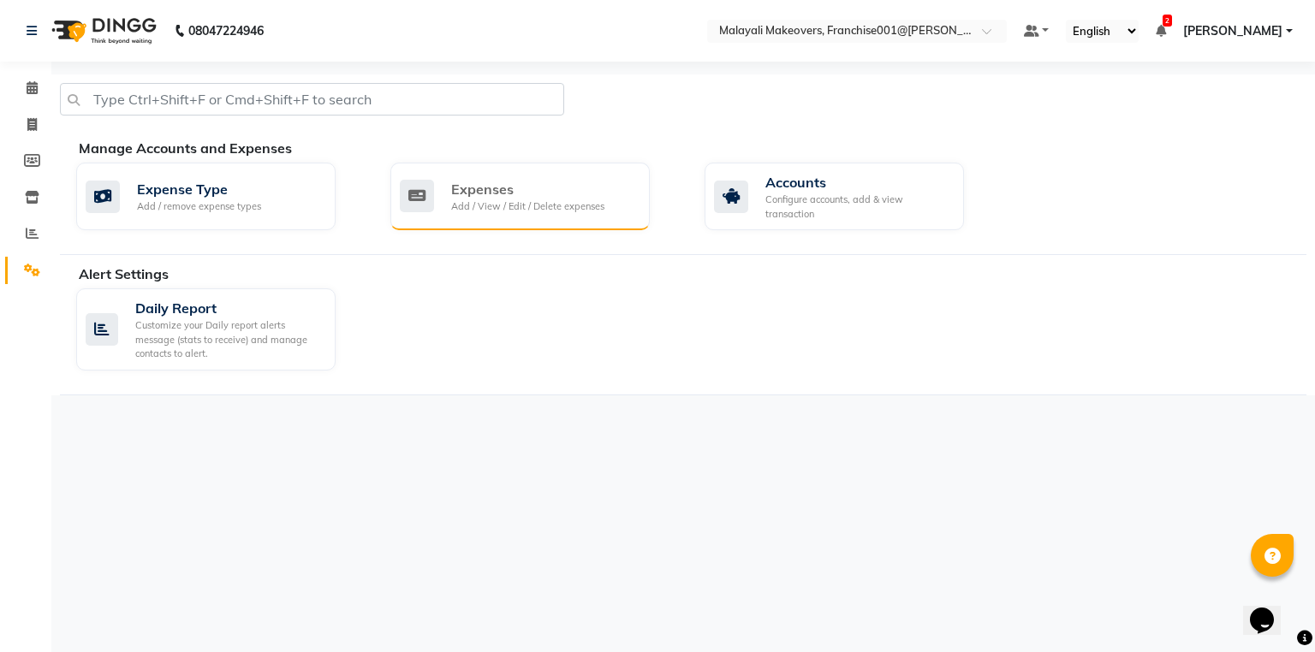
click at [486, 194] on div "Expenses" at bounding box center [527, 189] width 153 height 21
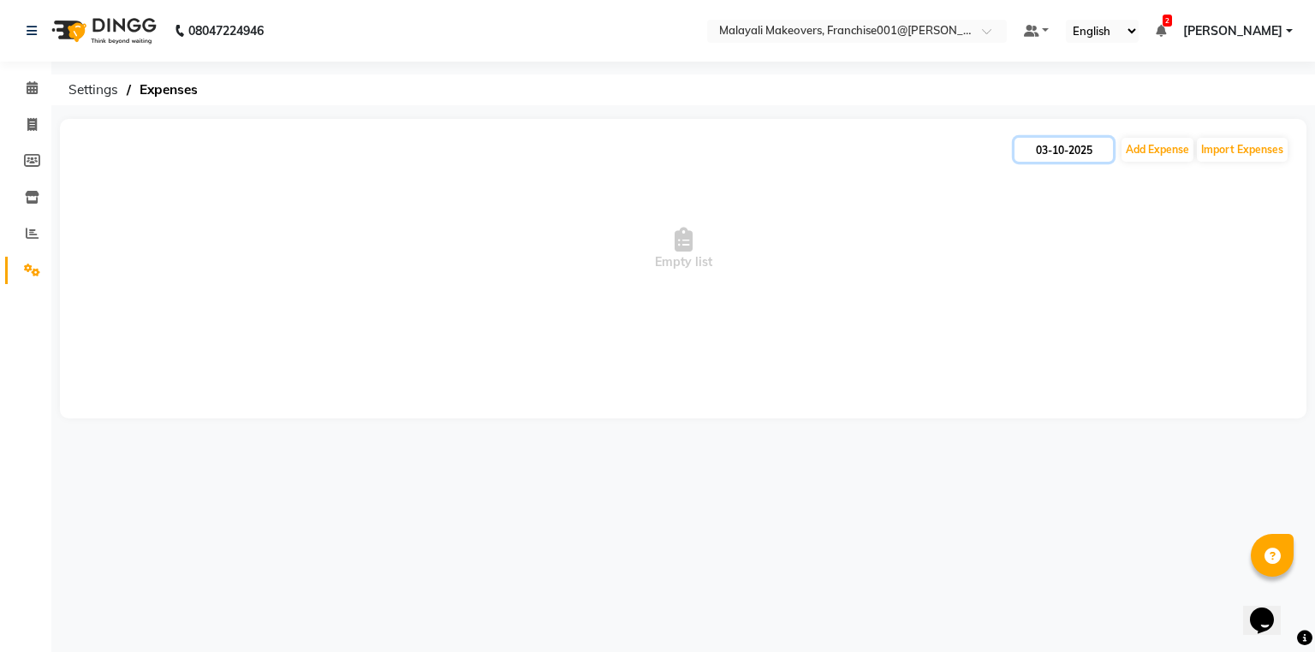
click at [1084, 143] on input "03-10-2025" at bounding box center [1063, 150] width 98 height 24
select select "10"
select select "2025"
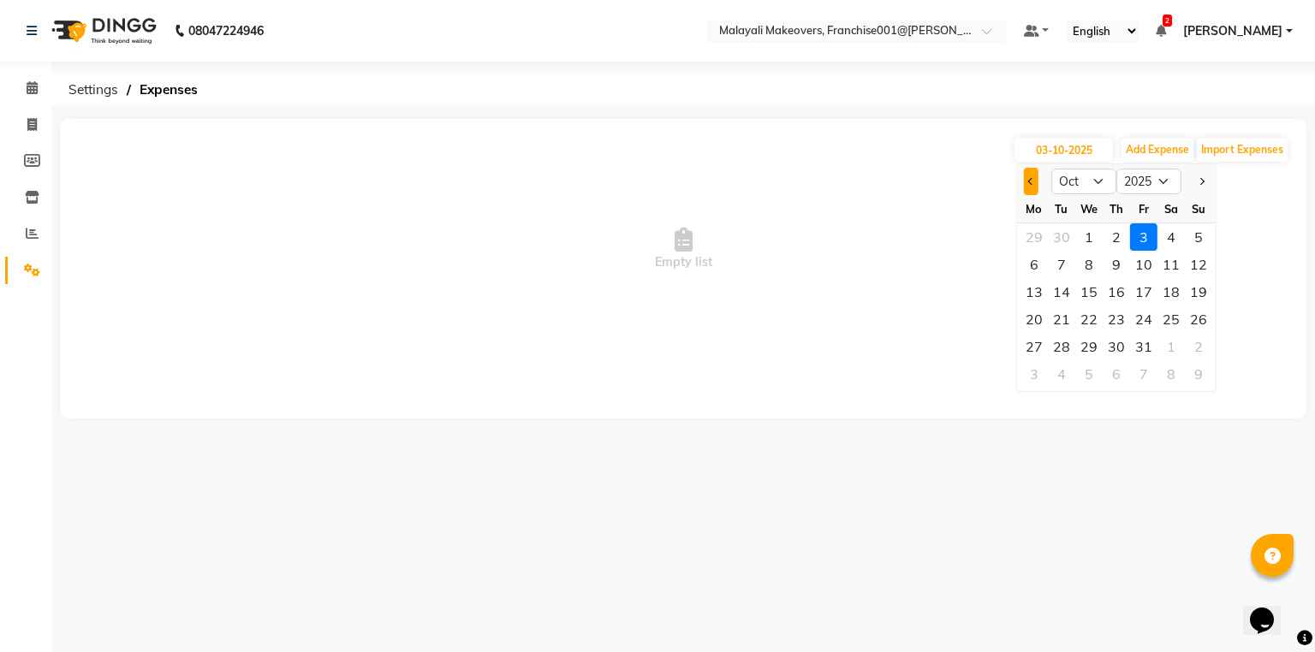
click at [1033, 186] on button "Previous month" at bounding box center [1031, 181] width 15 height 27
select select "9"
click at [1067, 323] on div "23" at bounding box center [1061, 319] width 27 height 27
type input "23-09-2025"
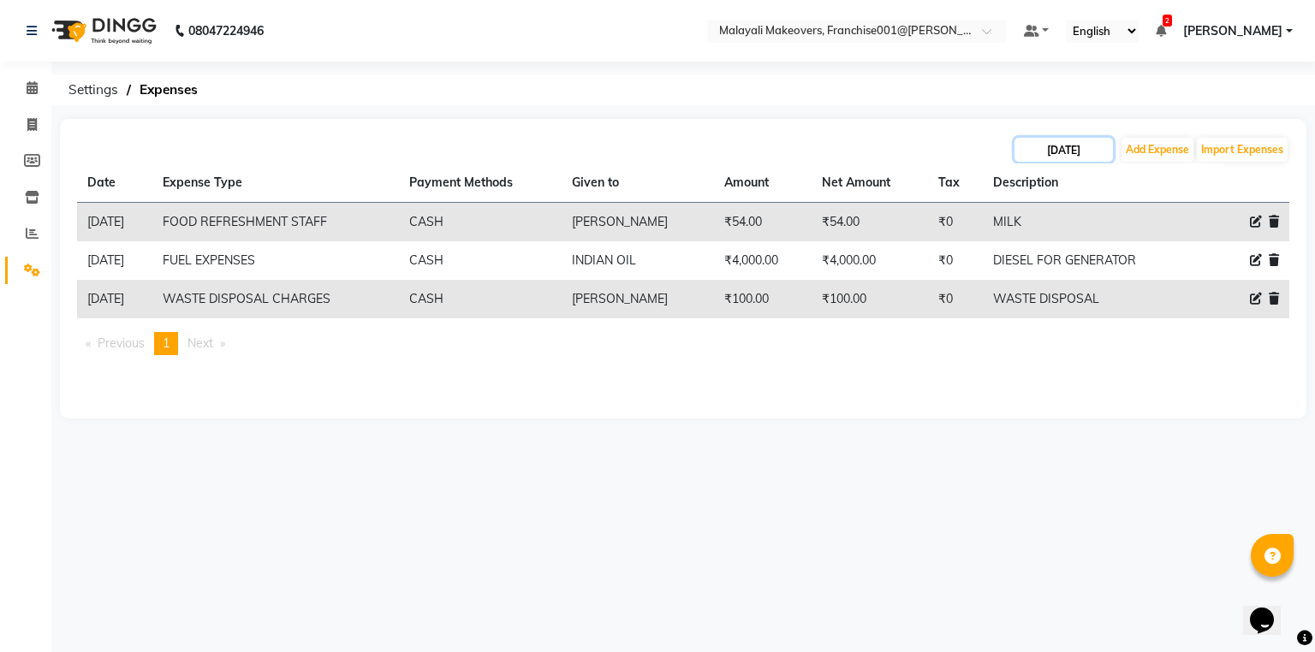
click at [1040, 155] on input "23-09-2025" at bounding box center [1063, 150] width 98 height 24
select select "9"
select select "2025"
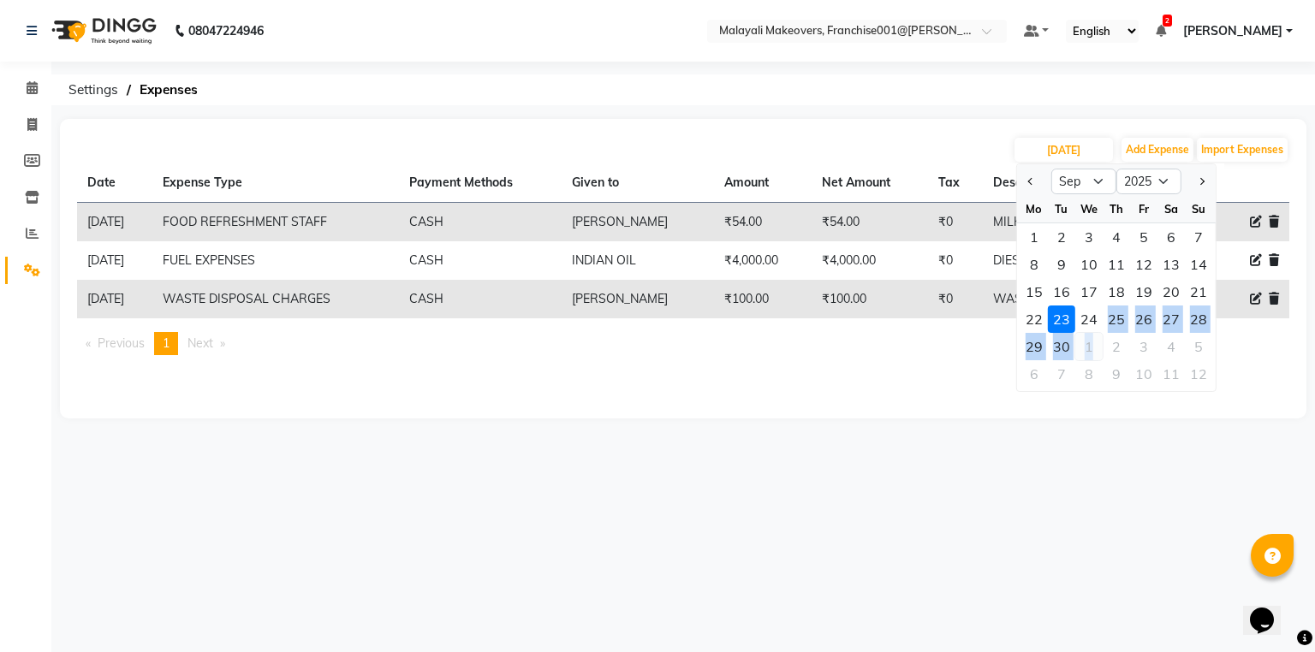
drag, startPoint x: 1105, startPoint y: 318, endPoint x: 1087, endPoint y: 317, distance: 18.1
click at [1092, 344] on ngb-datepicker-month "Mo Tu We Th Fr Sa Su 1 2 3 4 5 6 7 8 9 10 11 12 13 14 15 16 17 18 19 20 21 22 2…" at bounding box center [1116, 293] width 199 height 196
click at [1087, 312] on div "24" at bounding box center [1088, 319] width 27 height 27
type input "24-09-2025"
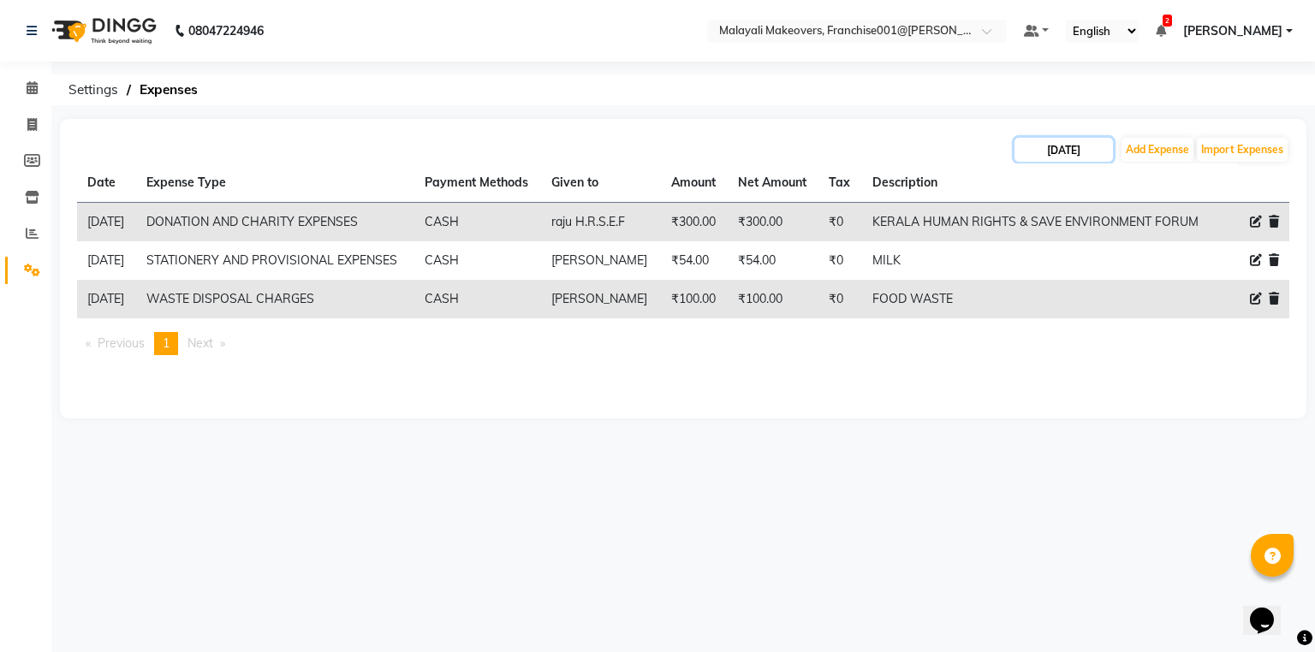
click at [1068, 151] on input "24-09-2025" at bounding box center [1063, 150] width 98 height 24
select select "9"
select select "2025"
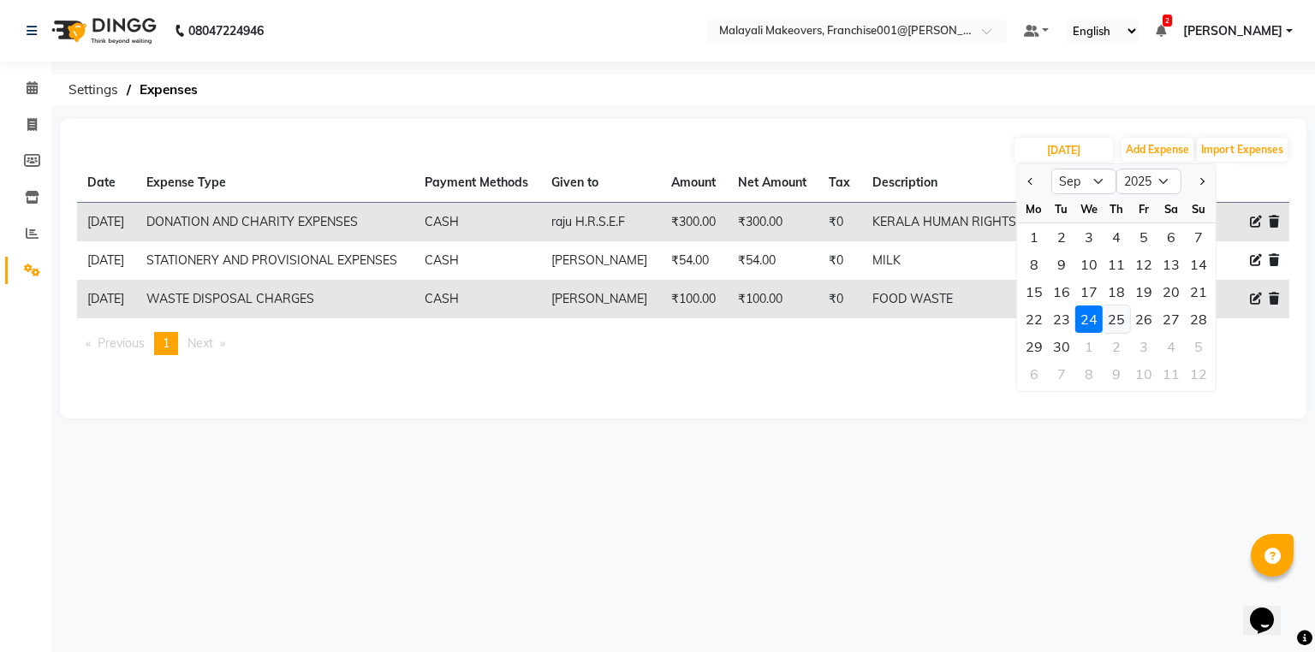
click at [1123, 318] on div "25" at bounding box center [1115, 319] width 27 height 27
type input "[DATE]"
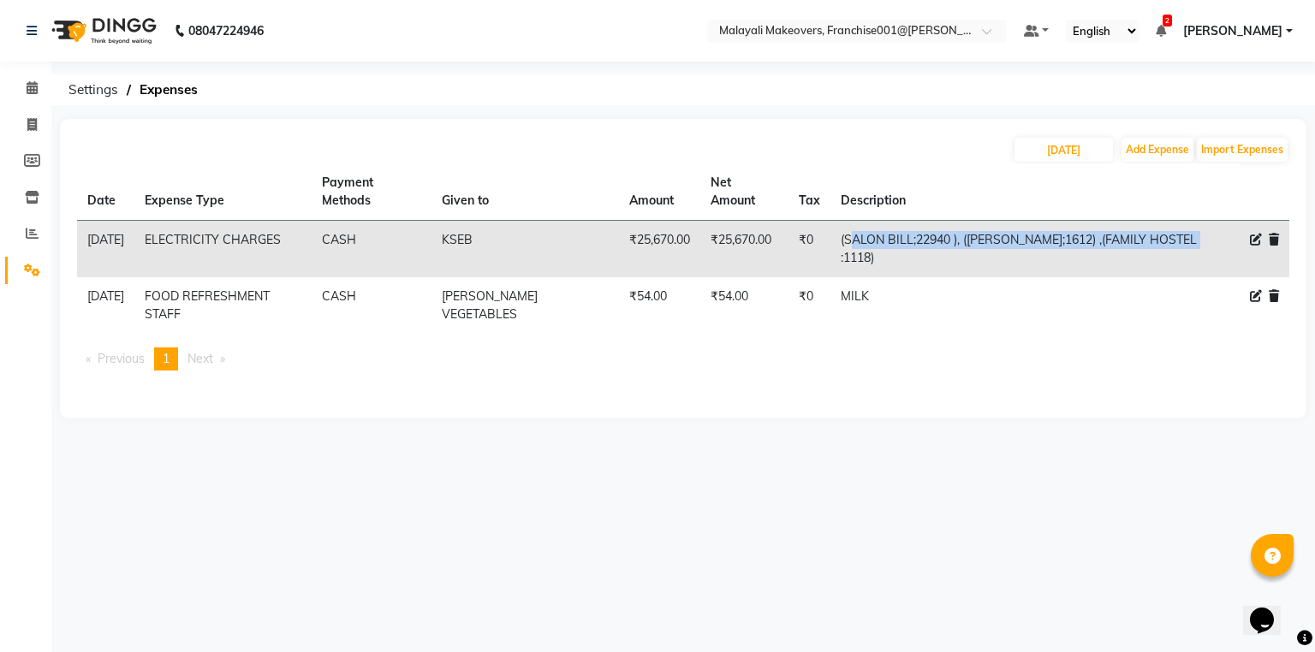
drag, startPoint x: 855, startPoint y: 236, endPoint x: 856, endPoint y: 257, distance: 20.6
click at [856, 257] on td "(SALON BILL;22940 ), (BOY HOSTEL;1612) ,(FAMILY HOSTEL :1118)" at bounding box center [1024, 249] width 389 height 57
click at [854, 241] on td "(SALON BILL;22940 ), (BOY HOSTEL;1612) ,(FAMILY HOSTEL :1118)" at bounding box center [1024, 249] width 389 height 57
drag, startPoint x: 838, startPoint y: 229, endPoint x: 862, endPoint y: 245, distance: 29.0
click at [862, 245] on td "(SALON BILL;22940 ), (BOY HOSTEL;1612) ,(FAMILY HOSTEL :1118)" at bounding box center [1024, 249] width 389 height 57
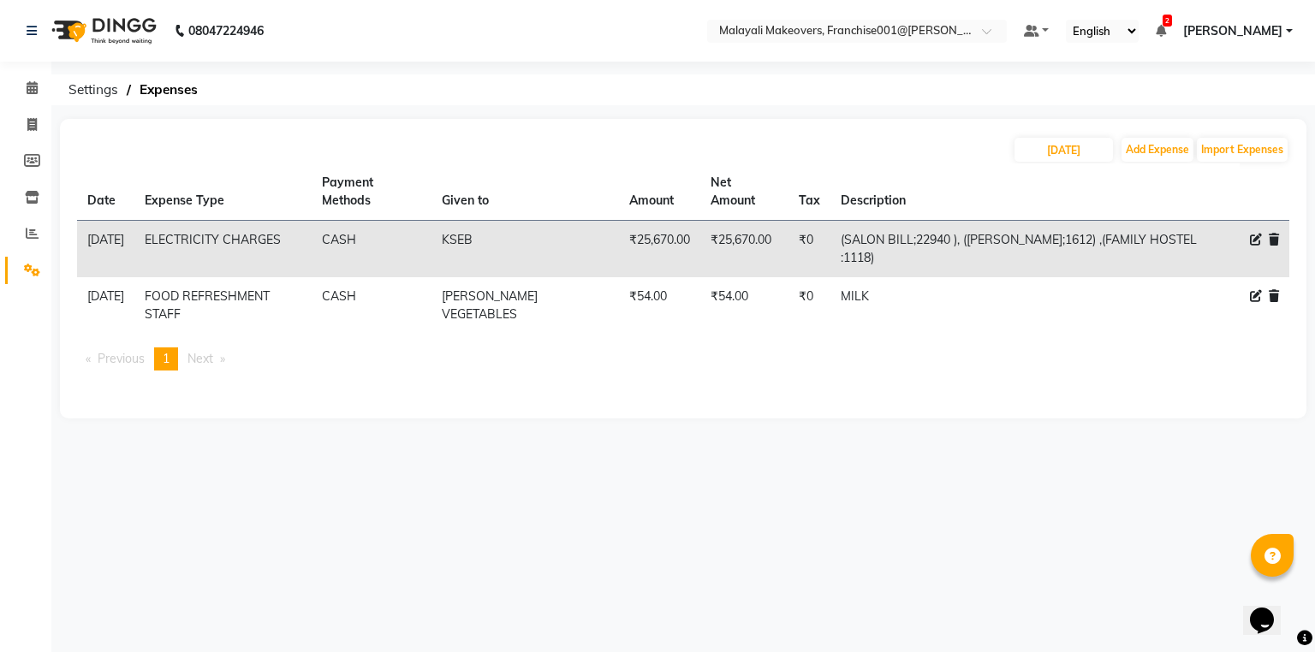
click at [860, 267] on td "(SALON BILL;22940 ), (BOY HOSTEL;1612) ,(FAMILY HOSTEL :1118)" at bounding box center [1024, 249] width 389 height 57
drag, startPoint x: 859, startPoint y: 249, endPoint x: 866, endPoint y: 264, distance: 16.5
click at [866, 264] on td "(SALON BILL;22940 ), (BOY HOSTEL;1612) ,(FAMILY HOSTEL :1118)" at bounding box center [1024, 249] width 389 height 57
click at [839, 226] on tr "25-09-2025 ELECTRICITY CHARGES CASH KSEB ₹25,670.00 ₹25,670.00 ₹0 (SALON BILL;2…" at bounding box center [683, 249] width 1212 height 57
click at [853, 241] on td "(SALON BILL;22940 ), (BOY HOSTEL;1612) ,(FAMILY HOSTEL :1118)" at bounding box center [1024, 249] width 389 height 57
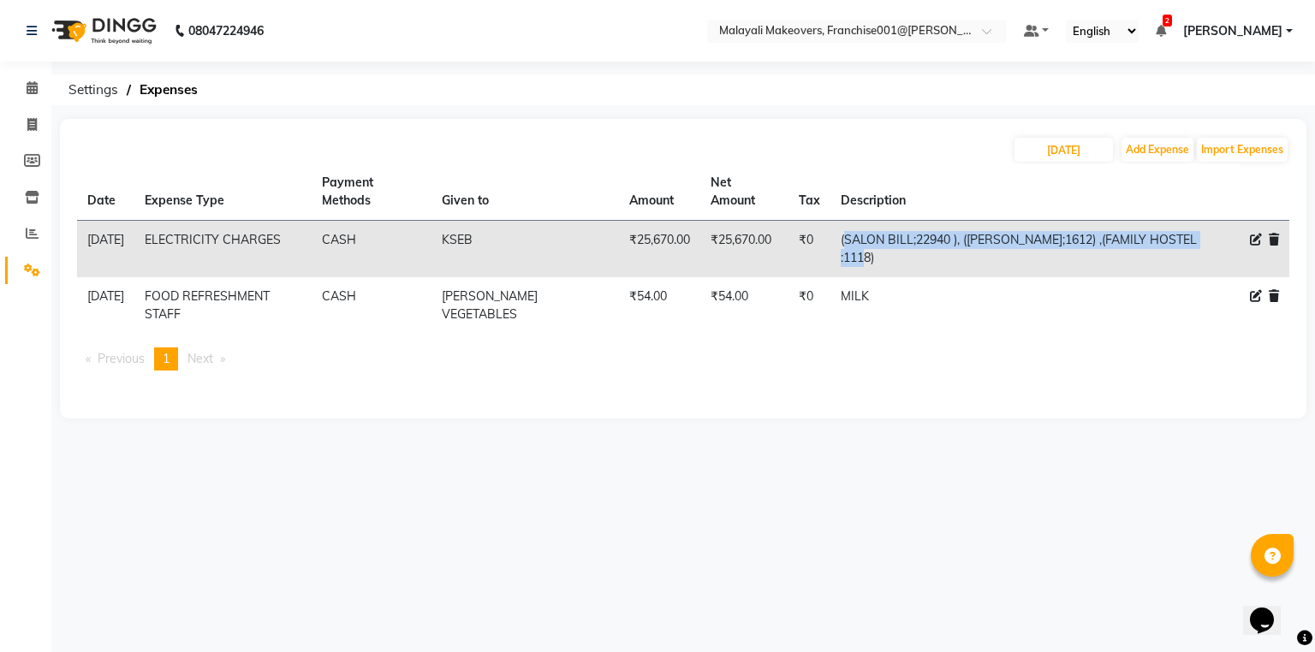
drag, startPoint x: 847, startPoint y: 237, endPoint x: 871, endPoint y: 253, distance: 29.2
click at [912, 271] on td "(SALON BILL;22940 ), (BOY HOSTEL;1612) ,(FAMILY HOSTEL :1118)" at bounding box center [1024, 249] width 389 height 57
copy td "(SALON BILL;22940 ), (BOY HOSTEL;1612) ,(FAMILY HOSTEL :1118)"
click at [1038, 139] on input "[DATE]" at bounding box center [1063, 150] width 98 height 24
select select "9"
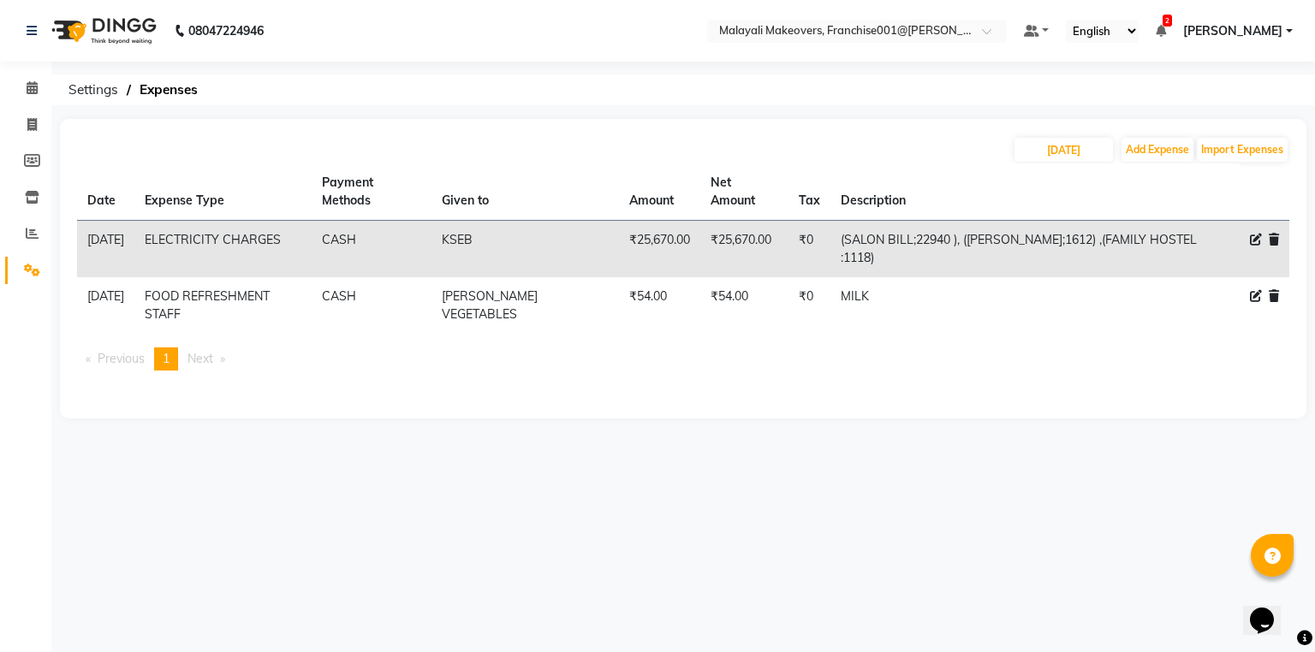
select select "2025"
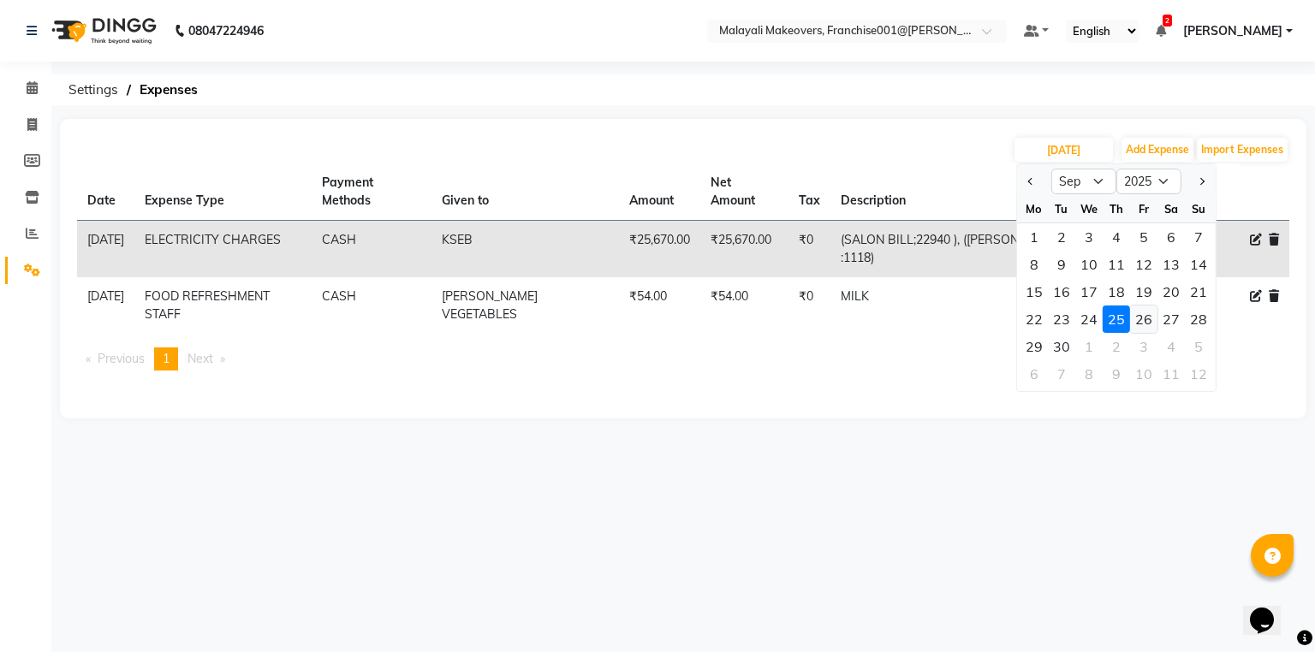
click at [1142, 315] on div "26" at bounding box center [1143, 319] width 27 height 27
type input "26-09-2025"
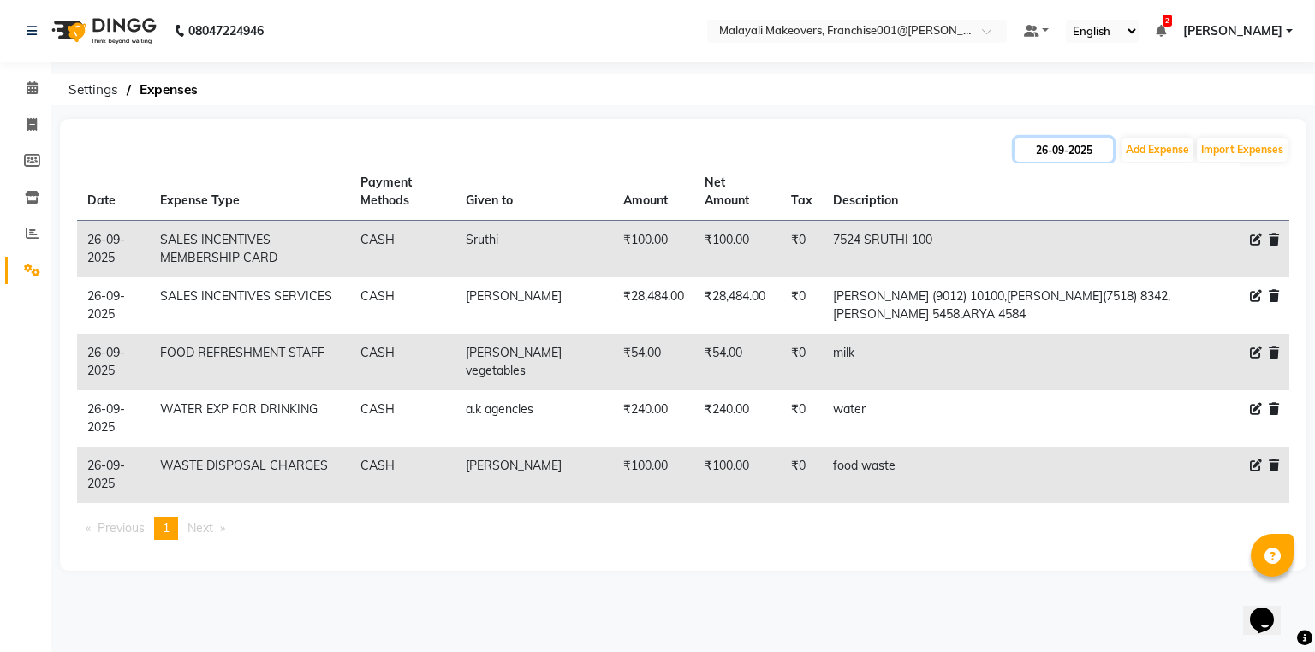
click at [1051, 140] on input "26-09-2025" at bounding box center [1063, 150] width 98 height 24
select select "9"
select select "2025"
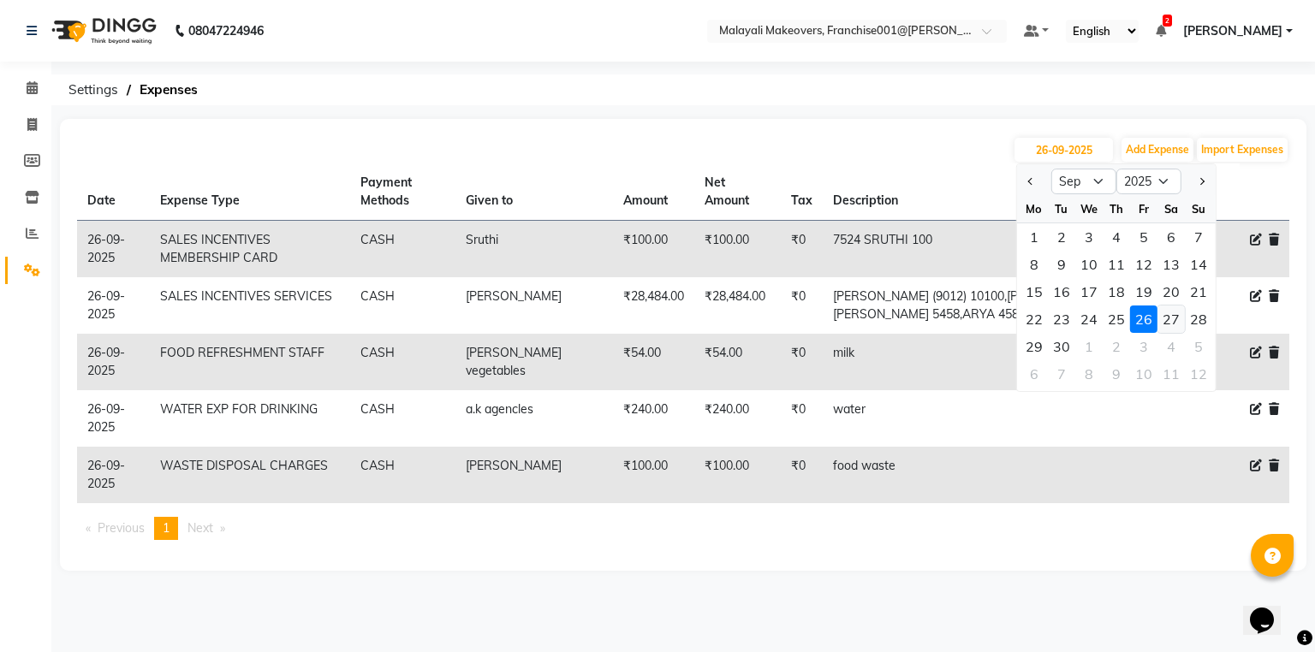
click at [1162, 322] on div "27" at bounding box center [1170, 319] width 27 height 27
type input "27-09-2025"
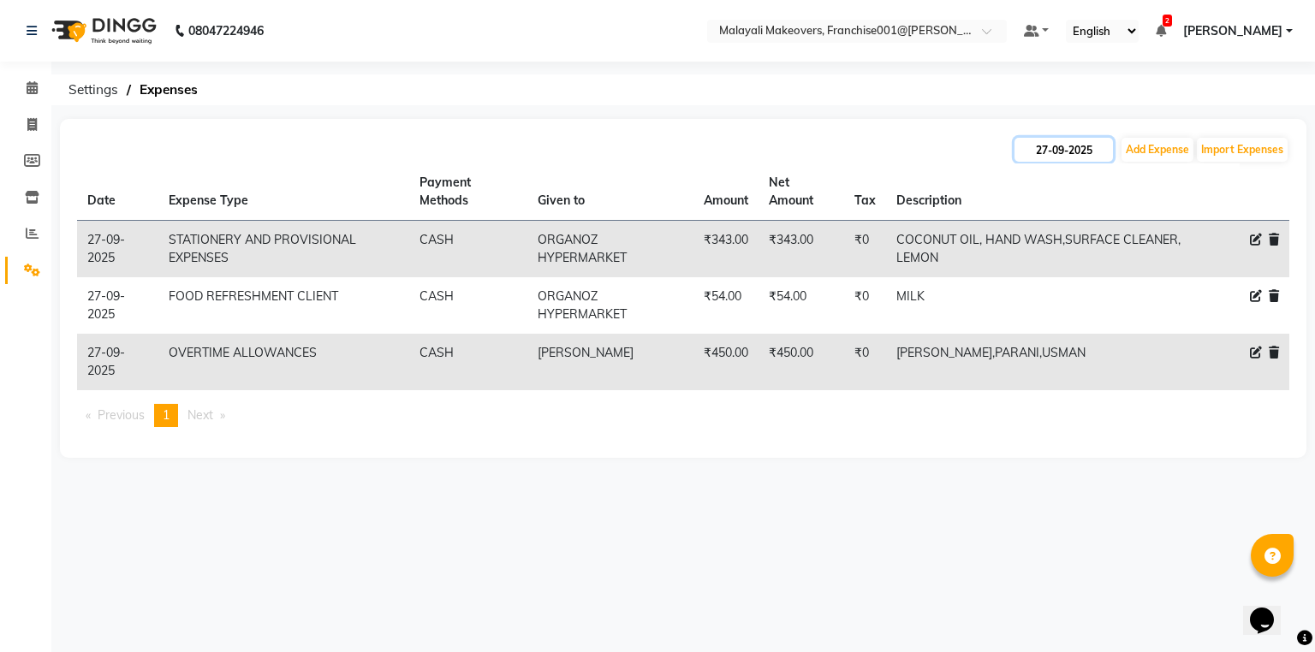
click at [1042, 154] on input "27-09-2025" at bounding box center [1063, 150] width 98 height 24
select select "9"
select select "2025"
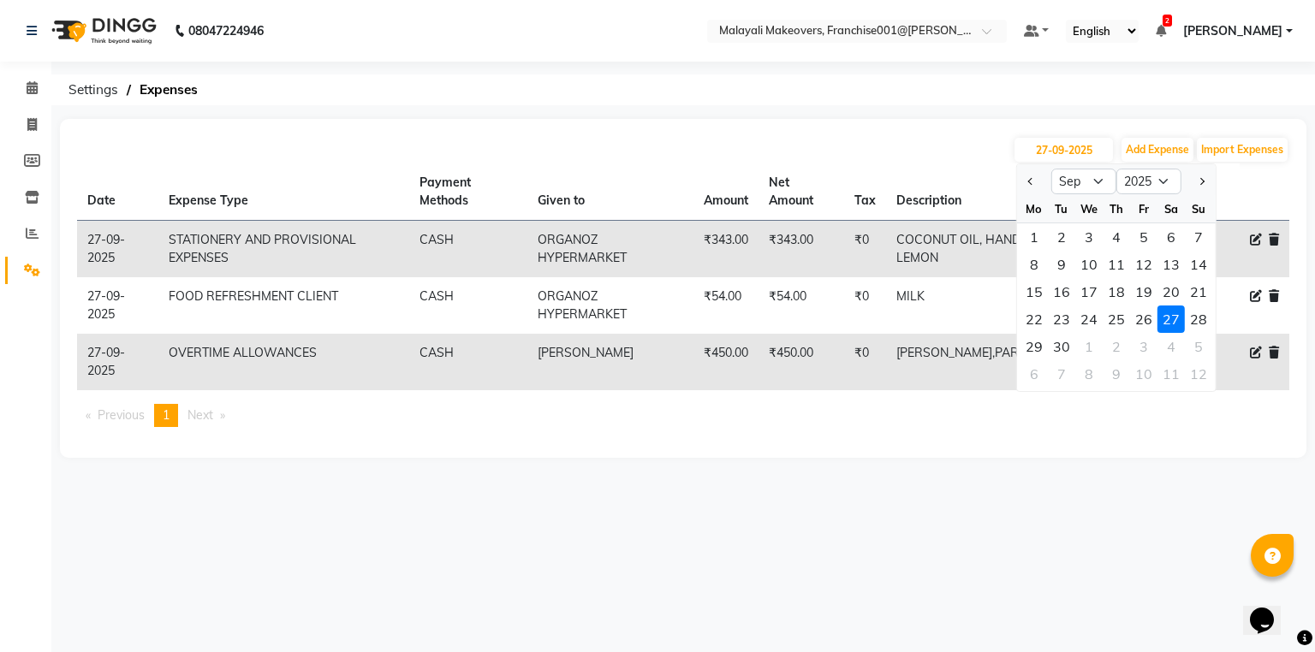
drag, startPoint x: 1201, startPoint y: 321, endPoint x: 1186, endPoint y: 318, distance: 14.8
click at [1200, 321] on div "28" at bounding box center [1198, 319] width 27 height 27
type input "28-09-2025"
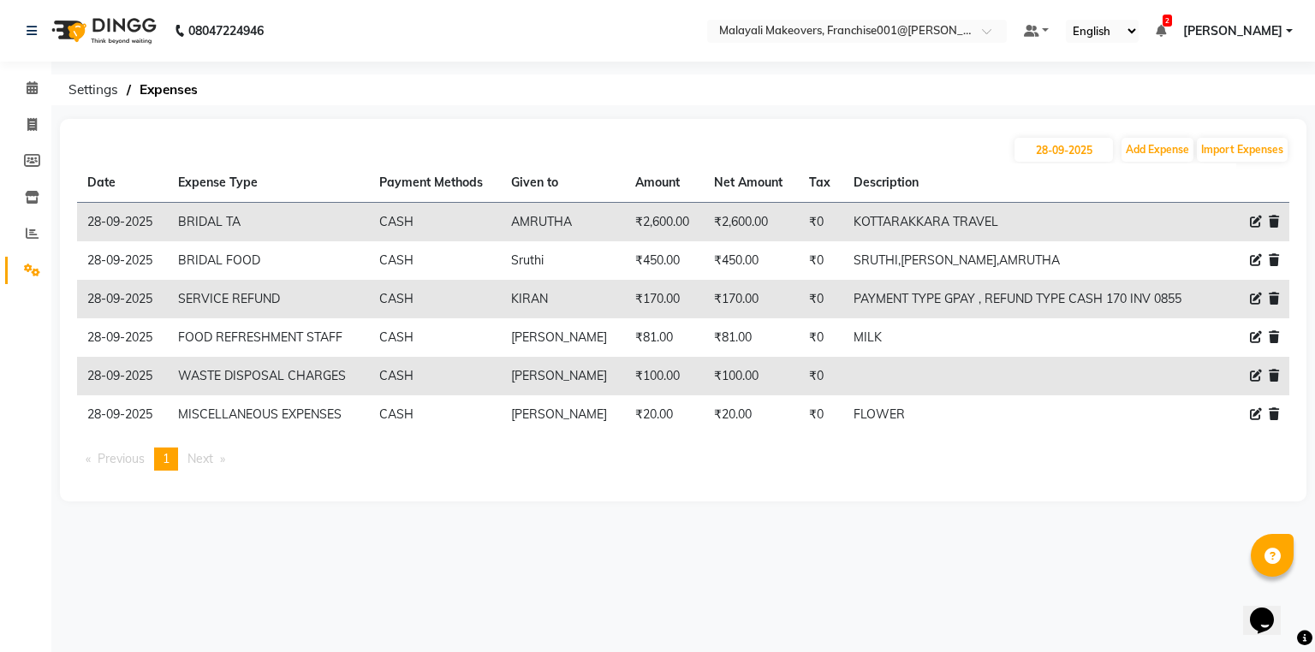
click at [1250, 418] on icon at bounding box center [1256, 414] width 12 height 12
select select "14988"
select select "1"
select select "5339"
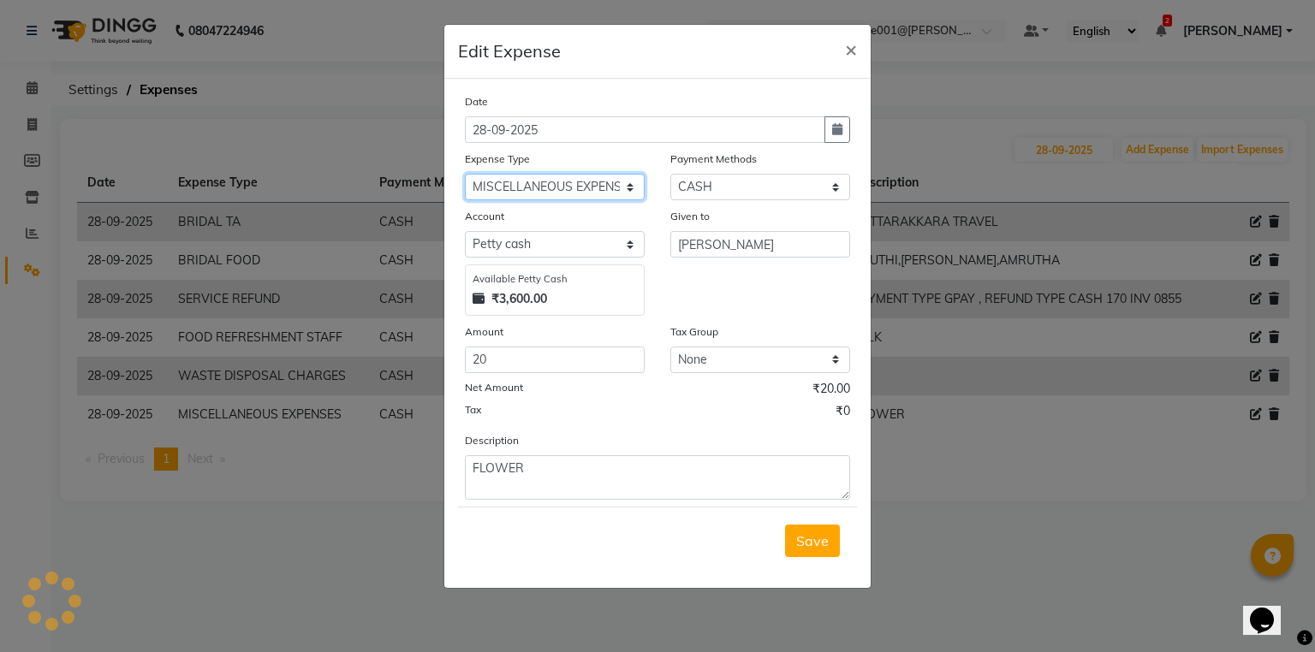
click at [623, 192] on select "Select ACCOMODATION EXPENSES ADVERTISEMENT SALES PROMOTIONAL EXPENSES BONUS BRI…" at bounding box center [555, 187] width 180 height 27
select select "15511"
click at [465, 175] on select "Select ACCOMODATION EXPENSES ADVERTISEMENT SALES PROMOTIONAL EXPENSES BONUS BRI…" at bounding box center [555, 187] width 180 height 27
click at [806, 540] on span "Save" at bounding box center [812, 540] width 33 height 17
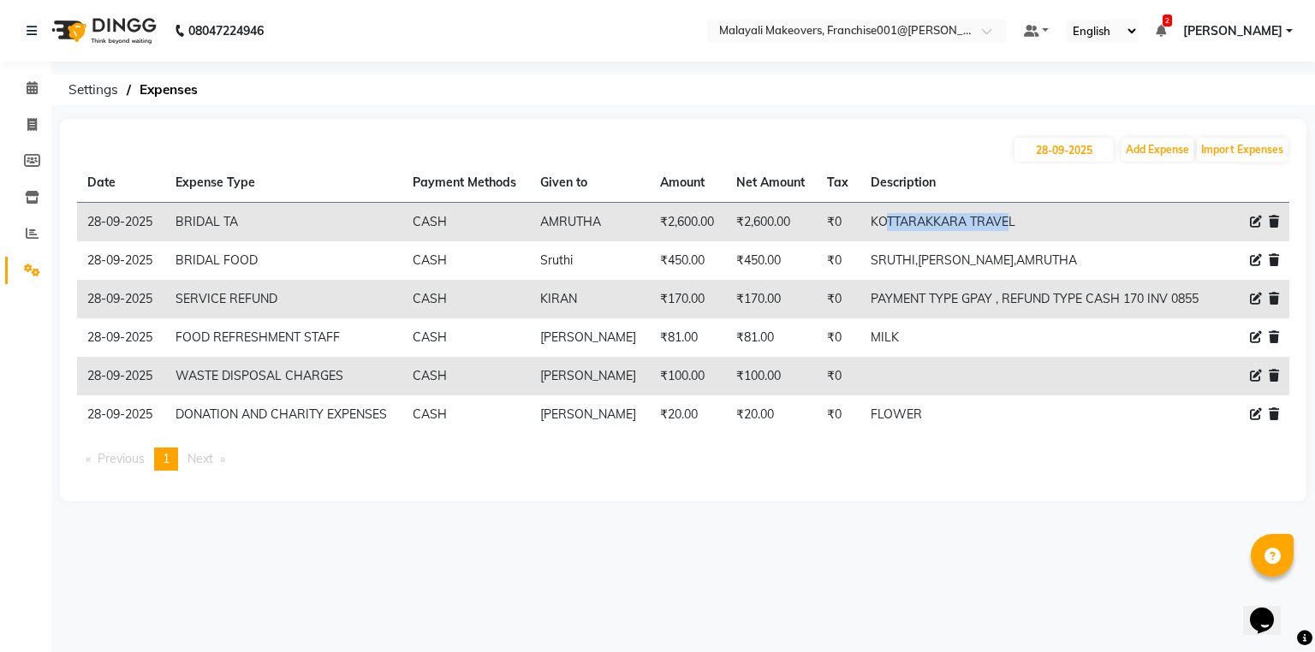
drag, startPoint x: 866, startPoint y: 220, endPoint x: 887, endPoint y: 248, distance: 34.9
click at [986, 227] on td "KOTTARAKKARA TRAVEL" at bounding box center [1038, 222] width 357 height 39
drag, startPoint x: 887, startPoint y: 248, endPoint x: 871, endPoint y: 240, distance: 18.4
click at [887, 249] on td "SRUTHI,SUPRIYA,AMRUTHA" at bounding box center [1038, 260] width 357 height 39
drag, startPoint x: 865, startPoint y: 228, endPoint x: 916, endPoint y: 229, distance: 50.5
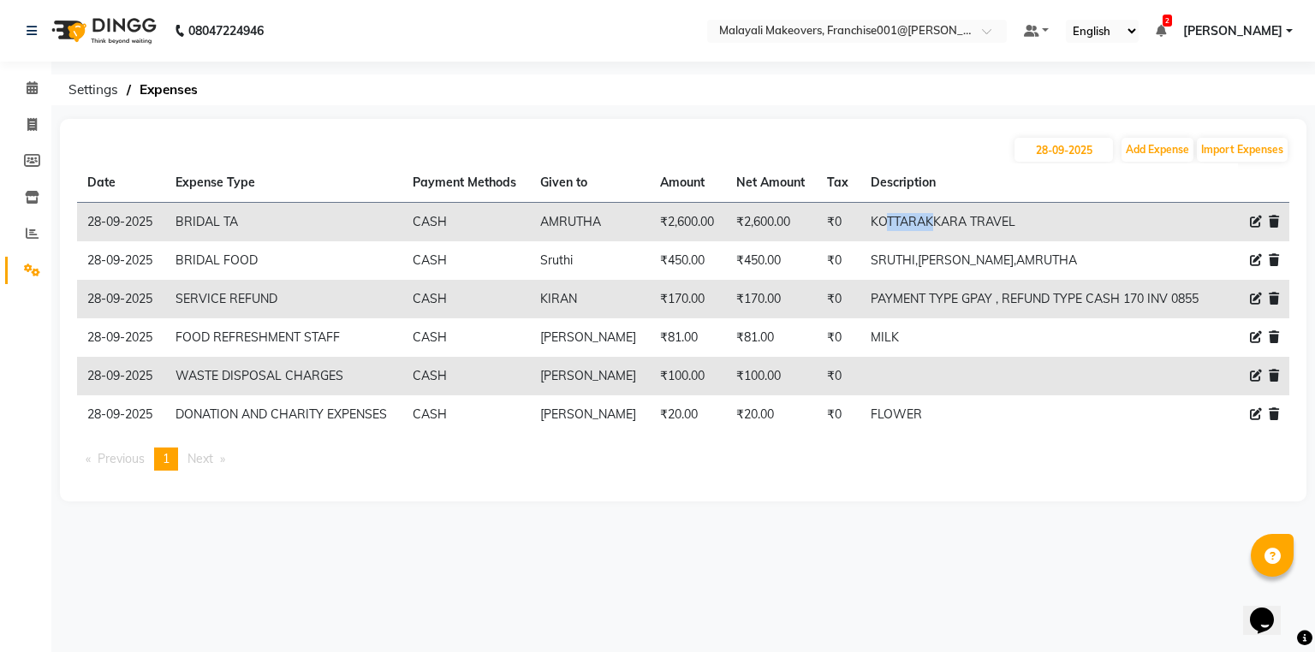
click at [916, 229] on td "KOTTARAKKARA TRAVEL" at bounding box center [1038, 222] width 357 height 39
drag, startPoint x: 892, startPoint y: 250, endPoint x: 856, endPoint y: 223, distance: 44.7
click at [890, 250] on td "SRUTHI,SUPRIYA,AMRUTHA" at bounding box center [1038, 260] width 357 height 39
drag, startPoint x: 850, startPoint y: 216, endPoint x: 1059, endPoint y: 226, distance: 209.1
click at [1059, 226] on td "KOTTARAKKARA TRAVEL" at bounding box center [1038, 222] width 357 height 39
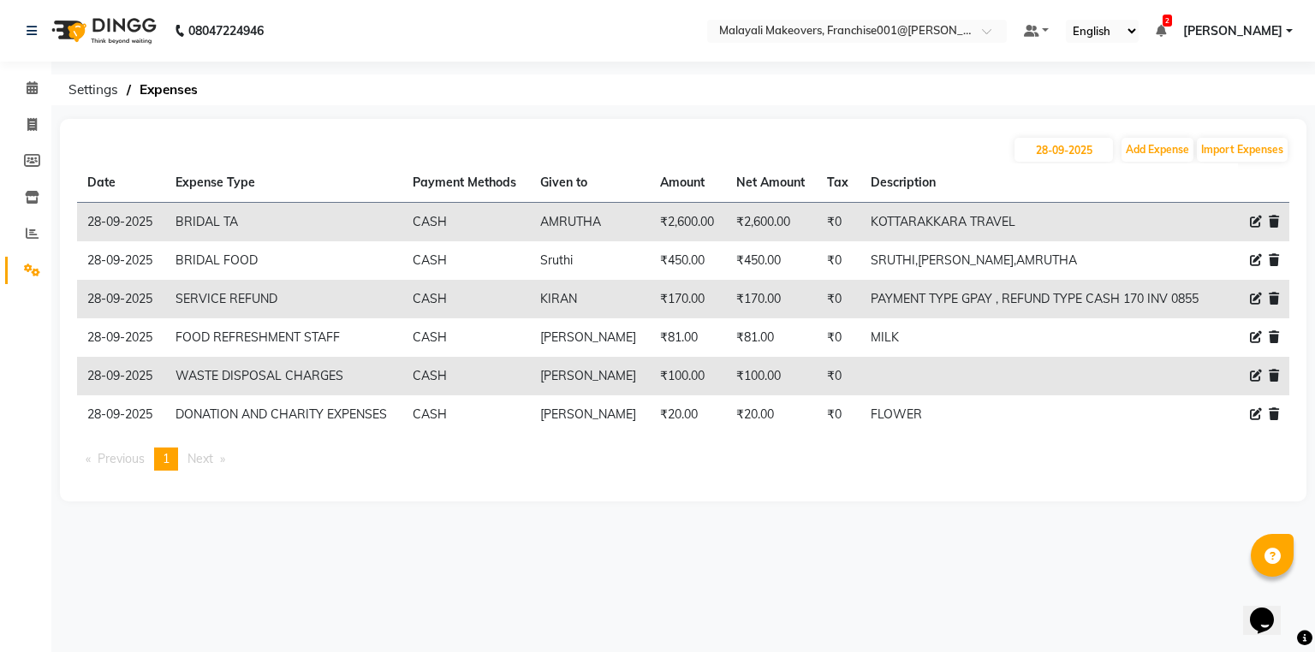
copy td "KOTTARAKKARA TRAVEL"
click at [1067, 152] on input "28-09-2025" at bounding box center [1063, 150] width 98 height 24
select select "9"
select select "2025"
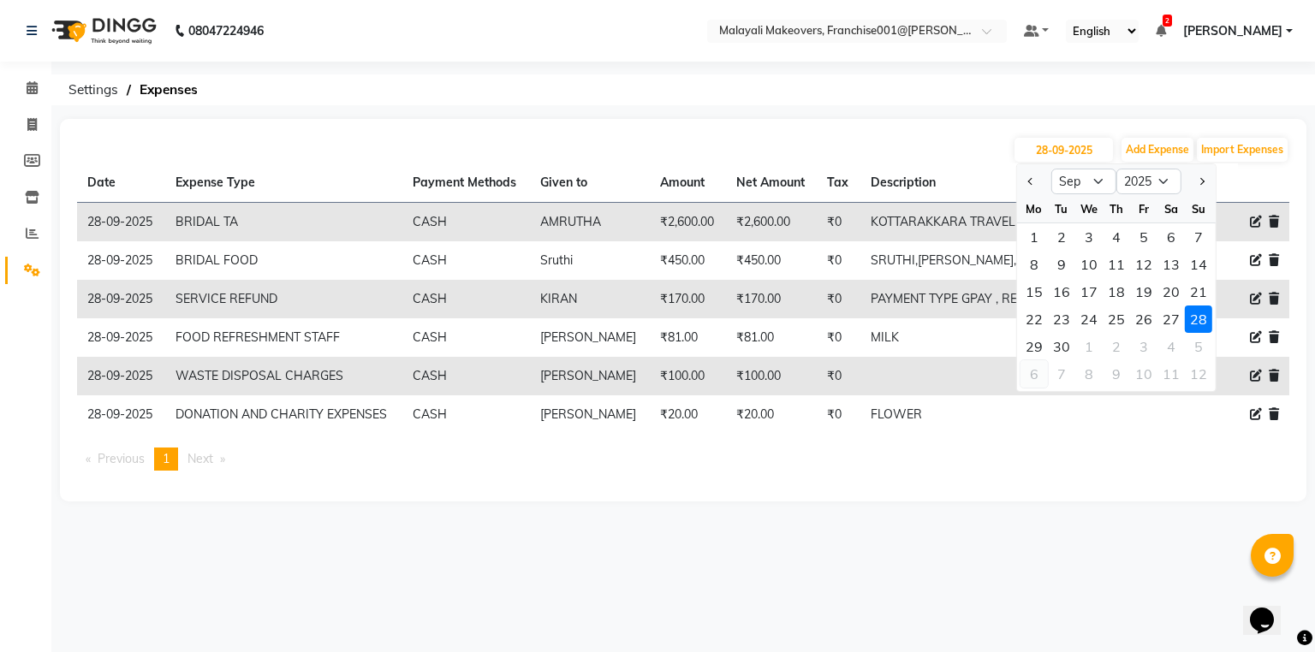
click at [1027, 360] on div "6" at bounding box center [1033, 373] width 27 height 27
type input "06-10-2025"
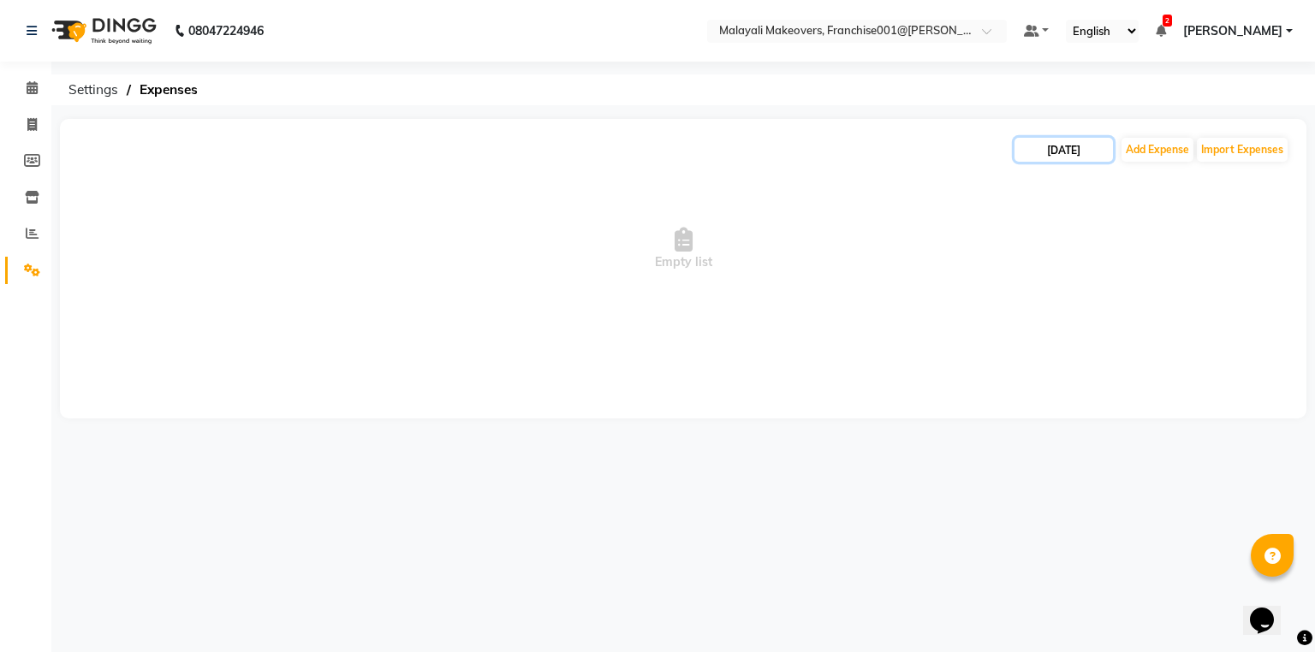
click at [1074, 146] on input "06-10-2025" at bounding box center [1063, 150] width 98 height 24
select select "10"
select select "2025"
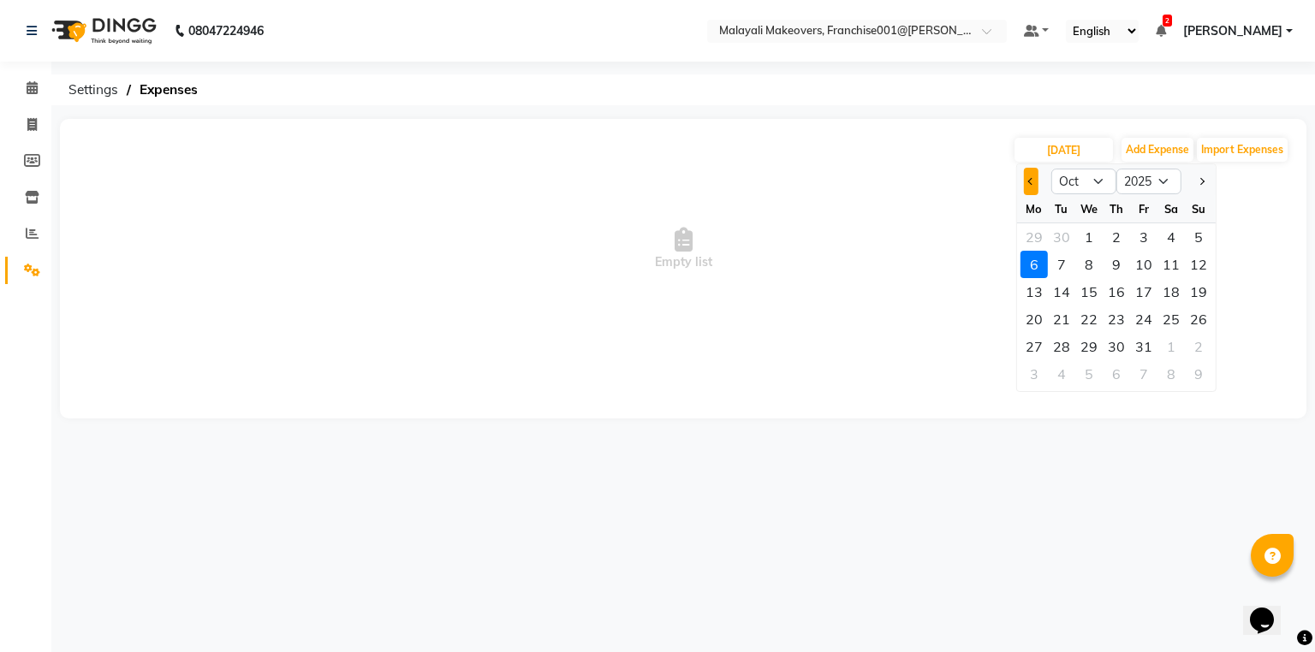
click at [1031, 176] on button "Previous month" at bounding box center [1031, 181] width 15 height 27
select select "9"
click at [1032, 348] on div "29" at bounding box center [1033, 346] width 27 height 27
type input "29-09-2025"
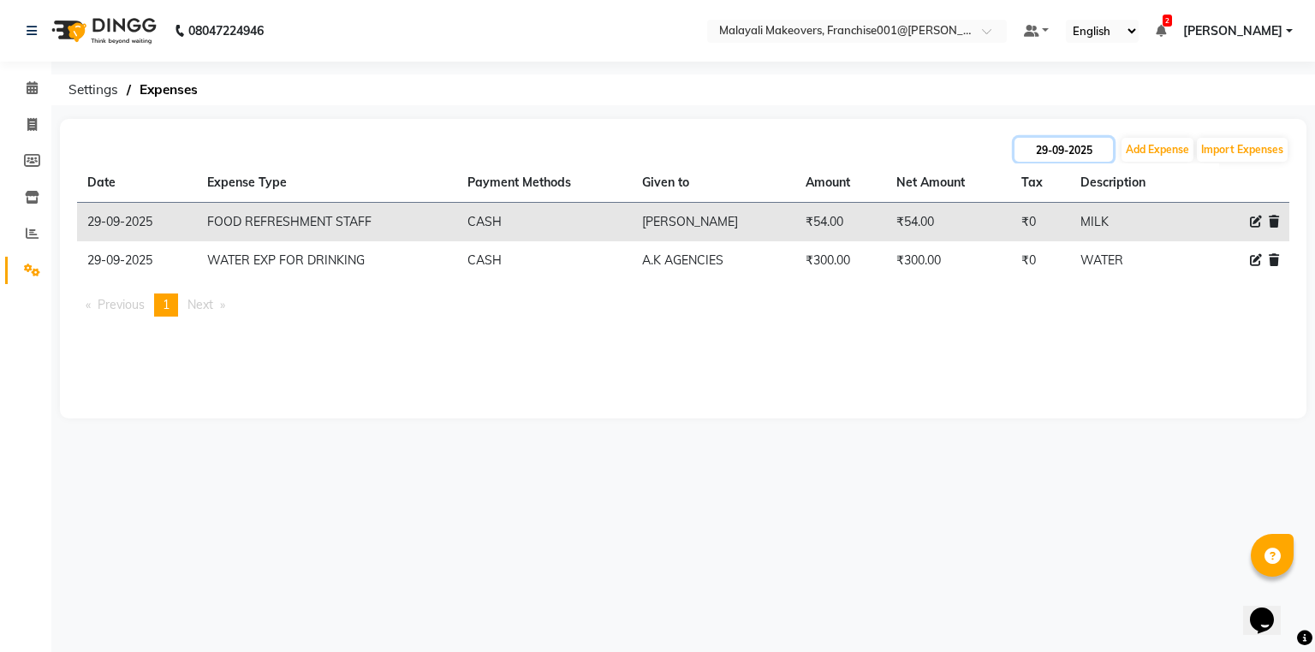
click at [1041, 148] on input "29-09-2025" at bounding box center [1063, 150] width 98 height 24
select select "9"
select select "2025"
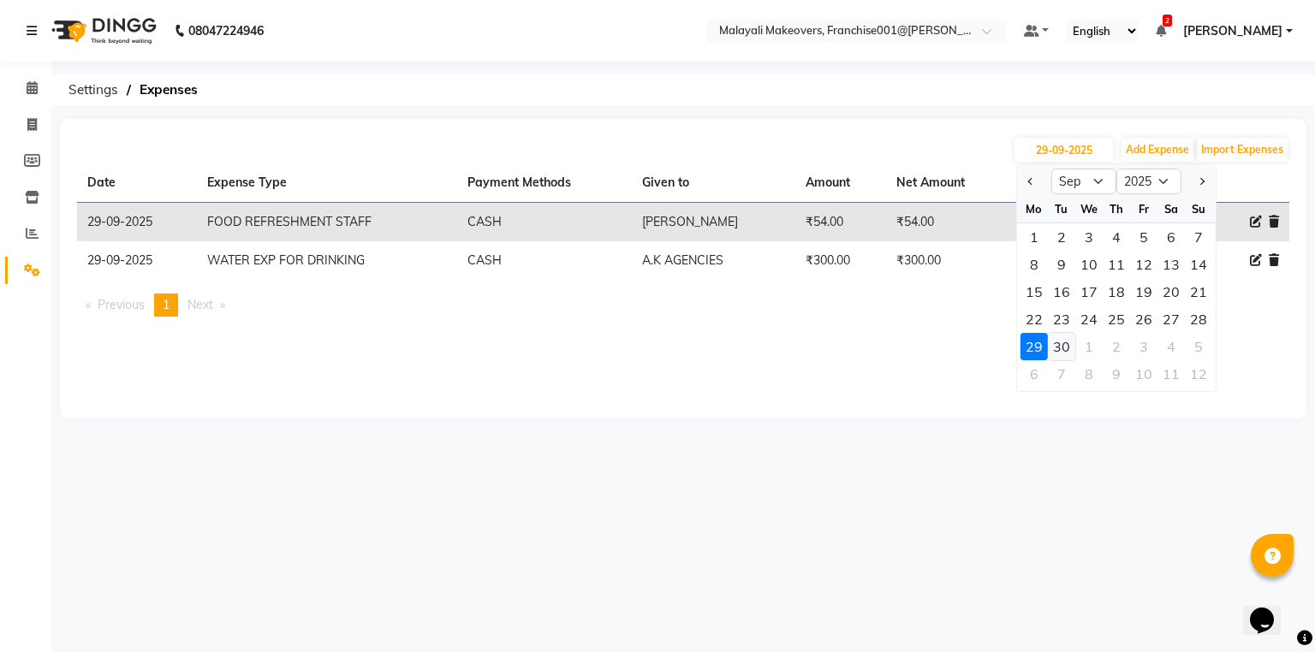
click at [1056, 336] on div "30" at bounding box center [1061, 346] width 27 height 27
type input "[DATE]"
